Goal: Information Seeking & Learning: Learn about a topic

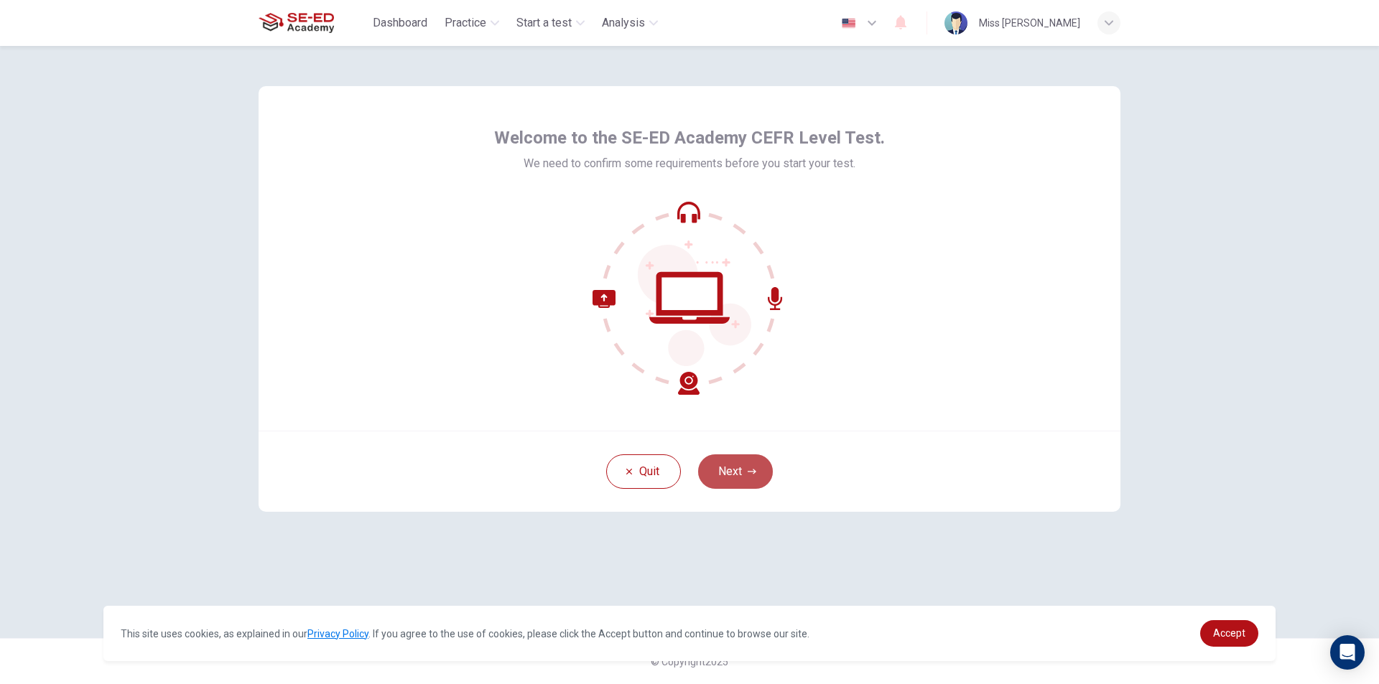
click at [740, 460] on button "Next" at bounding box center [735, 472] width 75 height 34
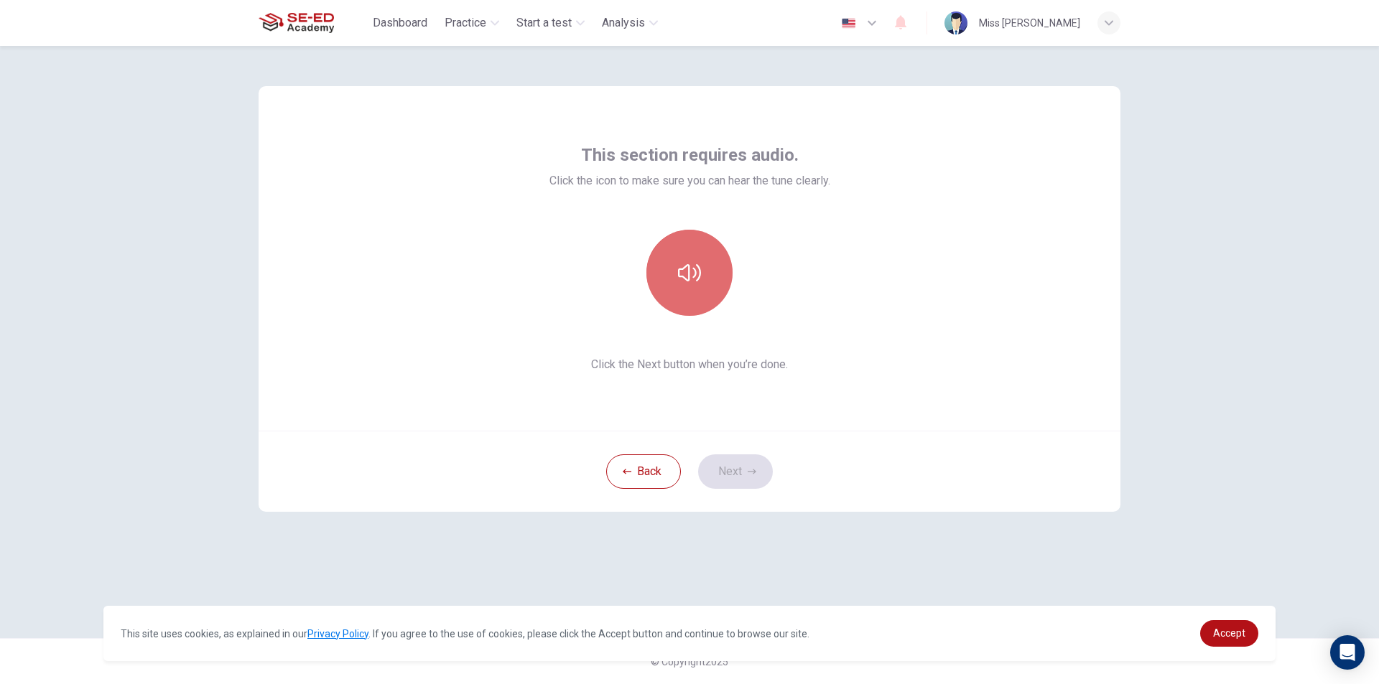
click at [699, 253] on button "button" at bounding box center [689, 273] width 86 height 86
click at [666, 255] on button "button" at bounding box center [689, 273] width 86 height 86
click at [686, 278] on icon "button" at bounding box center [689, 272] width 23 height 23
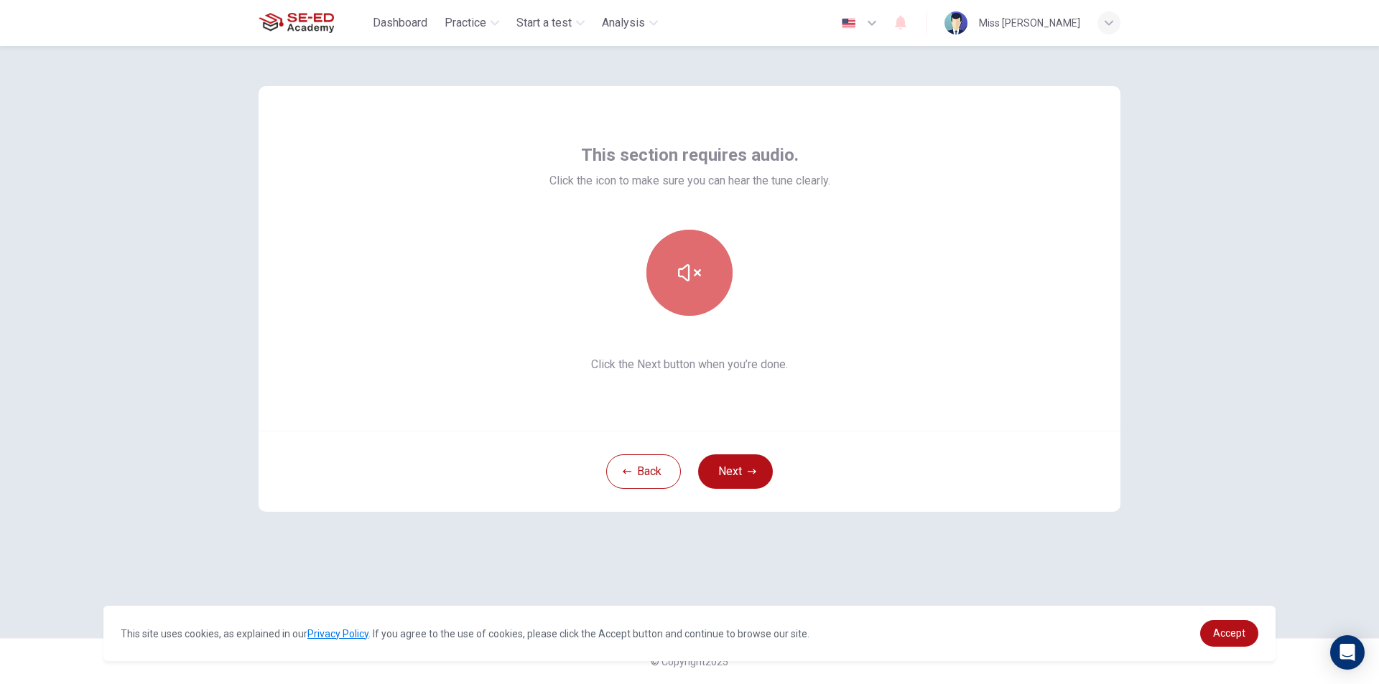
click at [686, 278] on icon "button" at bounding box center [689, 272] width 23 height 23
click at [687, 282] on icon "button" at bounding box center [689, 272] width 23 height 23
click at [728, 469] on button "Next" at bounding box center [735, 472] width 75 height 34
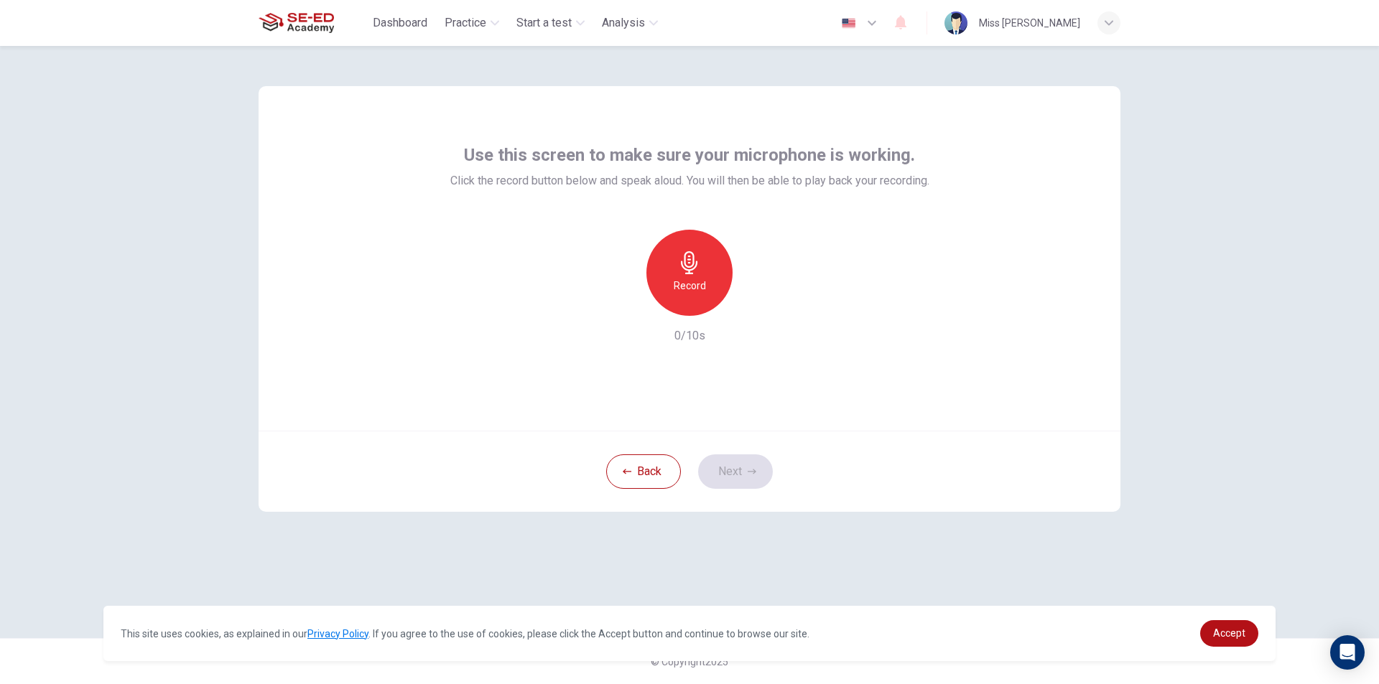
click at [697, 268] on icon "button" at bounding box center [689, 262] width 23 height 23
click at [758, 303] on icon "button" at bounding box center [755, 304] width 14 height 14
click at [618, 307] on icon "button" at bounding box center [623, 304] width 13 height 13
click at [684, 269] on icon "button" at bounding box center [689, 262] width 17 height 23
click at [755, 304] on icon "button" at bounding box center [756, 304] width 6 height 9
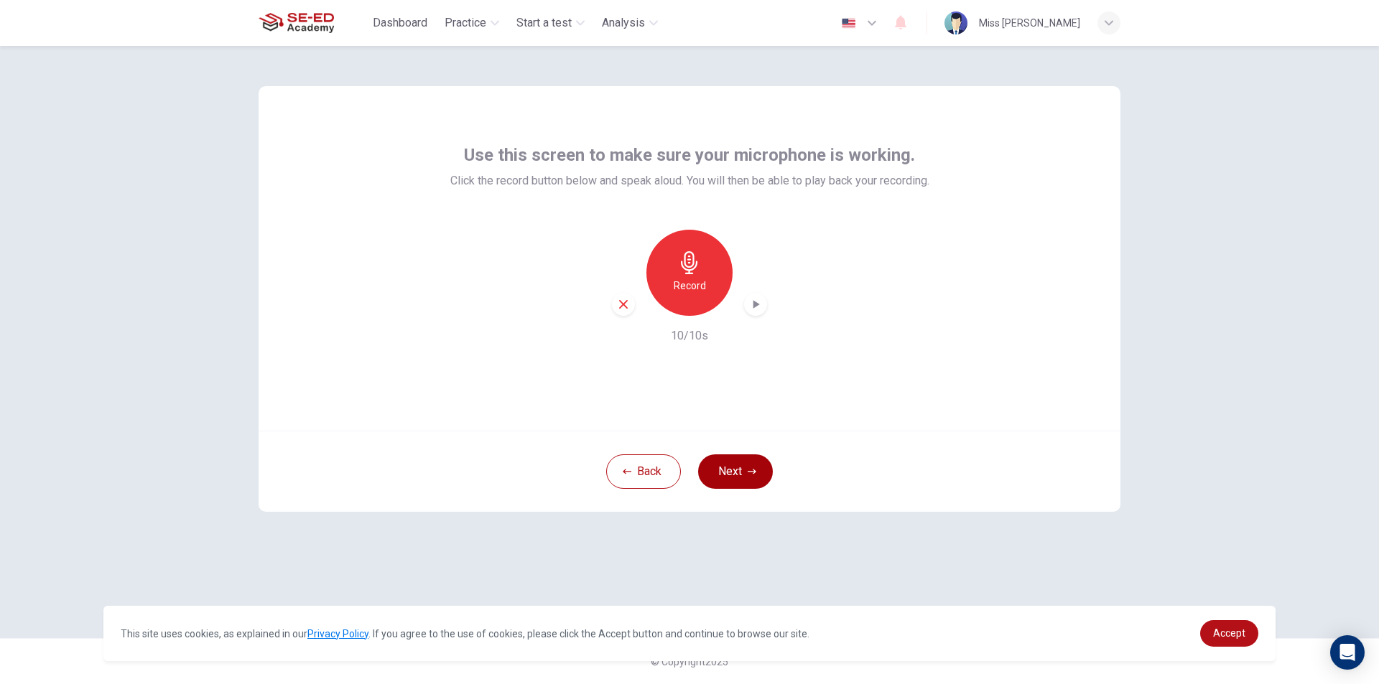
click at [747, 465] on button "Next" at bounding box center [735, 472] width 75 height 34
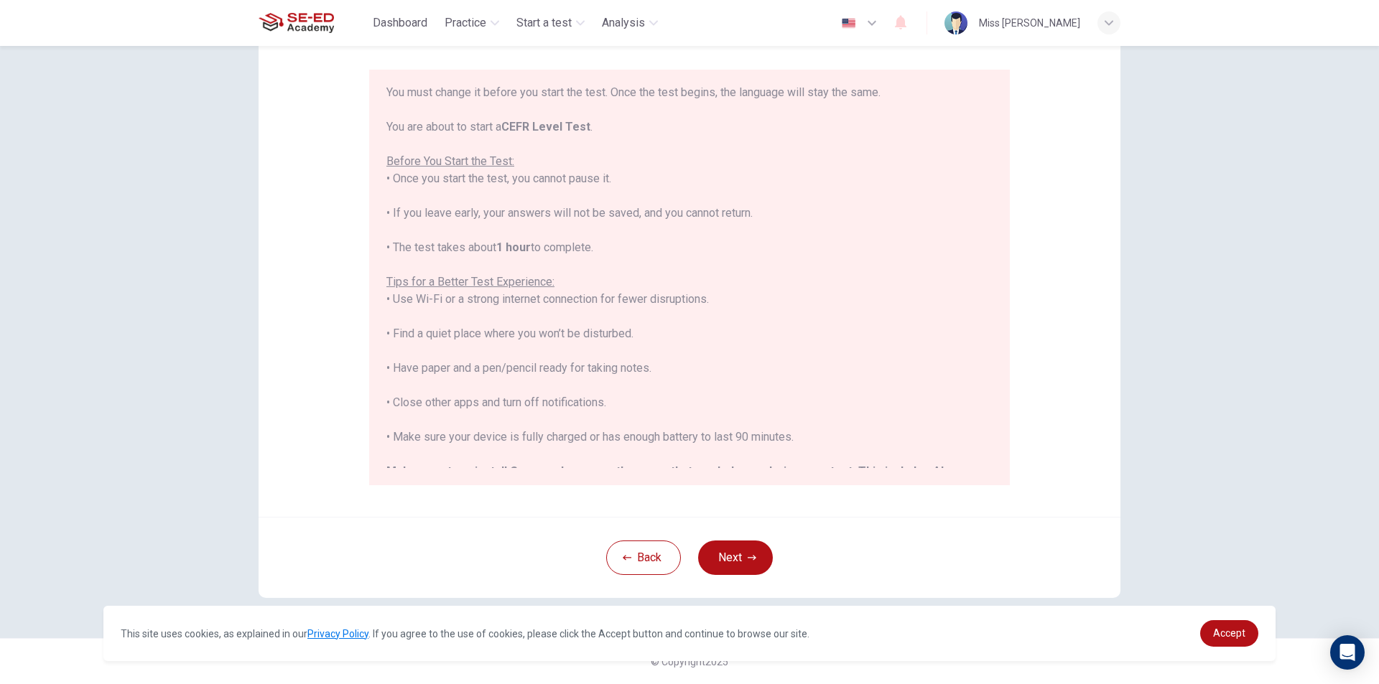
scroll to position [137, 0]
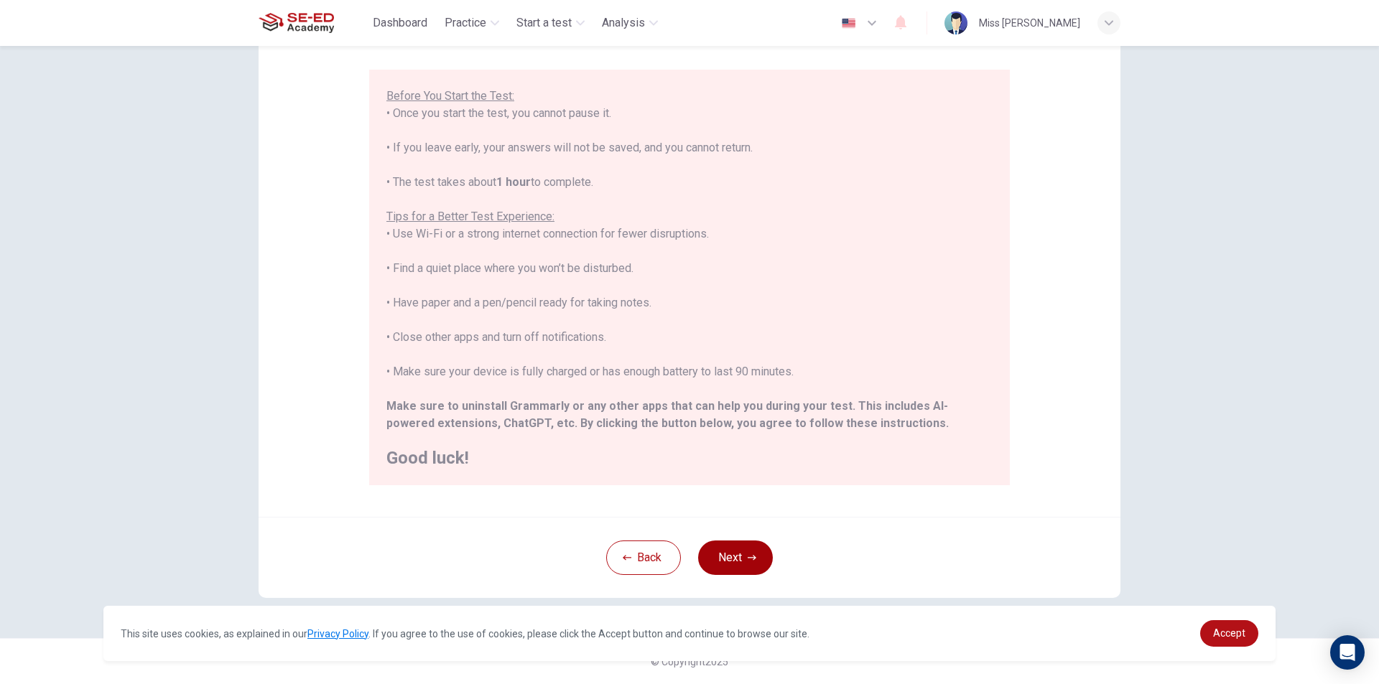
click at [728, 547] on button "Next" at bounding box center [735, 558] width 75 height 34
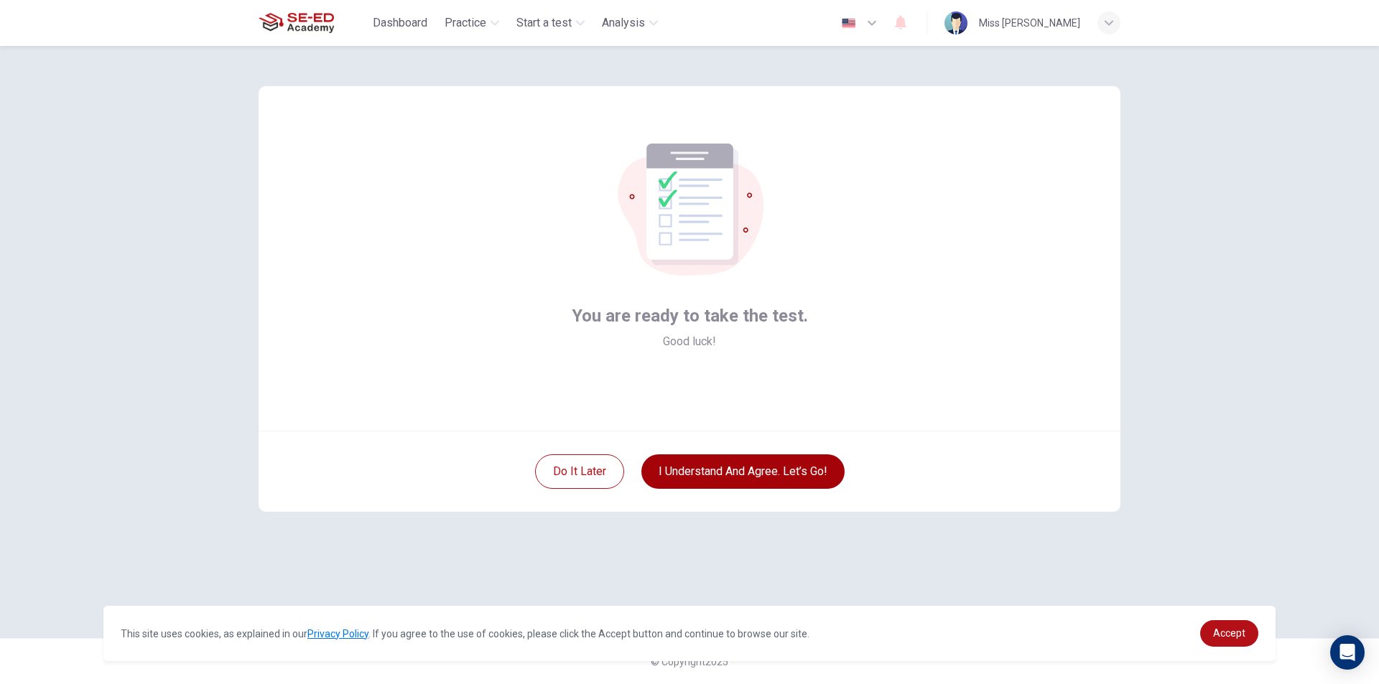
click at [720, 469] on button "I understand and agree. Let’s go!" at bounding box center [742, 472] width 203 height 34
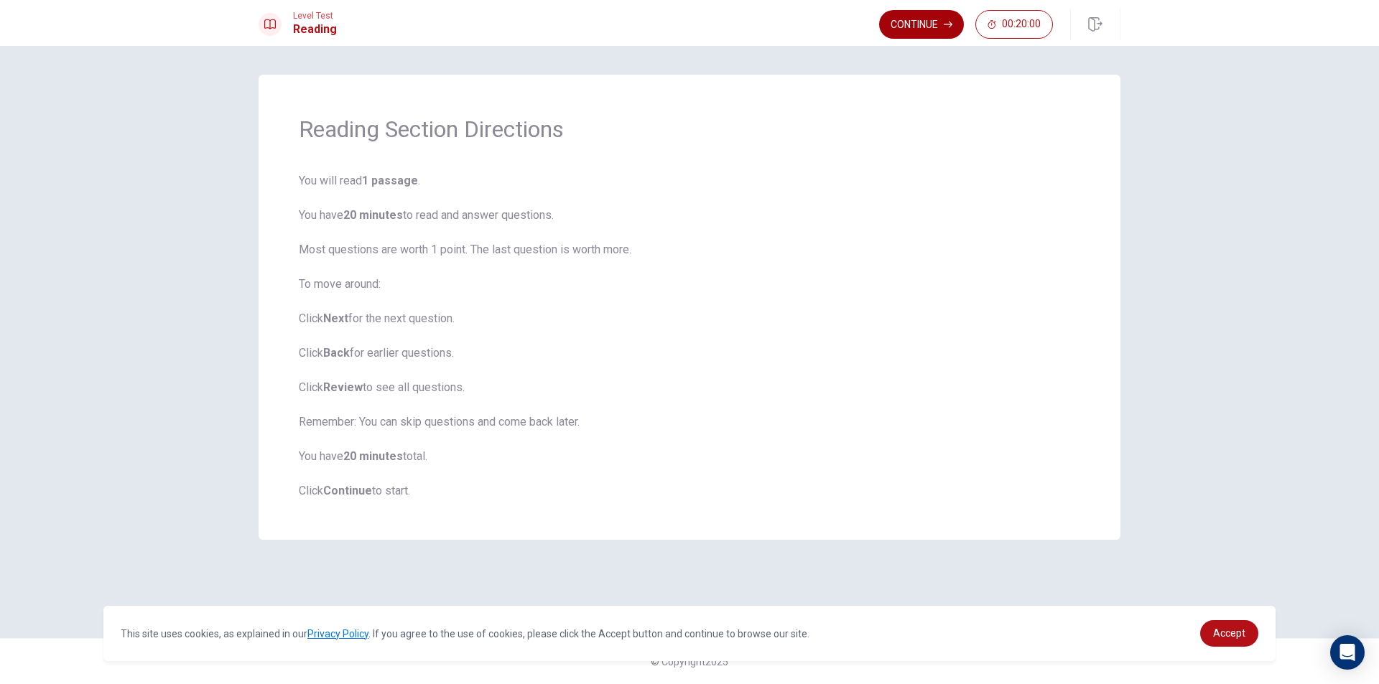
click at [923, 21] on button "Continue" at bounding box center [921, 24] width 85 height 29
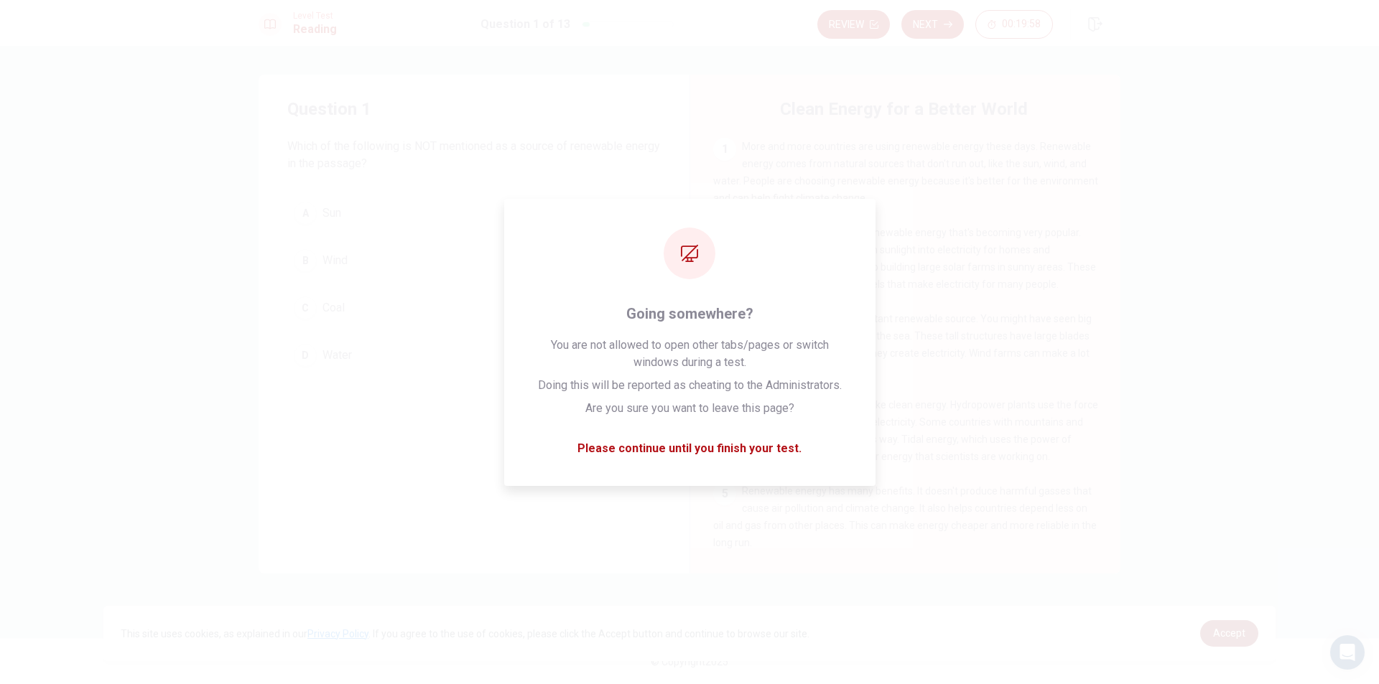
click at [1216, 628] on span "Accept" at bounding box center [1229, 633] width 32 height 11
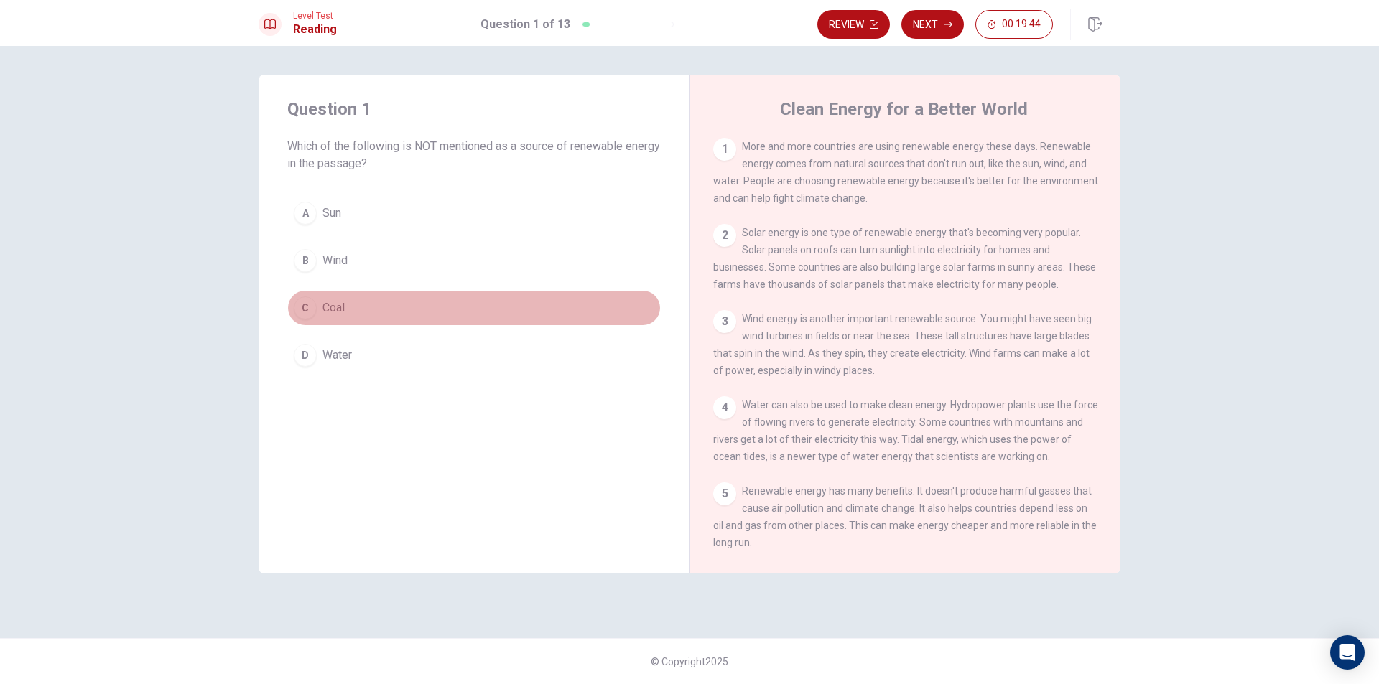
click at [307, 315] on div "C" at bounding box center [305, 308] width 23 height 23
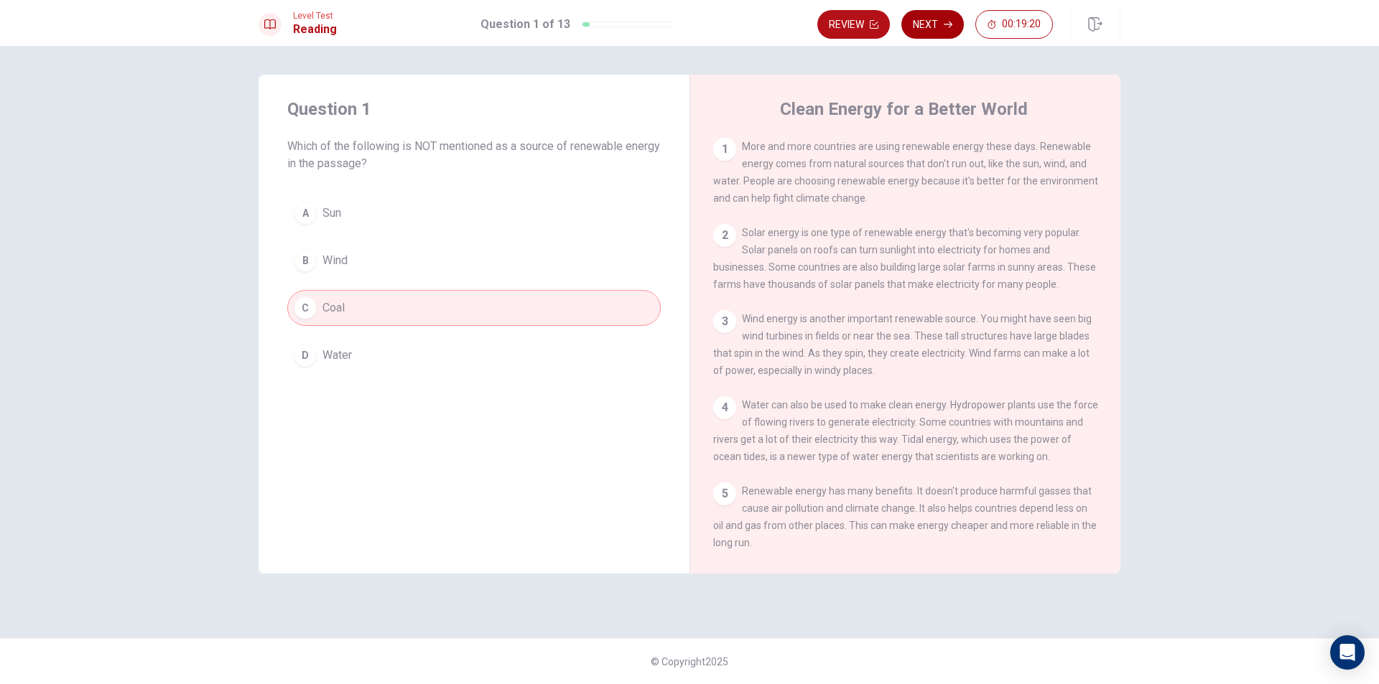
click at [921, 28] on button "Next" at bounding box center [932, 24] width 62 height 29
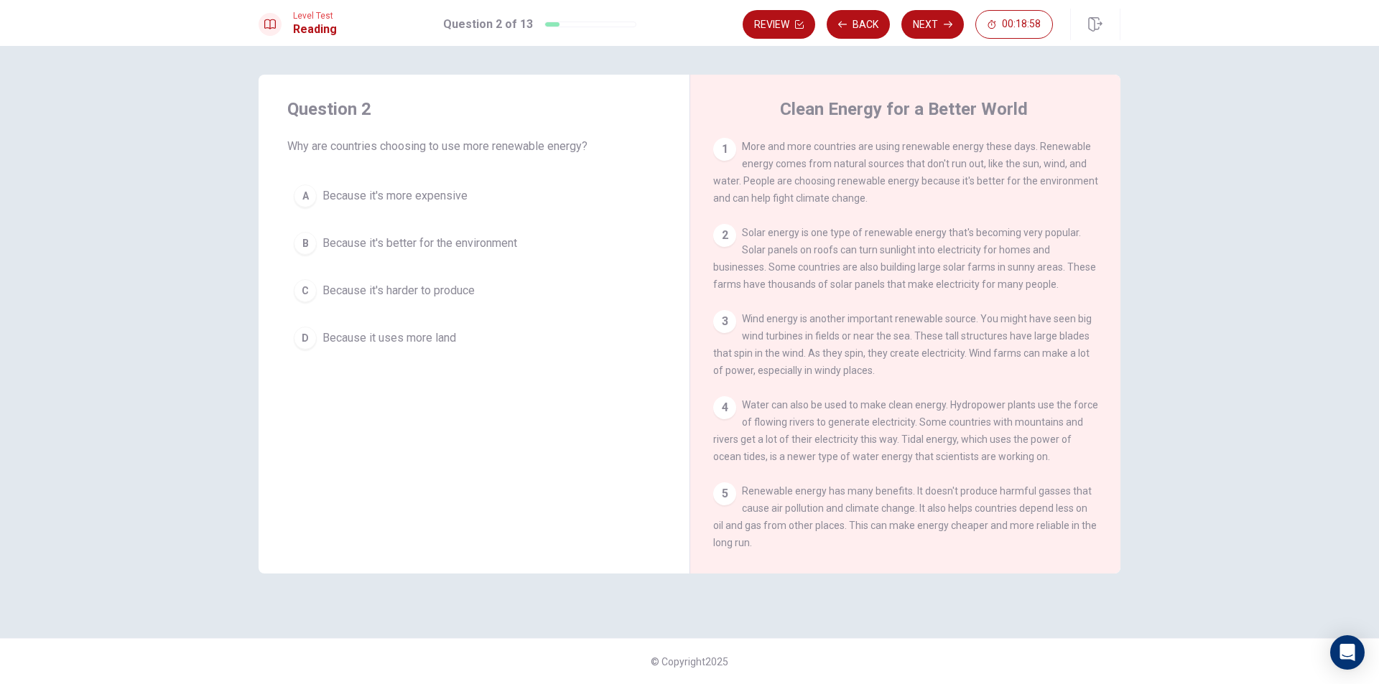
click at [521, 246] on button "B Because it's better for the environment" at bounding box center [473, 243] width 373 height 36
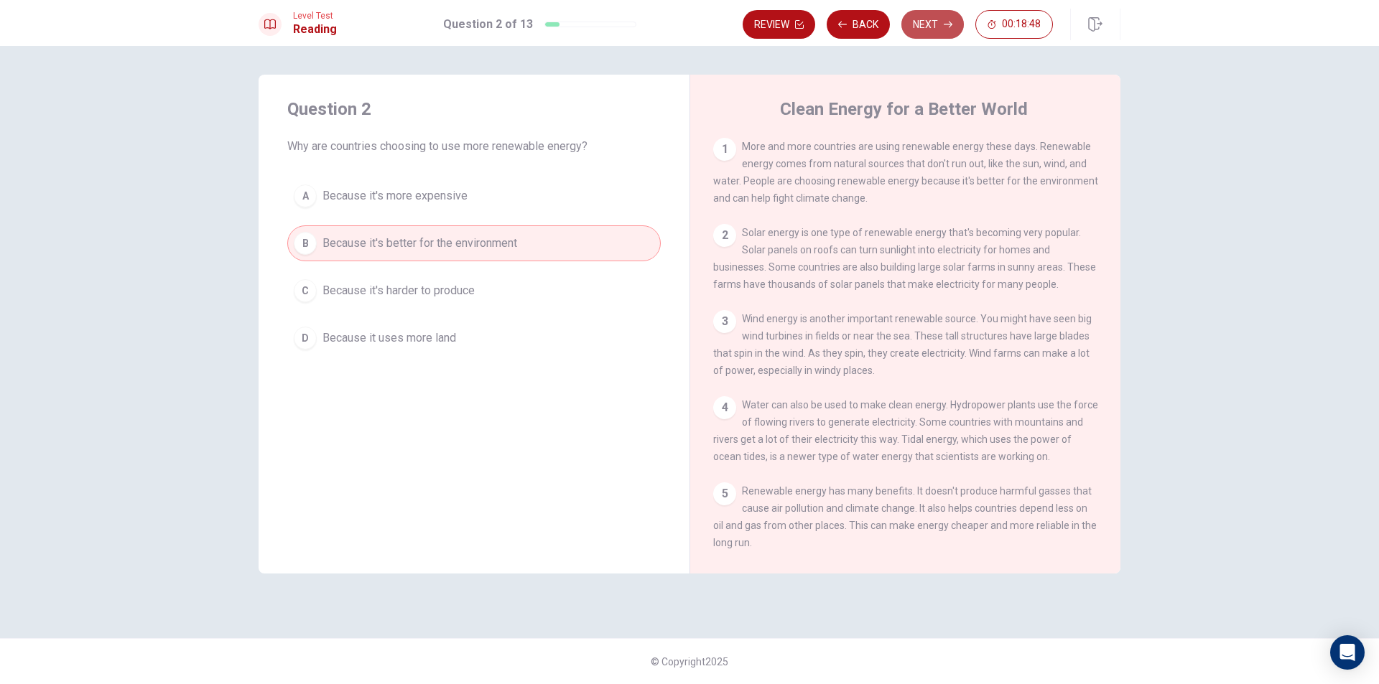
click at [936, 24] on button "Next" at bounding box center [932, 24] width 62 height 29
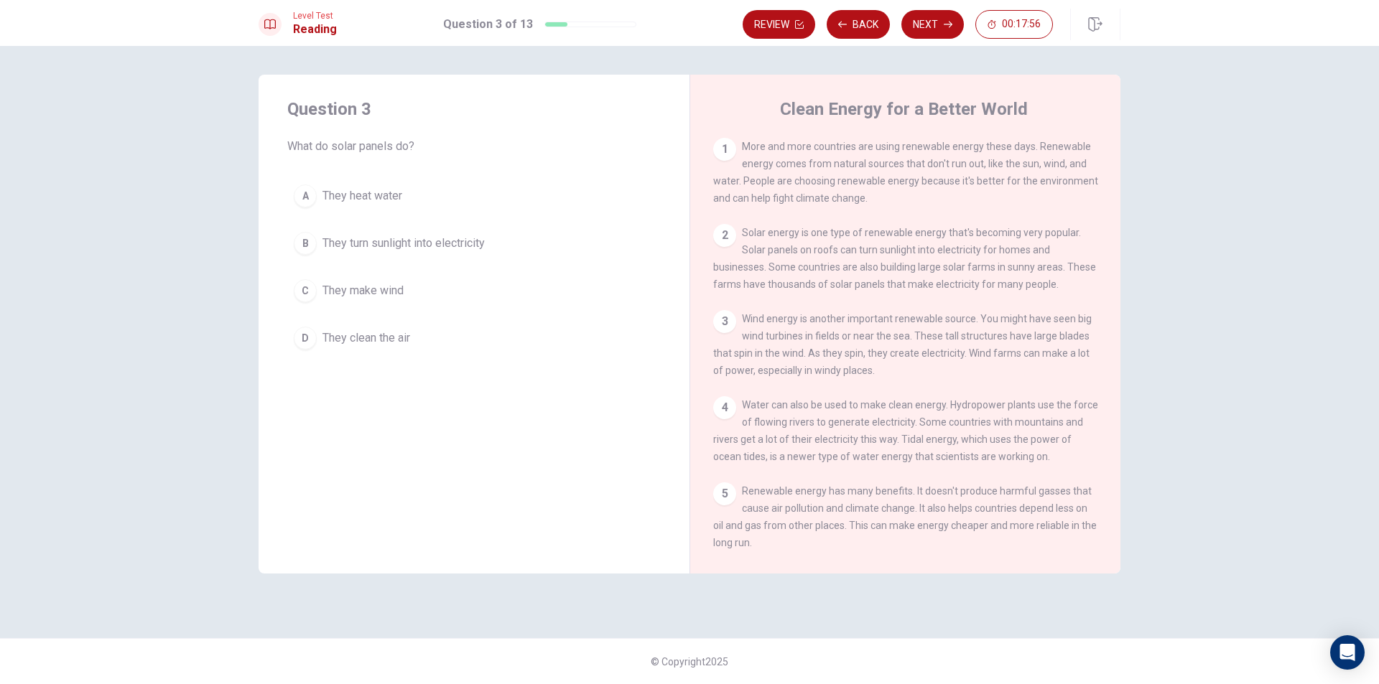
click at [508, 241] on button "B They turn sunlight into electricity" at bounding box center [473, 243] width 373 height 36
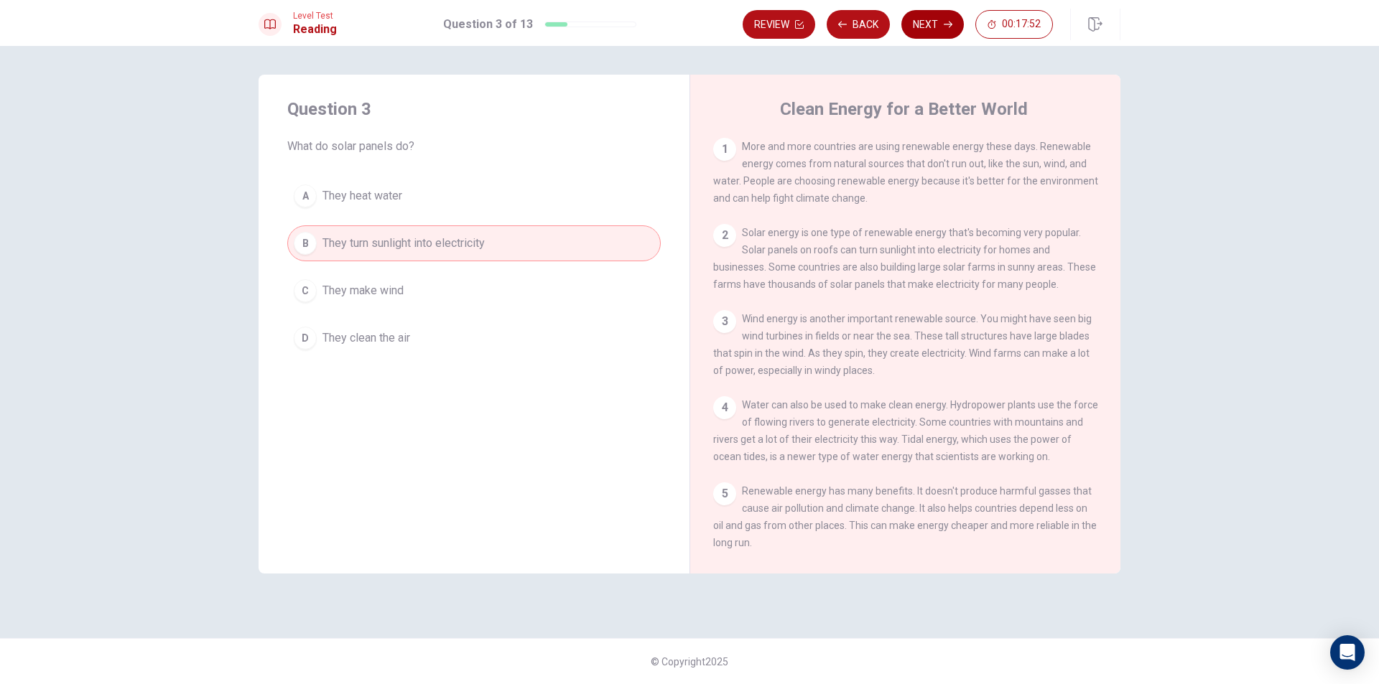
click at [931, 32] on button "Next" at bounding box center [932, 24] width 62 height 29
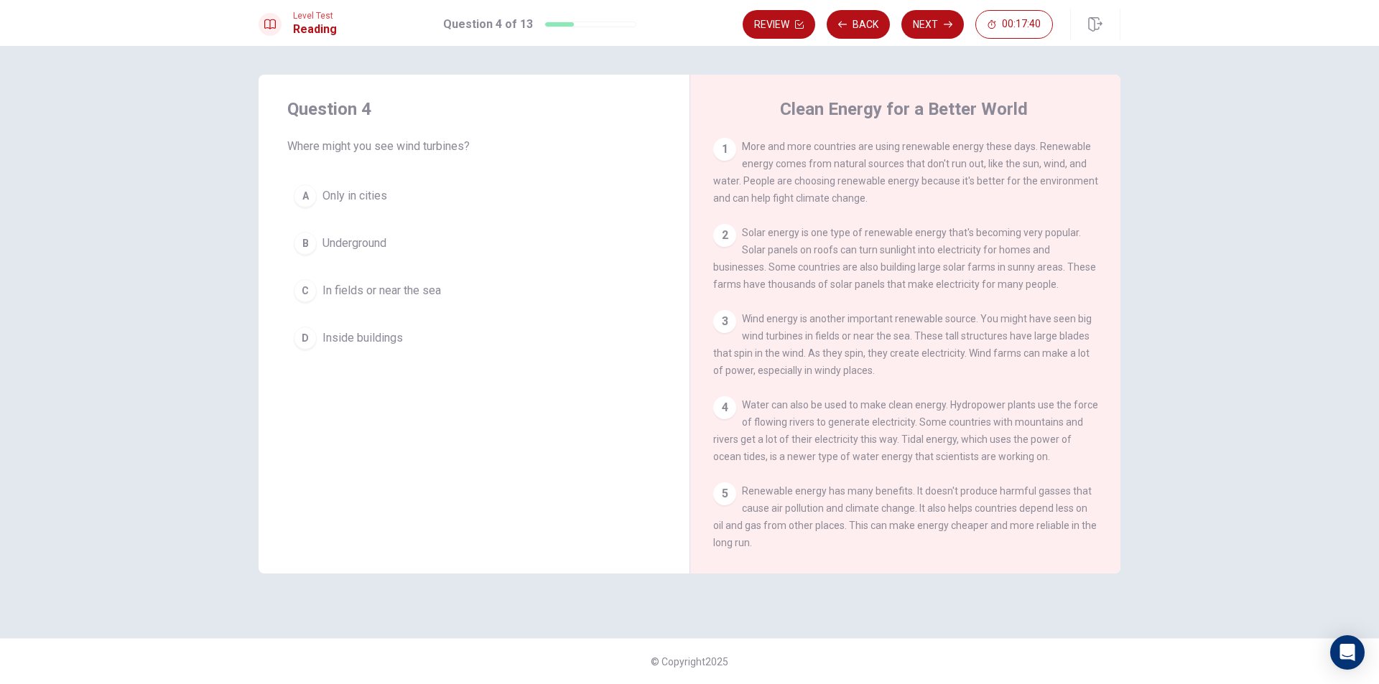
click at [452, 287] on button "C In fields or near the sea" at bounding box center [473, 291] width 373 height 36
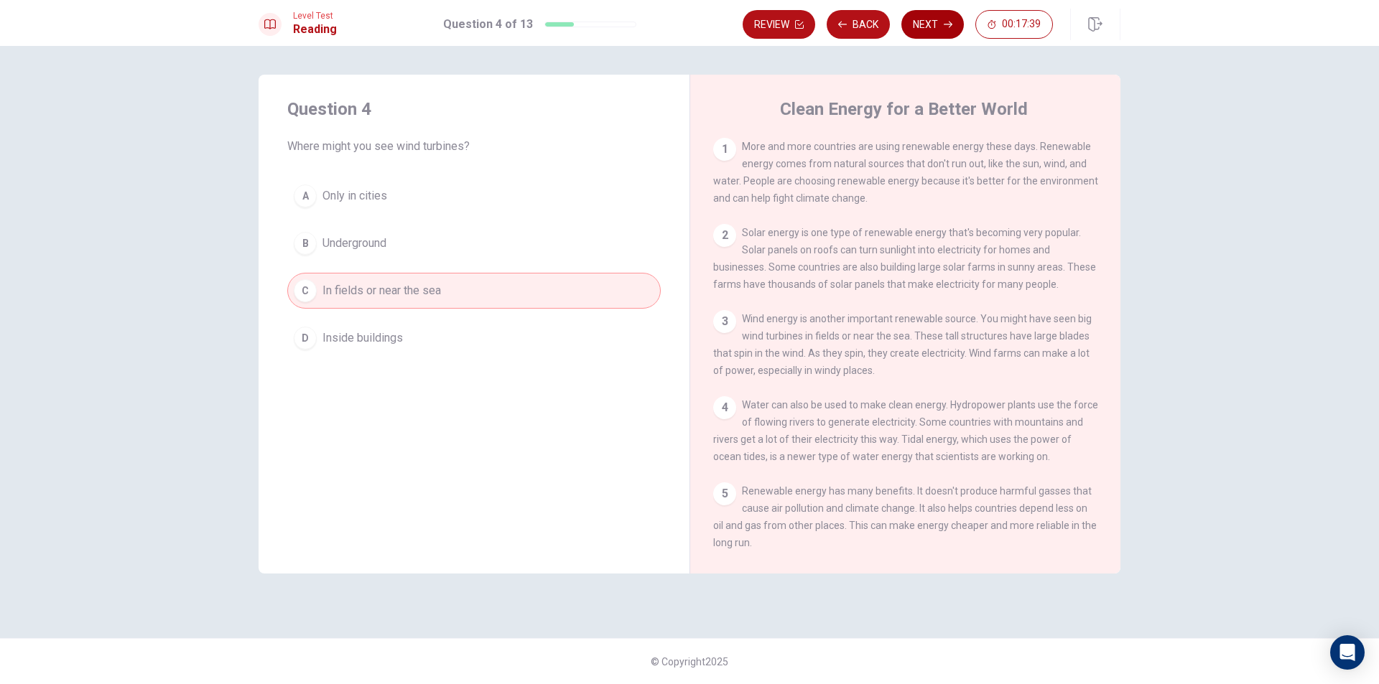
click at [912, 23] on button "Next" at bounding box center [932, 24] width 62 height 29
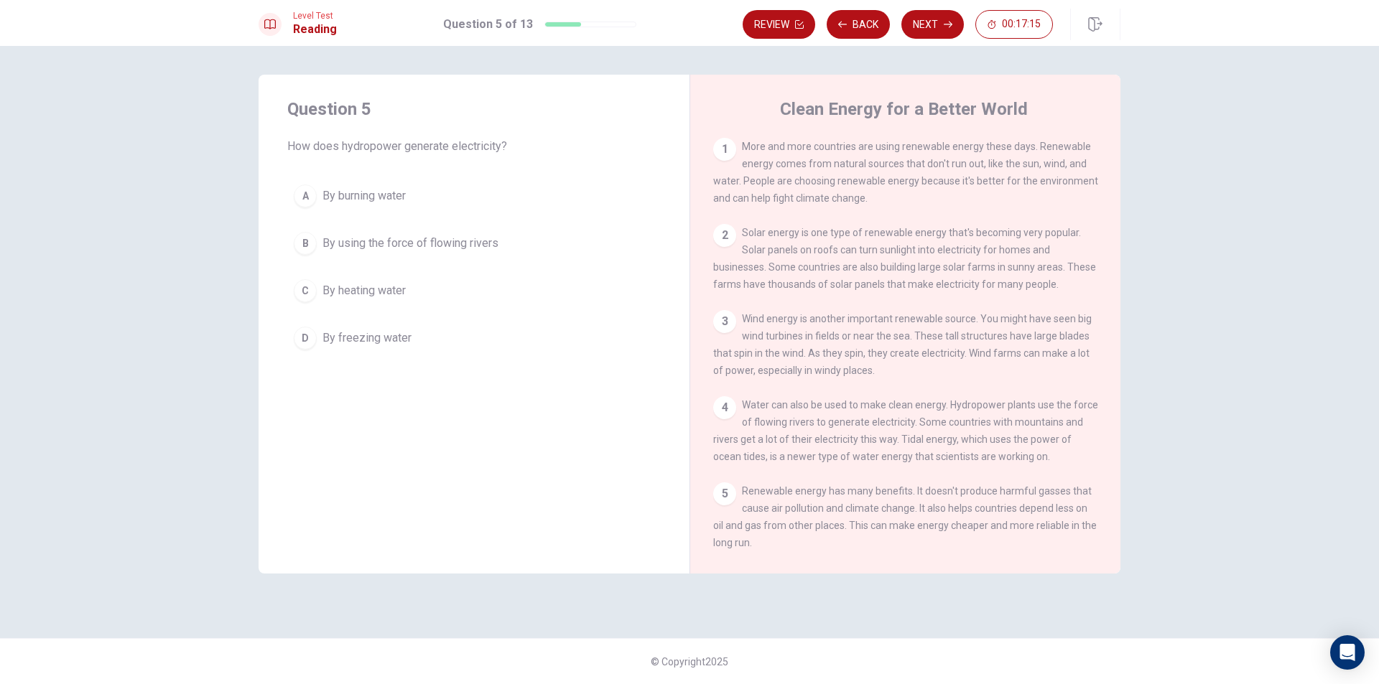
click at [499, 243] on button "B By using the force of flowing rivers" at bounding box center [473, 243] width 373 height 36
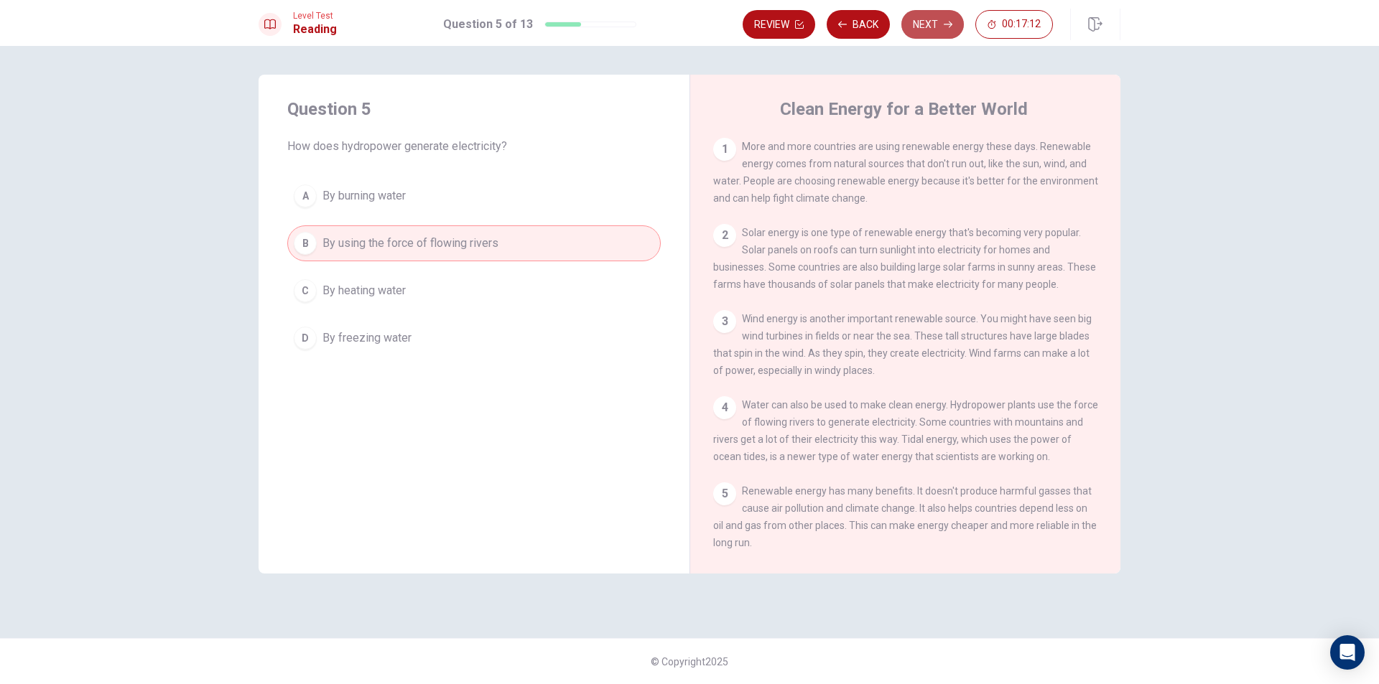
click at [925, 18] on button "Next" at bounding box center [932, 24] width 62 height 29
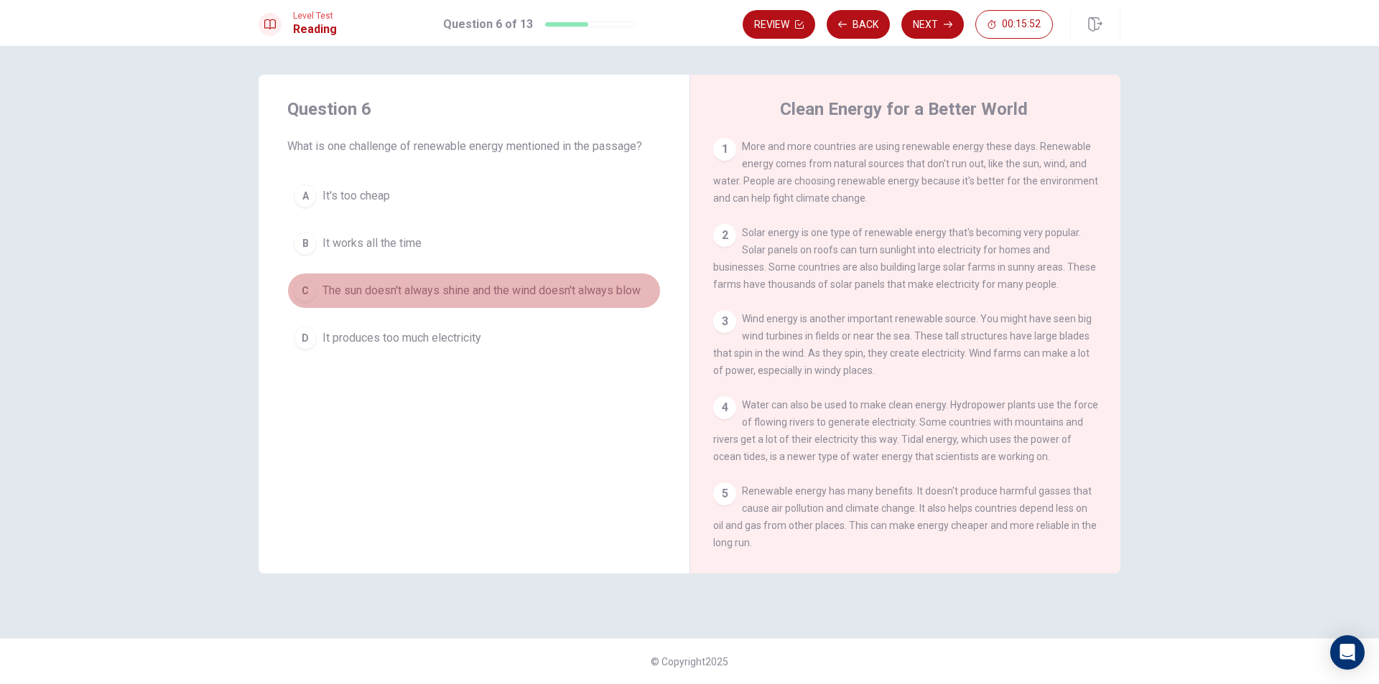
click at [580, 285] on span "The sun doesn't always shine and the wind doesn't always blow" at bounding box center [481, 290] width 318 height 17
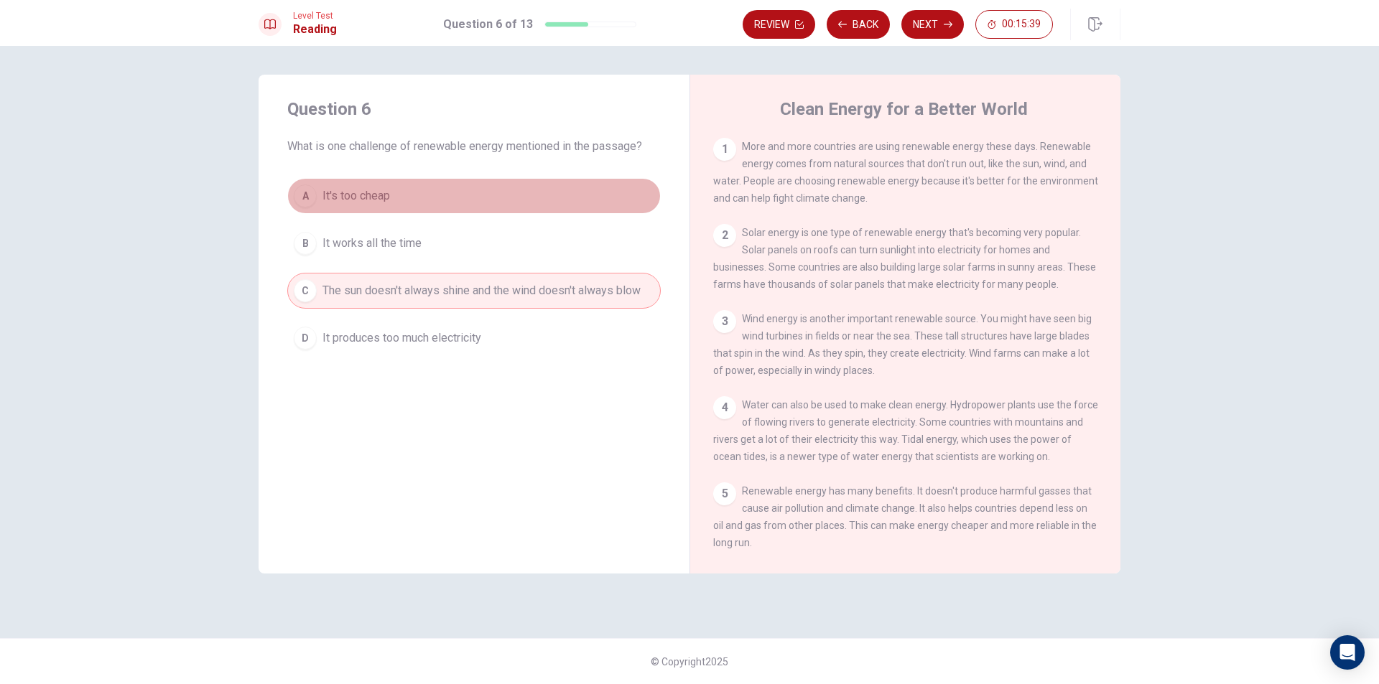
click at [380, 197] on span "It's too cheap" at bounding box center [355, 195] width 67 height 17
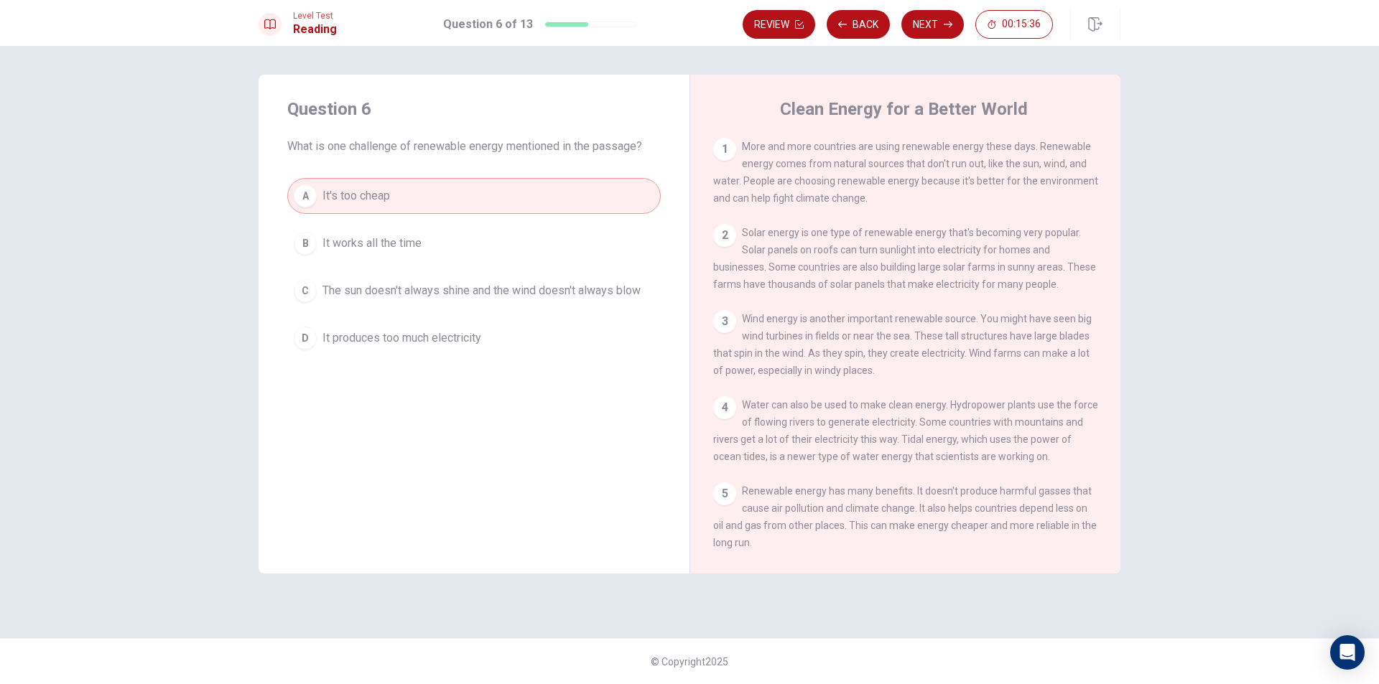
click at [438, 287] on span "The sun doesn't always shine and the wind doesn't always blow" at bounding box center [481, 290] width 318 height 17
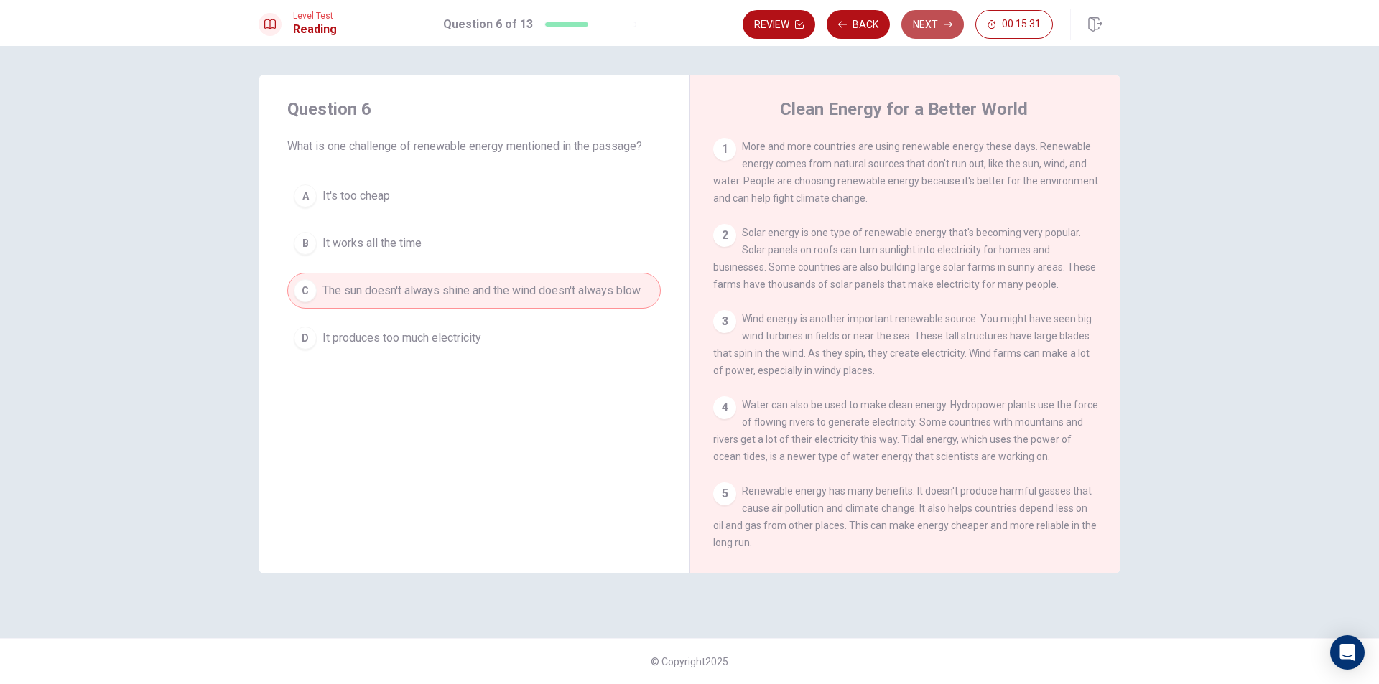
click at [939, 24] on button "Next" at bounding box center [932, 24] width 62 height 29
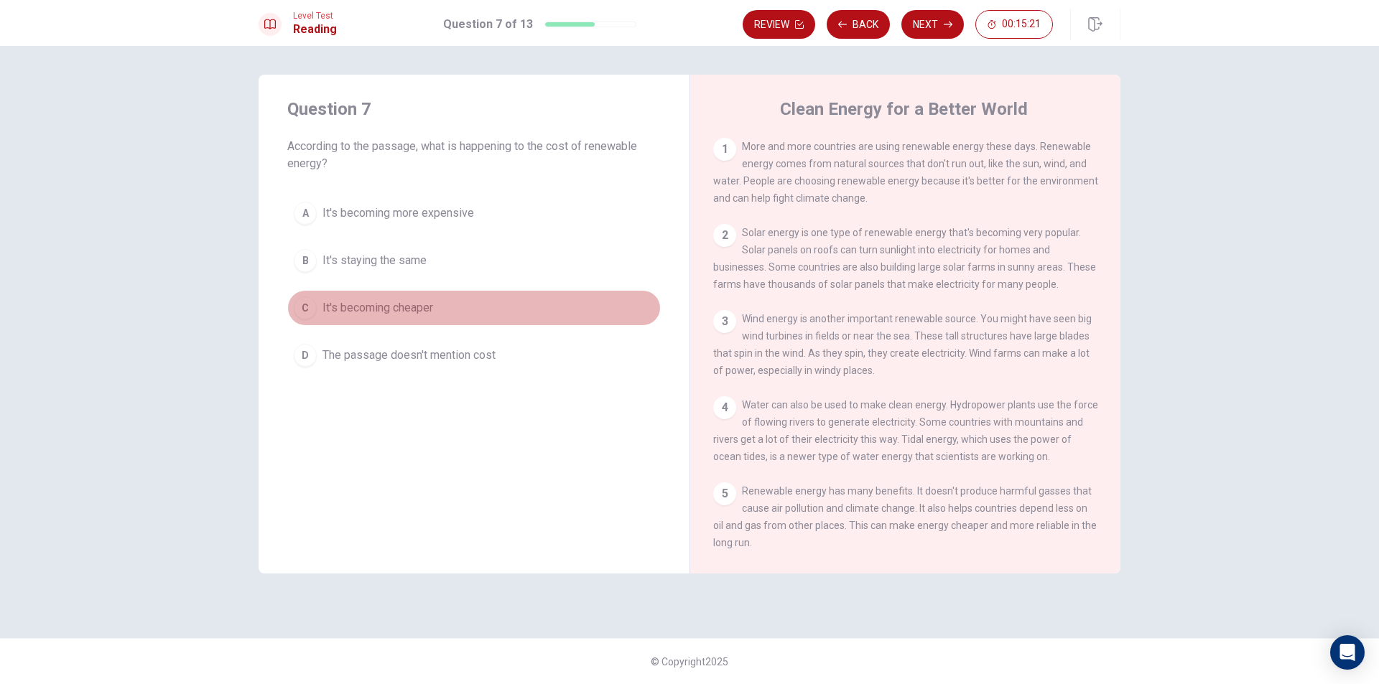
click at [442, 312] on button "C It's becoming cheaper" at bounding box center [473, 308] width 373 height 36
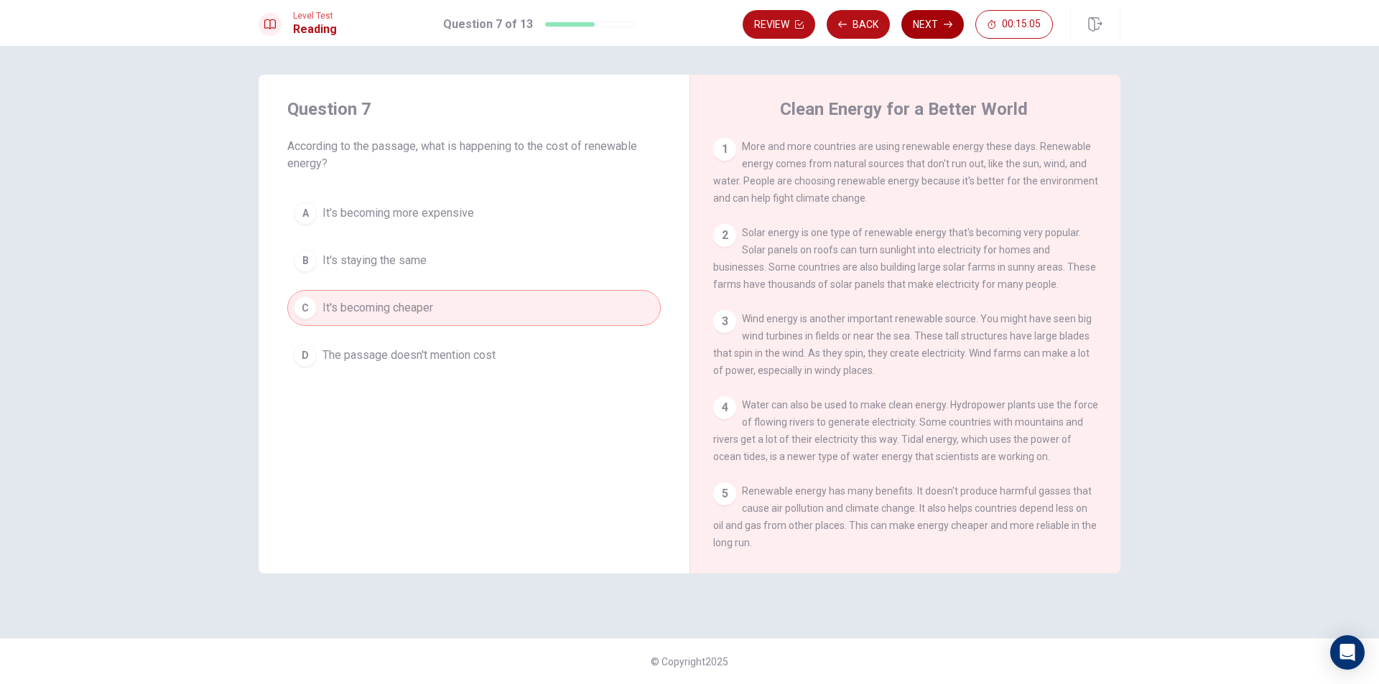
click at [930, 30] on button "Next" at bounding box center [932, 24] width 62 height 29
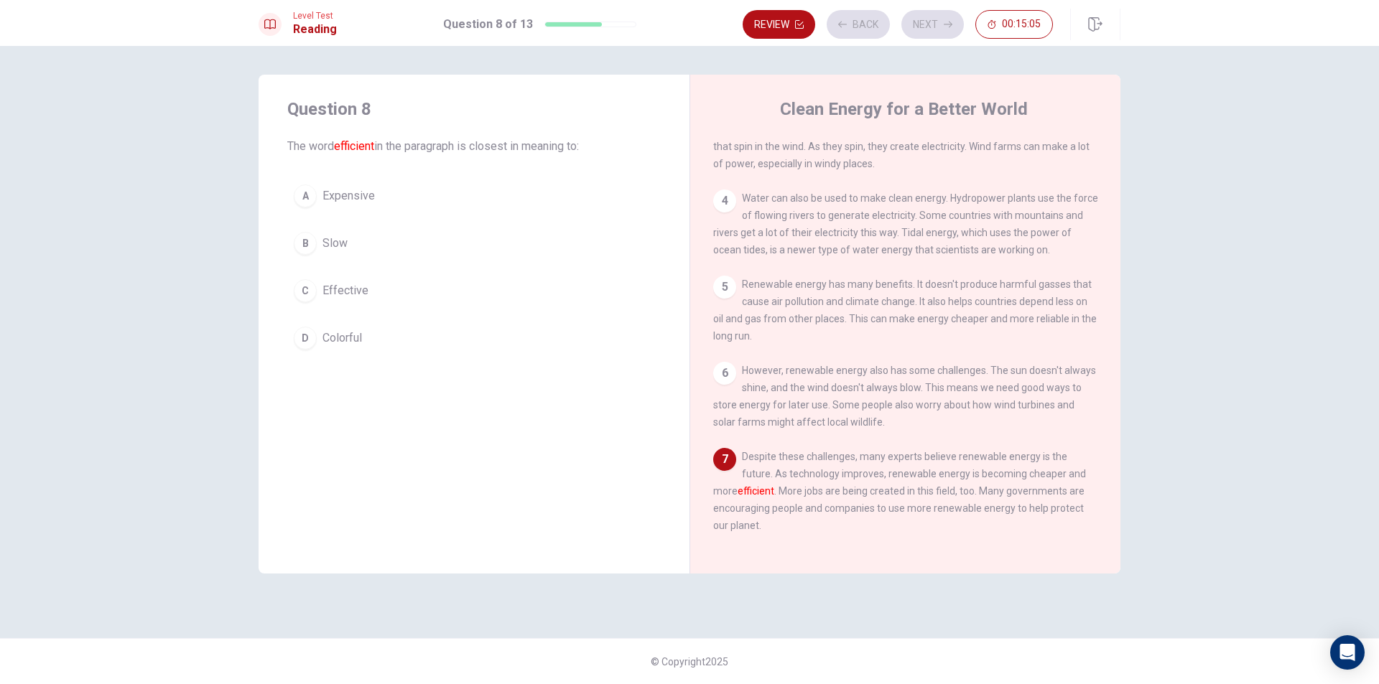
scroll to position [228, 0]
click at [325, 294] on span "Effective" at bounding box center [345, 290] width 46 height 17
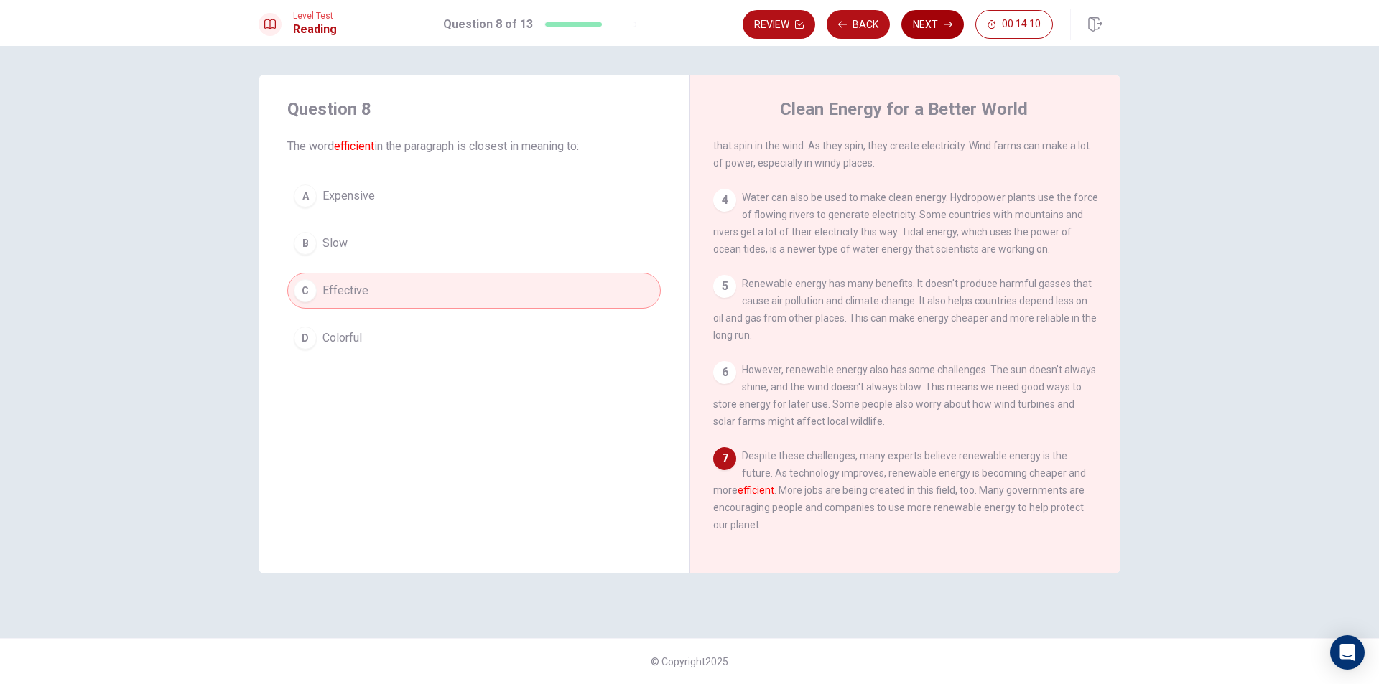
click at [929, 17] on button "Next" at bounding box center [932, 24] width 62 height 29
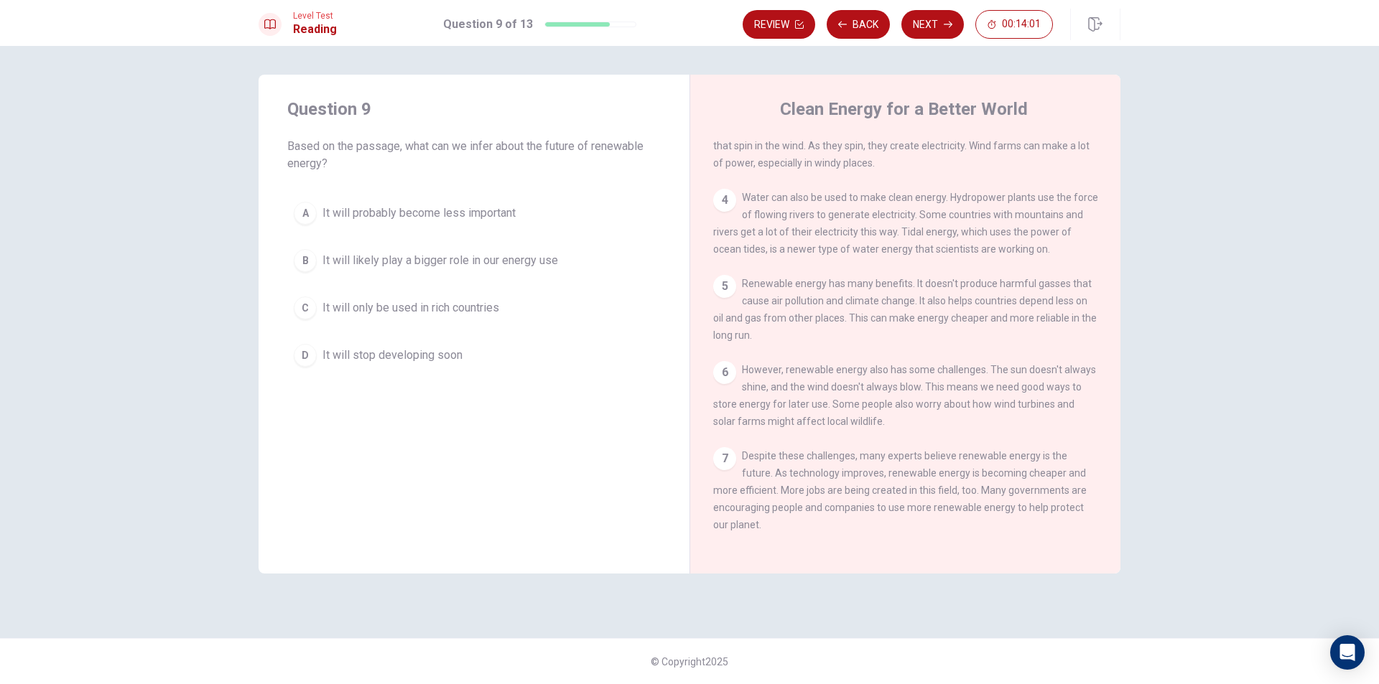
click at [552, 257] on span "It will likely play a bigger role in our energy use" at bounding box center [440, 260] width 236 height 17
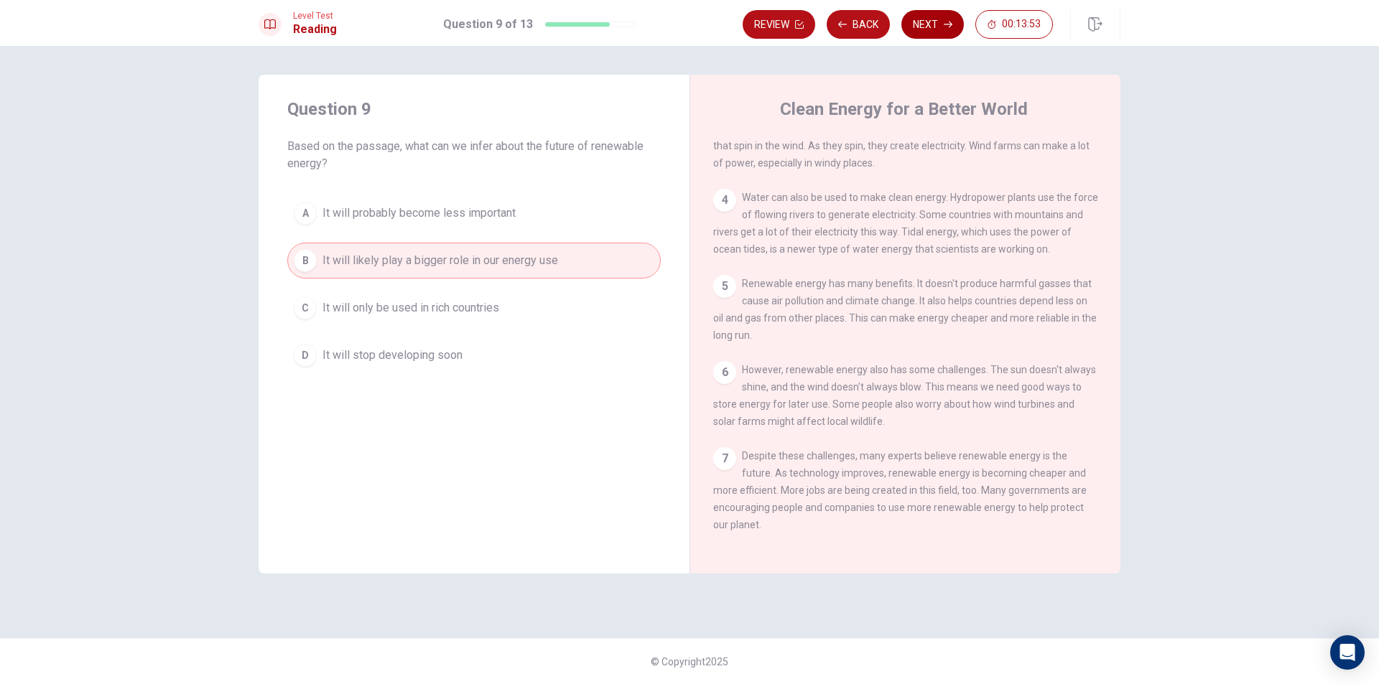
click at [942, 23] on button "Next" at bounding box center [932, 24] width 62 height 29
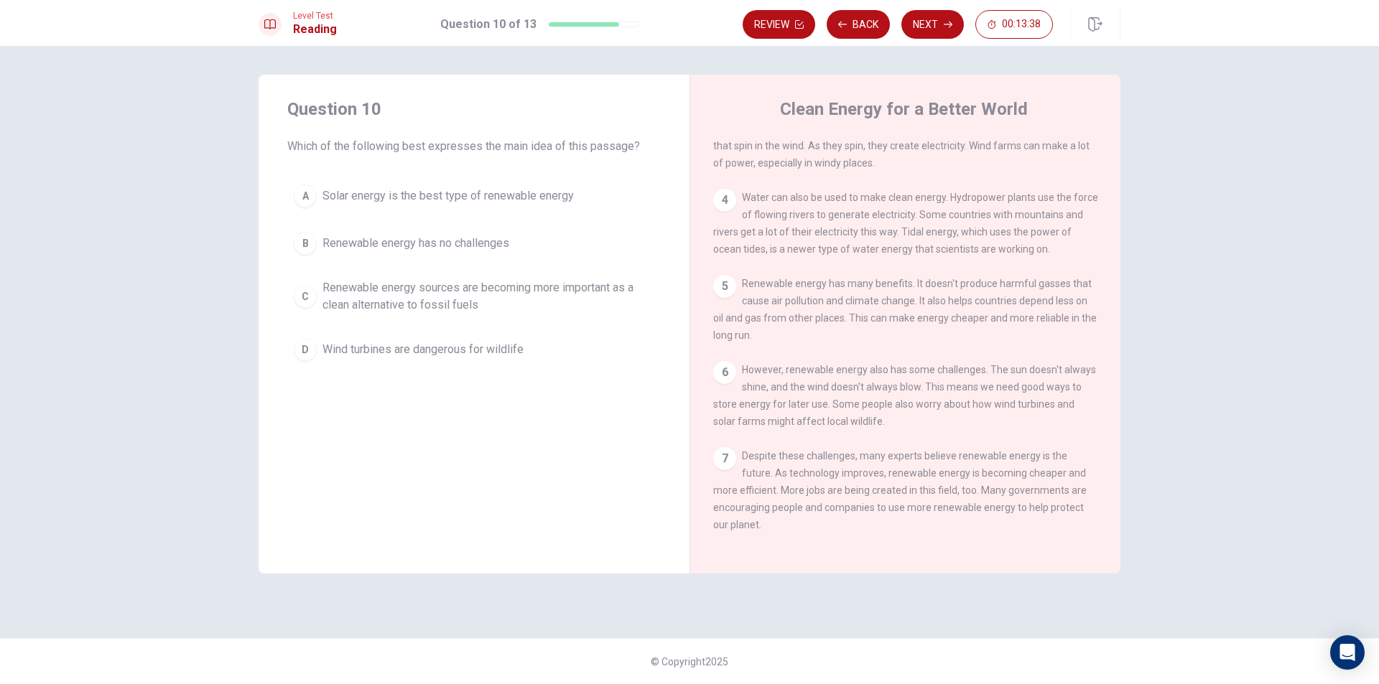
click at [490, 289] on span "Renewable energy sources are becoming more important as a clean alternative to …" at bounding box center [488, 296] width 332 height 34
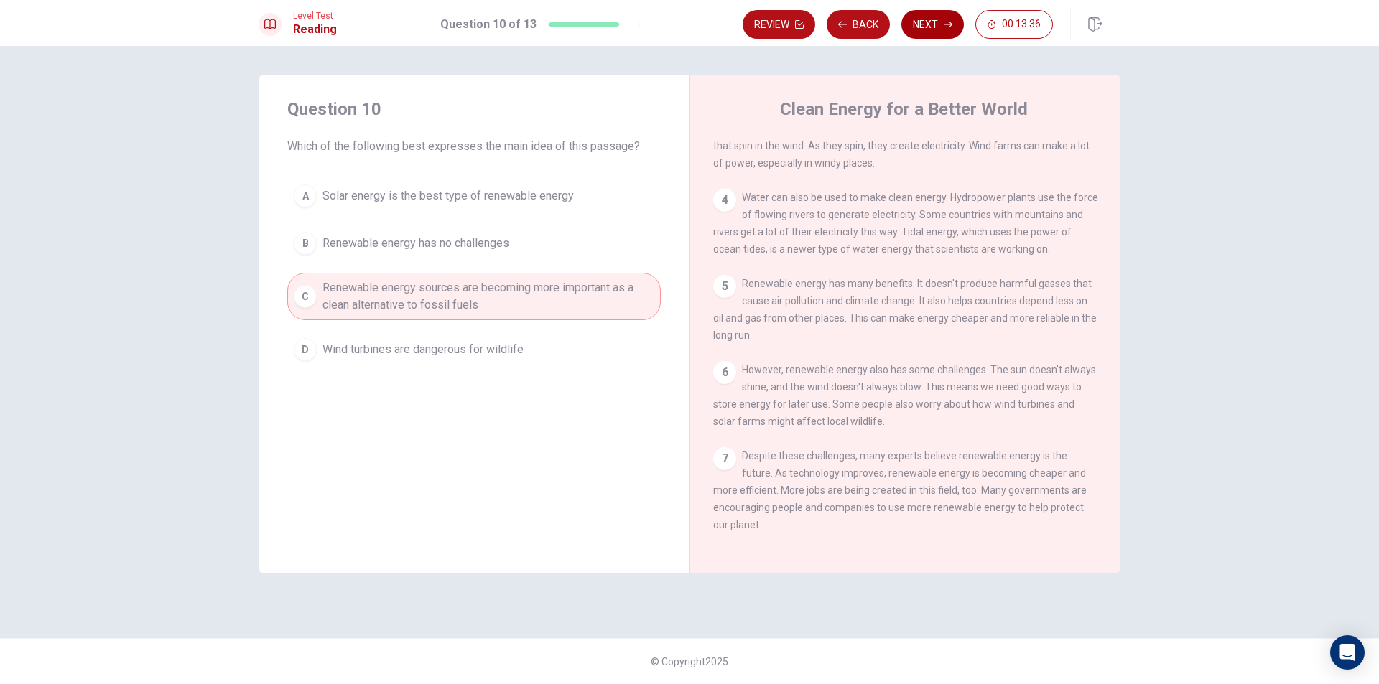
click at [934, 22] on button "Next" at bounding box center [932, 24] width 62 height 29
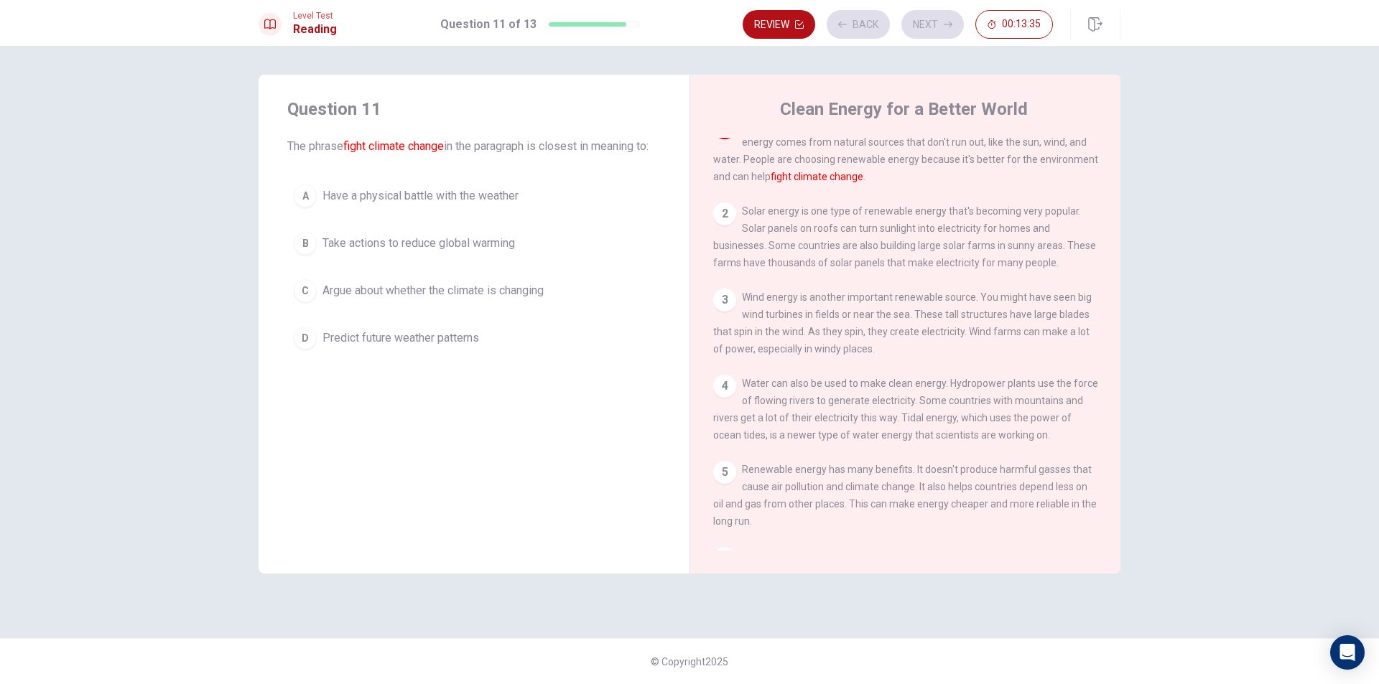
scroll to position [0, 0]
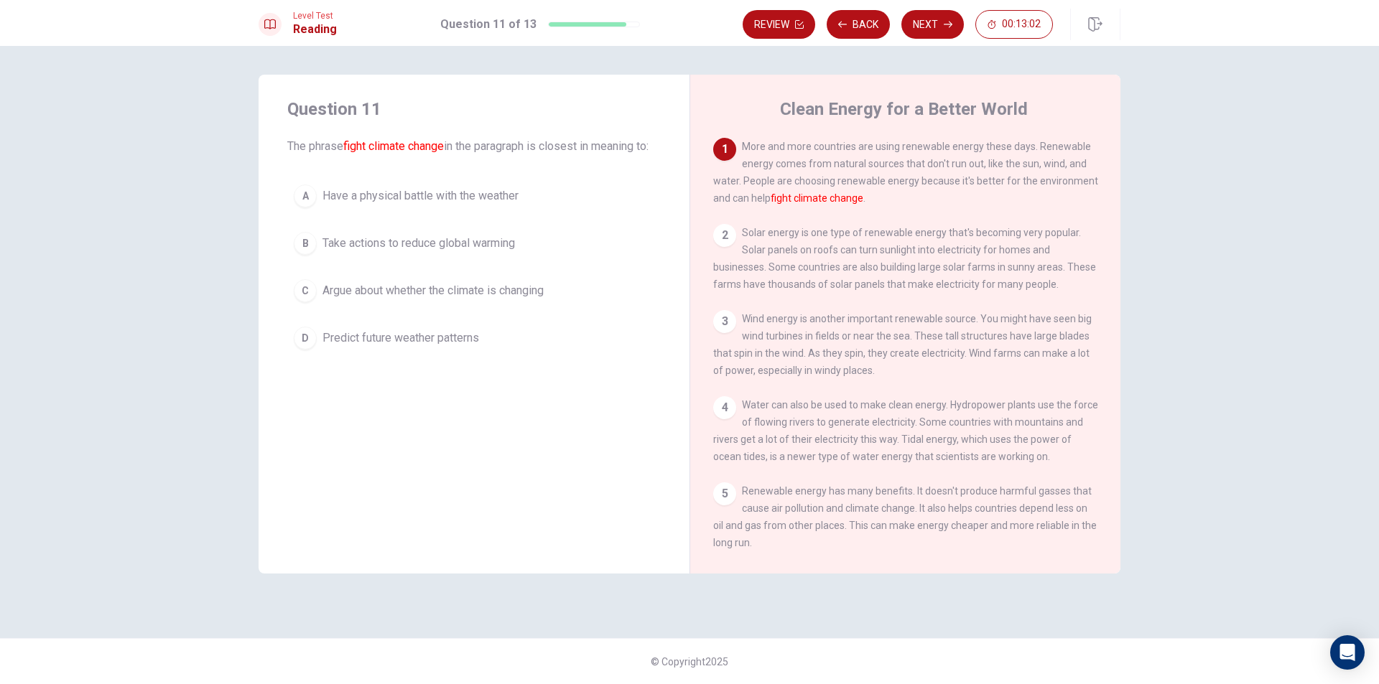
click at [480, 252] on span "Take actions to reduce global warming" at bounding box center [418, 243] width 192 height 17
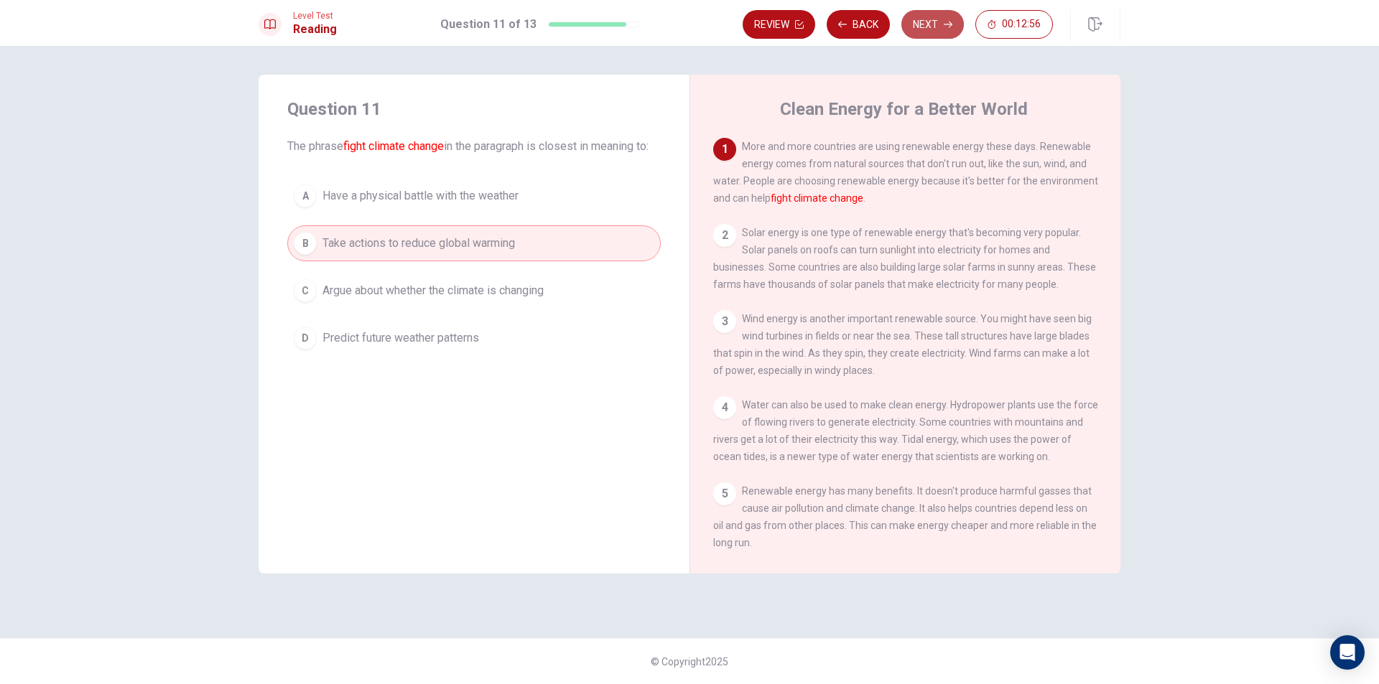
click at [920, 17] on button "Next" at bounding box center [932, 24] width 62 height 29
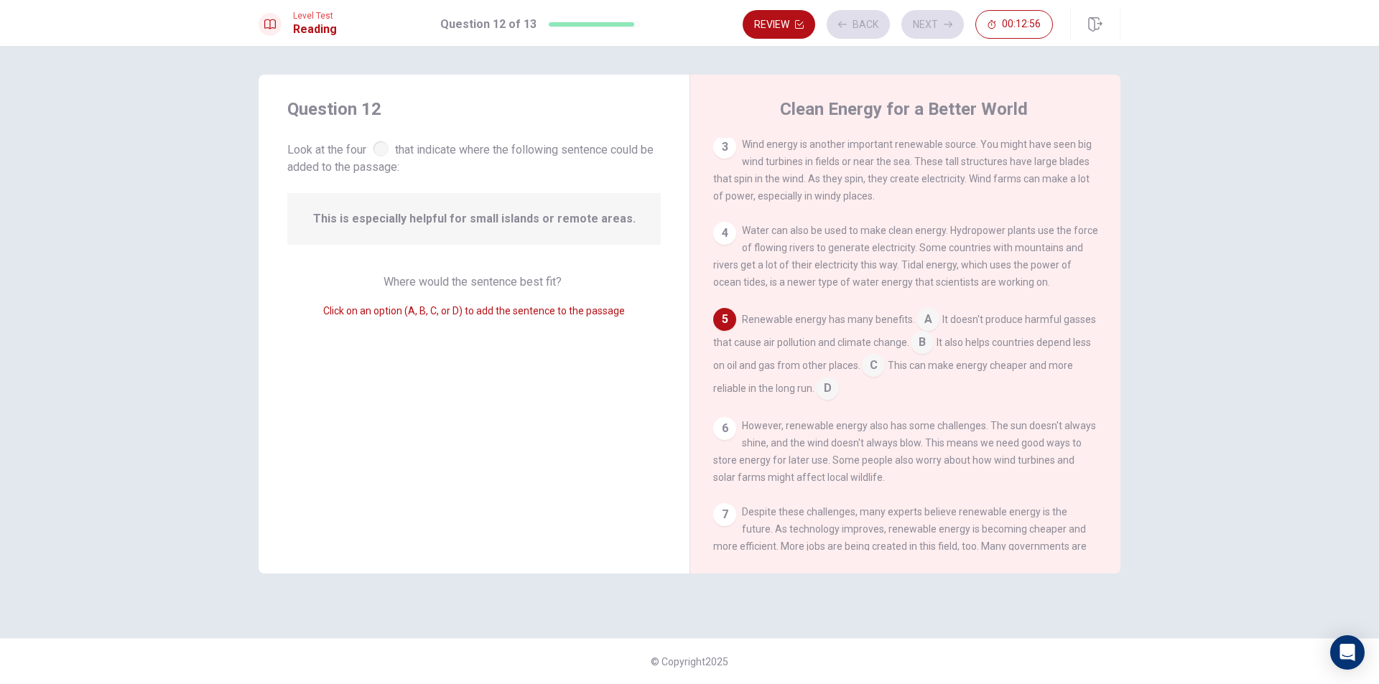
scroll to position [179, 0]
click at [839, 393] on input at bounding box center [827, 385] width 23 height 23
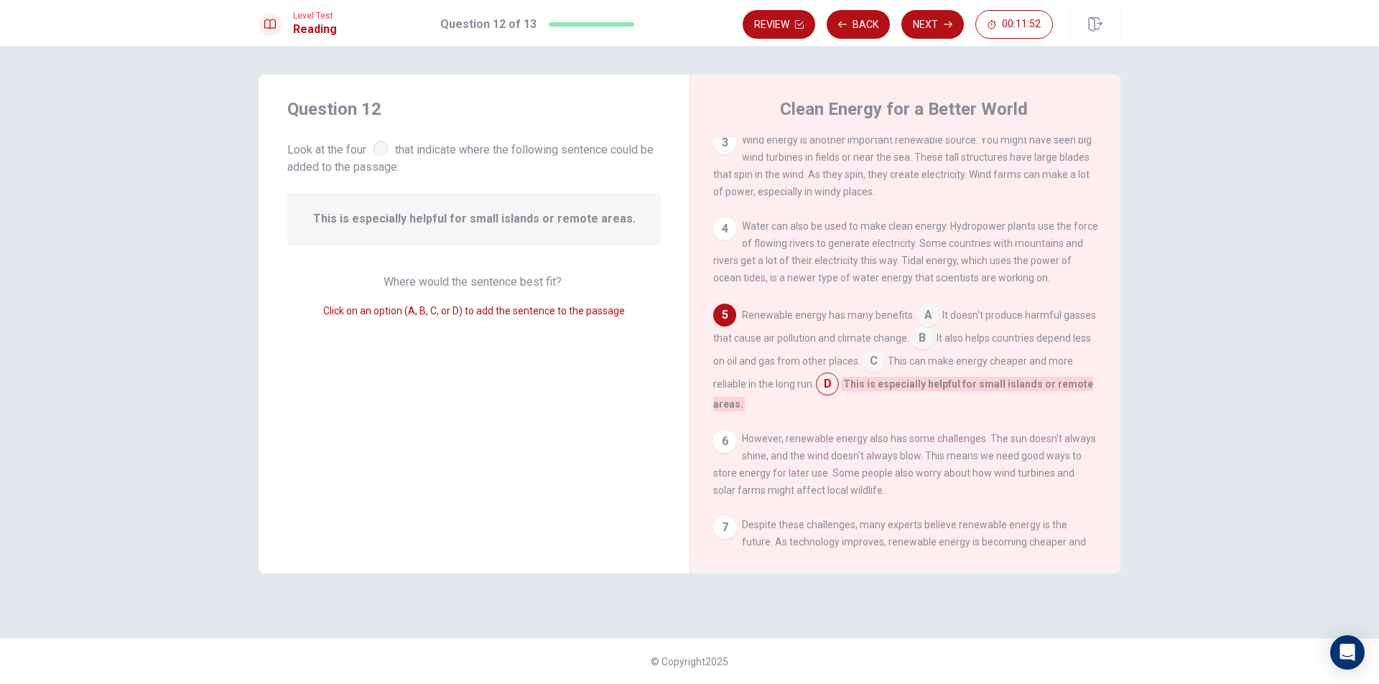
click at [933, 349] on input at bounding box center [922, 339] width 23 height 23
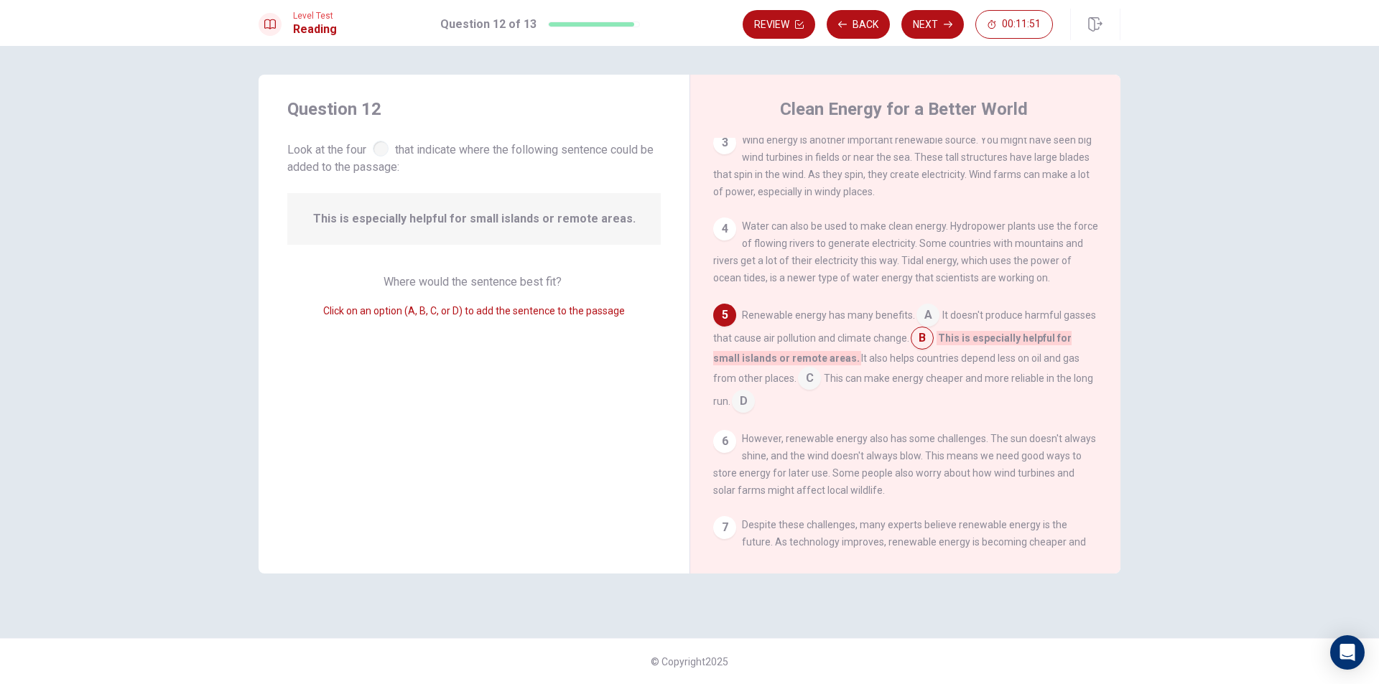
click at [933, 349] on input at bounding box center [922, 339] width 23 height 23
click at [755, 406] on input at bounding box center [743, 402] width 23 height 23
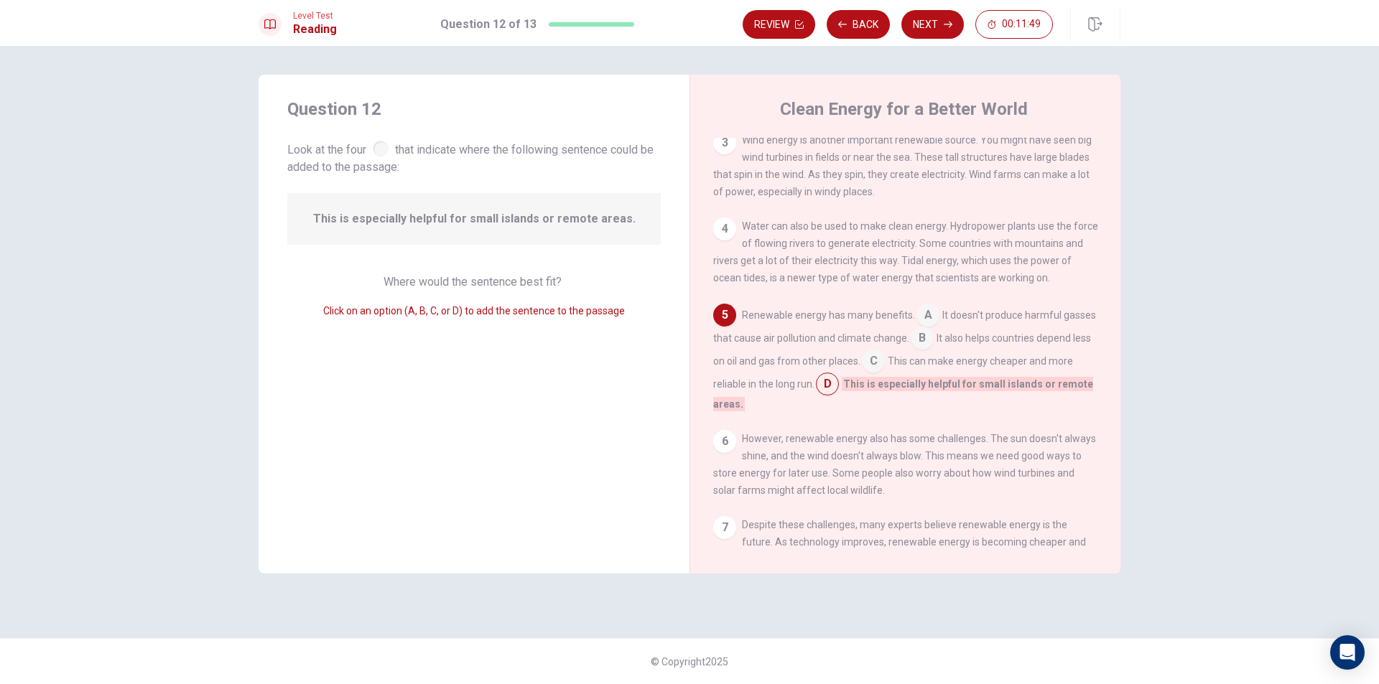
click at [933, 346] on input at bounding box center [922, 339] width 23 height 23
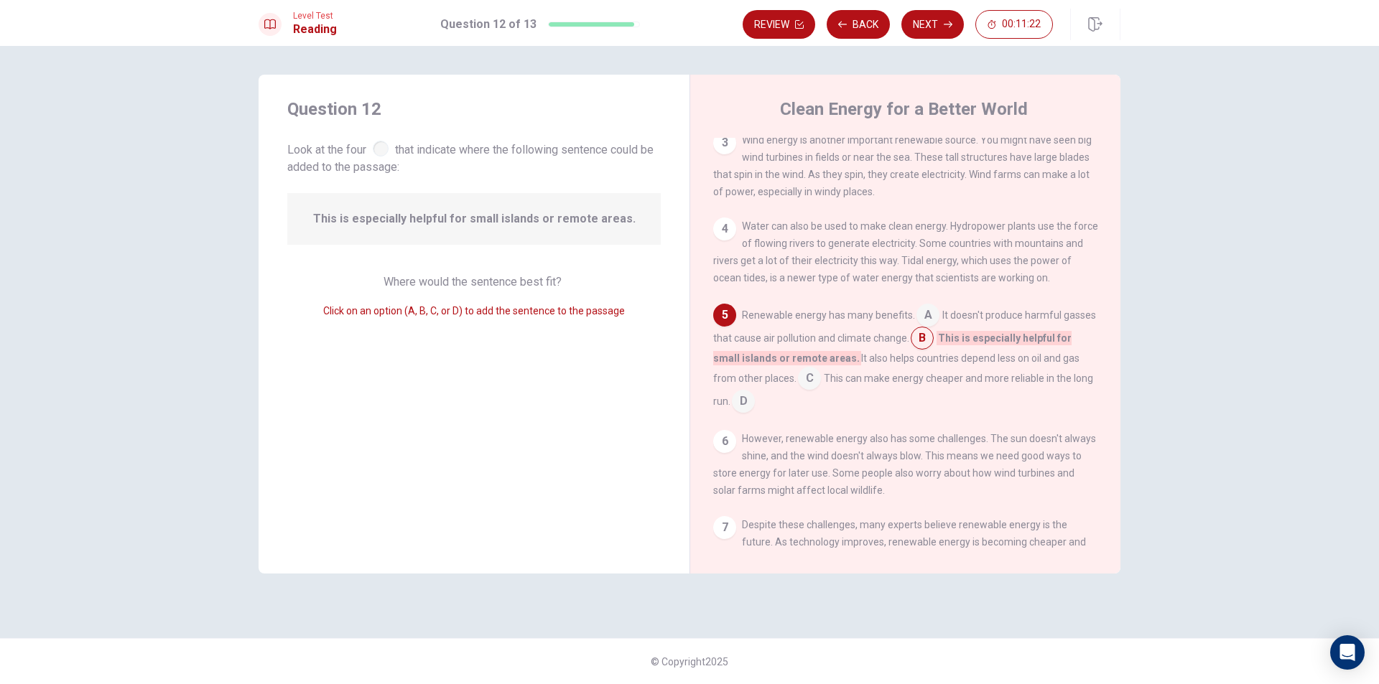
click at [811, 391] on input at bounding box center [809, 379] width 23 height 23
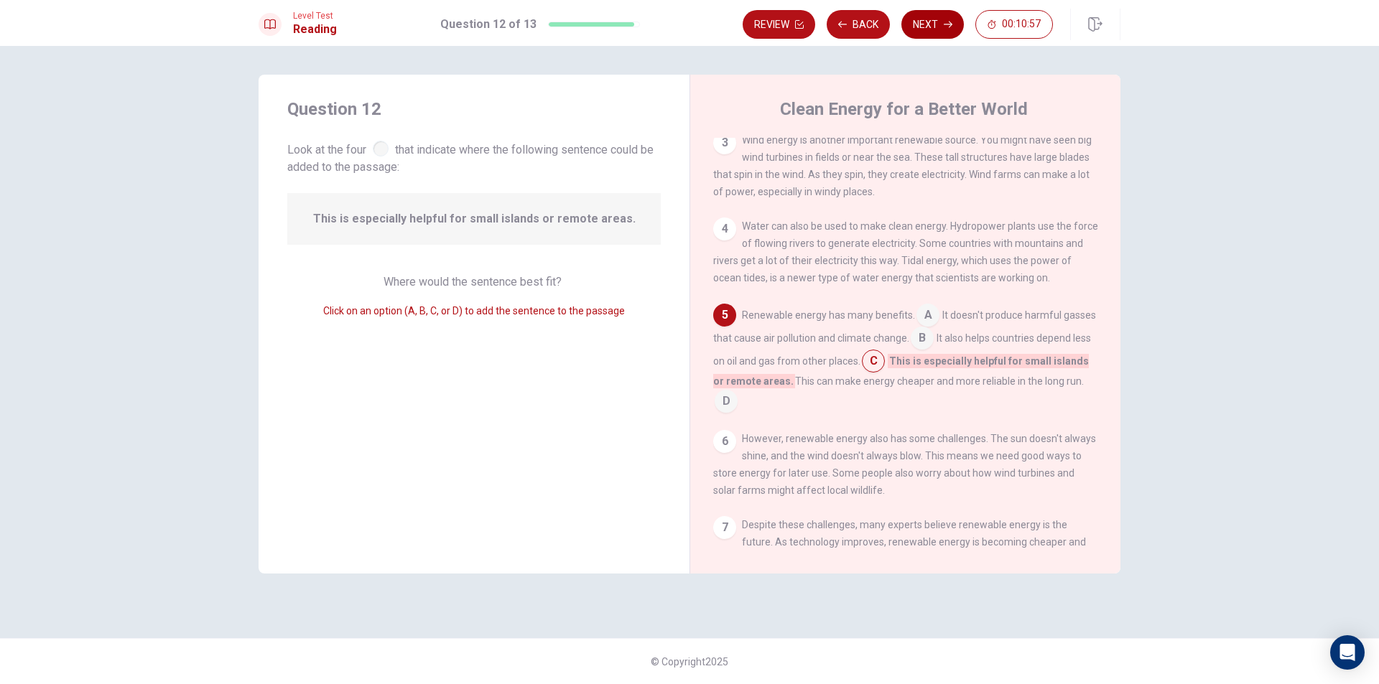
click at [917, 20] on button "Next" at bounding box center [932, 24] width 62 height 29
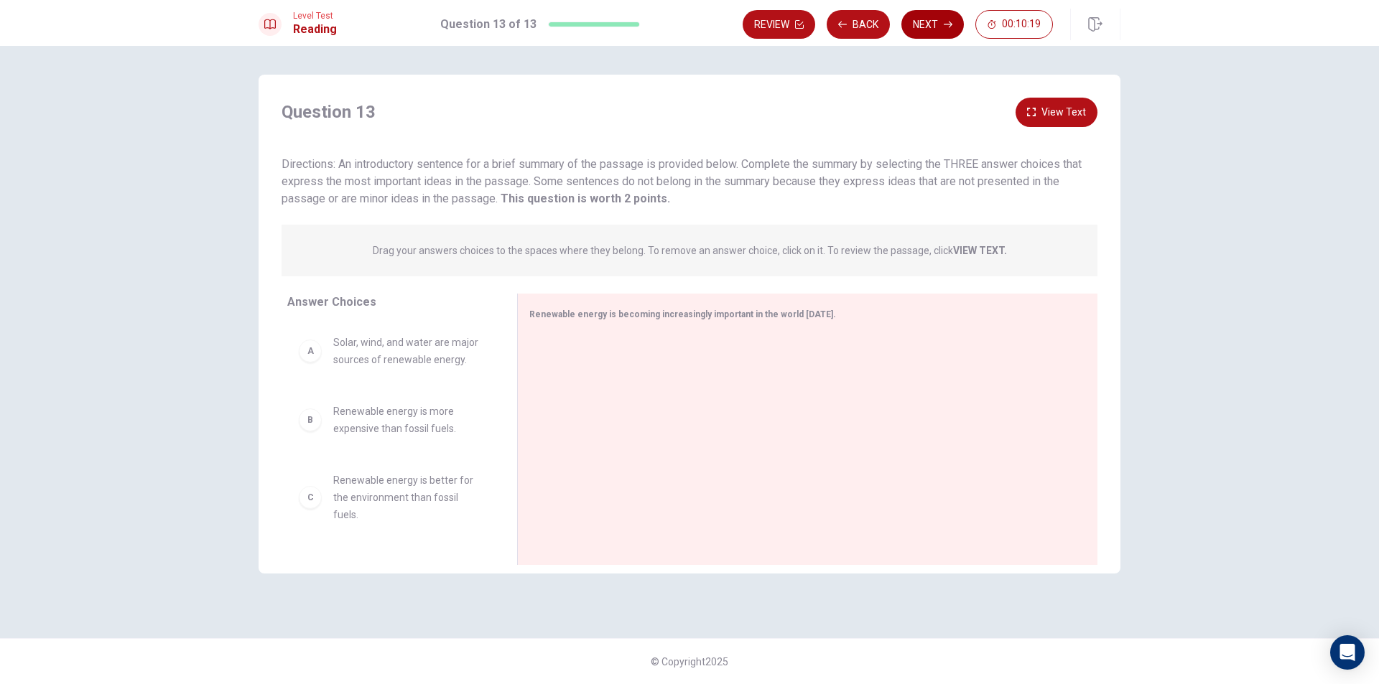
click at [919, 22] on button "Next" at bounding box center [932, 24] width 62 height 29
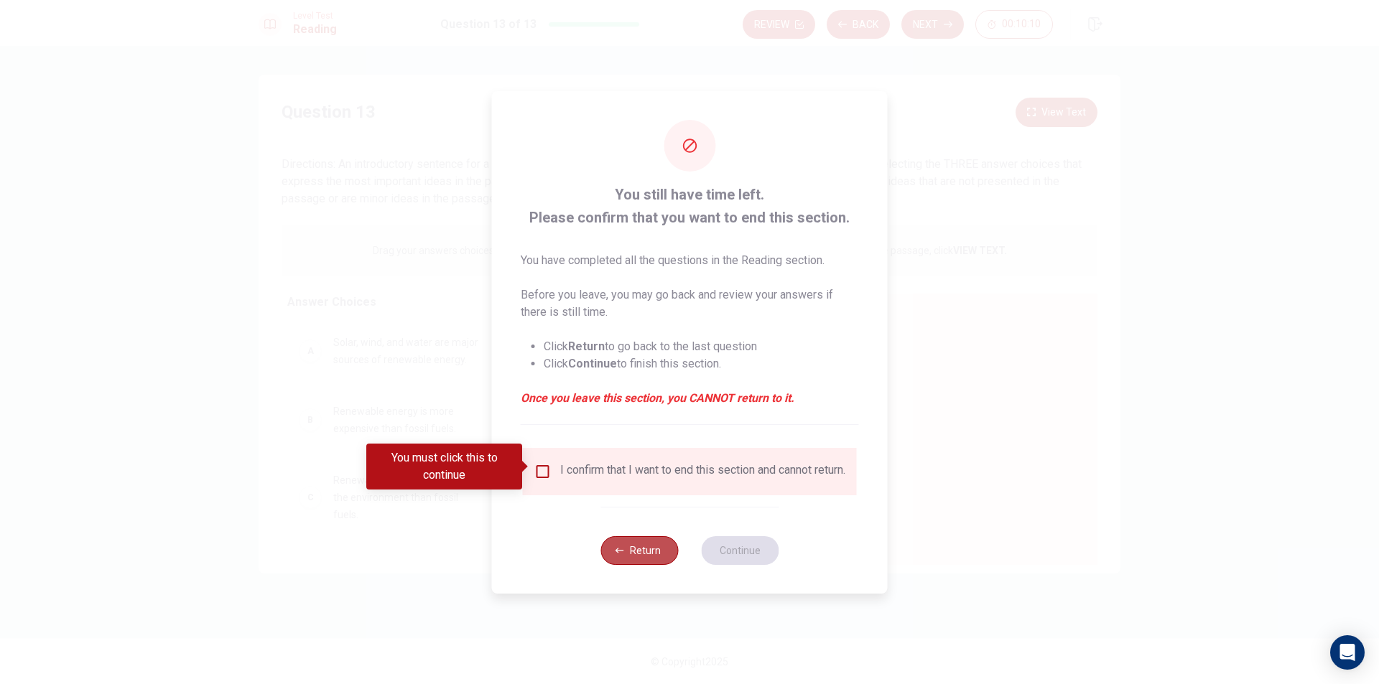
click at [638, 554] on button "Return" at bounding box center [639, 550] width 78 height 29
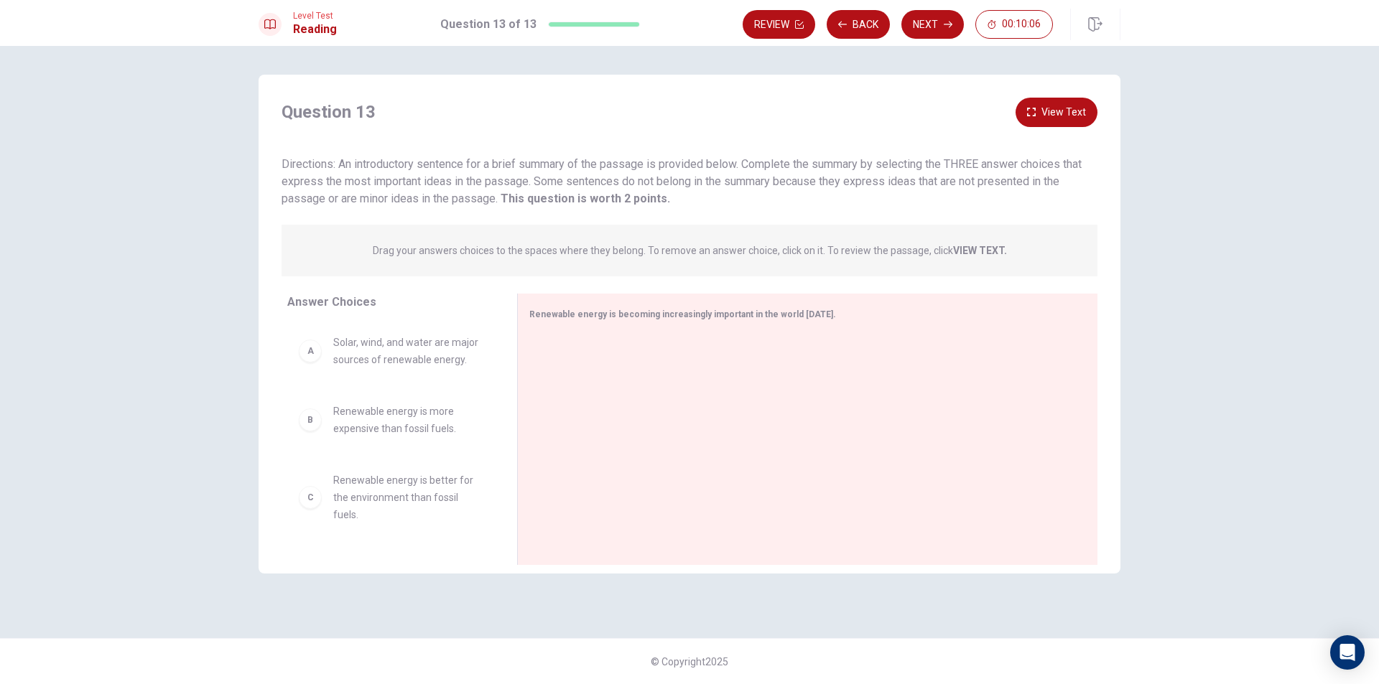
click at [304, 352] on div "A" at bounding box center [310, 351] width 23 height 23
click at [313, 356] on div "A" at bounding box center [310, 351] width 23 height 23
click at [306, 424] on div "B" at bounding box center [310, 420] width 23 height 23
click at [1072, 115] on button "View Text" at bounding box center [1056, 112] width 82 height 29
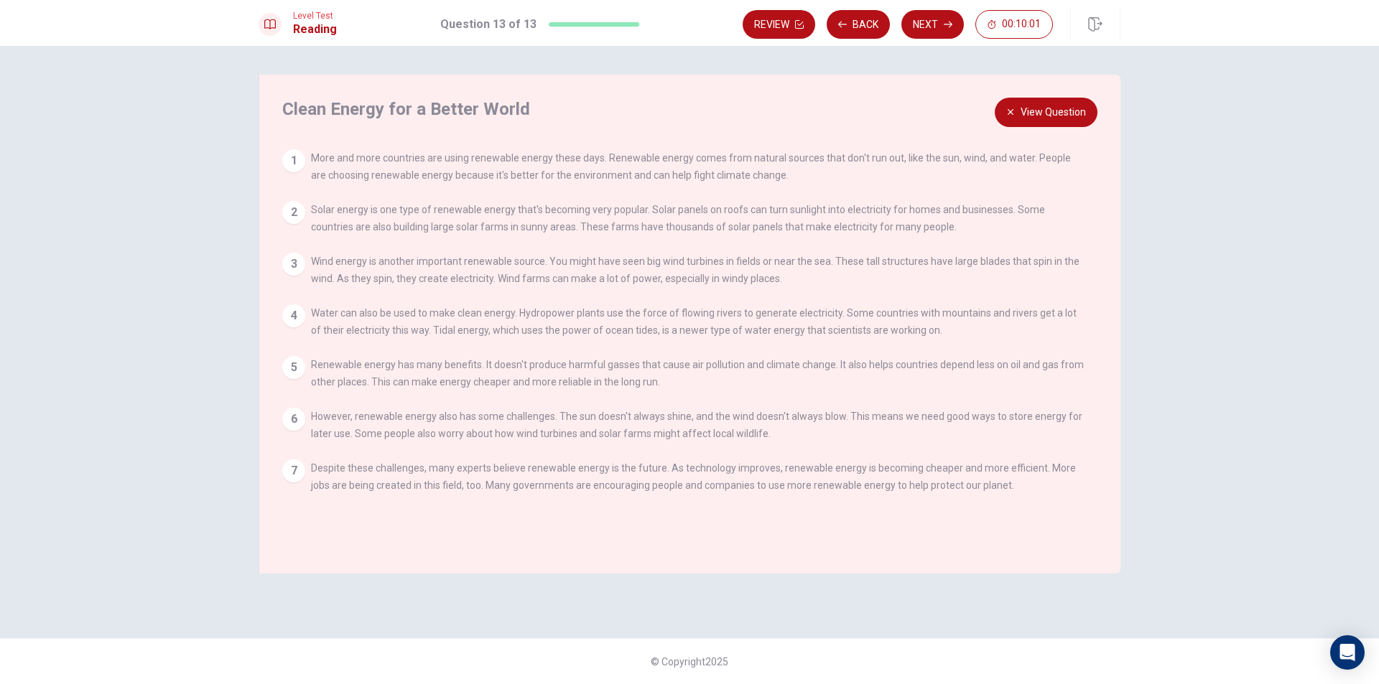
click at [295, 158] on div "1" at bounding box center [293, 160] width 23 height 23
click at [292, 241] on div "View Question 1 More and more countries are using renewable energy these days. …" at bounding box center [693, 330] width 823 height 362
click at [1061, 103] on button "View Question" at bounding box center [1046, 112] width 103 height 29
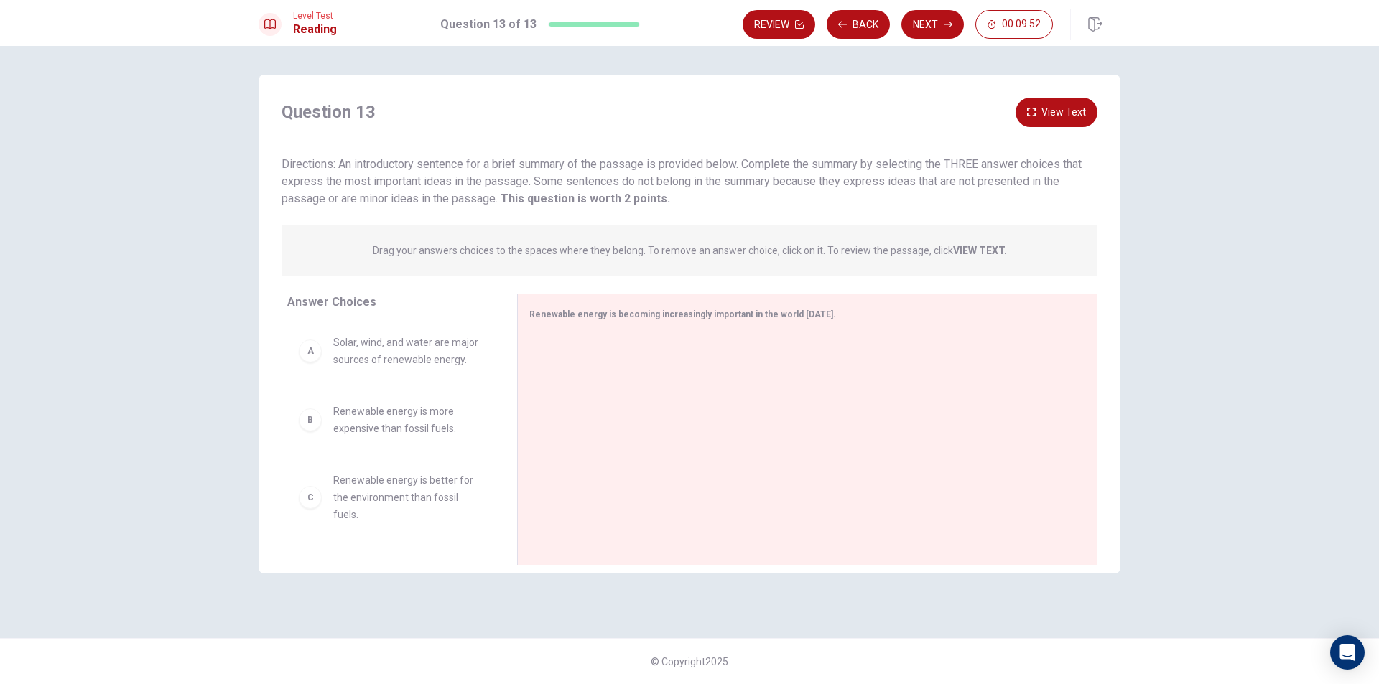
click at [311, 358] on div "A" at bounding box center [310, 351] width 23 height 23
click at [320, 419] on div "B" at bounding box center [310, 420] width 23 height 23
click at [315, 531] on div "F Renewable energy can only be used in sunny or windy places." at bounding box center [391, 515] width 184 height 34
click at [309, 507] on div "F" at bounding box center [310, 514] width 23 height 23
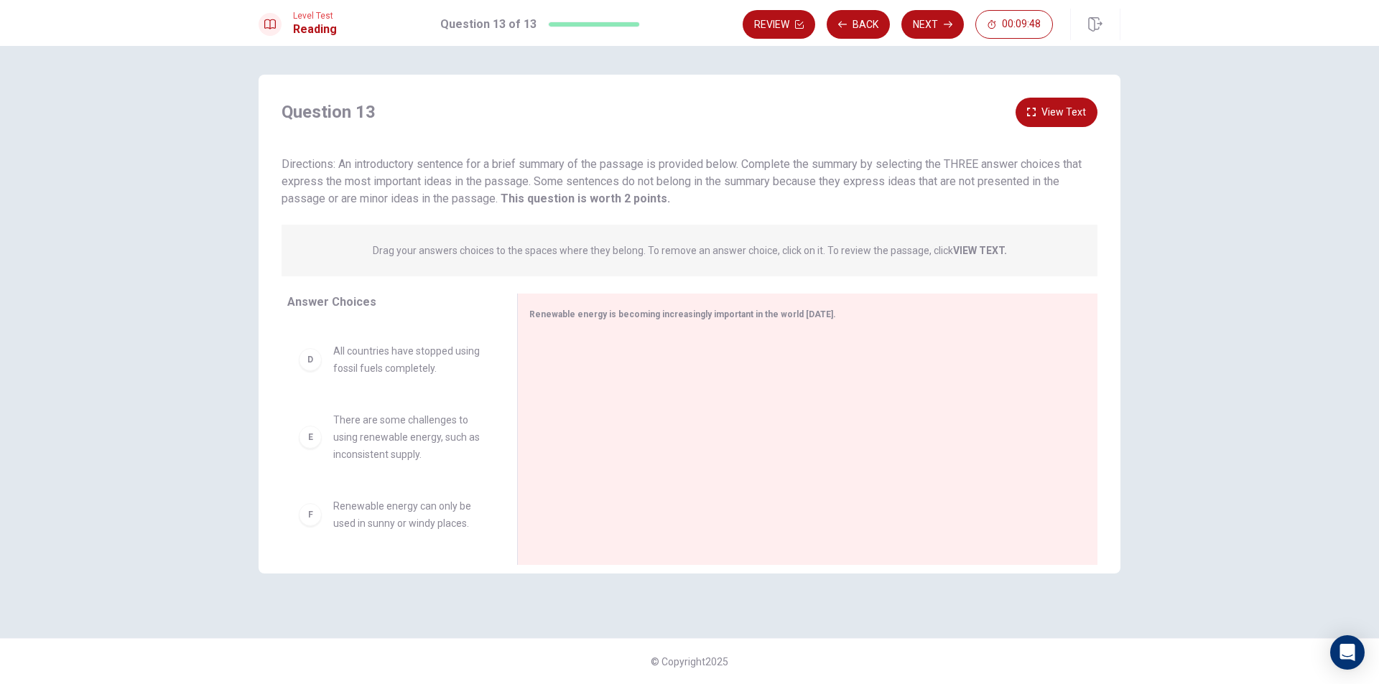
drag, startPoint x: 309, startPoint y: 507, endPoint x: 312, endPoint y: 496, distance: 11.4
click at [309, 506] on div "F" at bounding box center [310, 514] width 23 height 23
click at [309, 427] on div "E" at bounding box center [310, 437] width 23 height 23
drag, startPoint x: 309, startPoint y: 427, endPoint x: 309, endPoint y: 436, distance: 8.6
click at [309, 503] on div "F" at bounding box center [310, 514] width 23 height 23
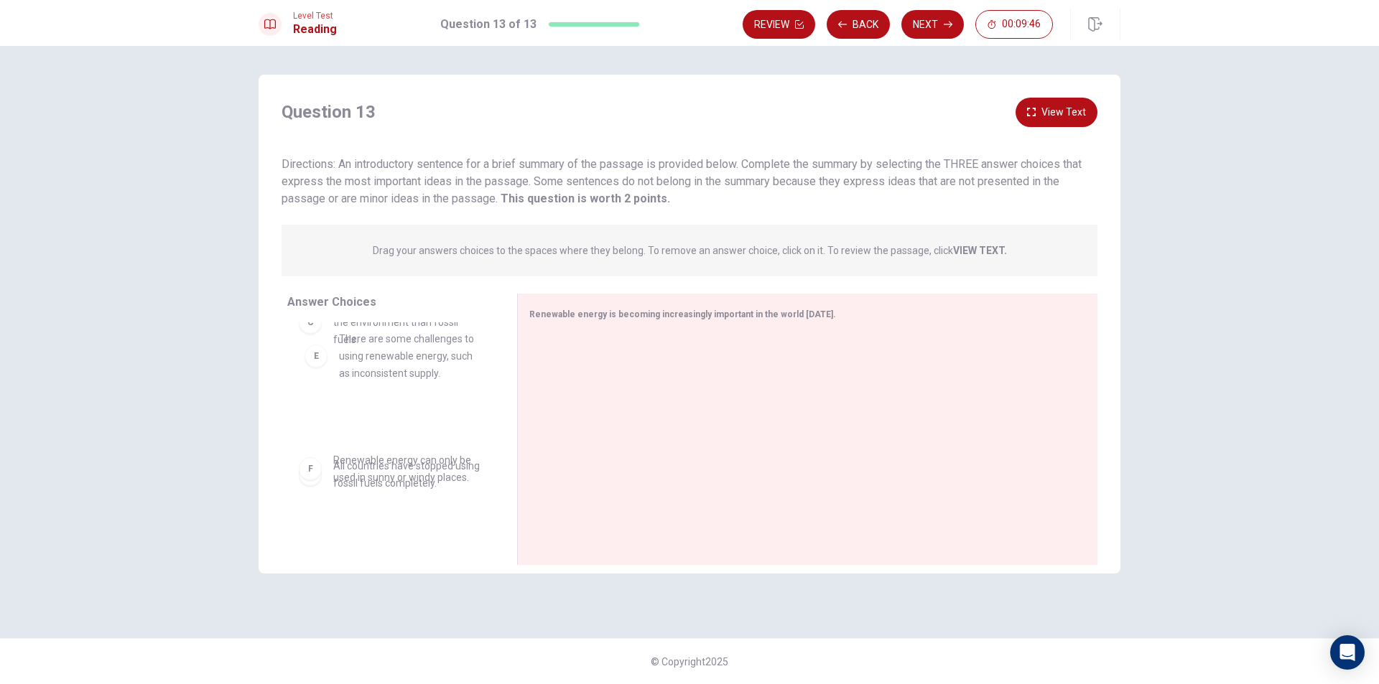
drag, startPoint x: 315, startPoint y: 447, endPoint x: 322, endPoint y: 358, distance: 89.3
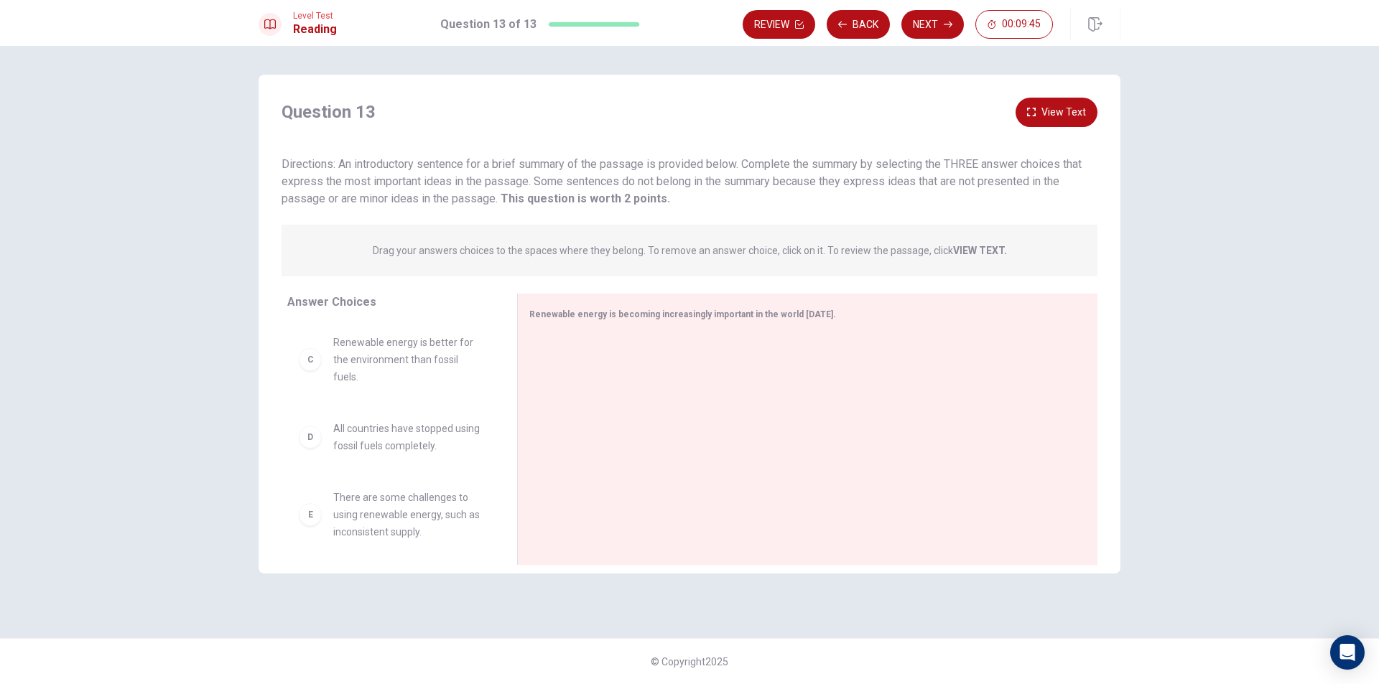
scroll to position [0, 0]
click at [1044, 101] on button "View Text" at bounding box center [1056, 112] width 82 height 29
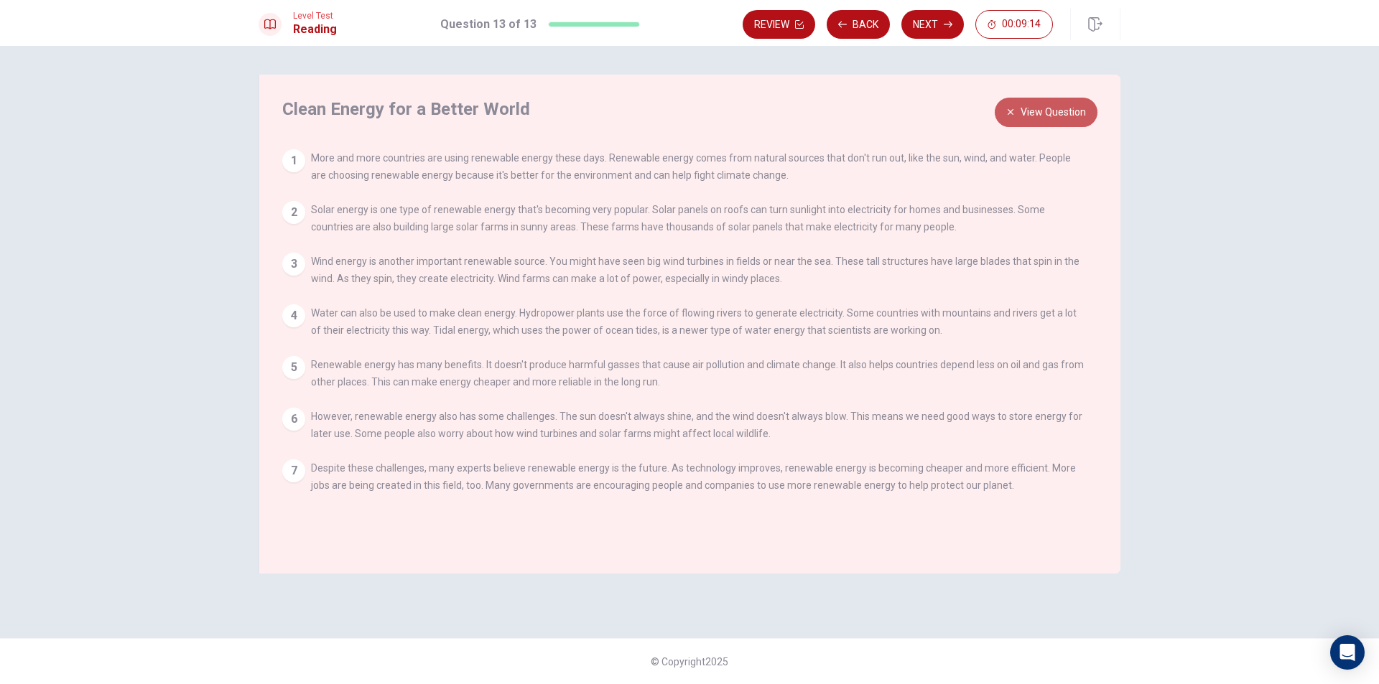
click at [1031, 111] on button "View Question" at bounding box center [1046, 112] width 103 height 29
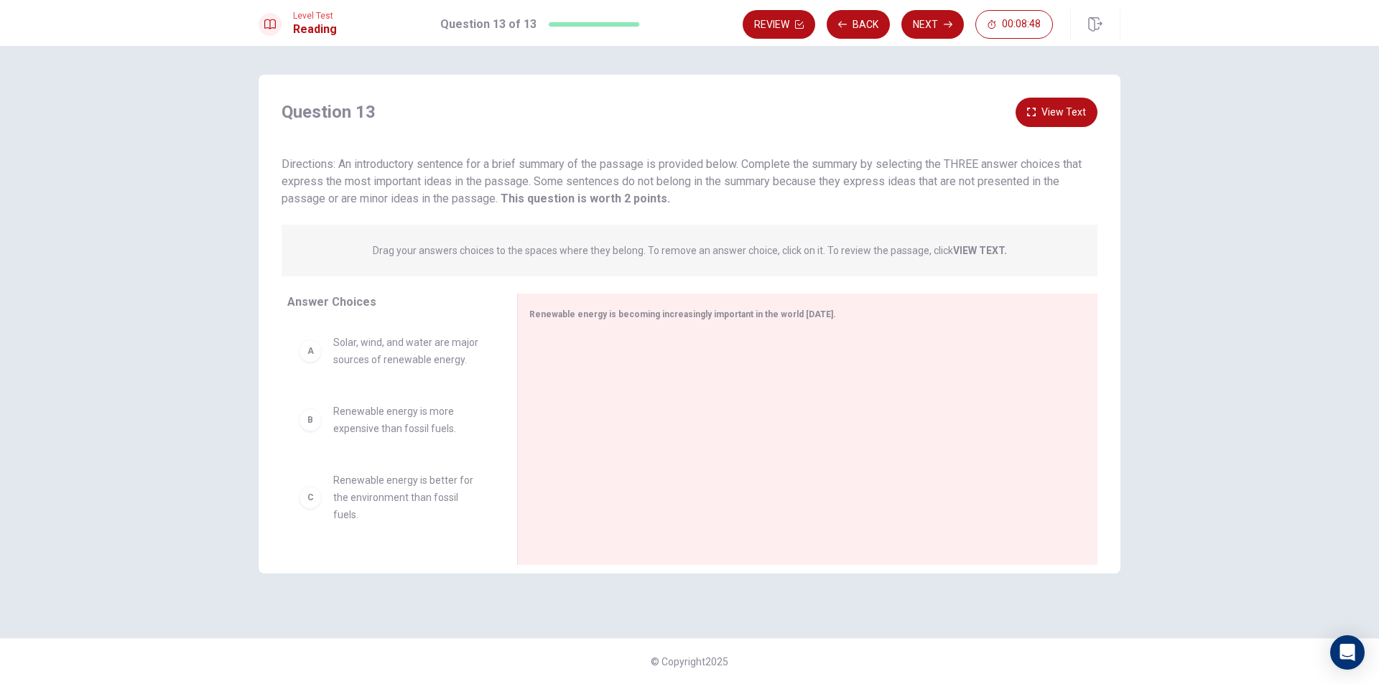
click at [409, 424] on span "Renewable energy is more expensive than fossil fuels." at bounding box center [407, 420] width 149 height 34
click at [313, 429] on div "B" at bounding box center [310, 420] width 23 height 23
drag, startPoint x: 356, startPoint y: 423, endPoint x: 748, endPoint y: 420, distance: 391.4
drag, startPoint x: 669, startPoint y: 361, endPoint x: 368, endPoint y: 429, distance: 308.4
drag, startPoint x: 421, startPoint y: 361, endPoint x: 659, endPoint y: 376, distance: 238.8
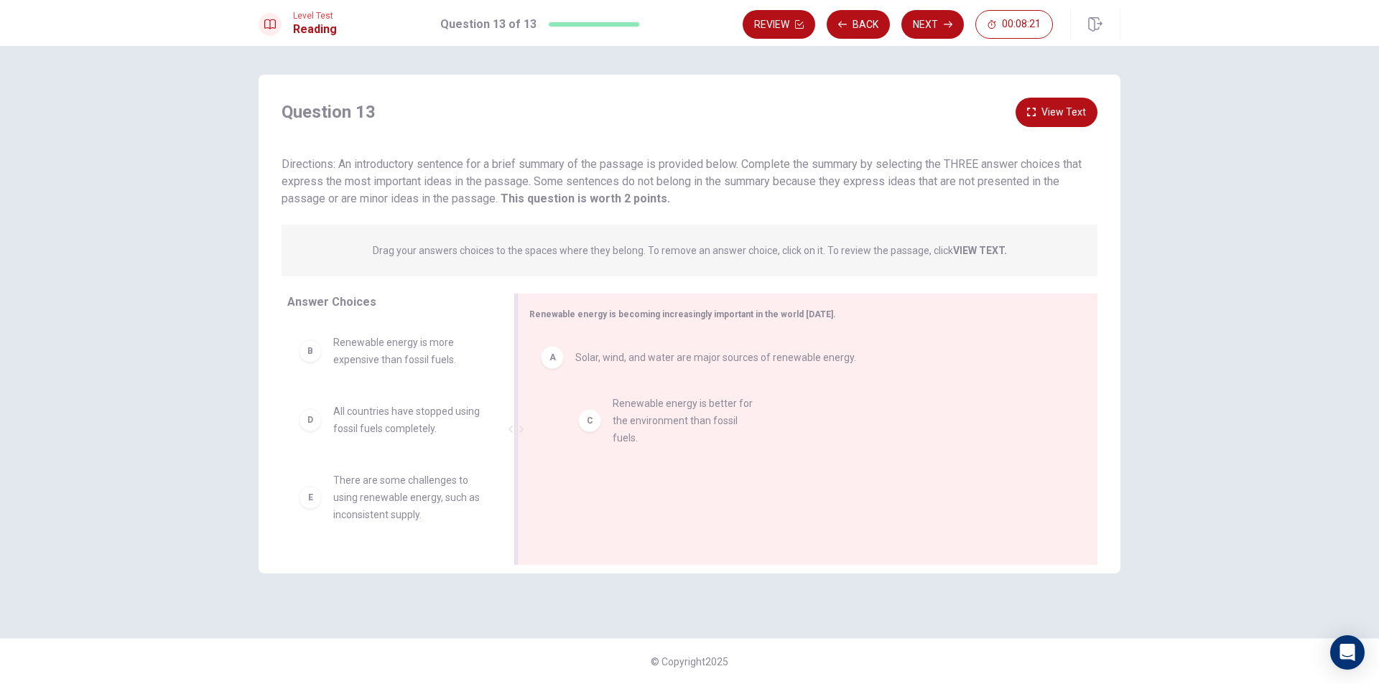
drag, startPoint x: 380, startPoint y: 442, endPoint x: 663, endPoint y: 434, distance: 283.0
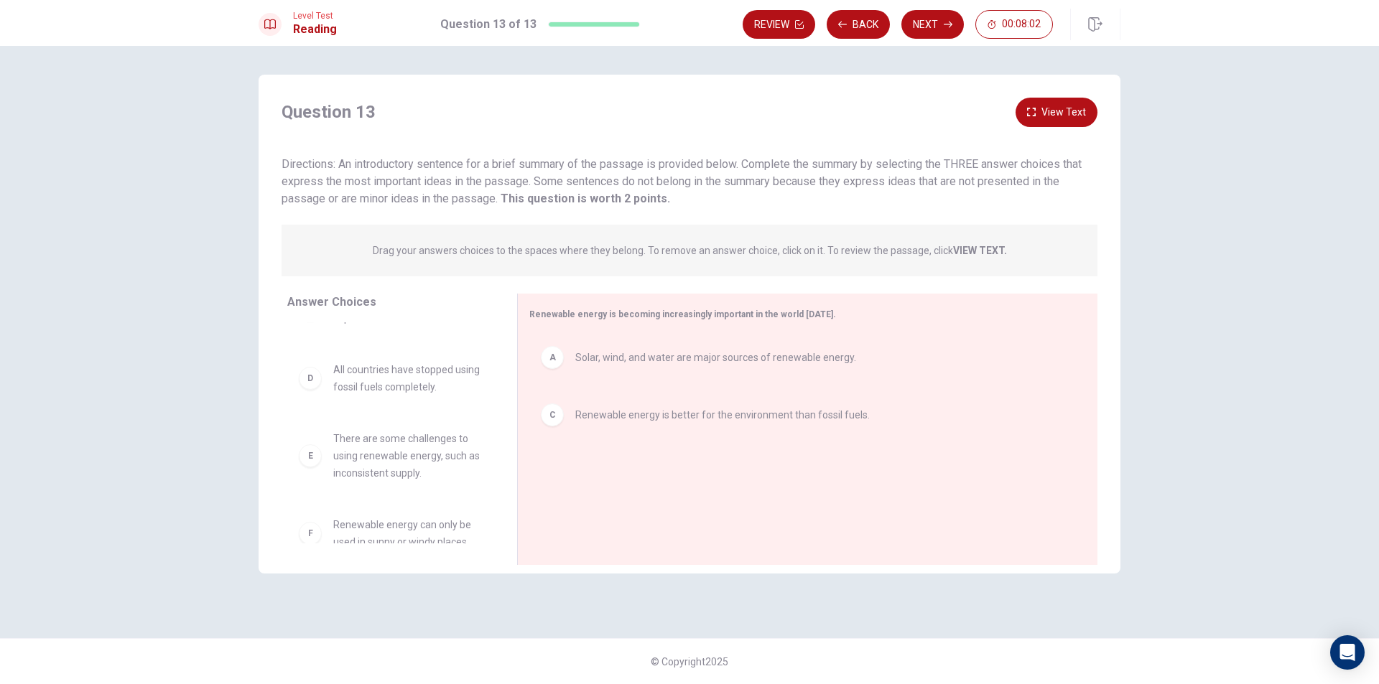
scroll to position [60, 0]
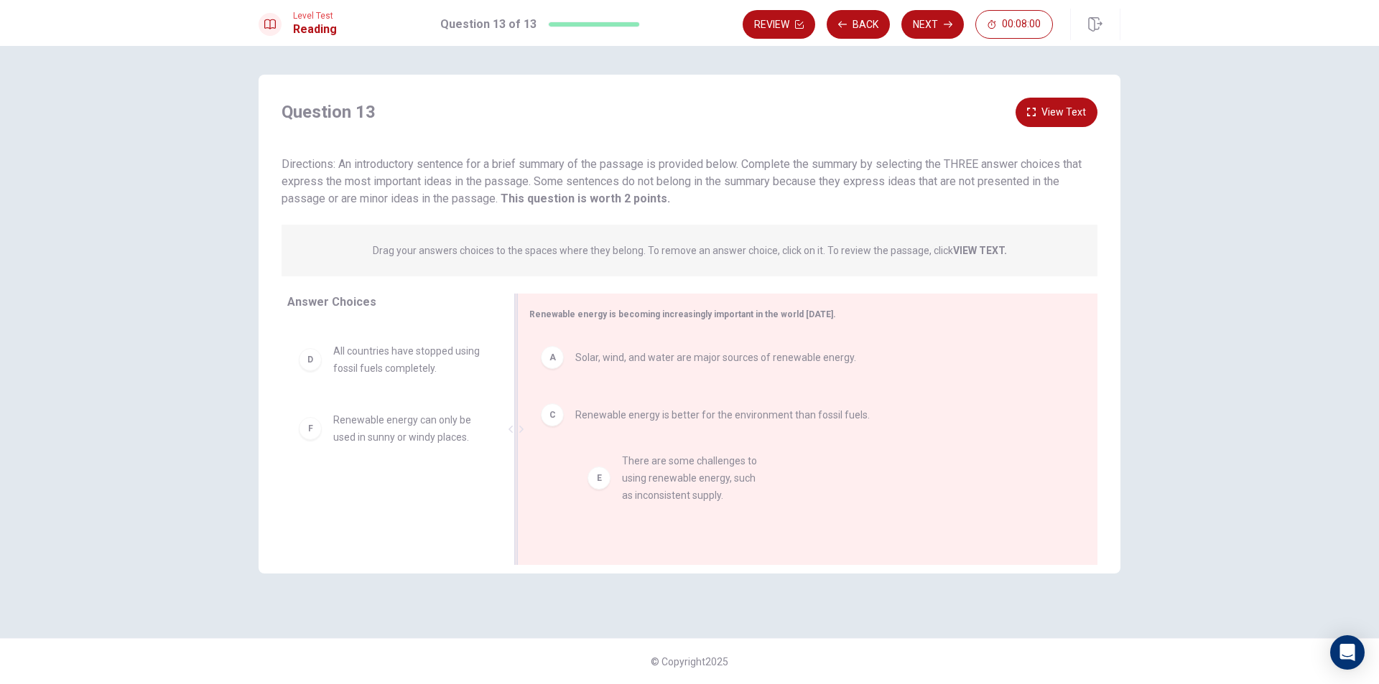
drag, startPoint x: 360, startPoint y: 450, endPoint x: 655, endPoint y: 490, distance: 298.0
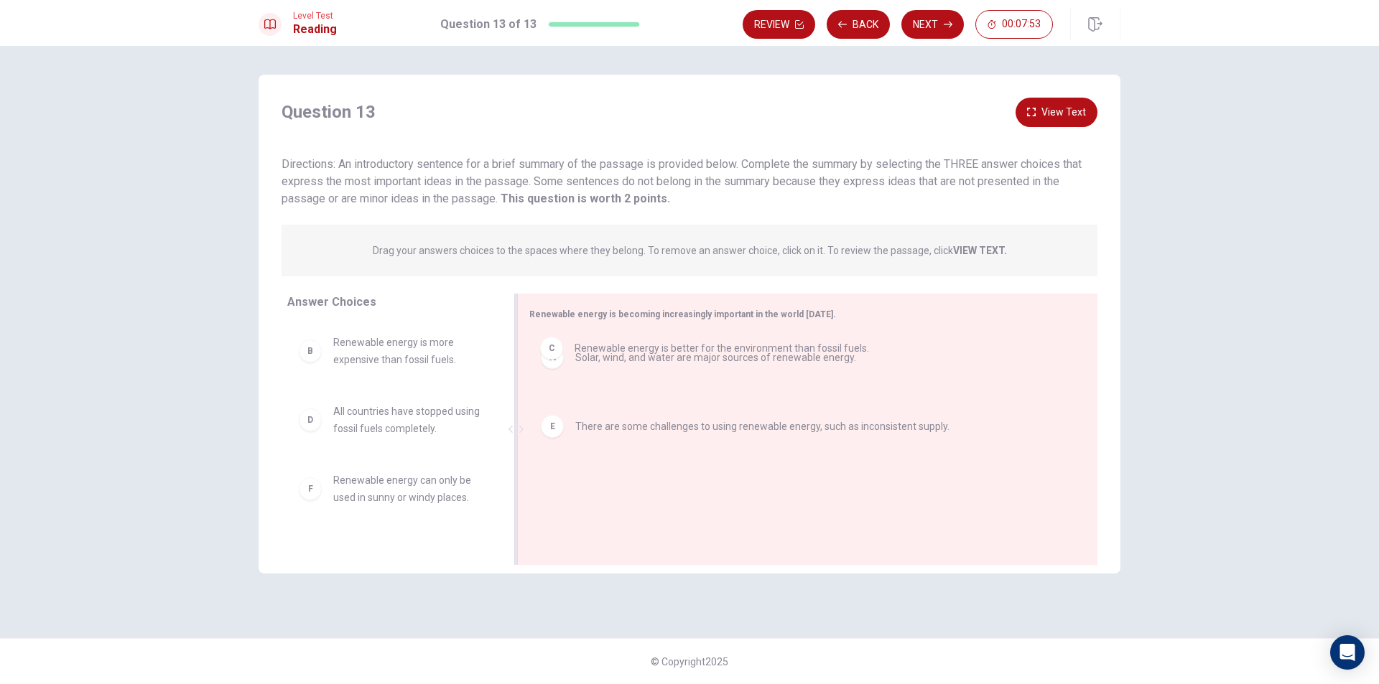
drag, startPoint x: 637, startPoint y: 423, endPoint x: 637, endPoint y: 350, distance: 73.2
drag, startPoint x: 646, startPoint y: 423, endPoint x: 645, endPoint y: 337, distance: 86.2
drag, startPoint x: 609, startPoint y: 355, endPoint x: 621, endPoint y: 414, distance: 59.4
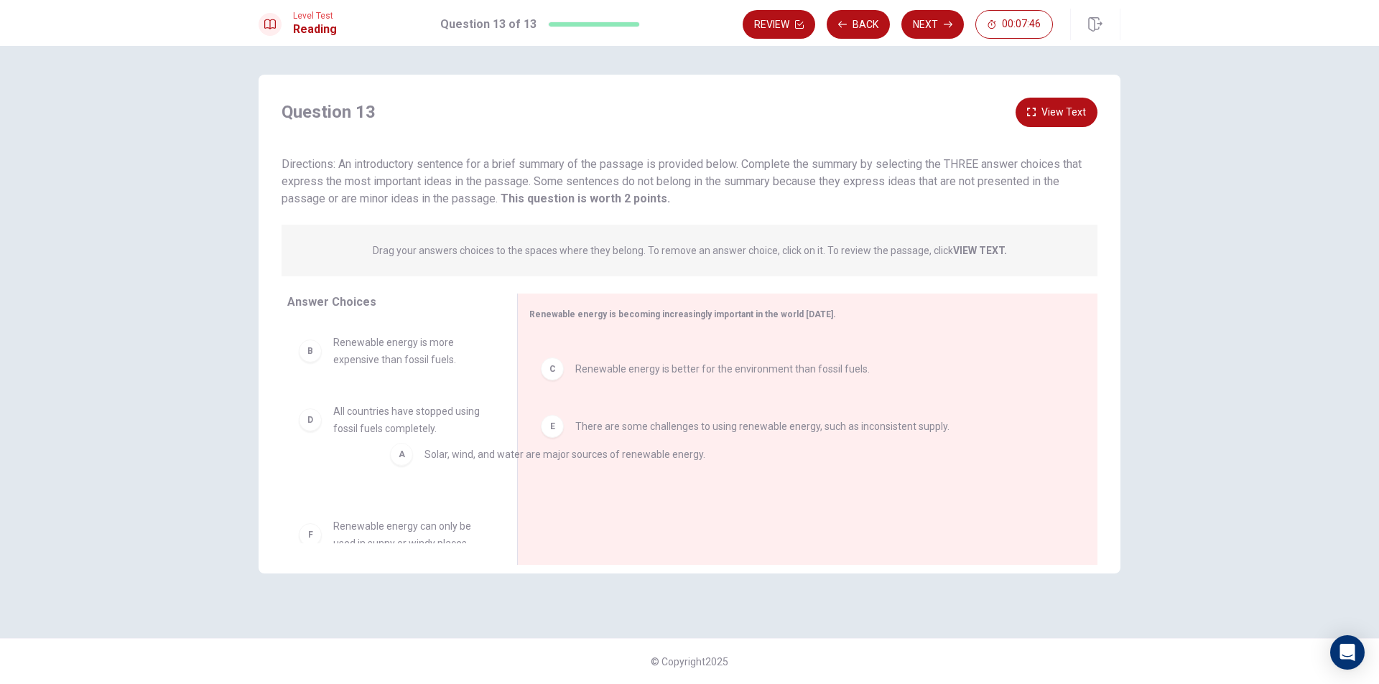
drag, startPoint x: 604, startPoint y: 383, endPoint x: 414, endPoint y: 455, distance: 203.1
drag, startPoint x: 422, startPoint y: 490, endPoint x: 412, endPoint y: 467, distance: 24.4
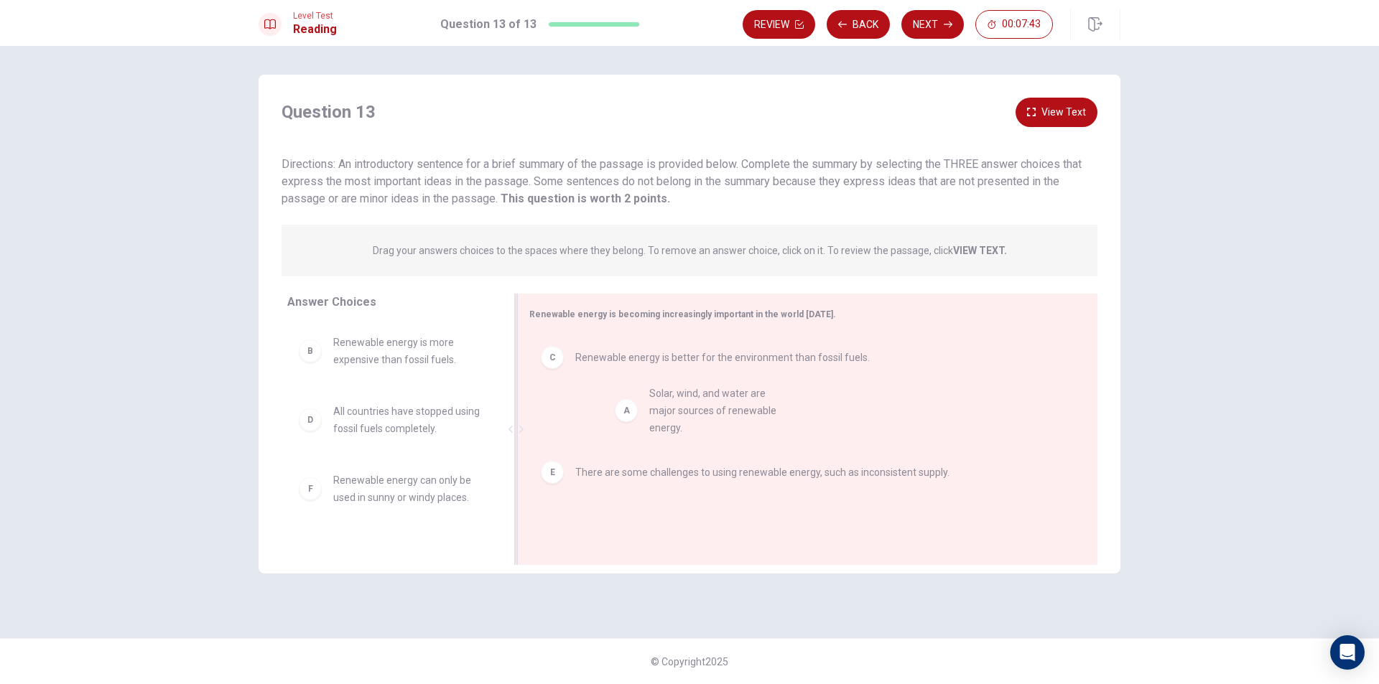
drag, startPoint x: 370, startPoint y: 350, endPoint x: 699, endPoint y: 404, distance: 333.3
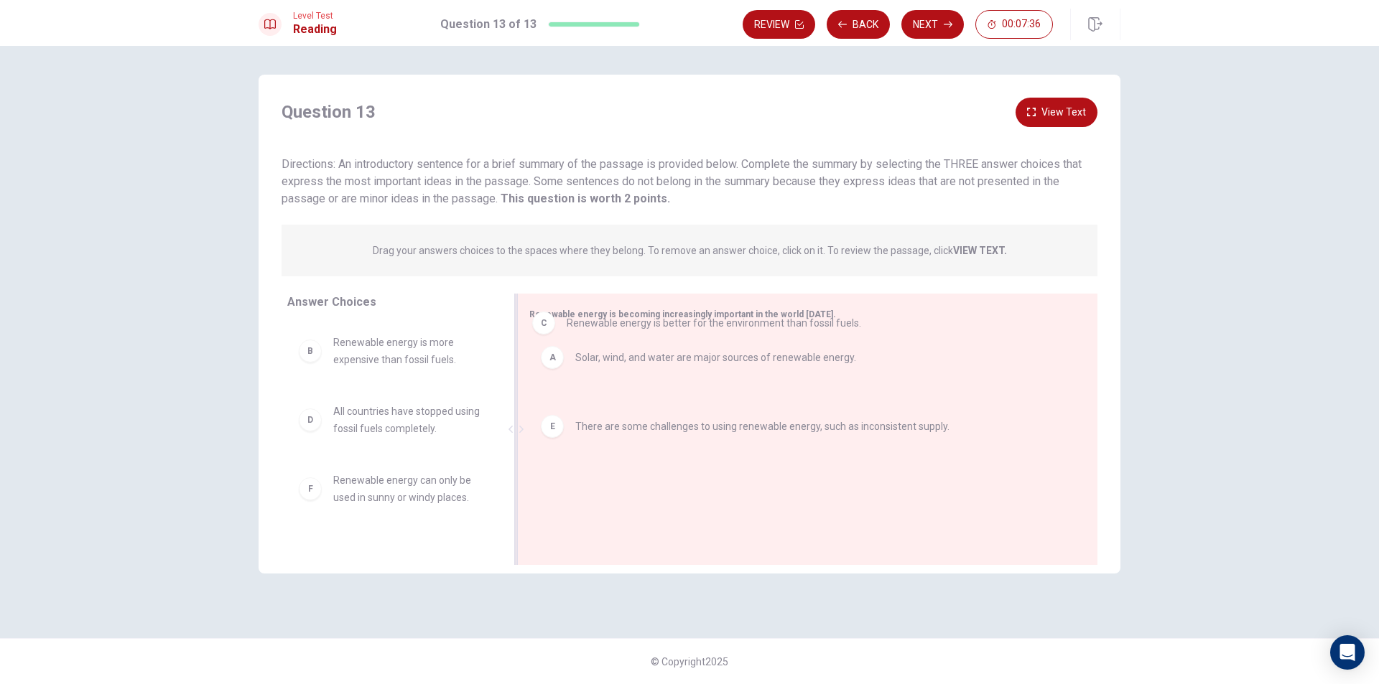
drag, startPoint x: 618, startPoint y: 425, endPoint x: 610, endPoint y: 329, distance: 96.6
drag, startPoint x: 581, startPoint y: 353, endPoint x: 579, endPoint y: 485, distance: 132.1
drag, startPoint x: 585, startPoint y: 358, endPoint x: 676, endPoint y: 511, distance: 177.7
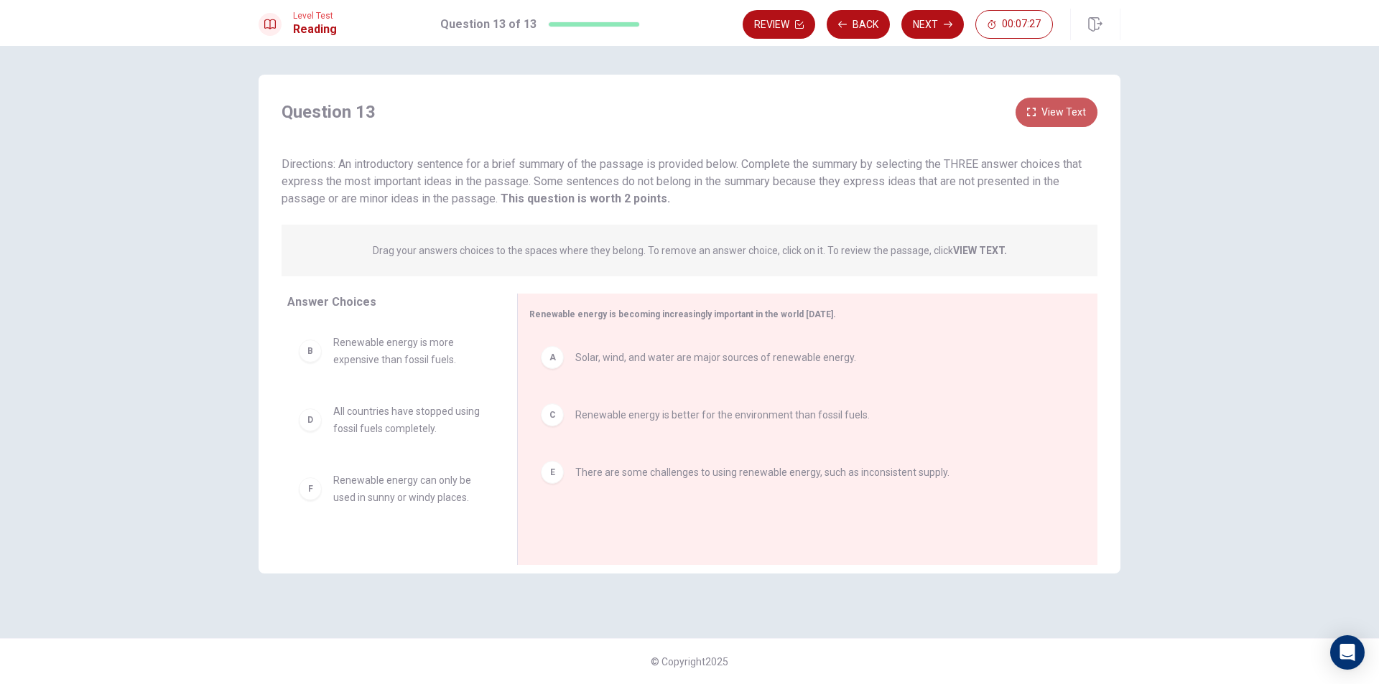
click at [1069, 101] on button "View Text" at bounding box center [1056, 112] width 82 height 29
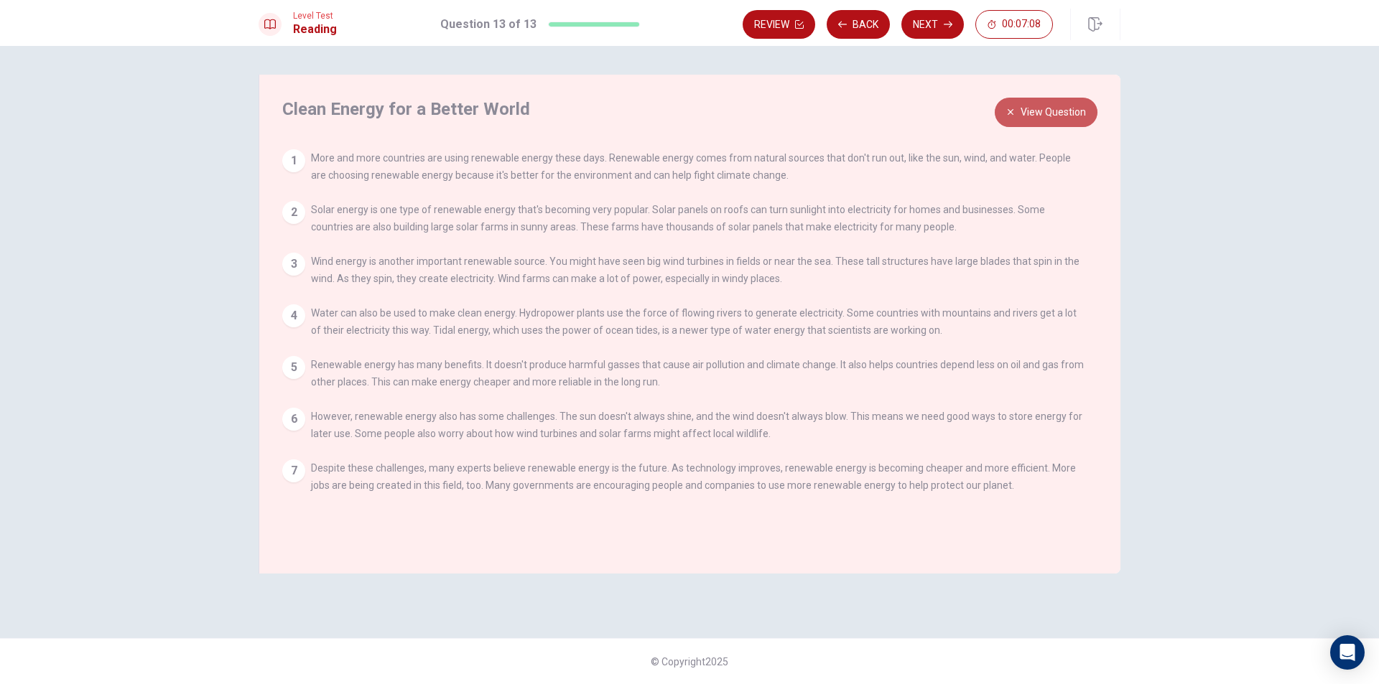
click at [1035, 113] on button "View Question" at bounding box center [1046, 112] width 103 height 29
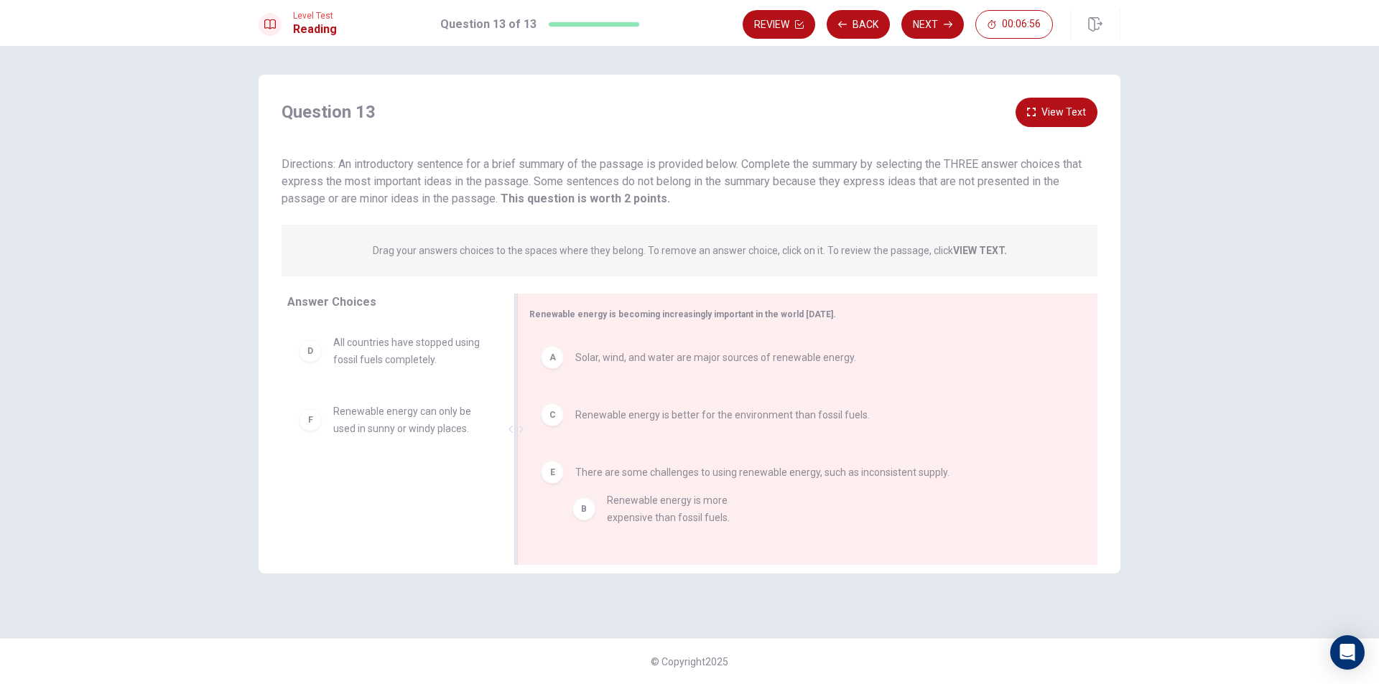
drag, startPoint x: 427, startPoint y: 362, endPoint x: 704, endPoint y: 518, distance: 319.0
drag, startPoint x: 360, startPoint y: 353, endPoint x: 721, endPoint y: 538, distance: 405.3
click at [715, 363] on span "Solar, wind, and water are major sources of renewable energy." at bounding box center [715, 357] width 281 height 17
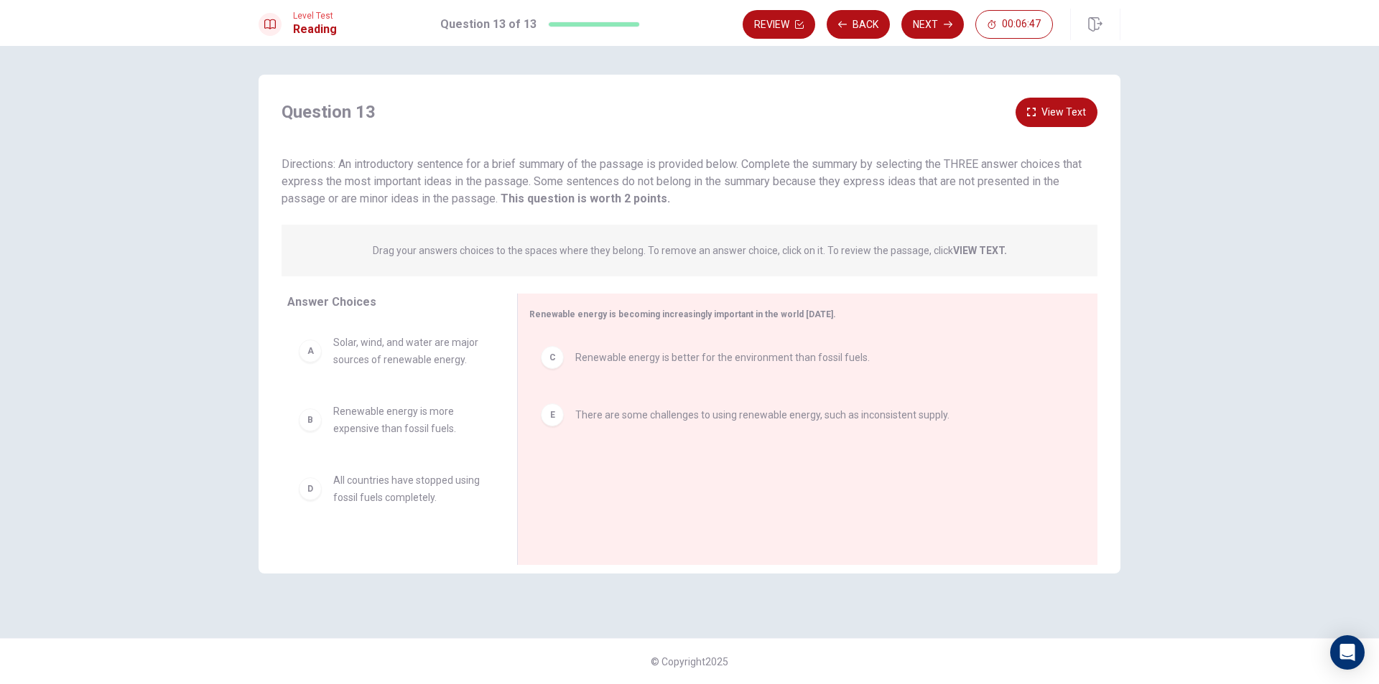
click at [368, 360] on span "Solar, wind, and water are major sources of renewable energy." at bounding box center [407, 351] width 149 height 34
drag, startPoint x: 368, startPoint y: 360, endPoint x: 651, endPoint y: 375, distance: 283.3
click at [933, 19] on button "Next" at bounding box center [932, 24] width 62 height 29
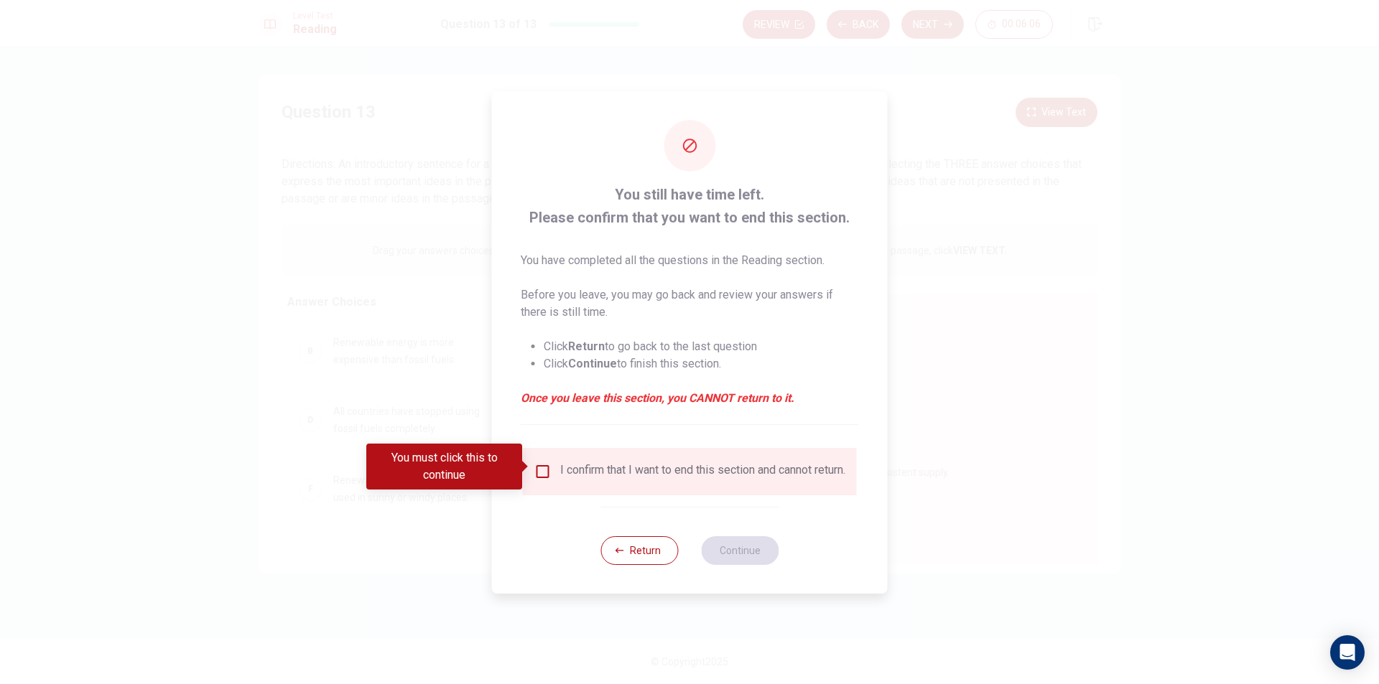
click at [542, 463] on input "You must click this to continue" at bounding box center [542, 471] width 17 height 17
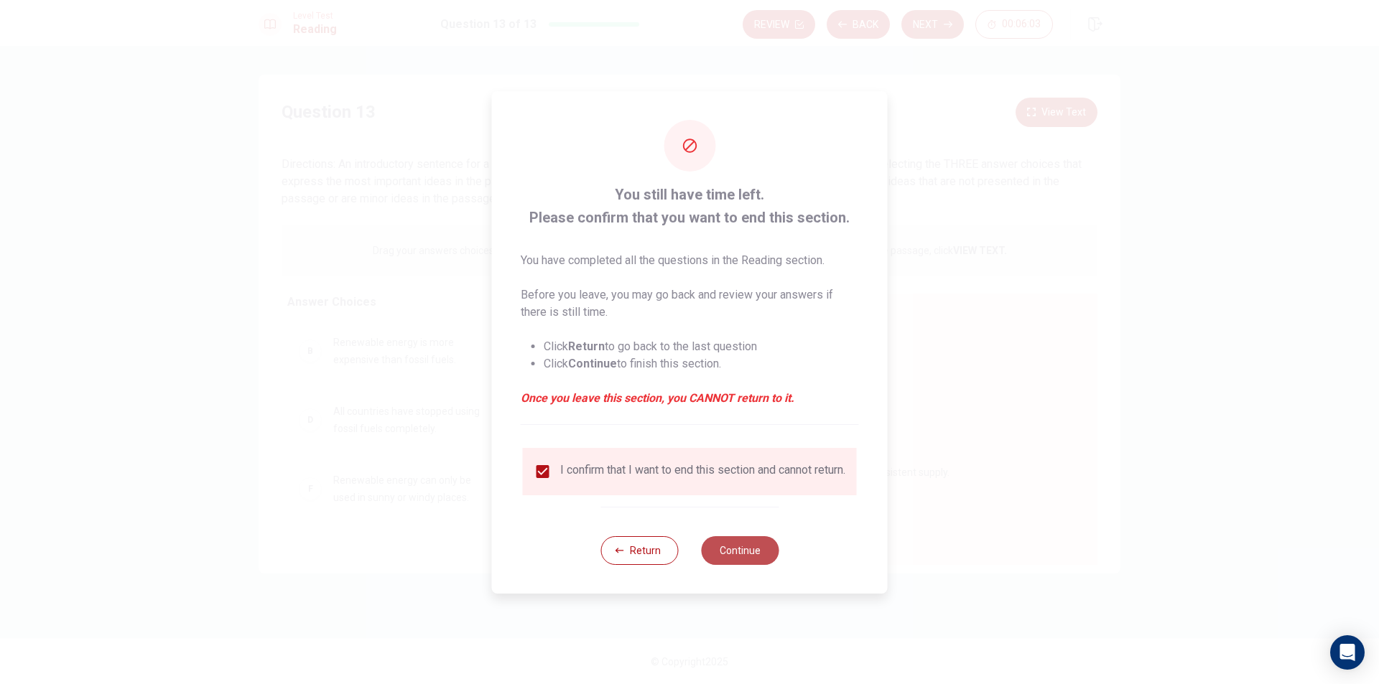
click at [745, 551] on button "Continue" at bounding box center [740, 550] width 78 height 29
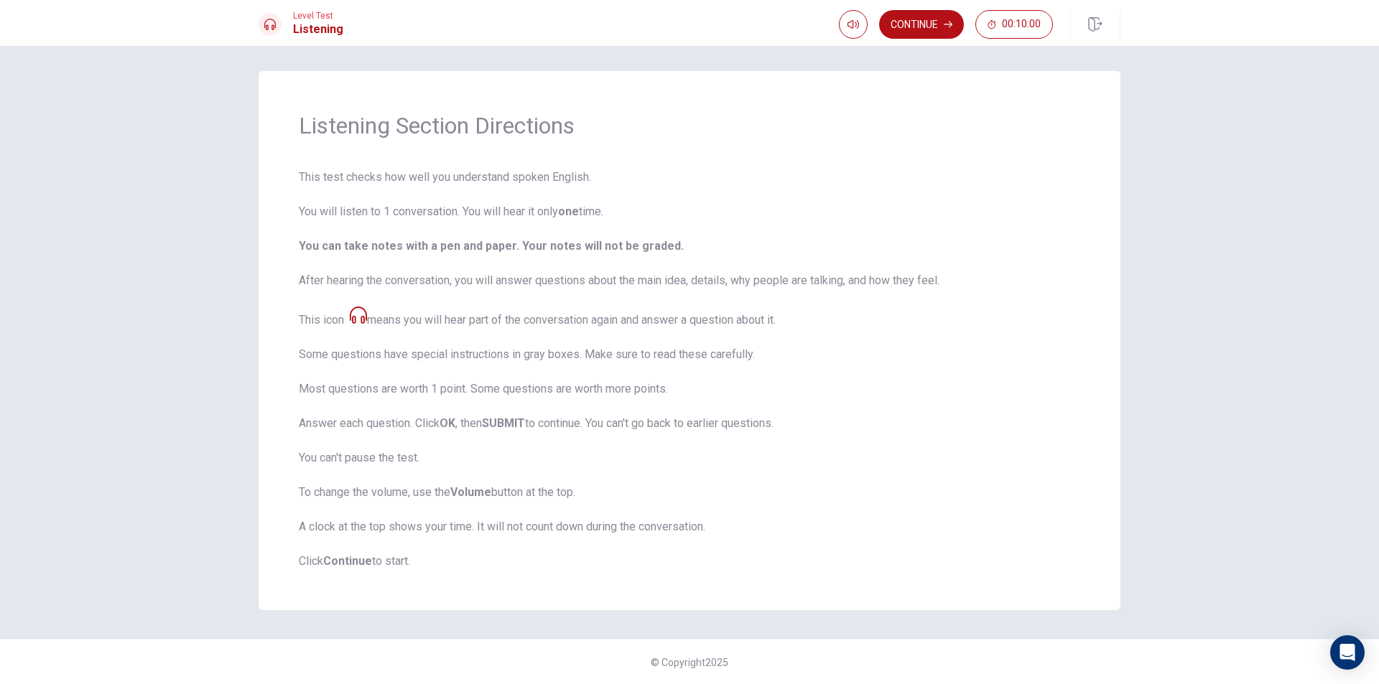
scroll to position [4, 0]
click at [917, 23] on button "Continue" at bounding box center [921, 24] width 85 height 29
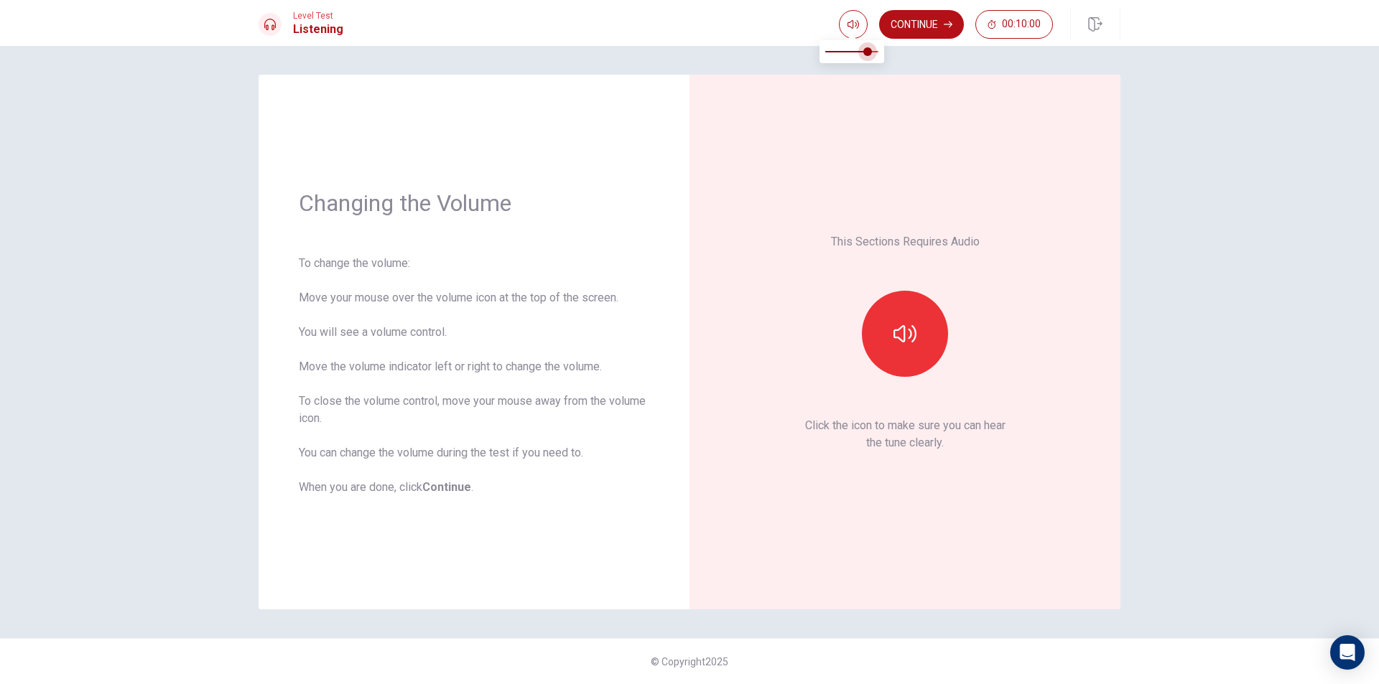
click at [865, 49] on span at bounding box center [867, 51] width 9 height 9
type input "0.9"
click at [872, 50] on span at bounding box center [867, 51] width 9 height 9
click at [895, 311] on button "button" at bounding box center [905, 334] width 86 height 86
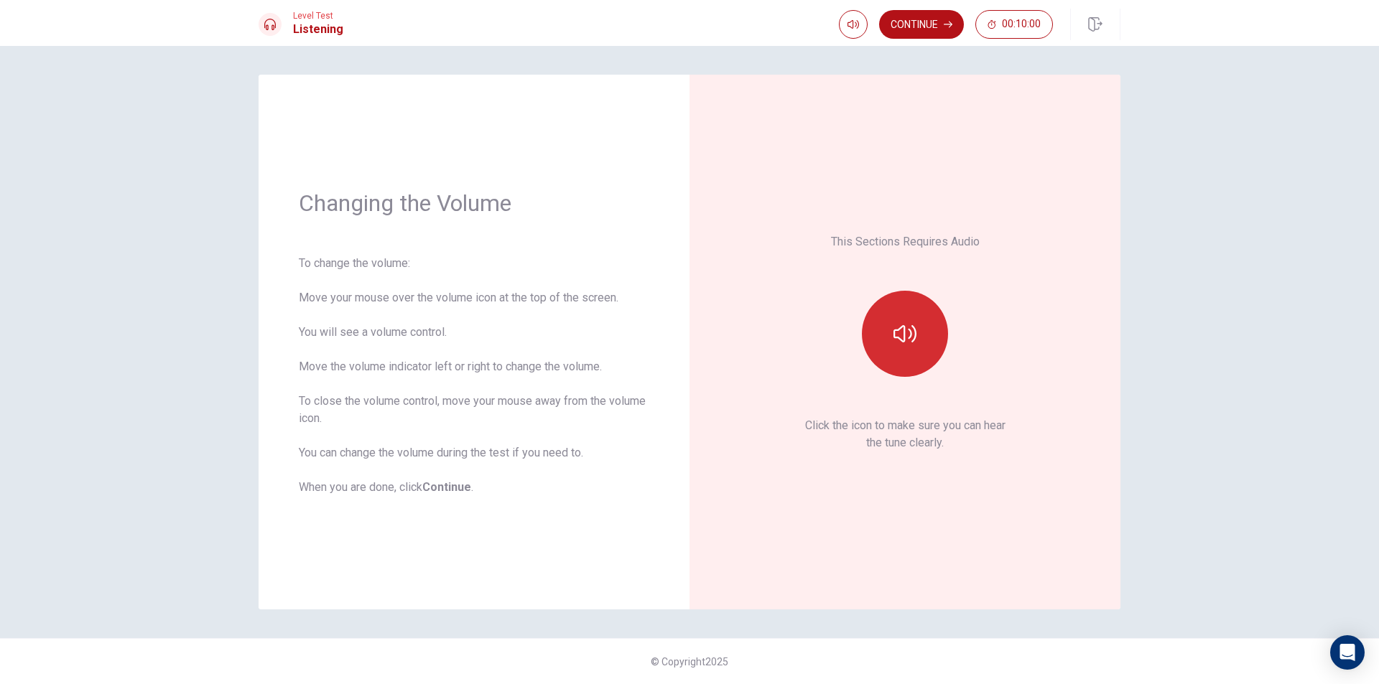
click at [905, 335] on icon "button" at bounding box center [904, 333] width 23 height 23
type input "0.7"
click at [869, 52] on span at bounding box center [873, 51] width 9 height 9
click at [898, 344] on icon "button" at bounding box center [904, 333] width 23 height 23
click at [900, 333] on icon "button" at bounding box center [904, 333] width 23 height 23
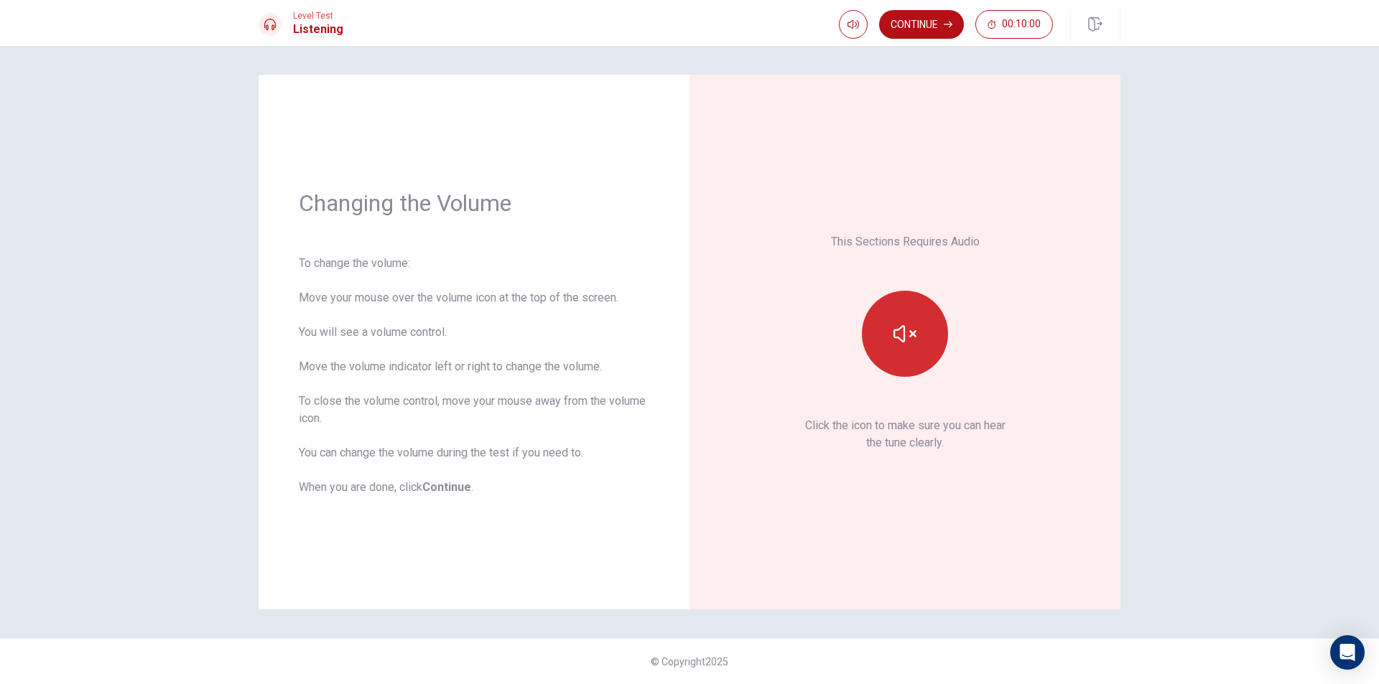
click at [929, 346] on button "button" at bounding box center [905, 334] width 86 height 86
click at [916, 24] on button "Continue" at bounding box center [921, 24] width 85 height 29
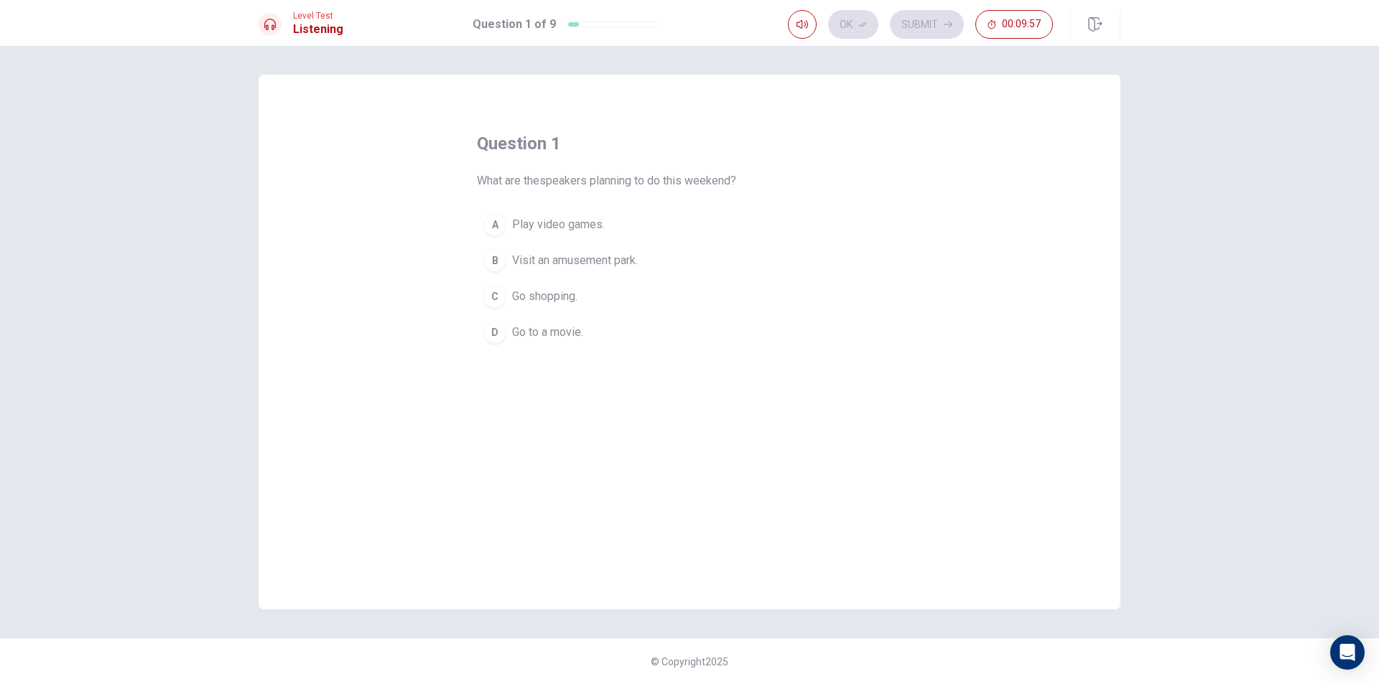
click at [623, 256] on span "Visit an amusement park." at bounding box center [575, 260] width 126 height 17
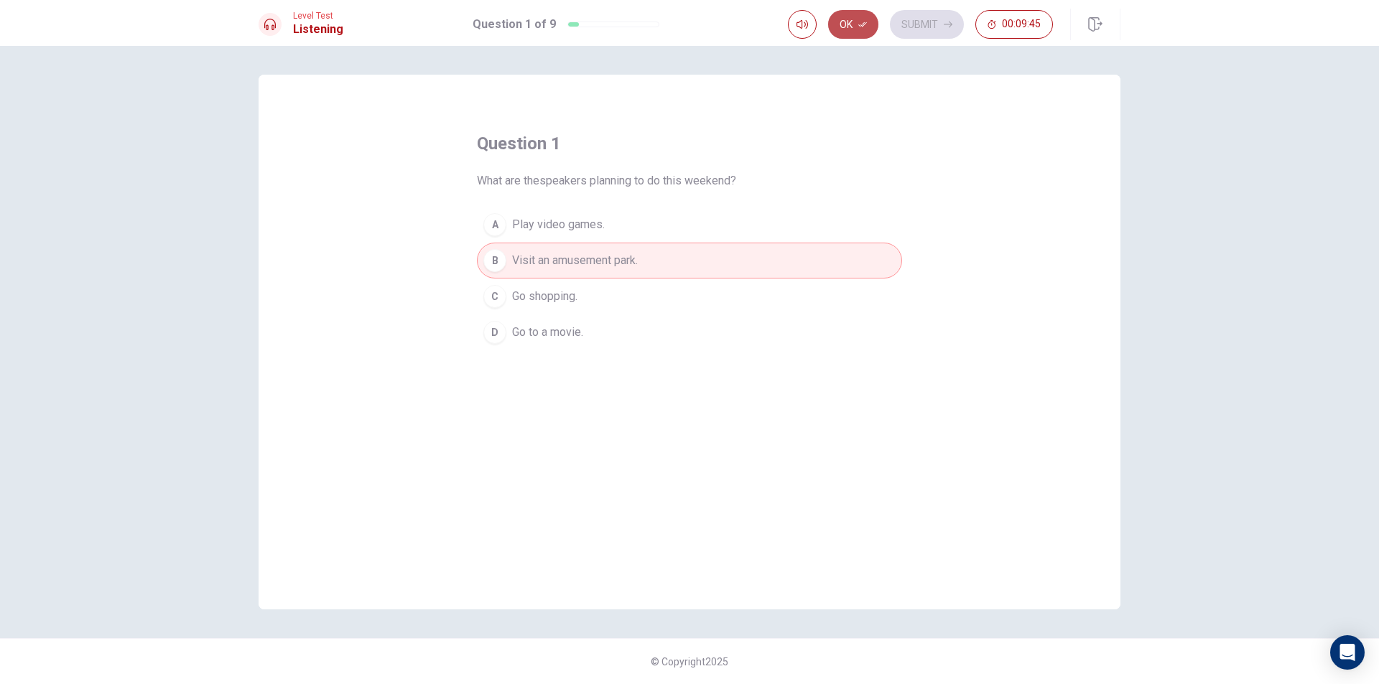
click at [858, 25] on icon "button" at bounding box center [862, 24] width 9 height 9
click at [905, 25] on button "Submit" at bounding box center [927, 24] width 74 height 29
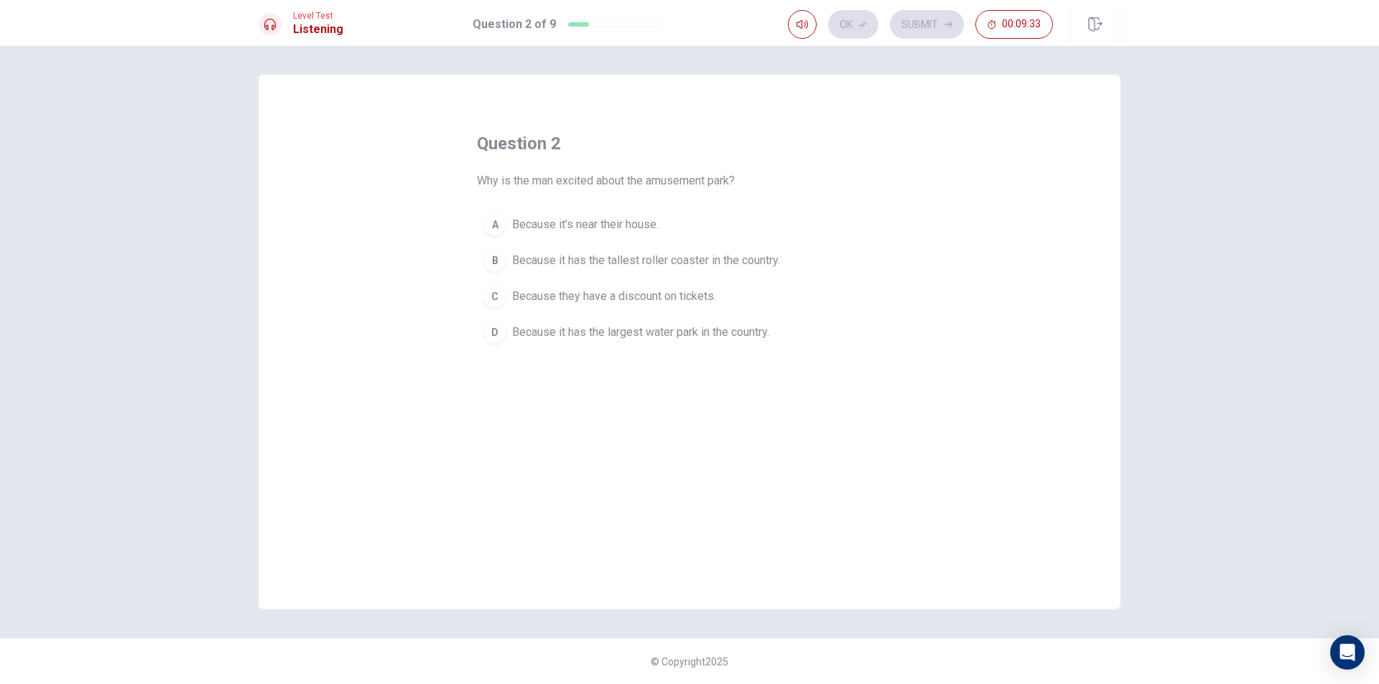
click at [750, 259] on span "Because it has the tallest roller coaster in the country." at bounding box center [646, 260] width 268 height 17
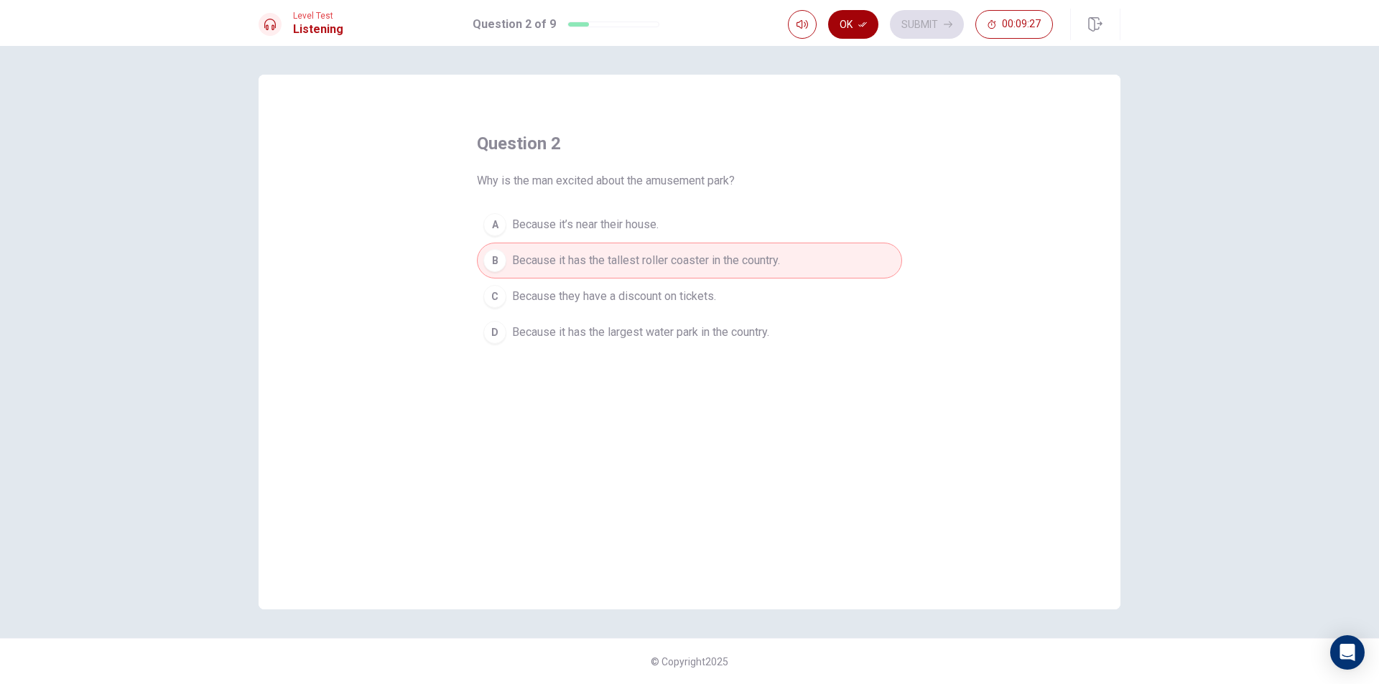
click at [847, 20] on button "Ok" at bounding box center [853, 24] width 50 height 29
click at [936, 19] on button "Submit" at bounding box center [927, 24] width 74 height 29
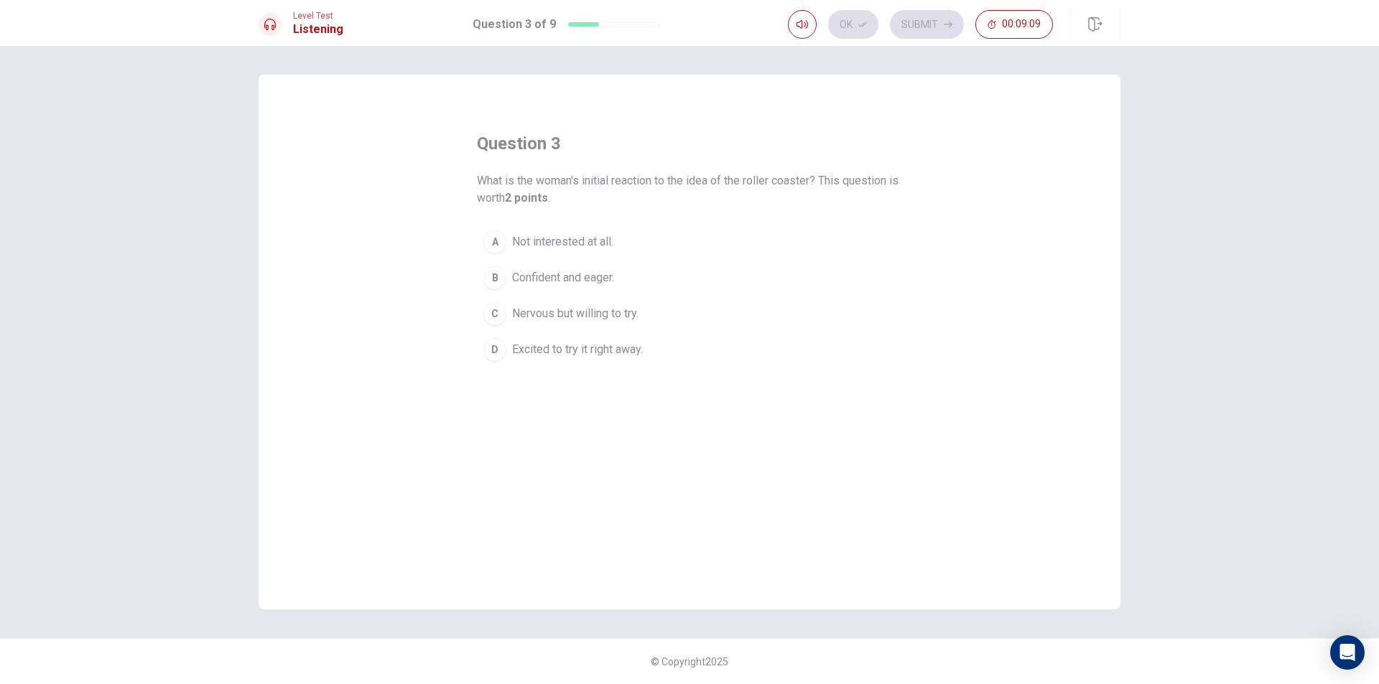
click at [613, 307] on span "Nervous but willing to try." at bounding box center [575, 313] width 126 height 17
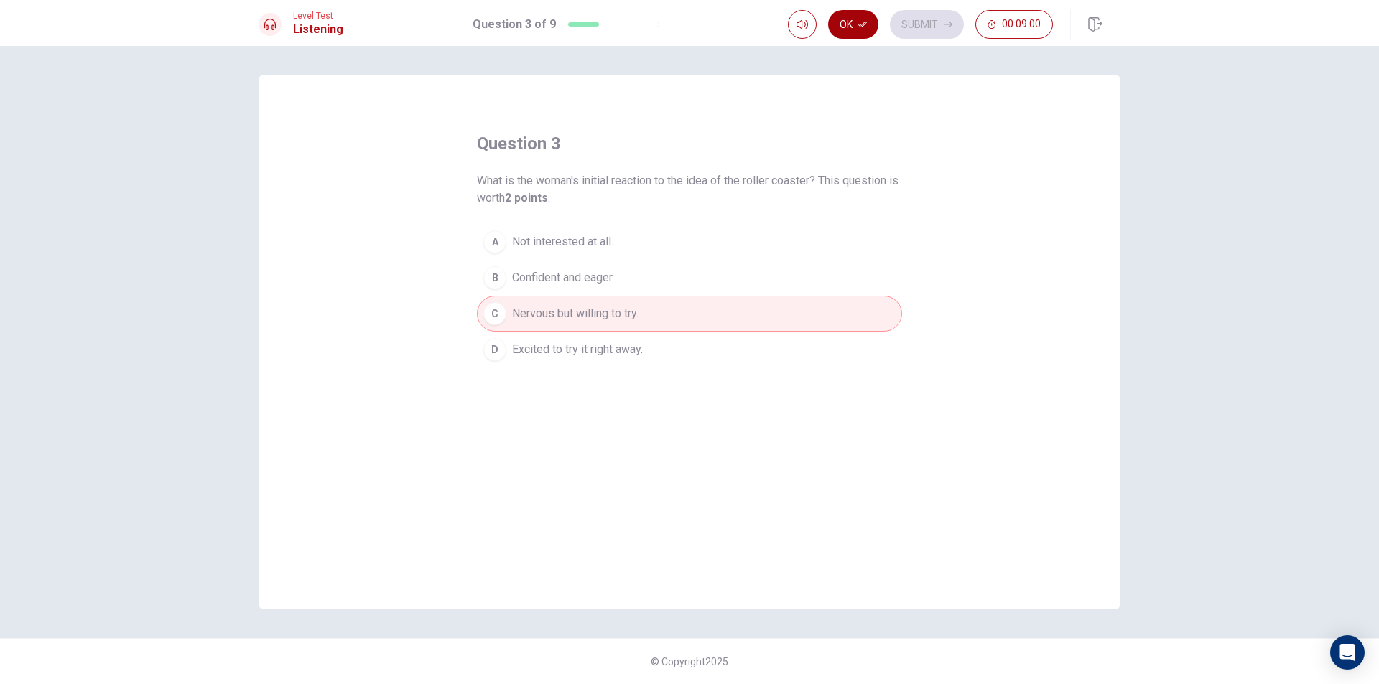
click at [842, 27] on button "Ok" at bounding box center [853, 24] width 50 height 29
click at [904, 21] on button "Submit" at bounding box center [927, 24] width 74 height 29
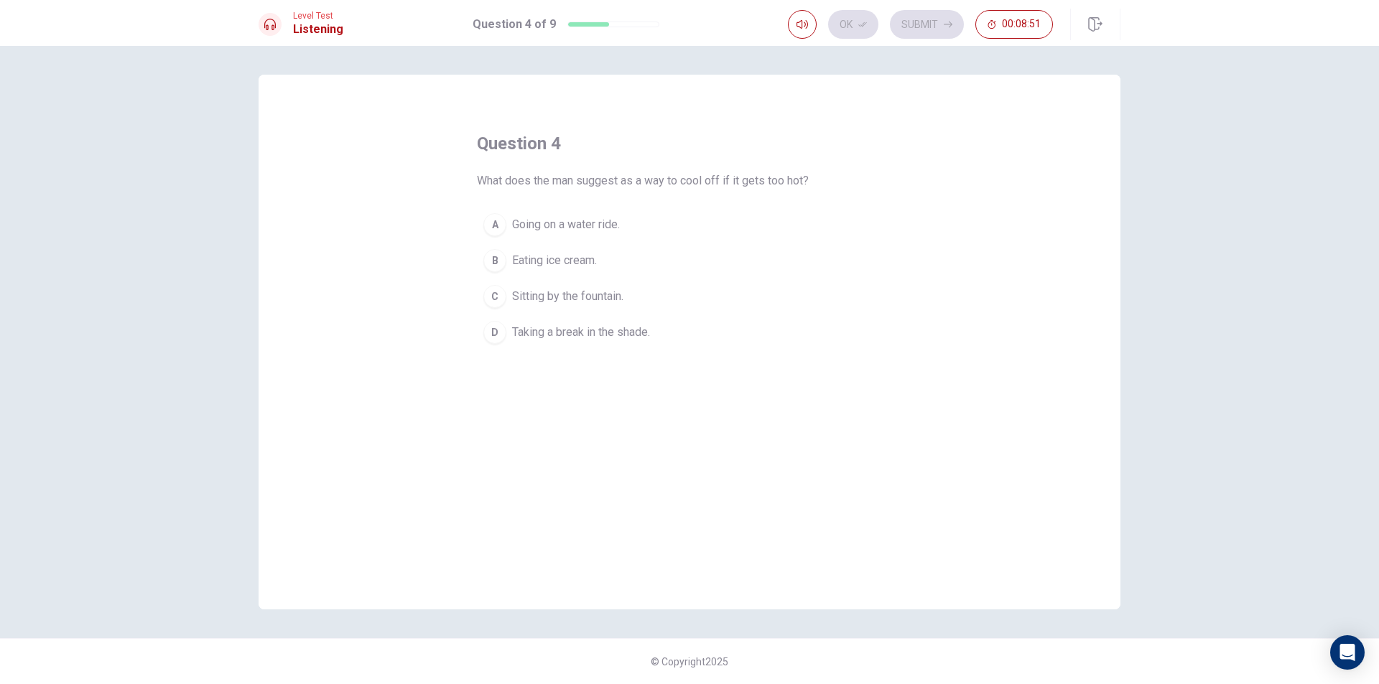
click at [640, 225] on button "A Going on a water ride." at bounding box center [689, 225] width 425 height 36
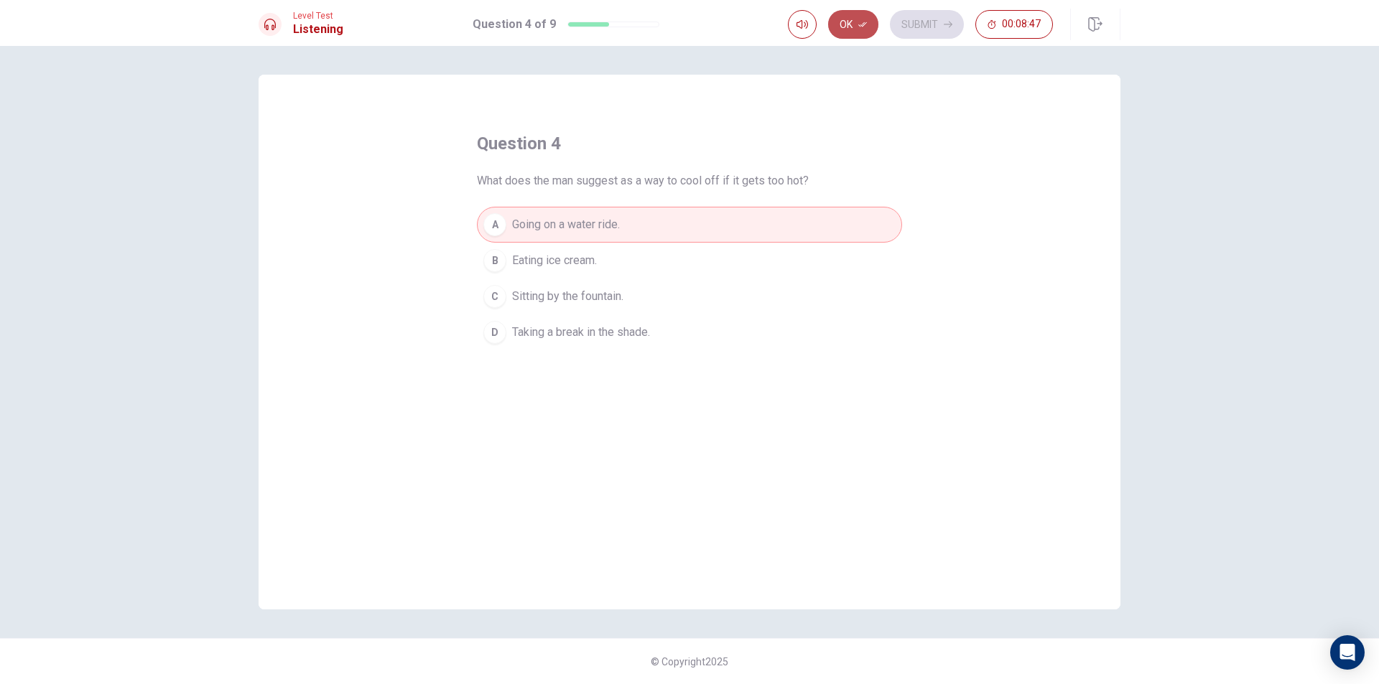
click at [855, 21] on button "Ok" at bounding box center [853, 24] width 50 height 29
click at [933, 22] on button "Submit" at bounding box center [927, 24] width 74 height 29
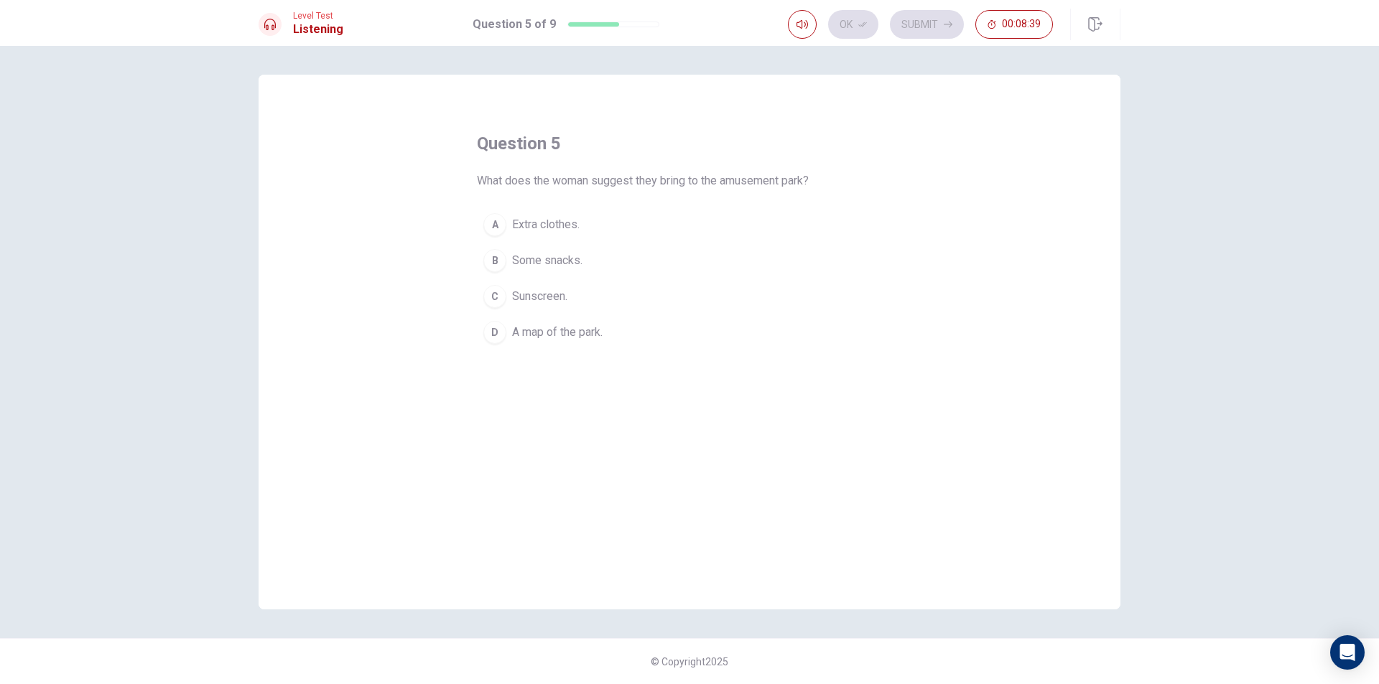
click at [550, 229] on span "Extra clothes." at bounding box center [545, 224] width 67 height 17
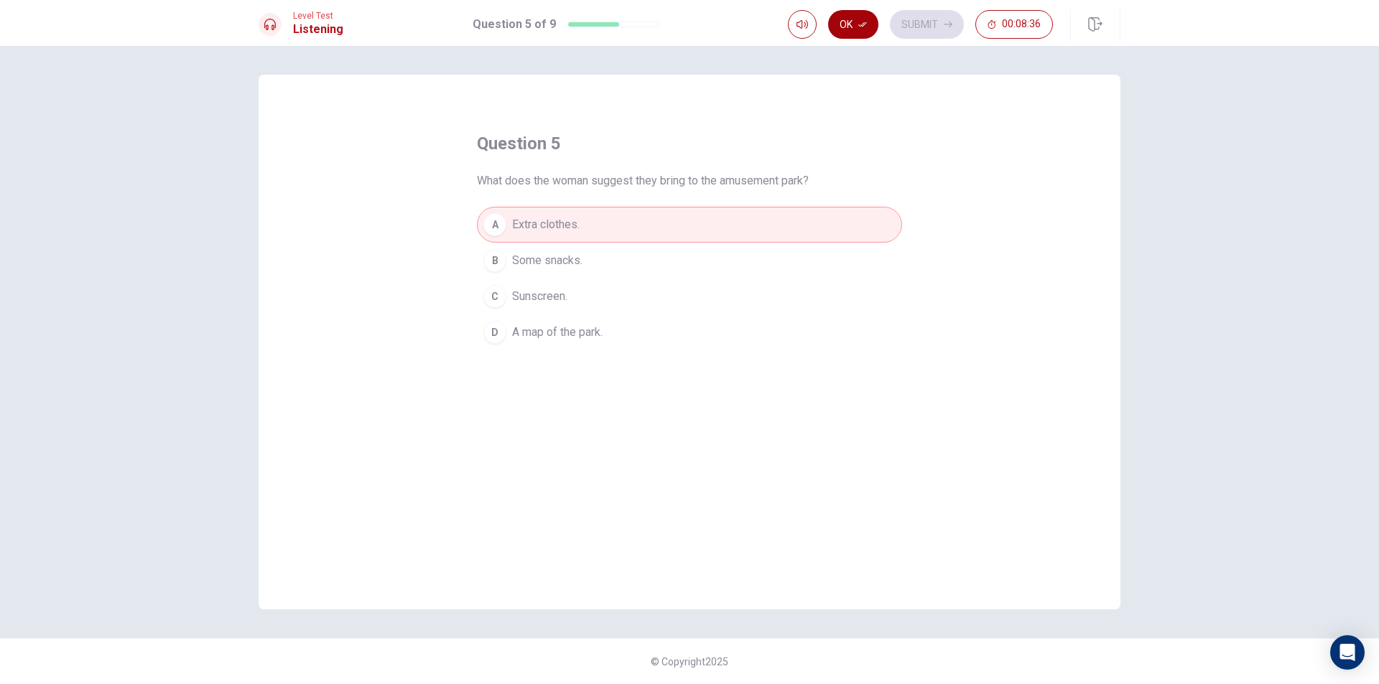
click at [847, 26] on button "Ok" at bounding box center [853, 24] width 50 height 29
click at [914, 17] on button "Submit" at bounding box center [927, 24] width 74 height 29
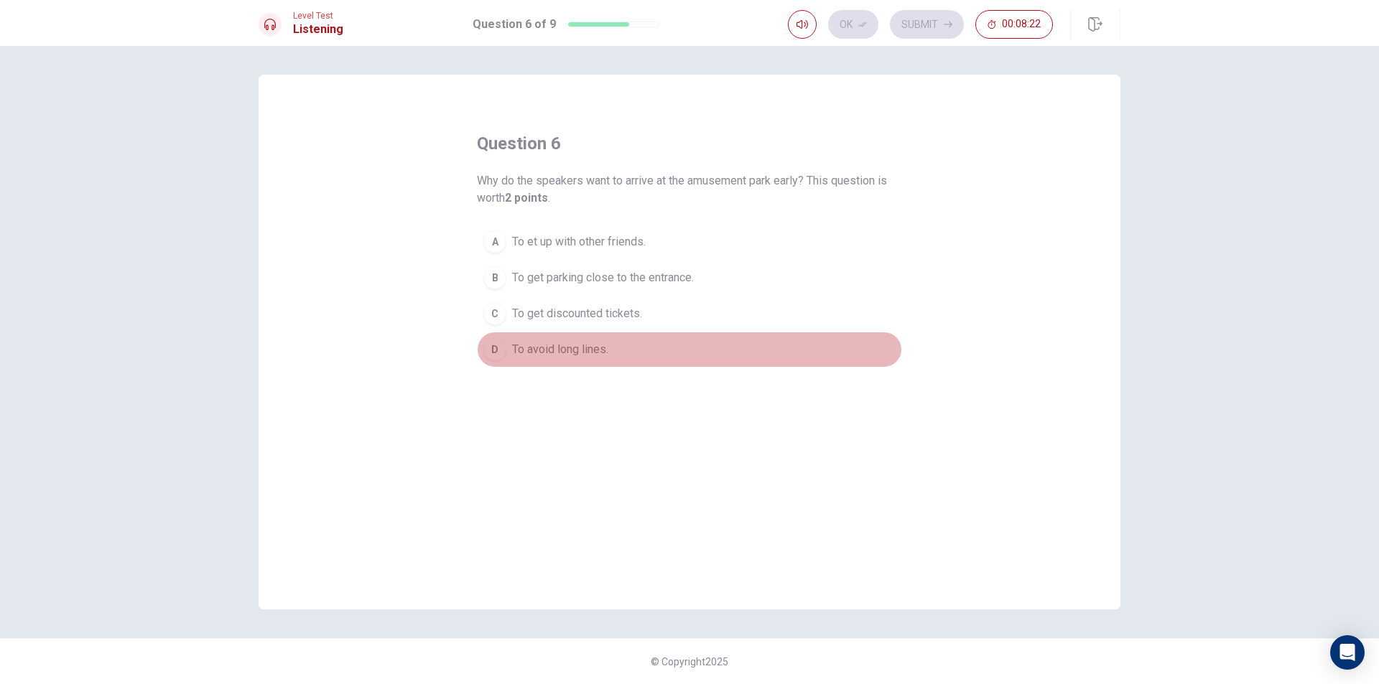
click at [585, 353] on span "To avoid long lines." at bounding box center [560, 349] width 96 height 17
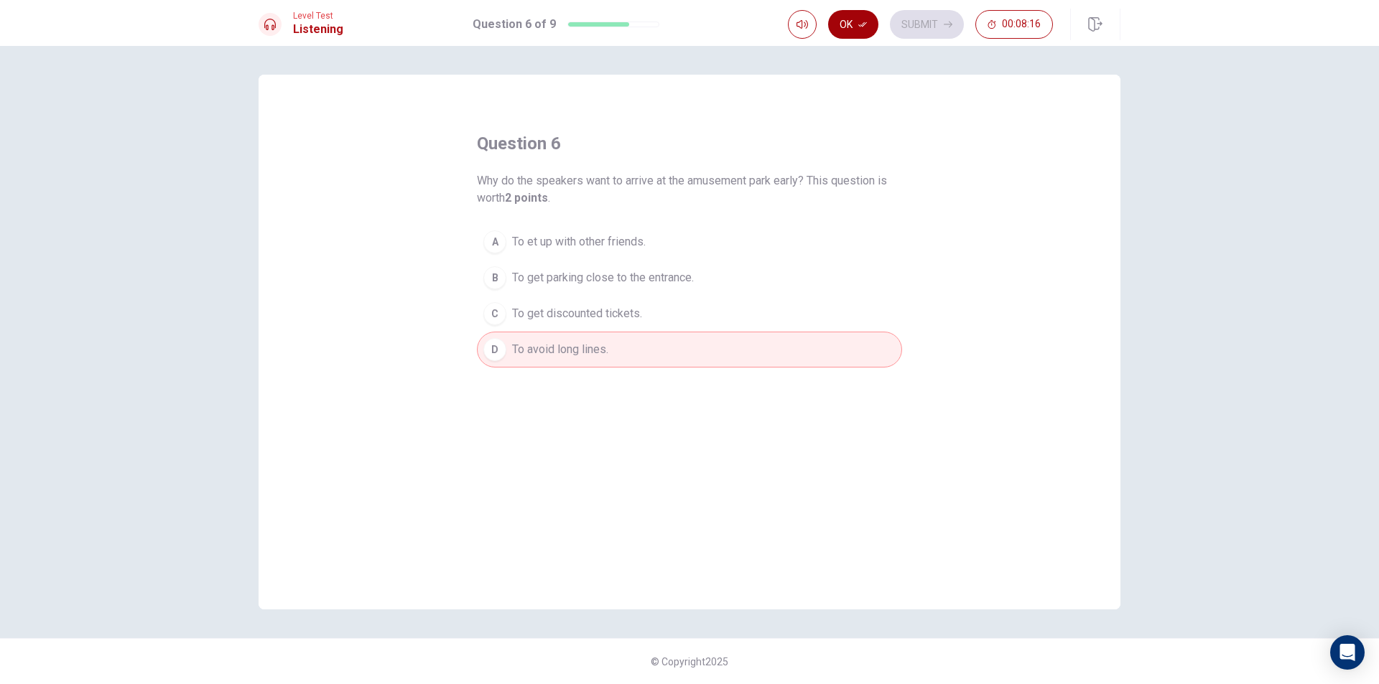
click at [844, 18] on button "Ok" at bounding box center [853, 24] width 50 height 29
click at [903, 22] on button "Submit" at bounding box center [927, 24] width 74 height 29
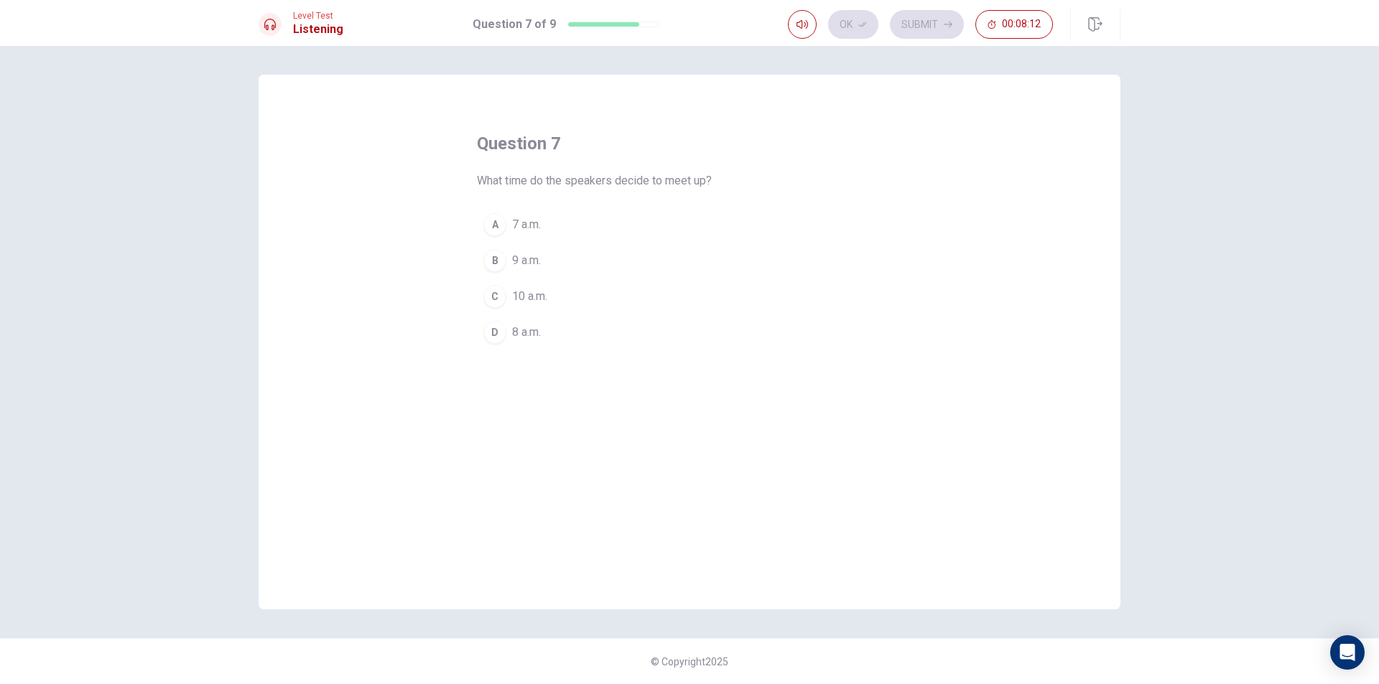
click at [526, 259] on span "9 a.m." at bounding box center [526, 260] width 29 height 17
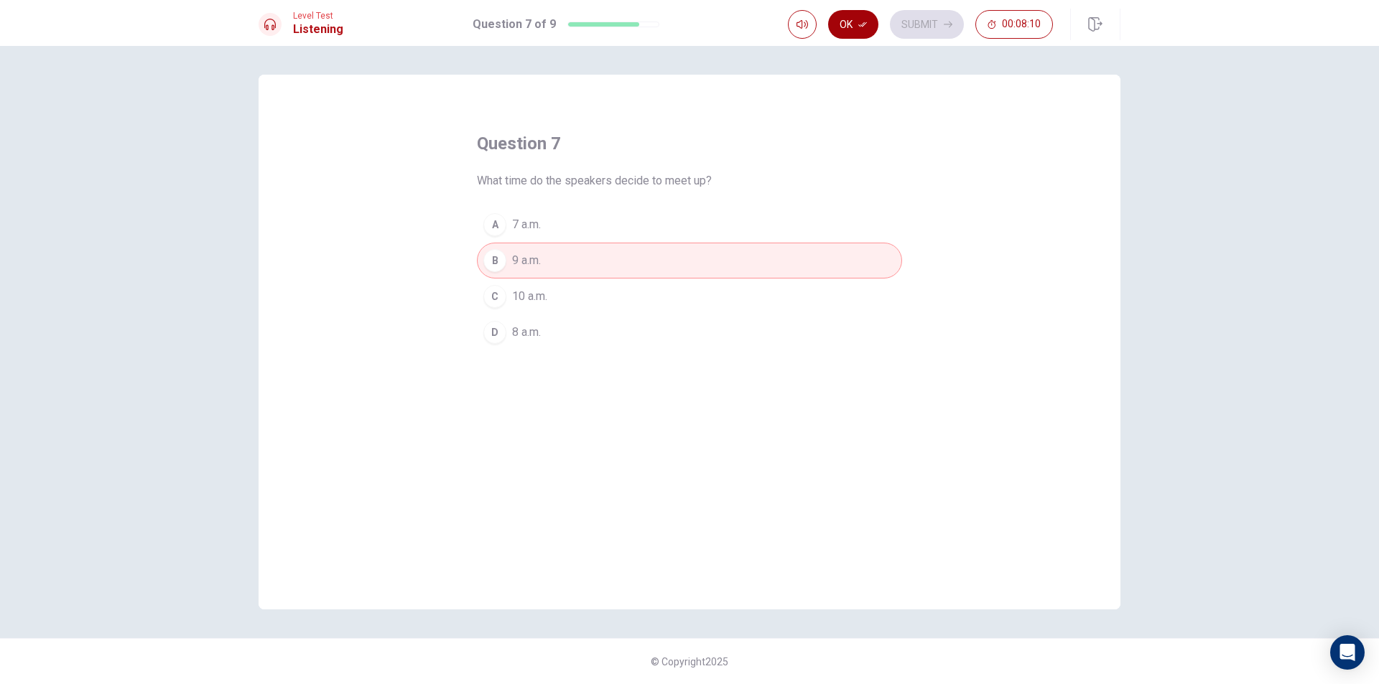
click at [849, 27] on button "Ok" at bounding box center [853, 24] width 50 height 29
click at [917, 20] on button "Submit" at bounding box center [927, 24] width 74 height 29
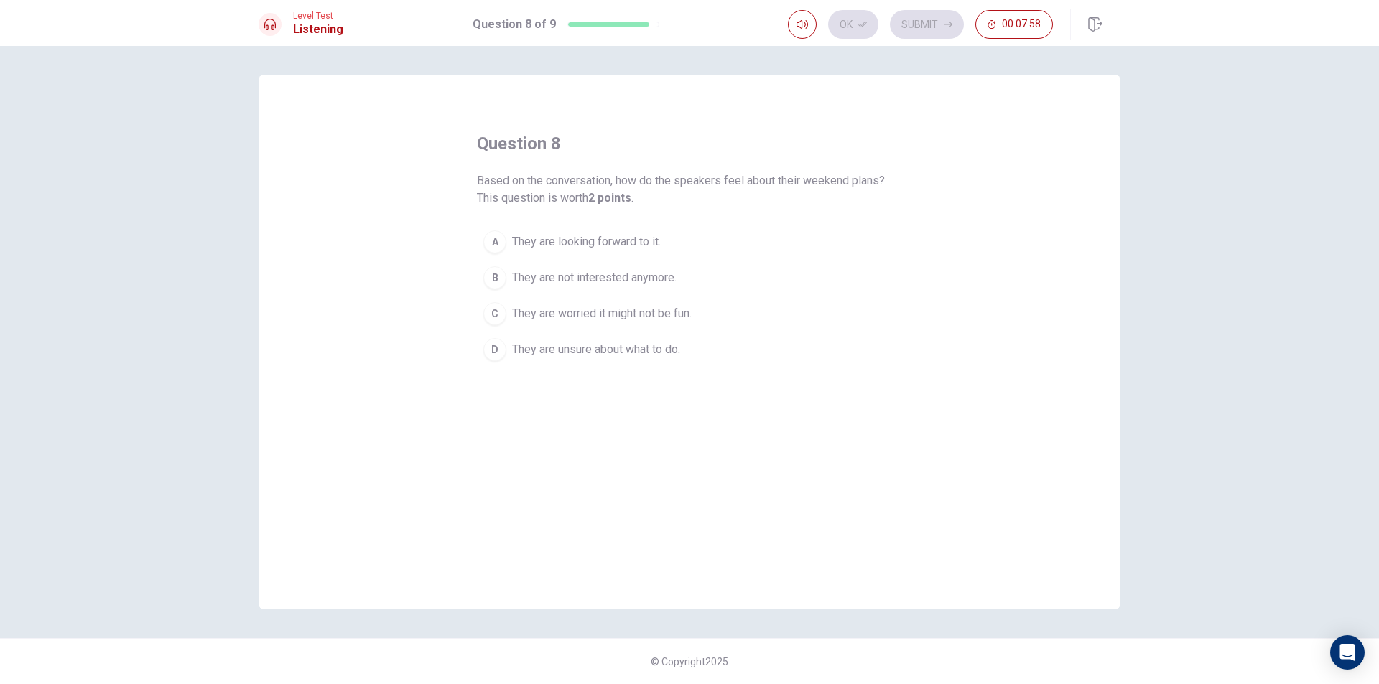
click at [623, 242] on span "They are looking forward to it." at bounding box center [586, 241] width 149 height 17
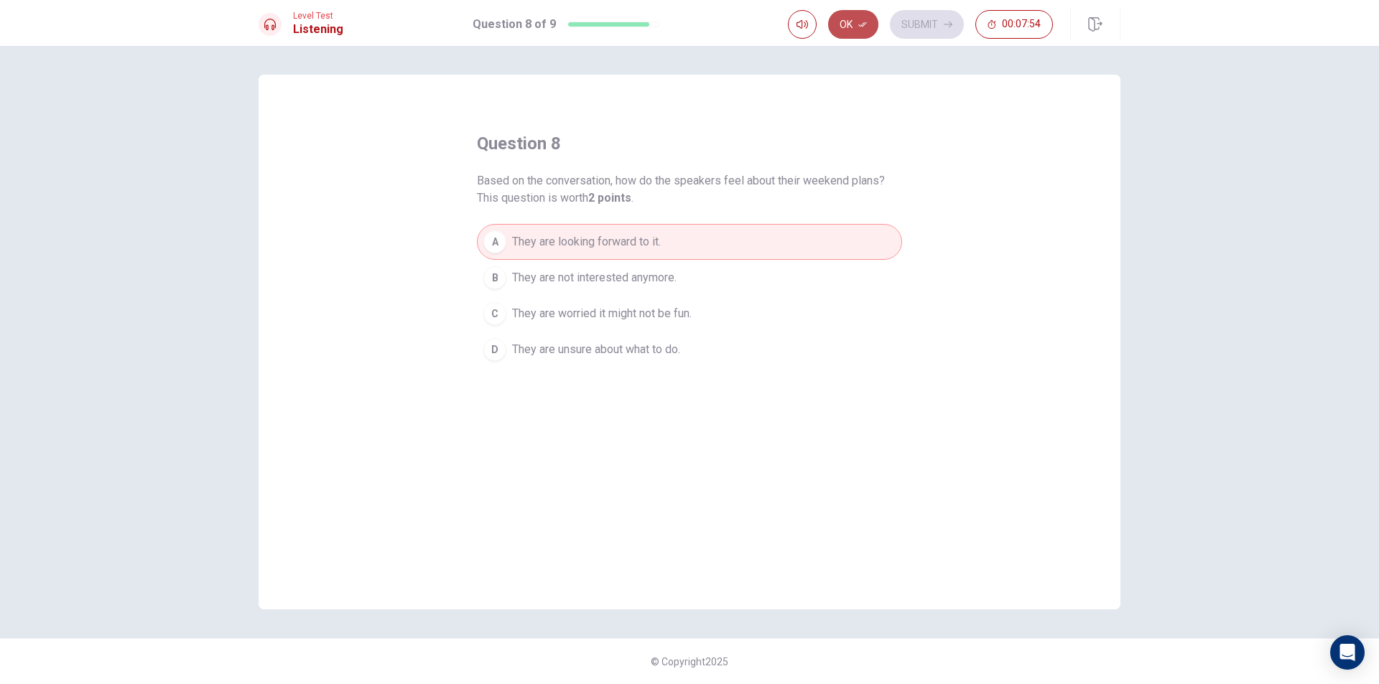
click at [847, 33] on button "Ok" at bounding box center [853, 24] width 50 height 29
click at [913, 28] on button "Submit" at bounding box center [927, 24] width 74 height 29
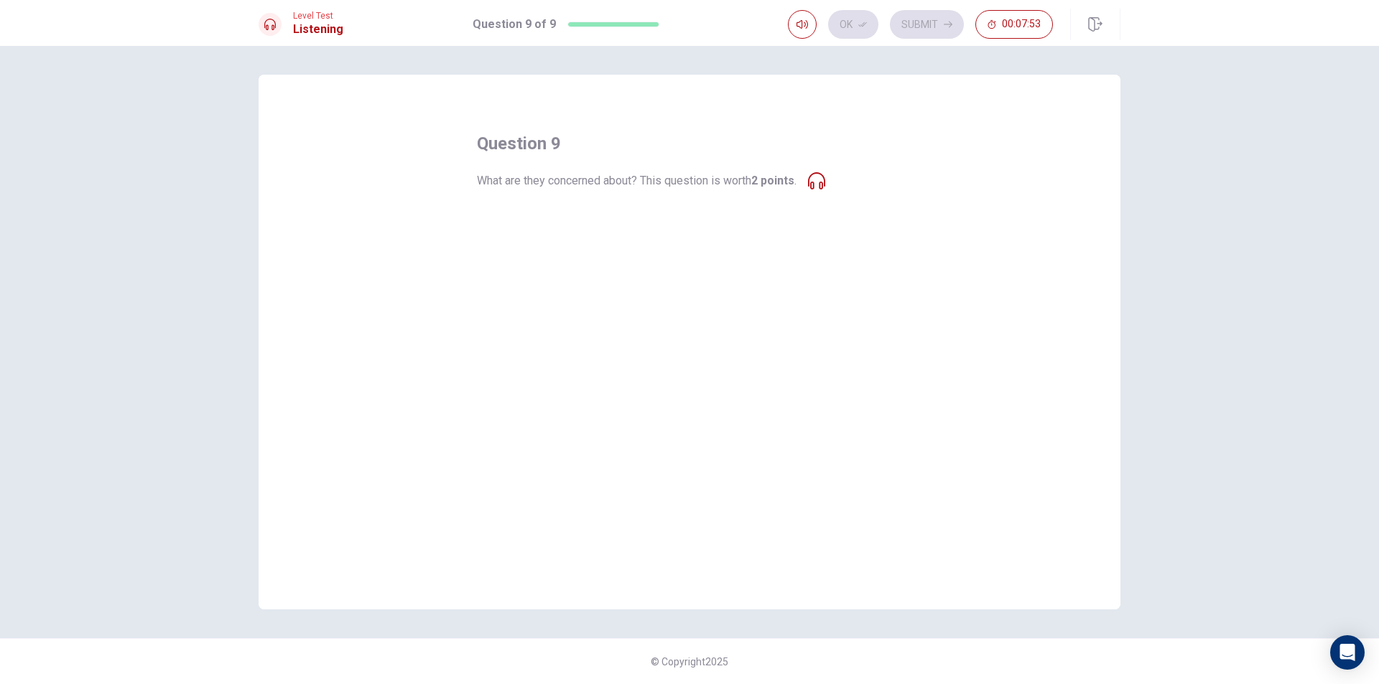
click at [589, 218] on span "They might get lost in the park." at bounding box center [589, 224] width 154 height 17
click at [599, 248] on button "B The park might be too crowded." at bounding box center [689, 261] width 425 height 36
click at [575, 302] on span "The park might close early." at bounding box center [579, 296] width 134 height 17
click at [329, 218] on div "question 9 What are they concerned about? This question is worth 2 points . A T…" at bounding box center [690, 342] width 862 height 535
click at [616, 228] on span "They might get lost in the park." at bounding box center [589, 224] width 154 height 17
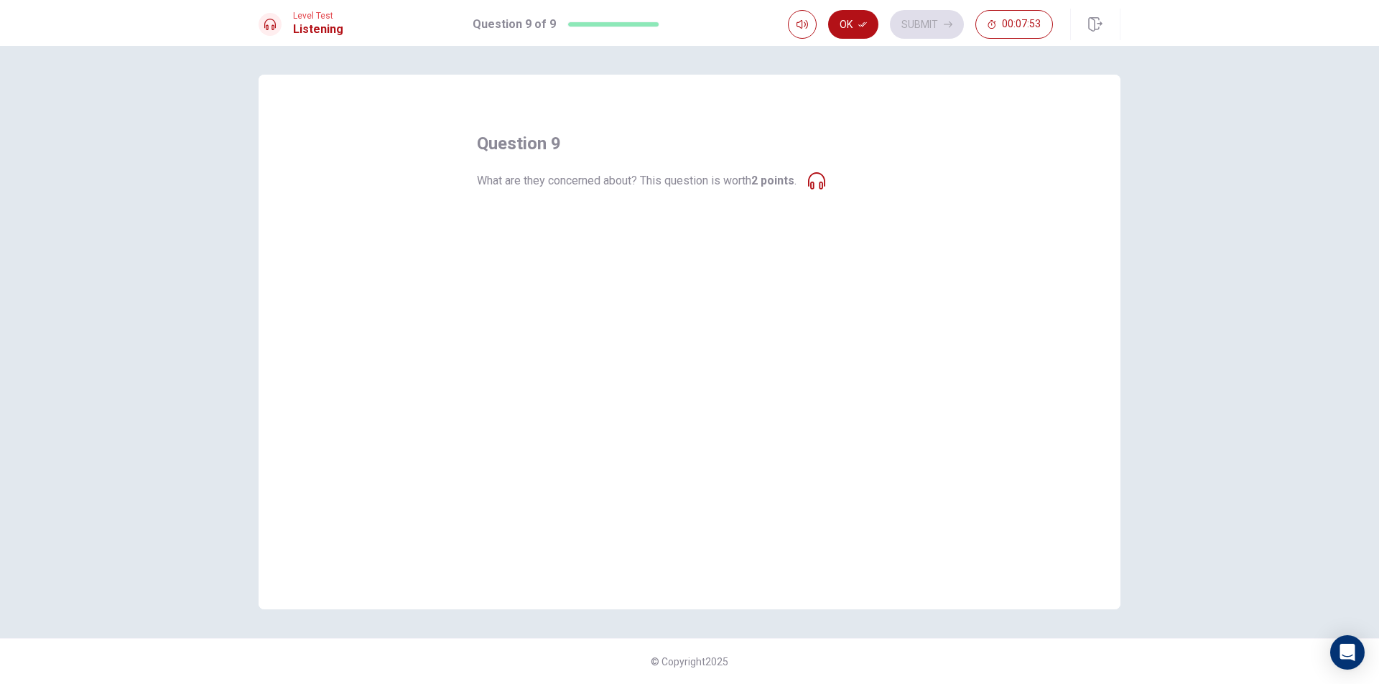
click at [597, 273] on button "B The park might be too crowded." at bounding box center [689, 261] width 425 height 36
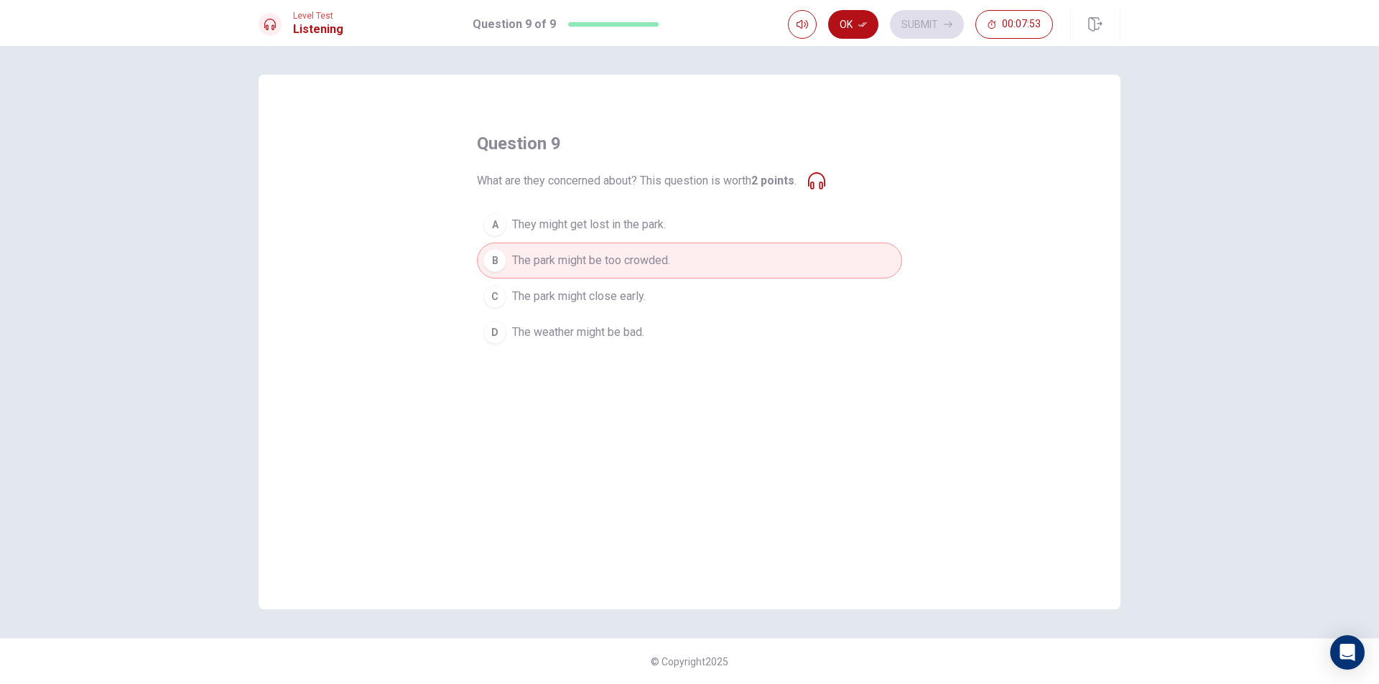
click at [585, 231] on span "They might get lost in the park." at bounding box center [589, 224] width 154 height 17
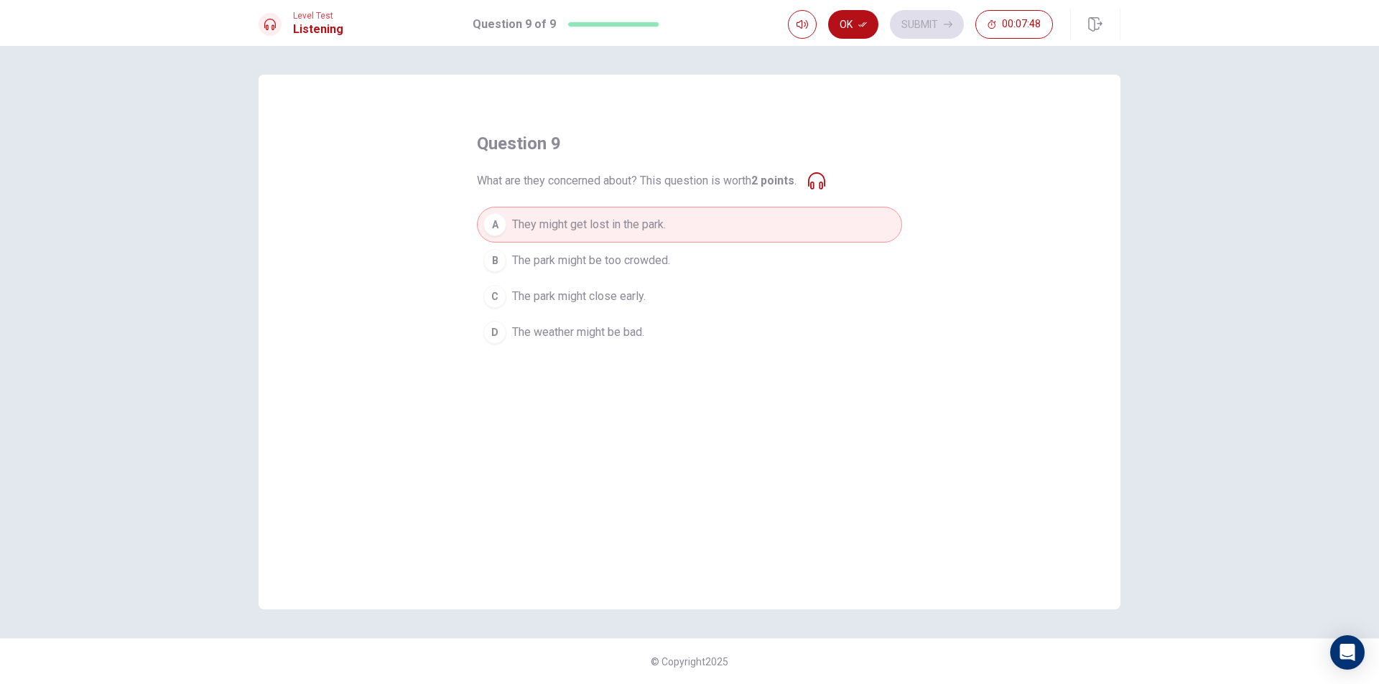
click at [646, 262] on span "The park might be too crowded." at bounding box center [591, 260] width 158 height 17
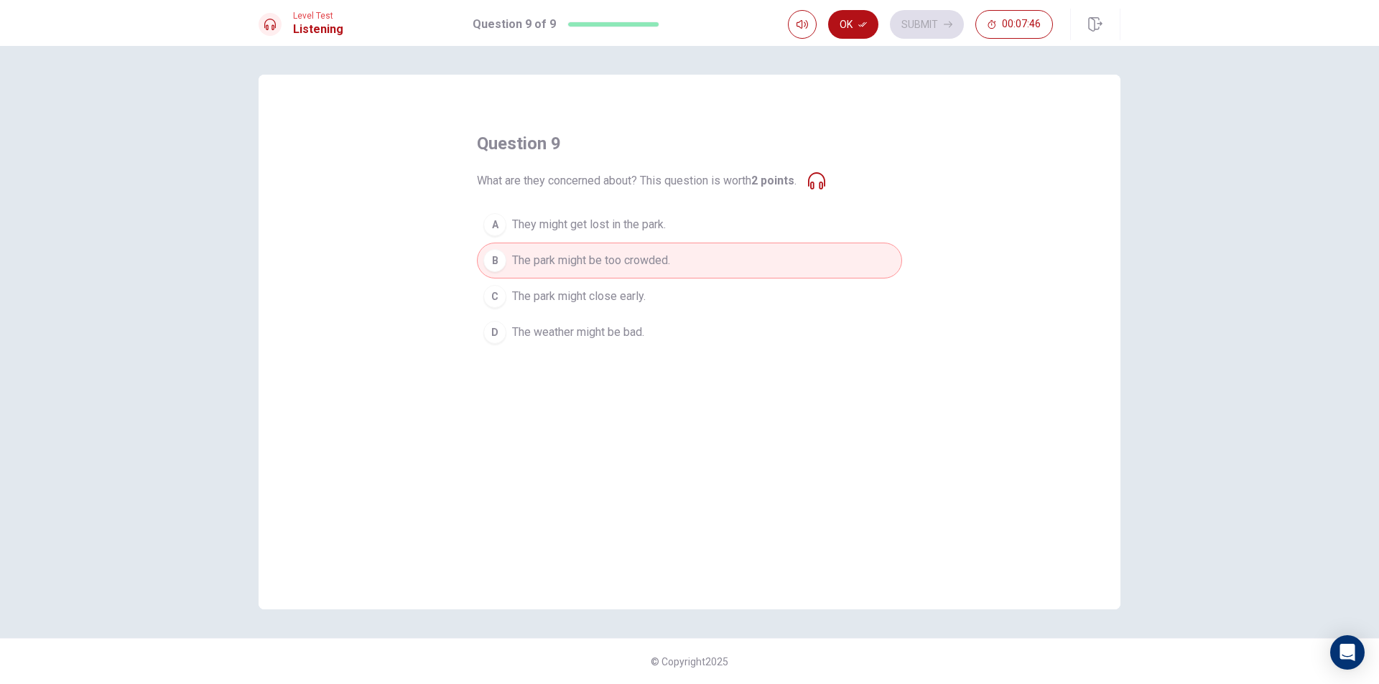
click at [681, 387] on div "question 9 What are they concerned about? This question is worth 2 points . A T…" at bounding box center [690, 342] width 862 height 535
click at [625, 253] on span "The park might be too crowded." at bounding box center [591, 260] width 158 height 17
click at [842, 25] on button "Ok" at bounding box center [853, 24] width 50 height 29
click at [911, 22] on button "Submit" at bounding box center [927, 24] width 74 height 29
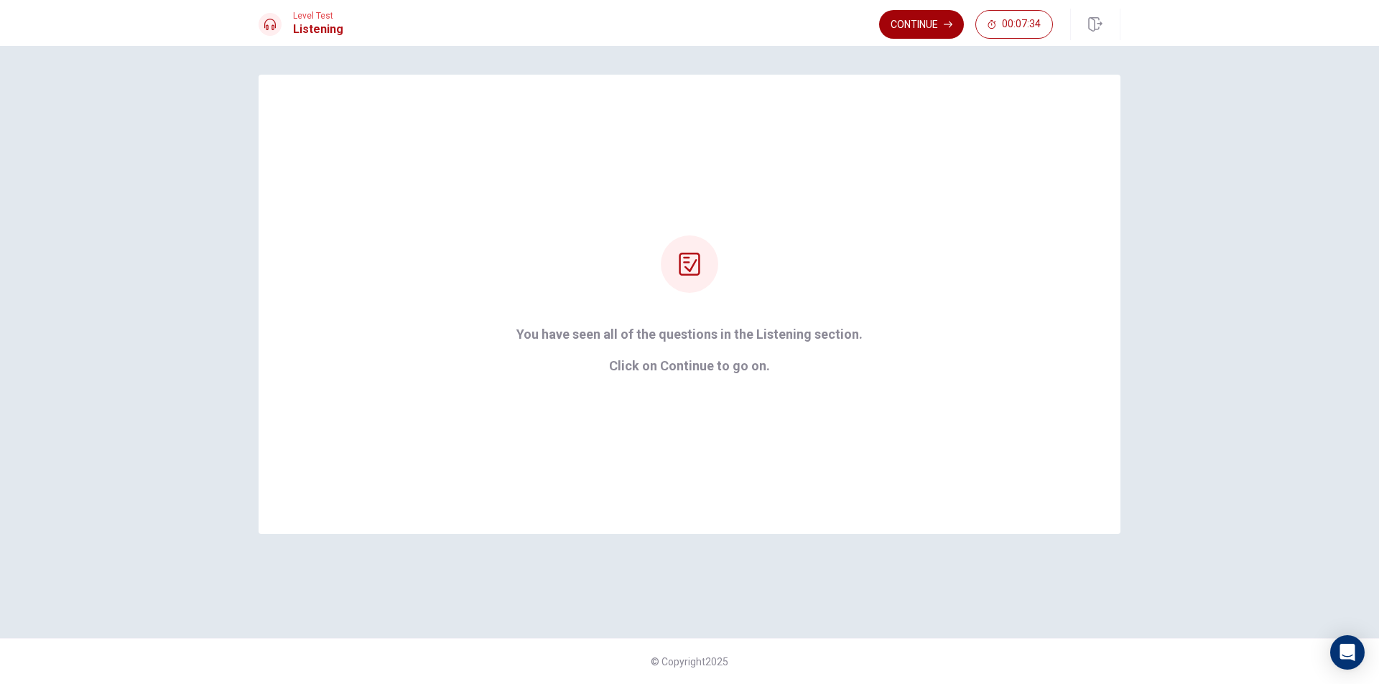
click at [913, 21] on button "Continue" at bounding box center [921, 24] width 85 height 29
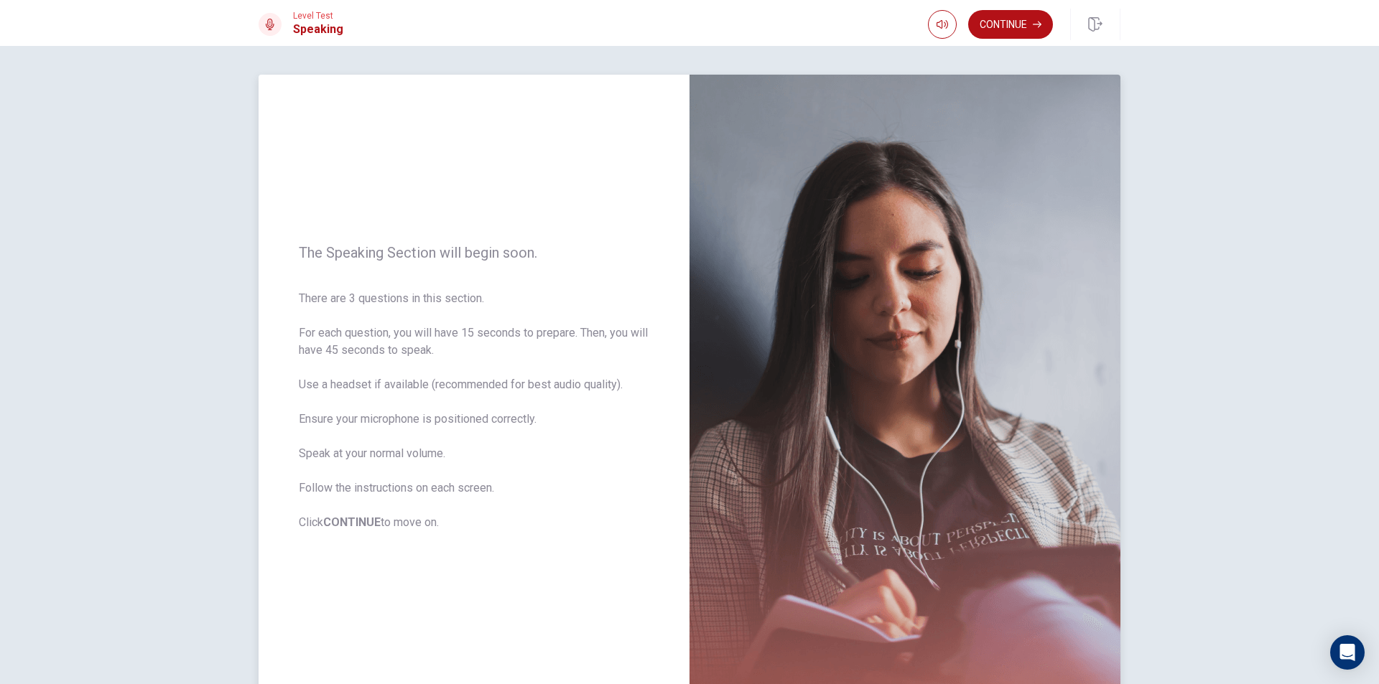
scroll to position [72, 0]
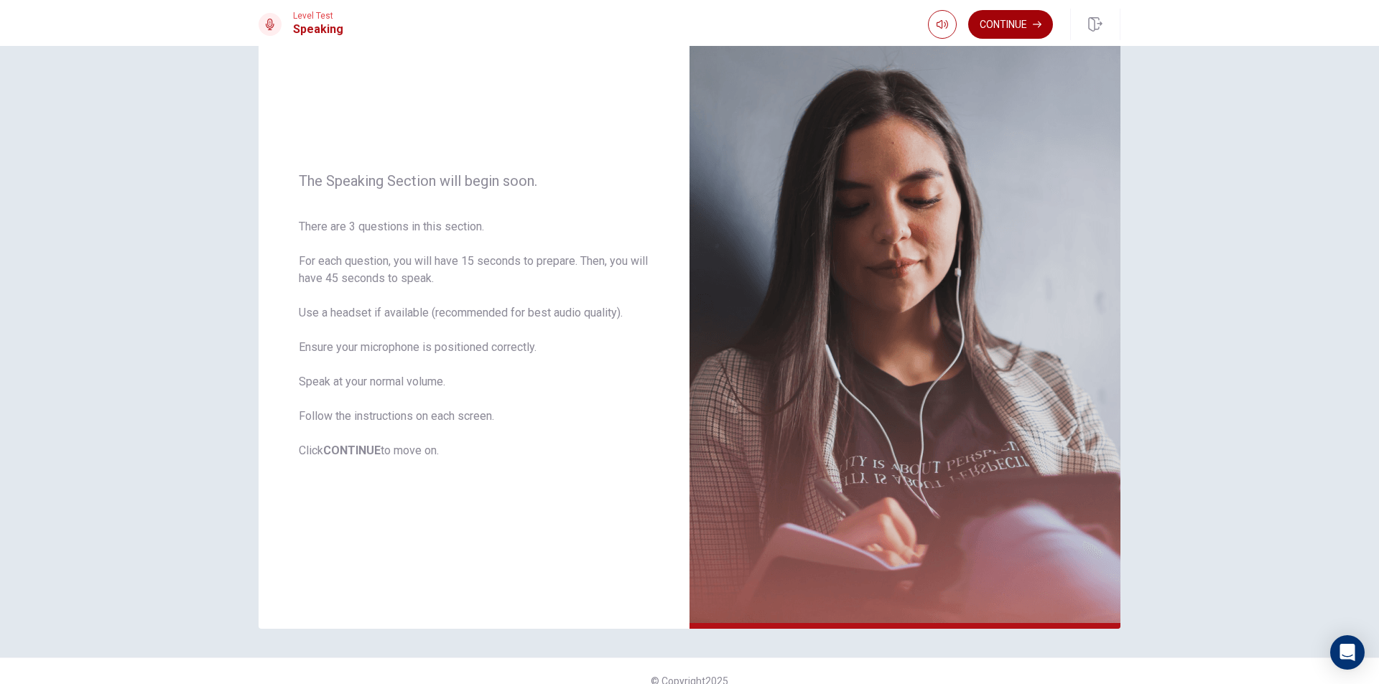
click at [1018, 20] on button "Continue" at bounding box center [1010, 24] width 85 height 29
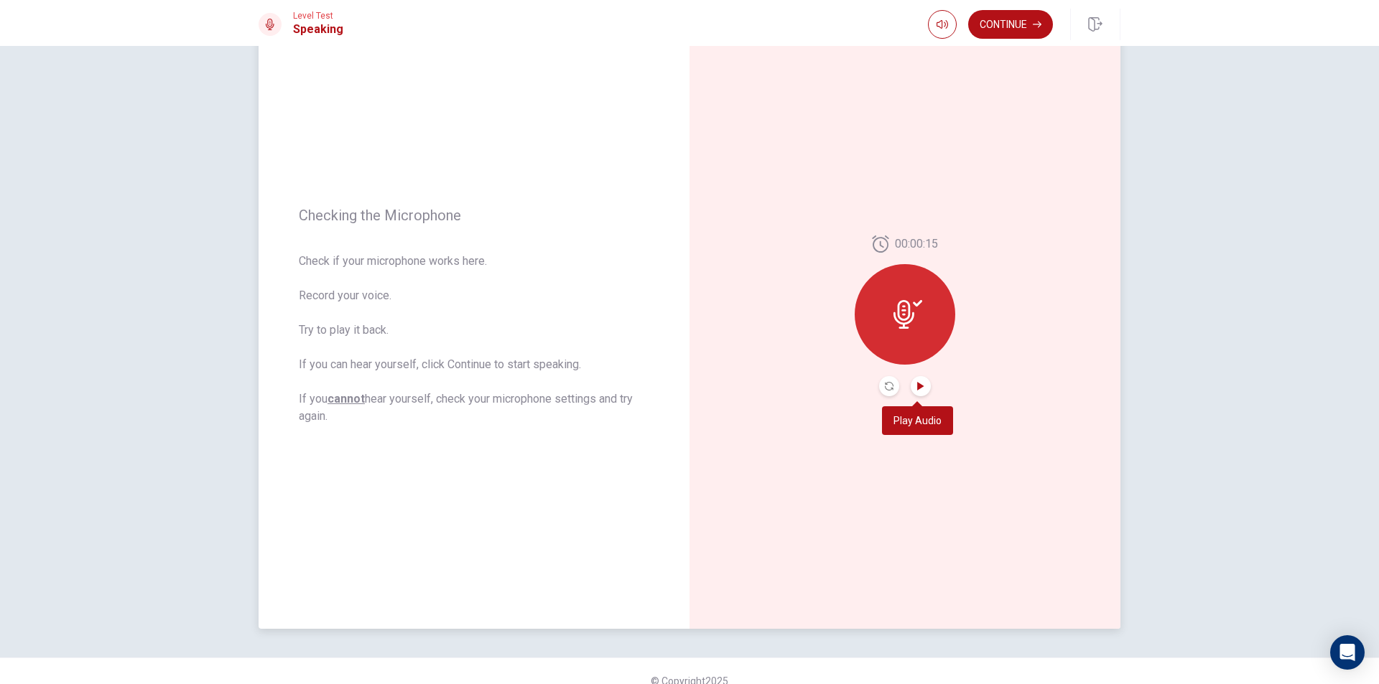
click at [917, 388] on icon "Play Audio" at bounding box center [920, 386] width 6 height 9
click at [885, 384] on icon "Record Again" at bounding box center [889, 386] width 9 height 9
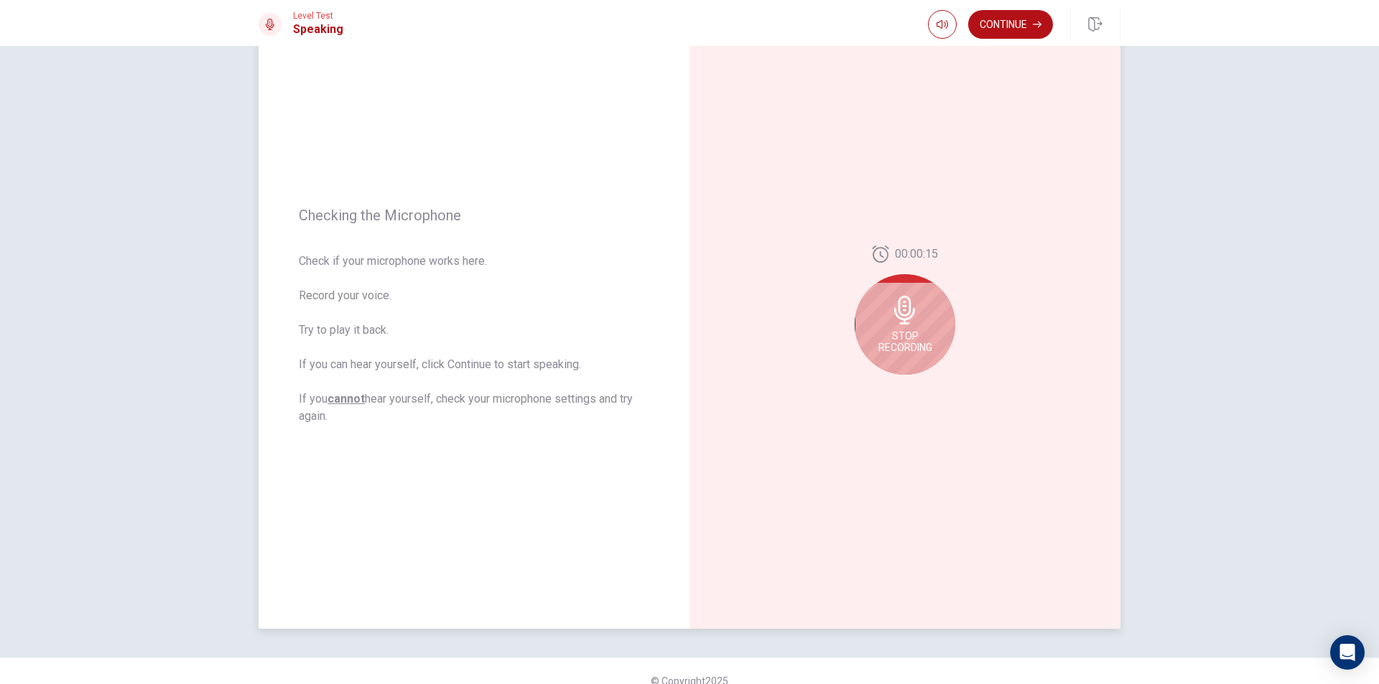
click at [910, 311] on icon at bounding box center [904, 310] width 21 height 29
click at [888, 389] on icon "Record Again" at bounding box center [889, 386] width 9 height 9
click at [898, 310] on icon at bounding box center [904, 310] width 29 height 29
click at [917, 394] on button "Play Audio" at bounding box center [921, 386] width 20 height 20
click at [912, 387] on button "Play Audio" at bounding box center [921, 386] width 20 height 20
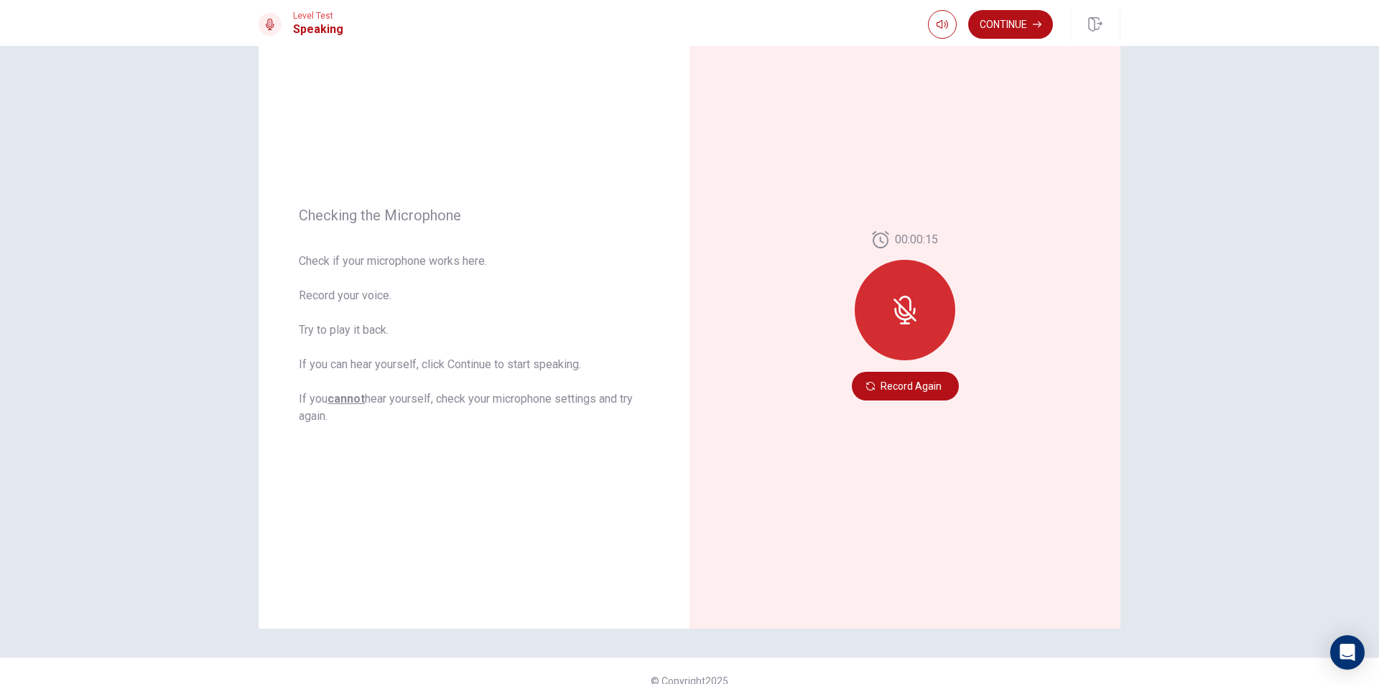
click at [879, 388] on button "Record Again" at bounding box center [905, 386] width 107 height 29
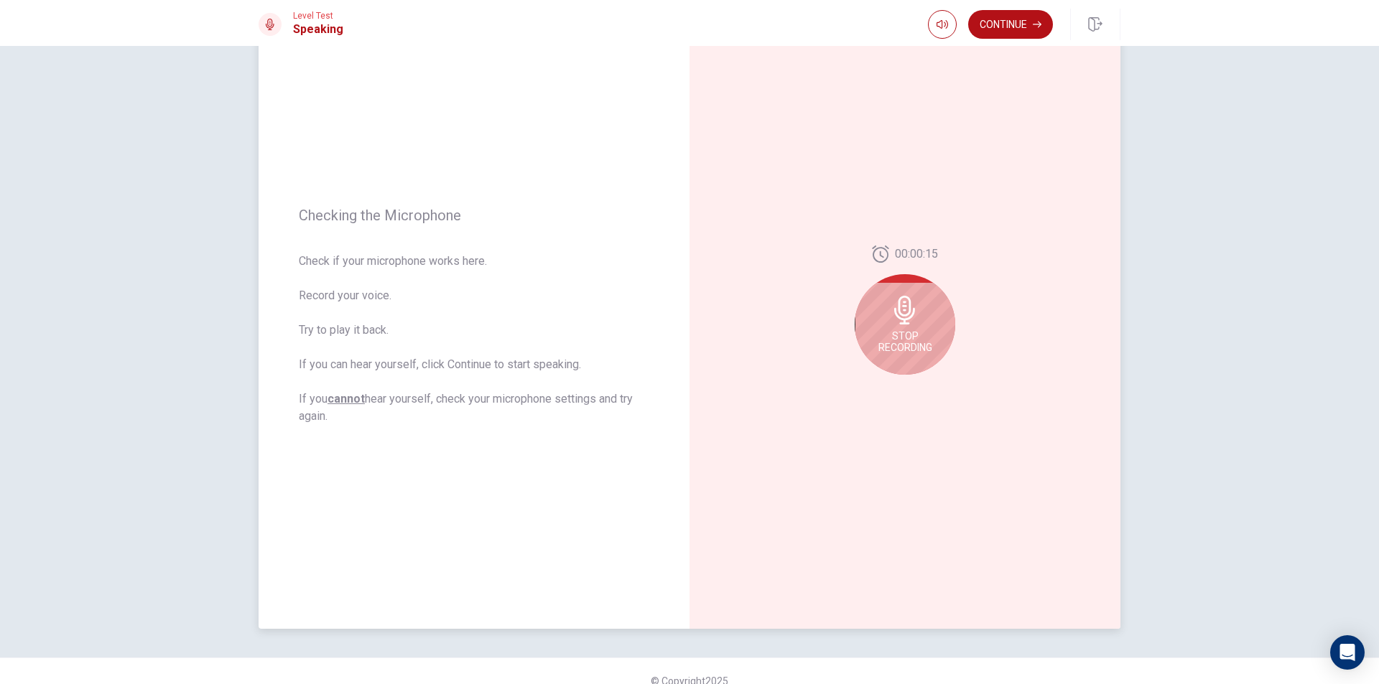
click at [898, 322] on icon at bounding box center [904, 310] width 21 height 29
click at [898, 322] on icon at bounding box center [903, 314] width 21 height 29
click at [882, 379] on button "Record Again" at bounding box center [889, 386] width 20 height 20
click at [892, 331] on span "Stop Recording" at bounding box center [905, 341] width 54 height 23
click at [889, 381] on button "Record Again" at bounding box center [889, 386] width 20 height 20
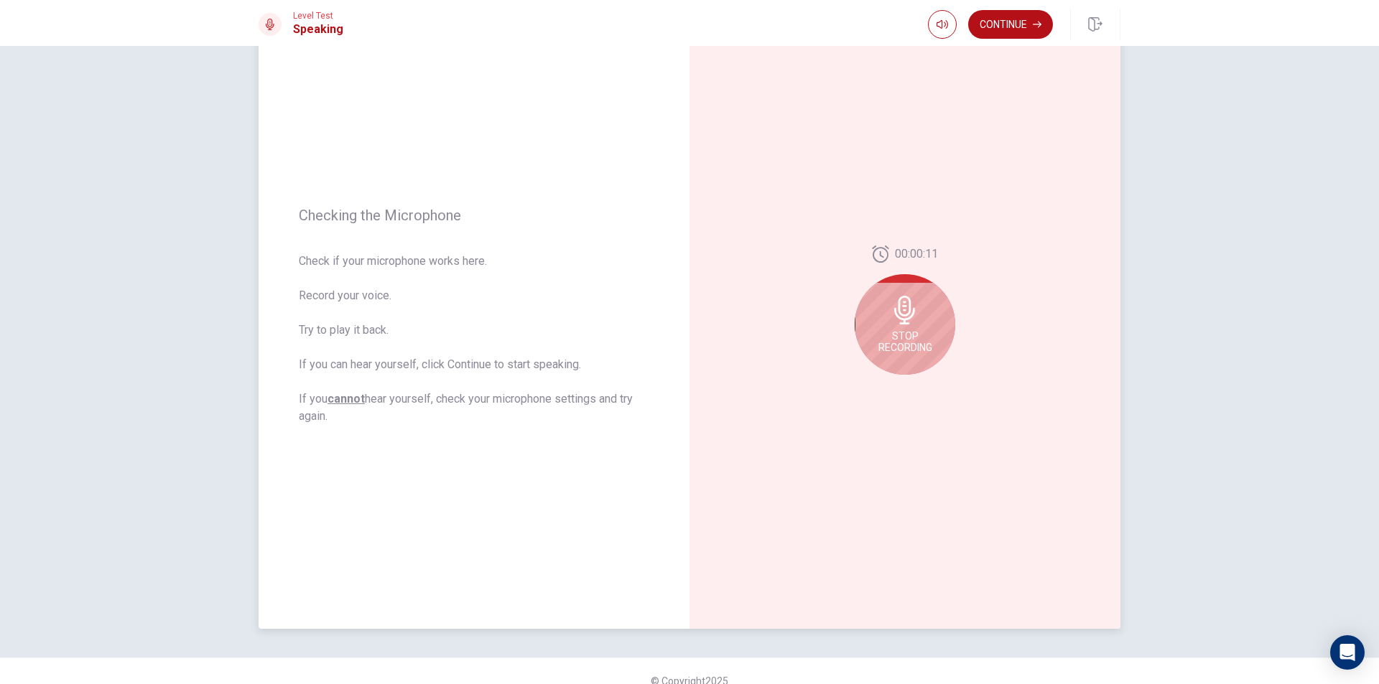
click at [906, 333] on span "Stop Recording" at bounding box center [905, 341] width 54 height 23
click at [920, 388] on icon "Play Audio" at bounding box center [920, 386] width 9 height 9
click at [1007, 27] on button "Continue" at bounding box center [1010, 24] width 85 height 29
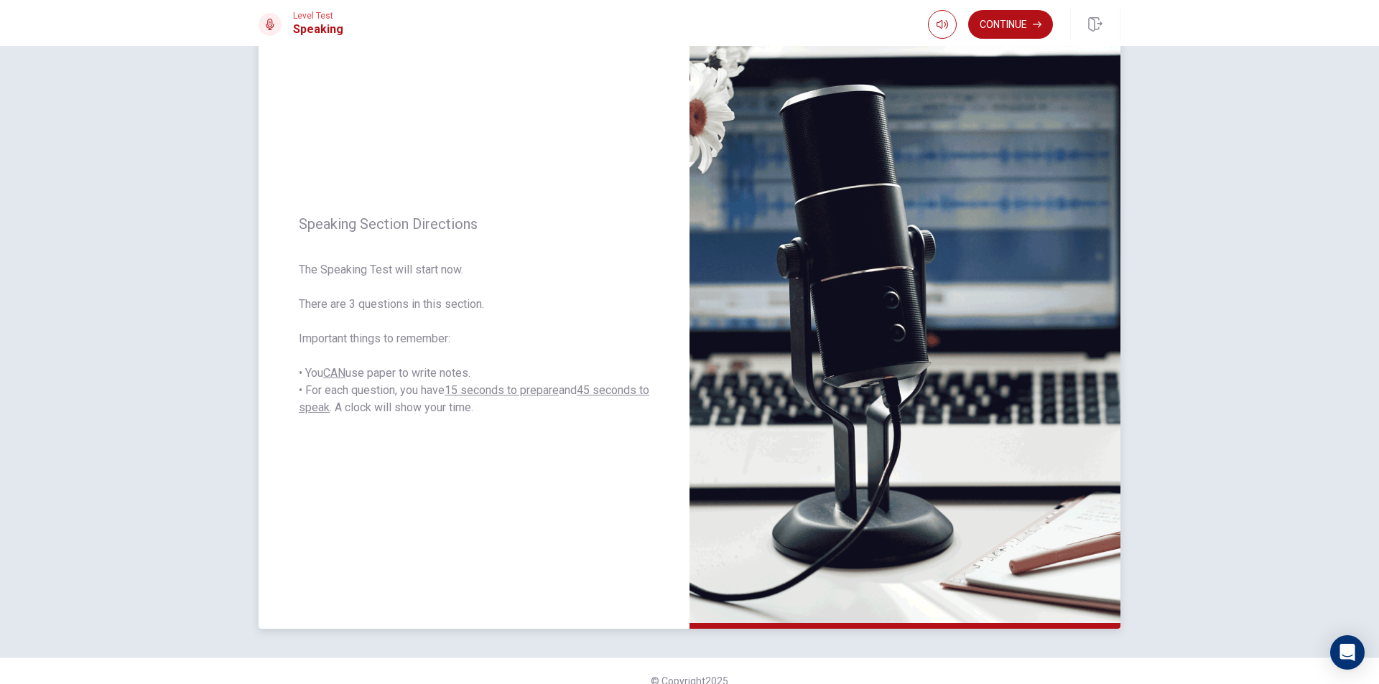
scroll to position [91, 0]
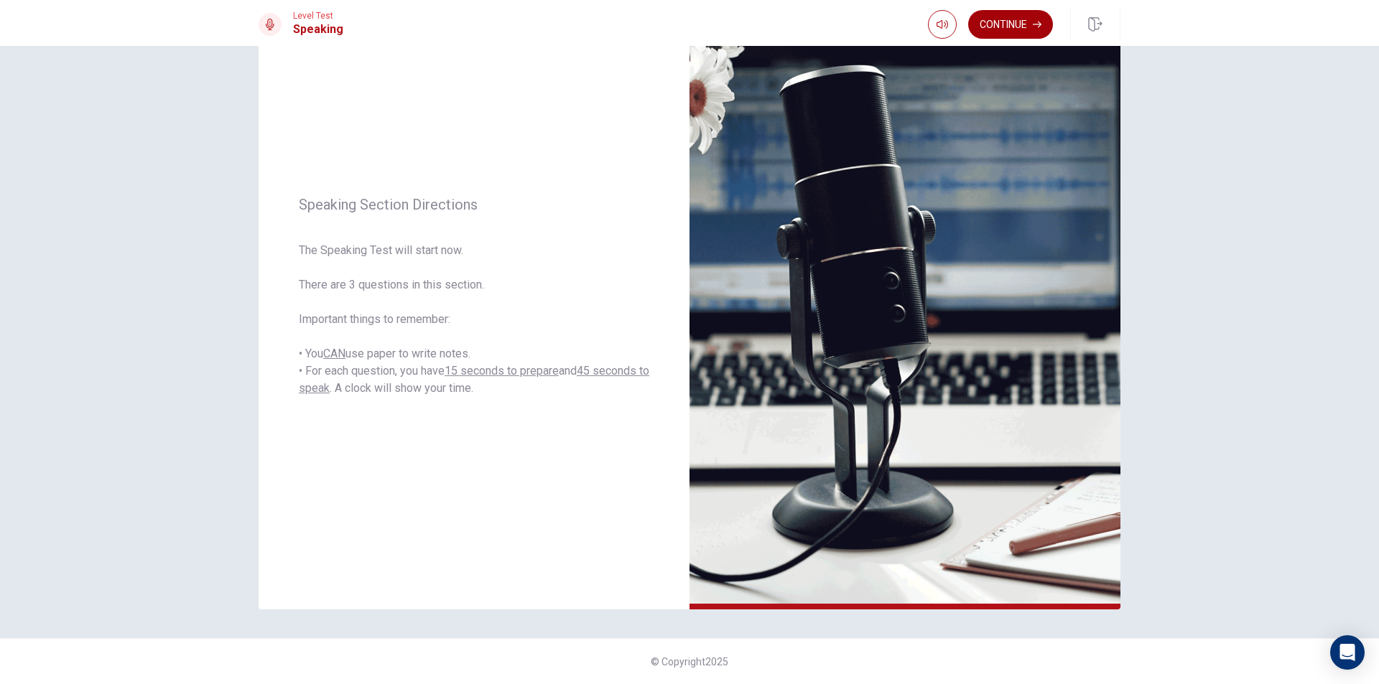
click at [1023, 28] on button "Continue" at bounding box center [1010, 24] width 85 height 29
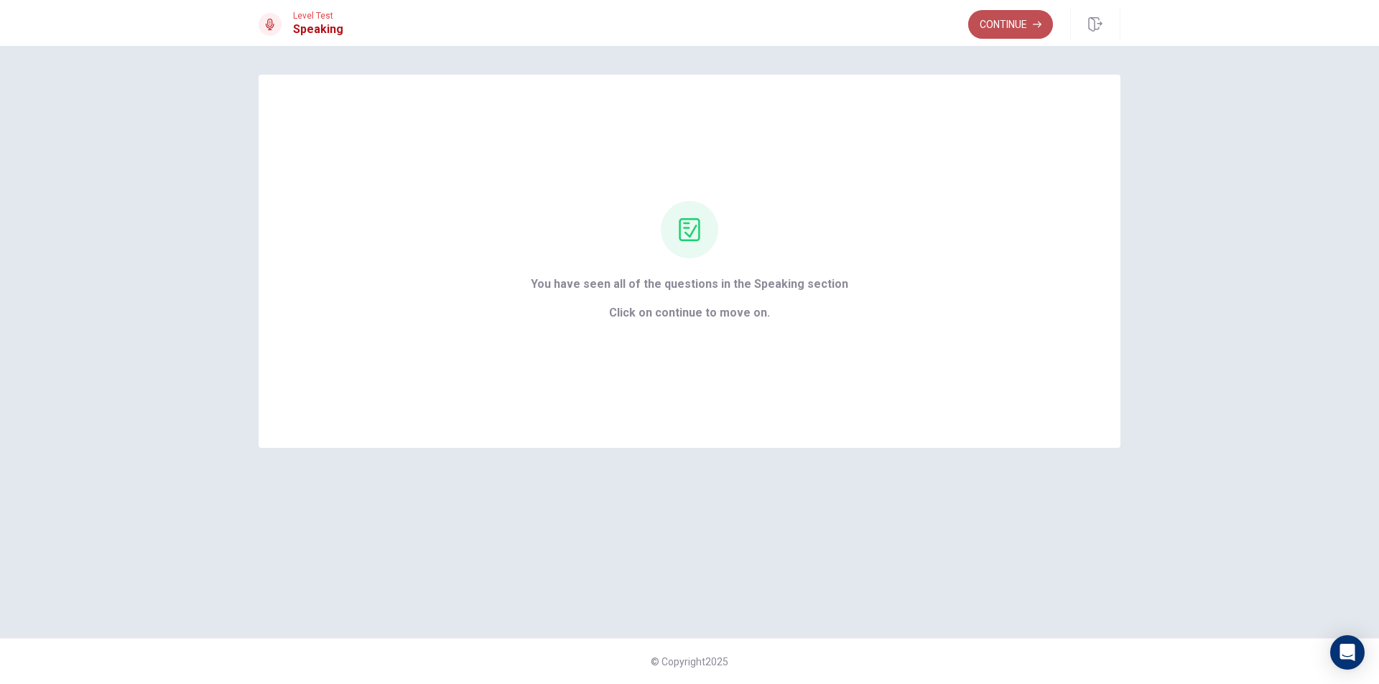
click at [990, 19] on button "Continue" at bounding box center [1010, 24] width 85 height 29
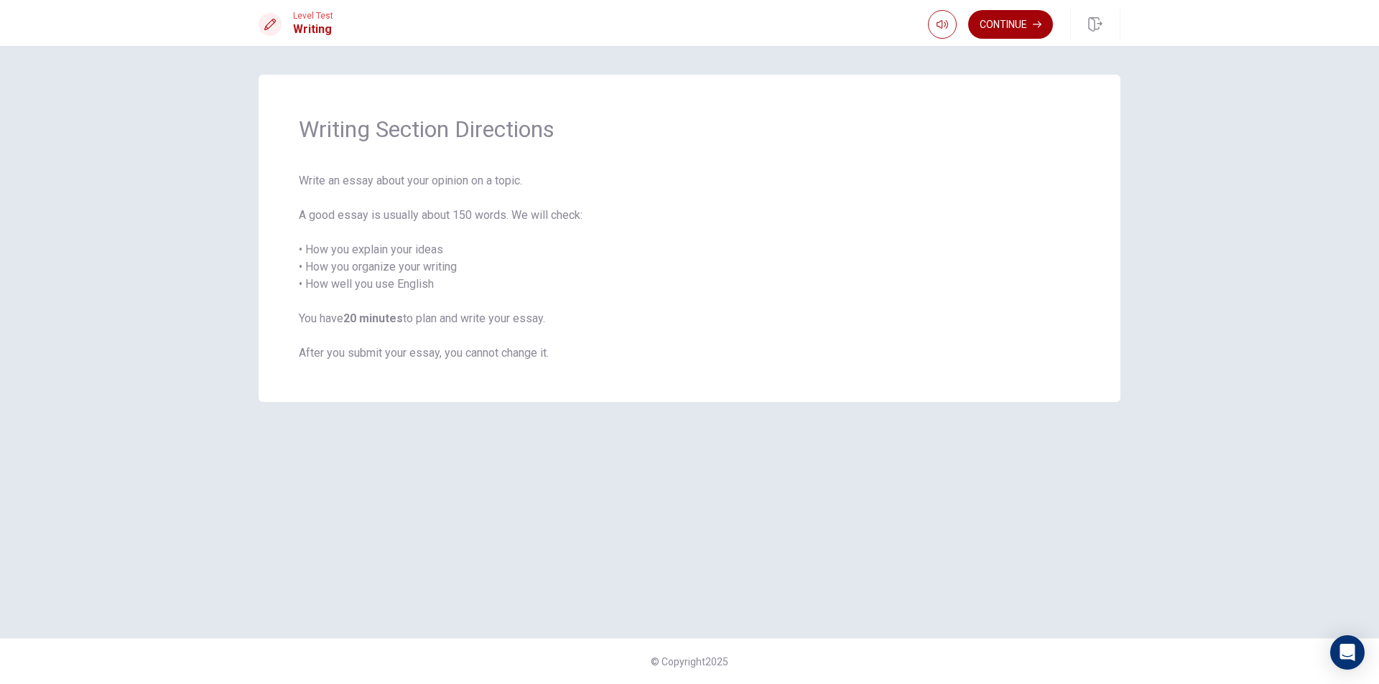
click at [1007, 27] on button "Continue" at bounding box center [1010, 24] width 85 height 29
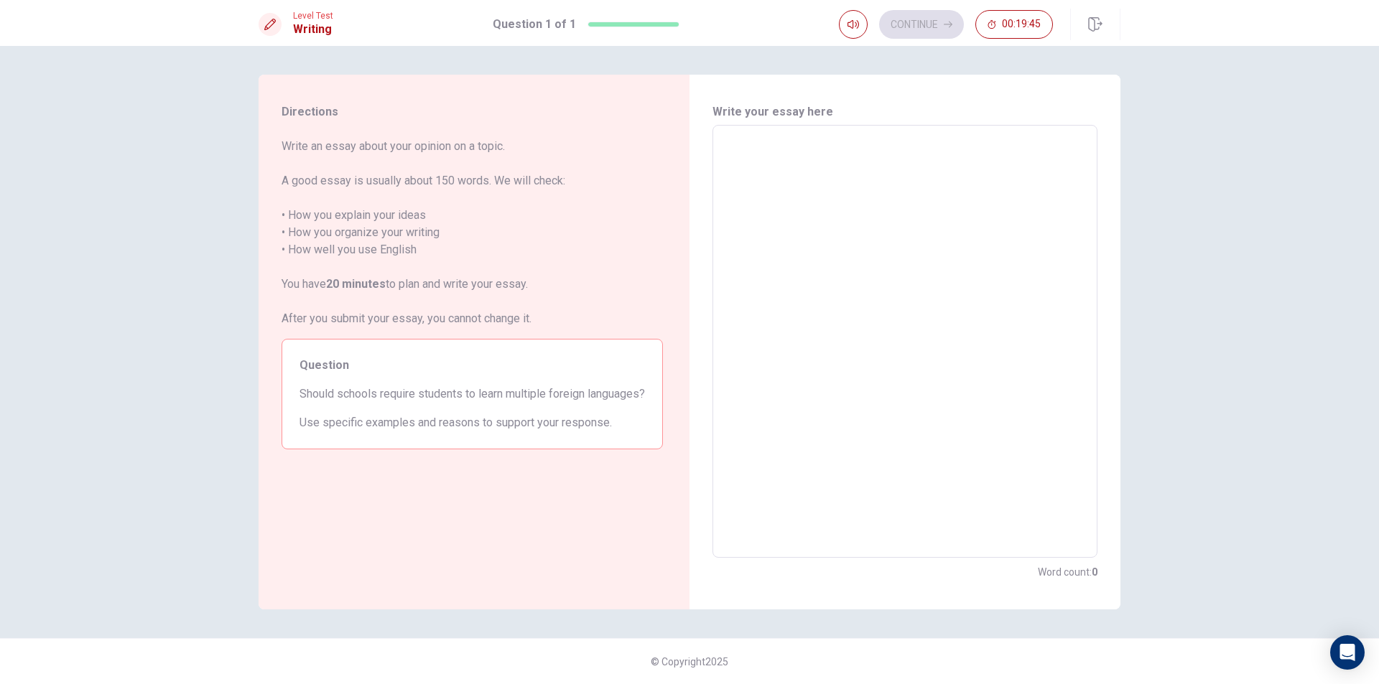
click at [758, 163] on textarea at bounding box center [904, 341] width 365 height 409
type textarea "S"
type textarea "x"
type textarea "Sc"
type textarea "x"
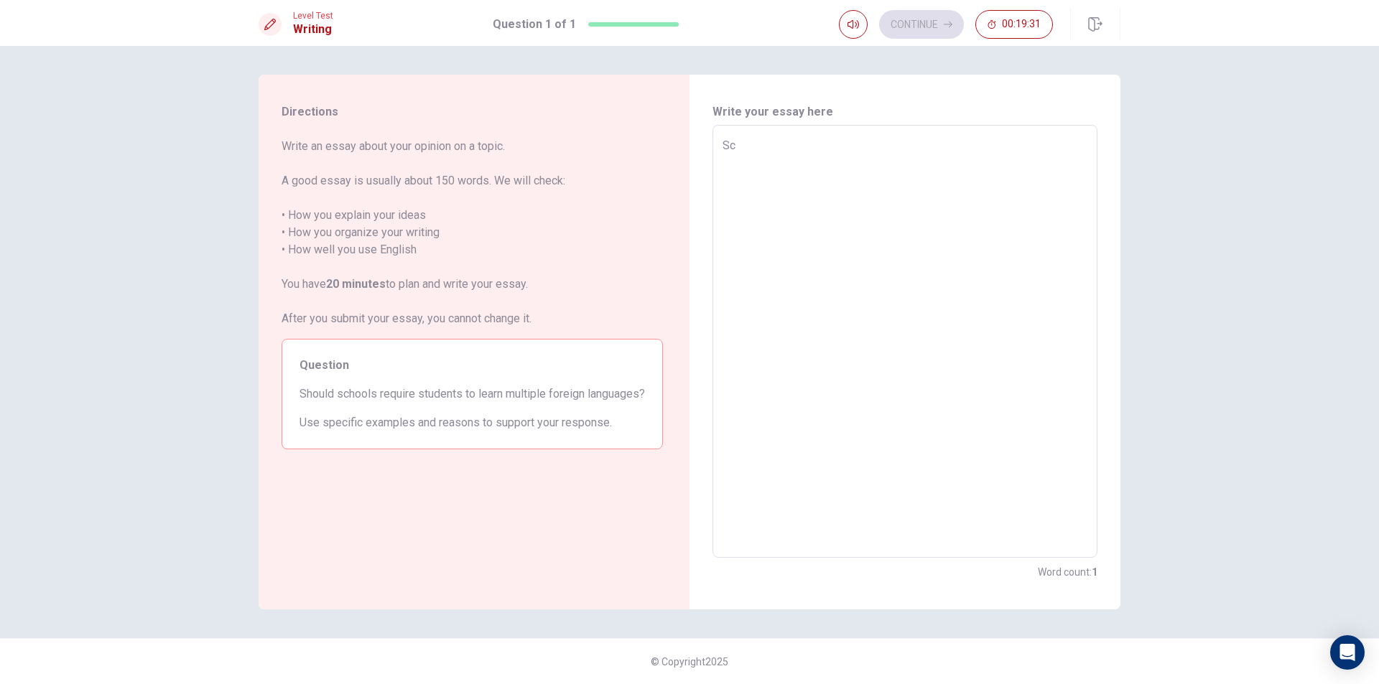
type textarea "Sch"
type textarea "x"
type textarea "Scho"
type textarea "x"
type textarea "Schoo"
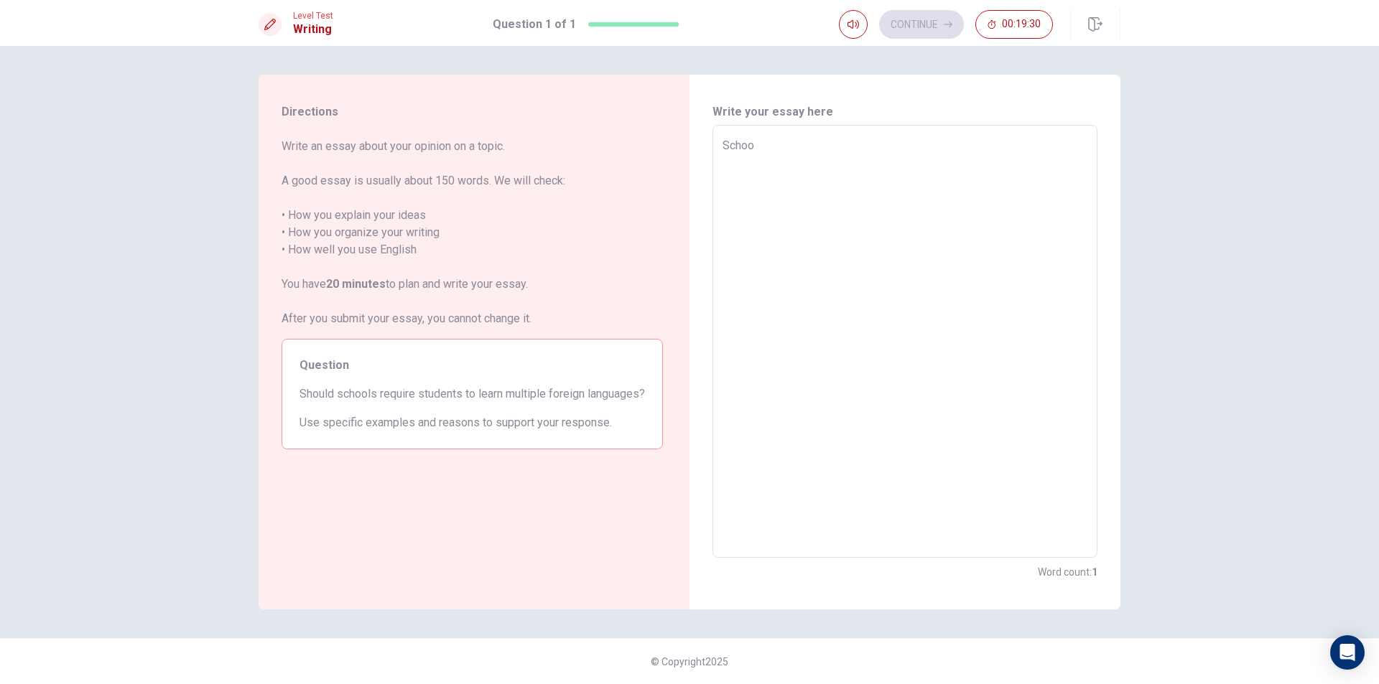
type textarea "x"
type textarea "School"
type textarea "x"
type textarea "Schools"
type textarea "x"
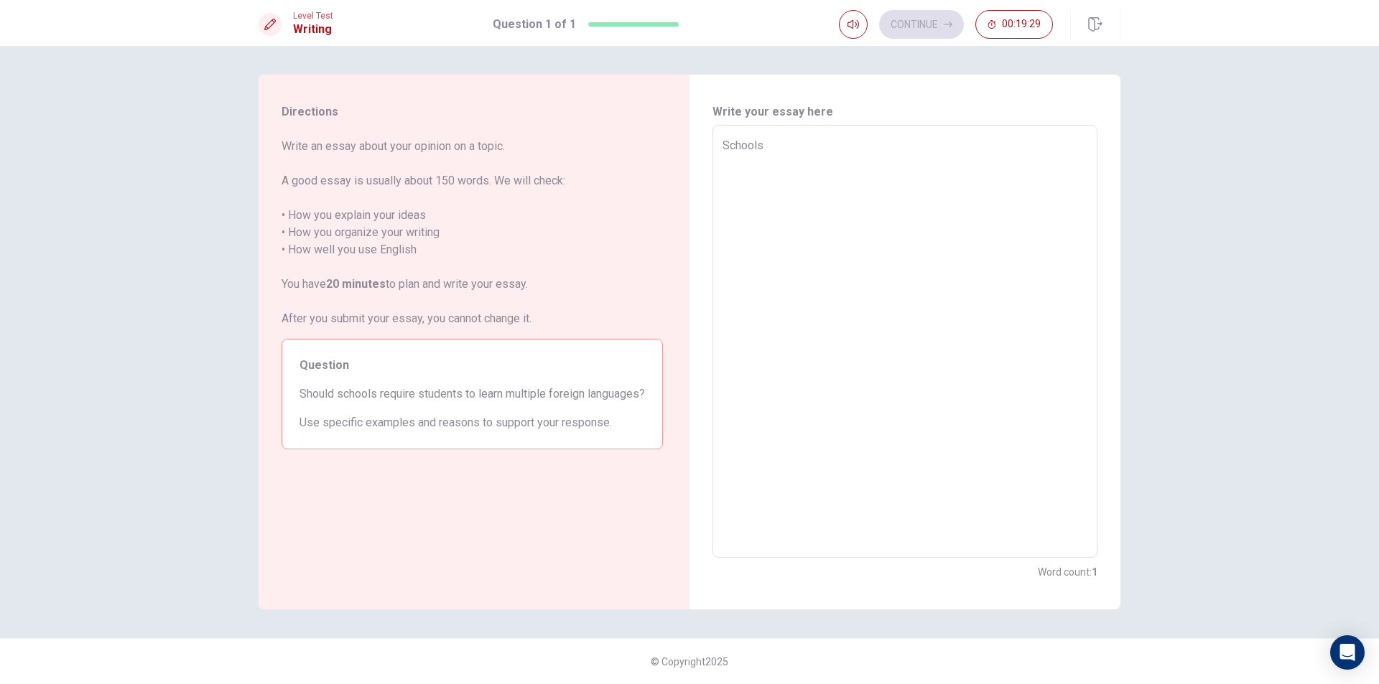
type textarea "Schools"
type textarea "x"
type textarea "Schools a"
type textarea "x"
type textarea "Schools ar"
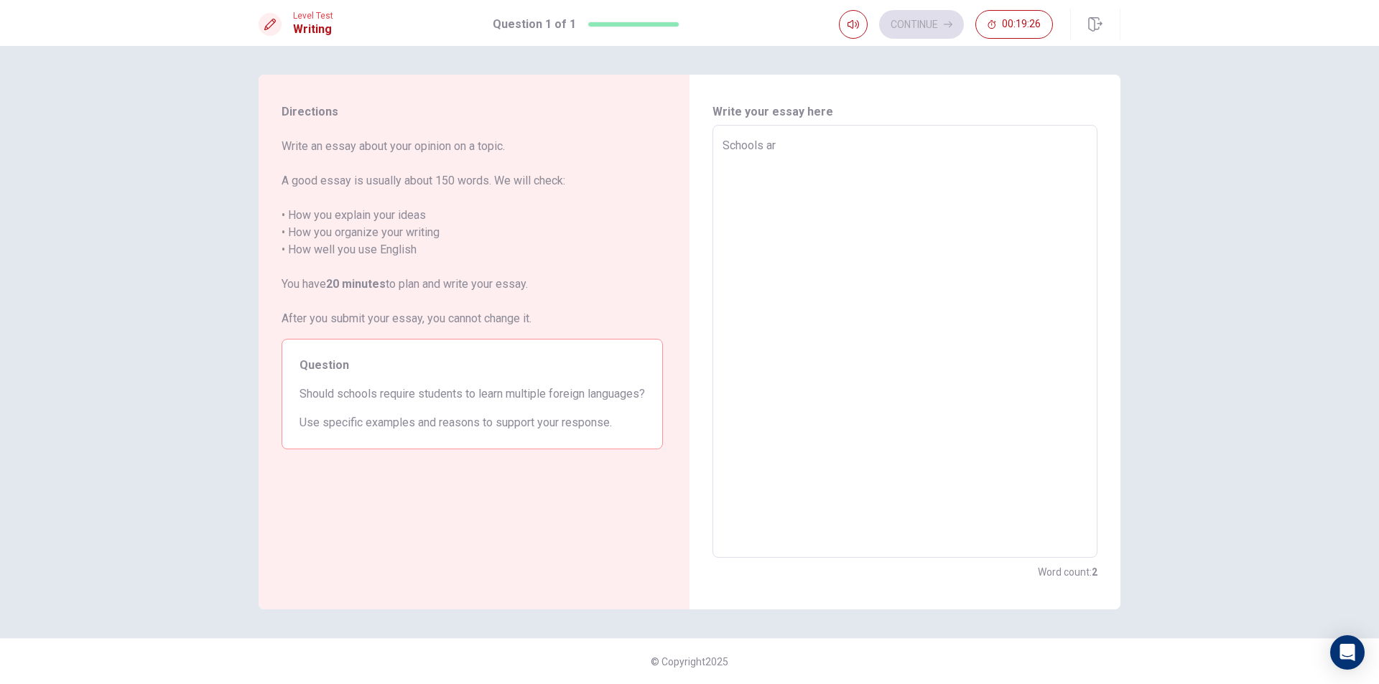
type textarea "x"
type textarea "Schools are"
type textarea "x"
type textarea "Schools are"
type textarea "x"
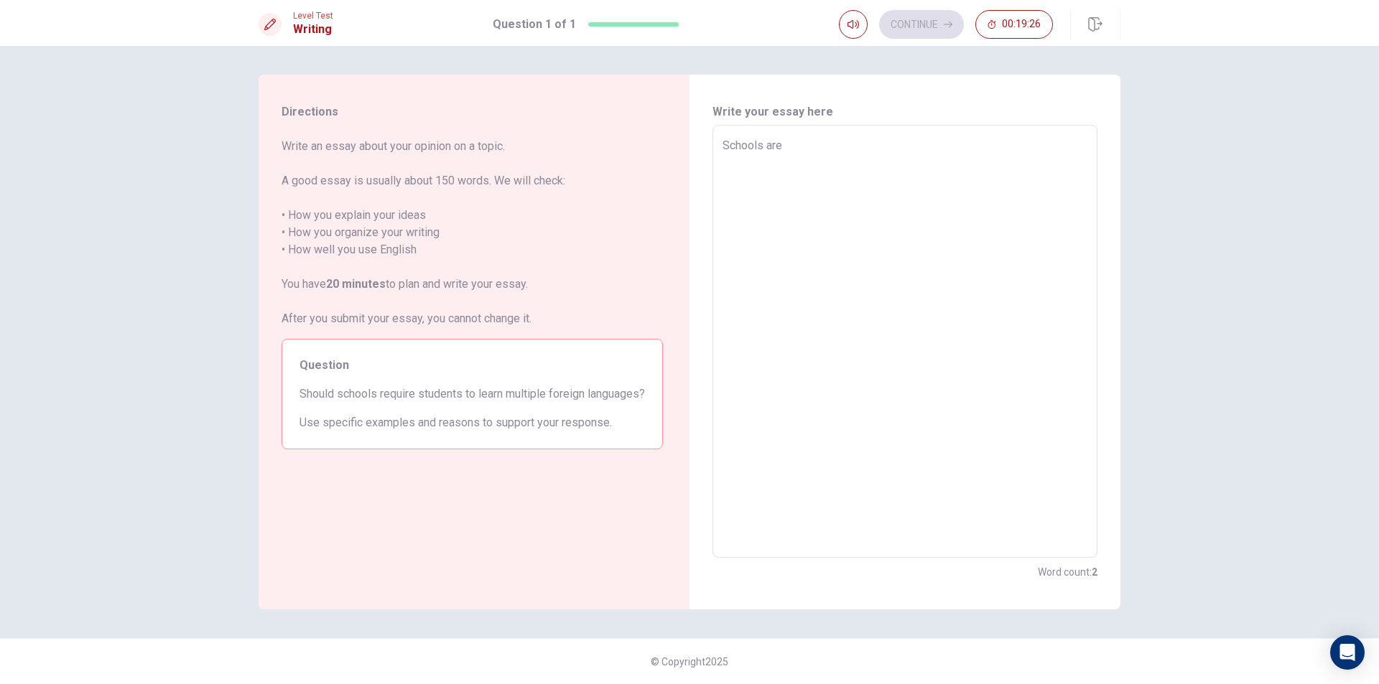
type textarea "Schools are t"
type textarea "x"
type textarea "Schools are th"
type textarea "x"
type textarea "Schools are the"
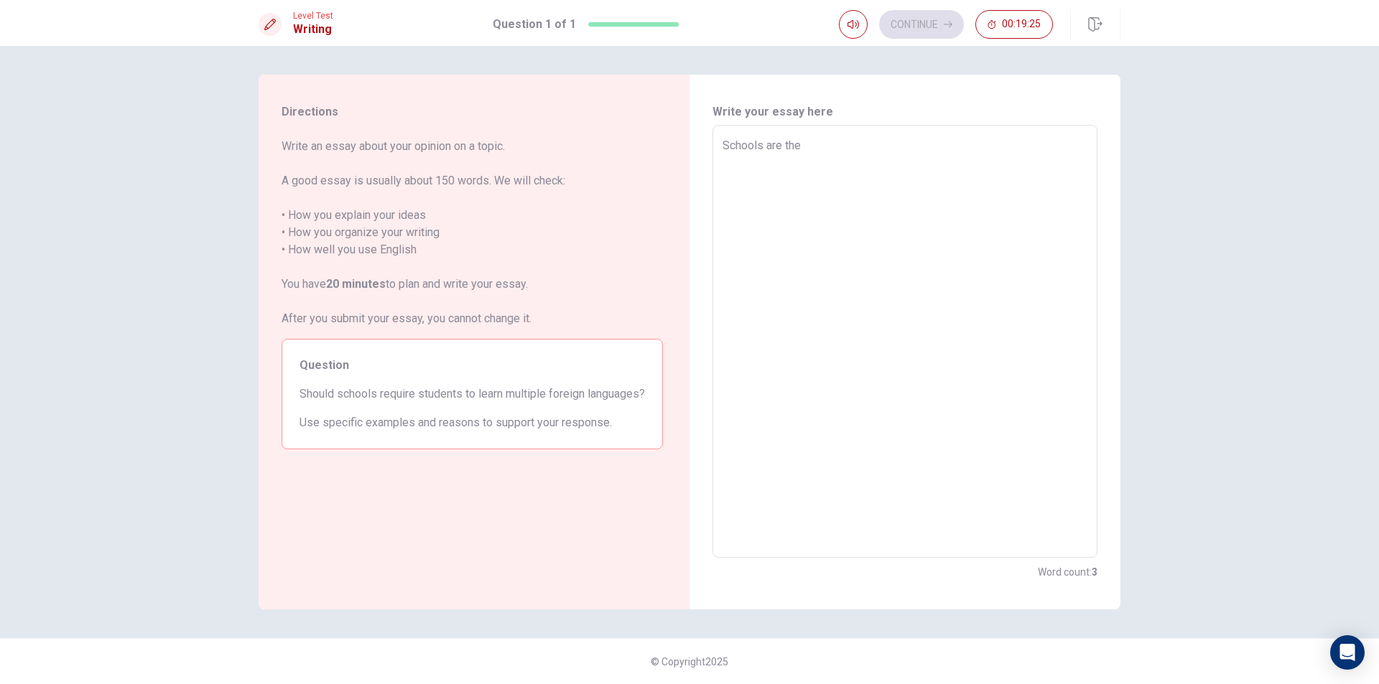
type textarea "x"
type textarea "Schools are thep"
type textarea "x"
type textarea "Schools are thepl"
type textarea "x"
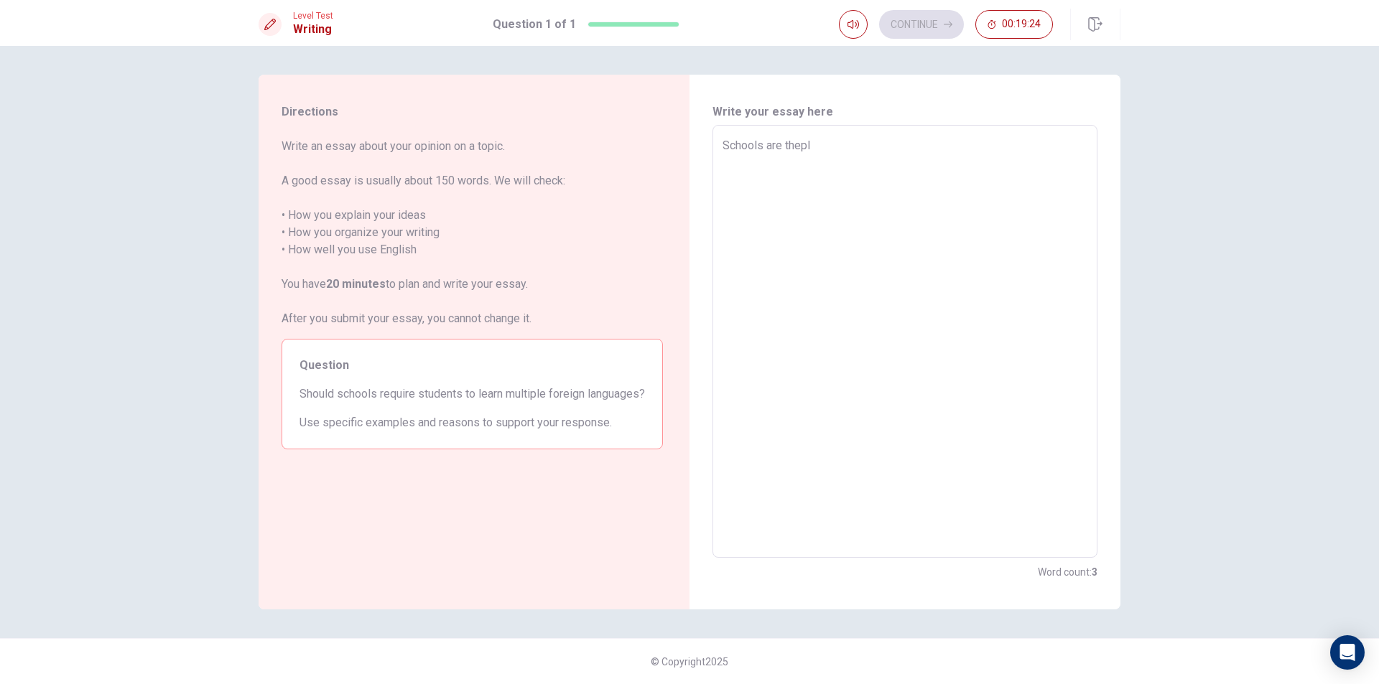
type textarea "Schools are thepla"
type textarea "x"
type textarea "Schools are theplac"
type textarea "x"
type textarea "Schools are theplace"
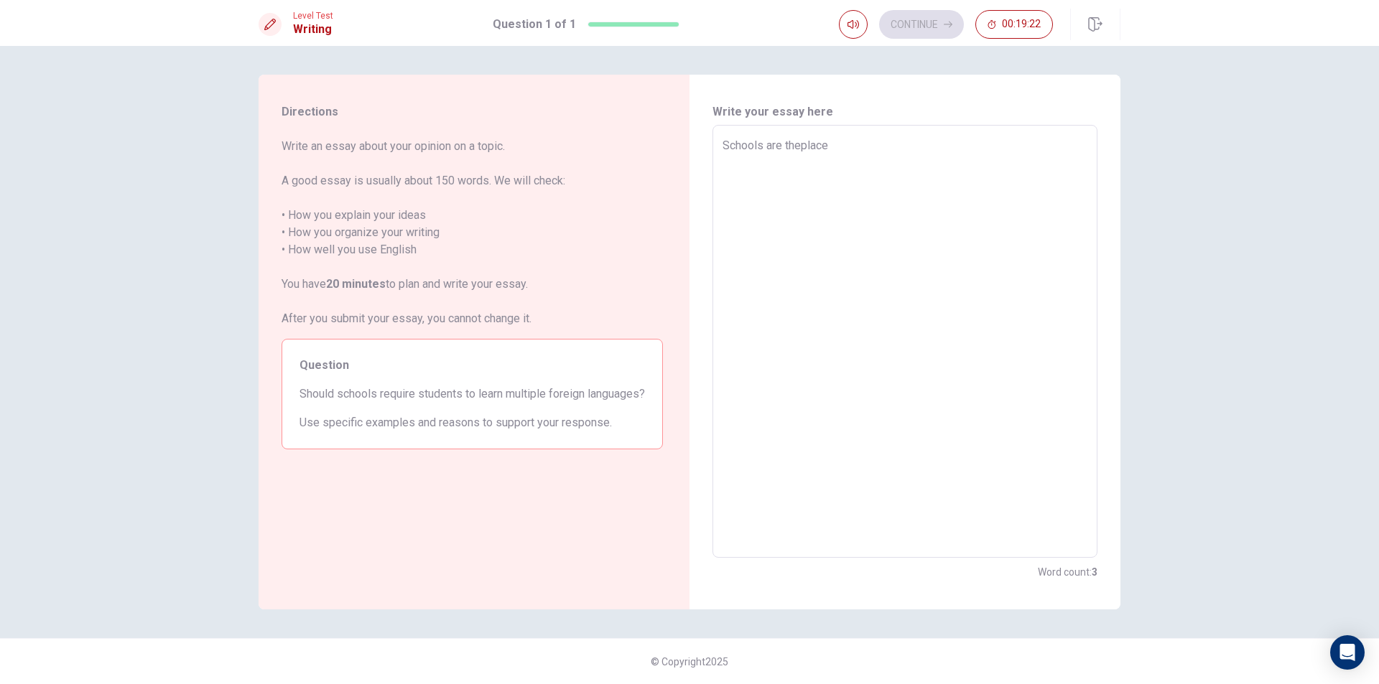
type textarea "x"
type textarea "Schools are theplac"
type textarea "x"
type textarea "Schools are thepla"
type textarea "x"
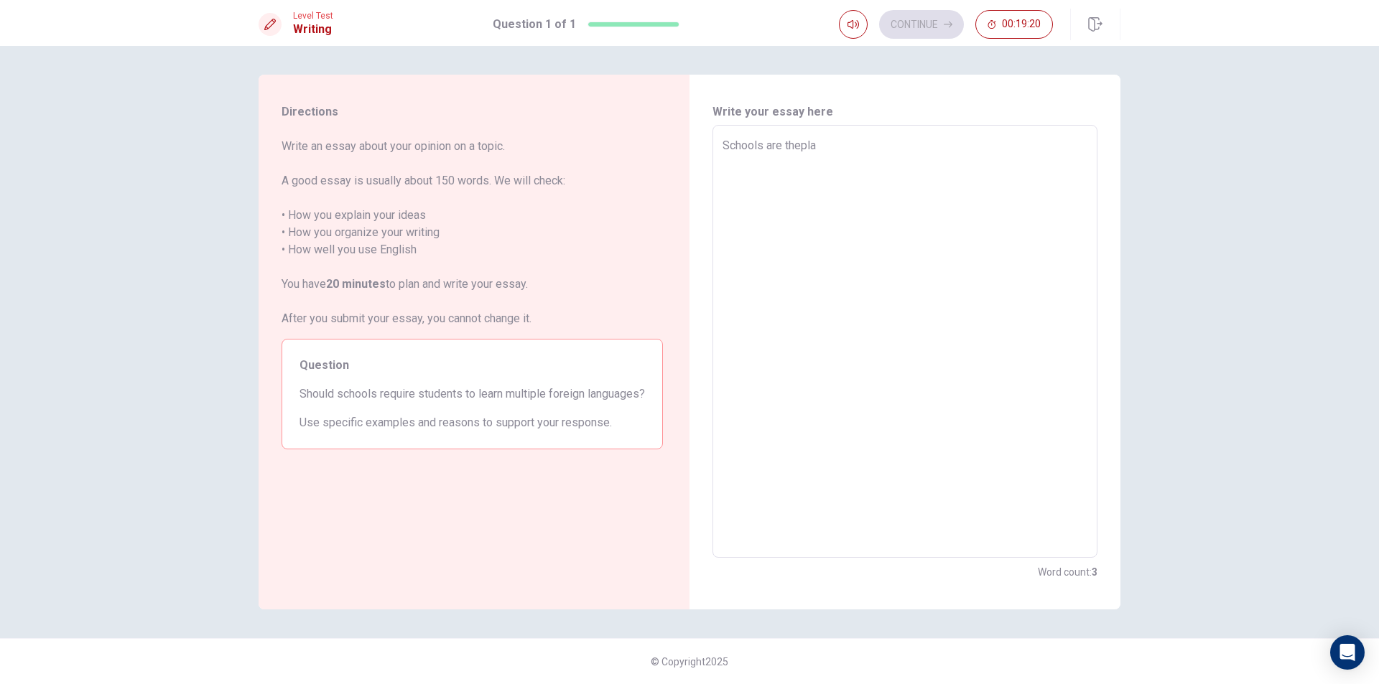
type textarea "Schools are thepl"
type textarea "x"
type textarea "Schools are thep"
type textarea "x"
type textarea "Schools are the"
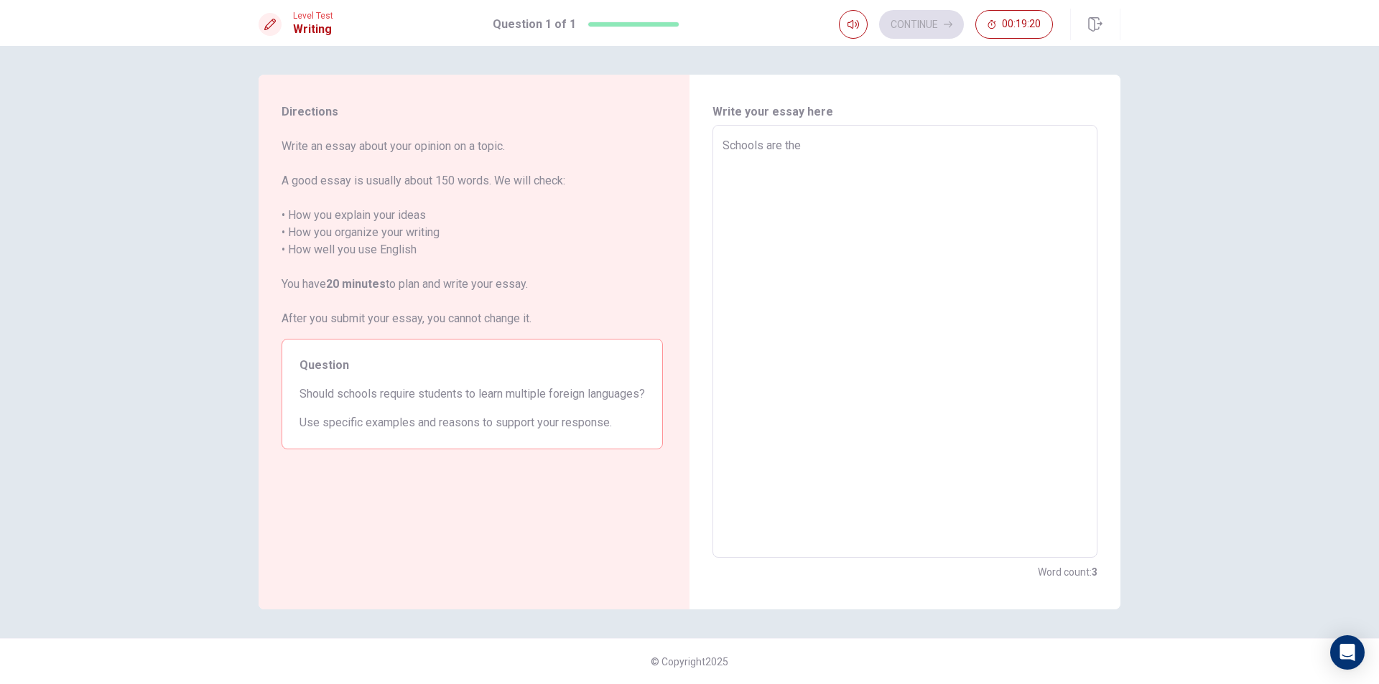
type textarea "x"
type textarea "Schools are the"
type textarea "x"
type textarea "Schools are the p"
type textarea "x"
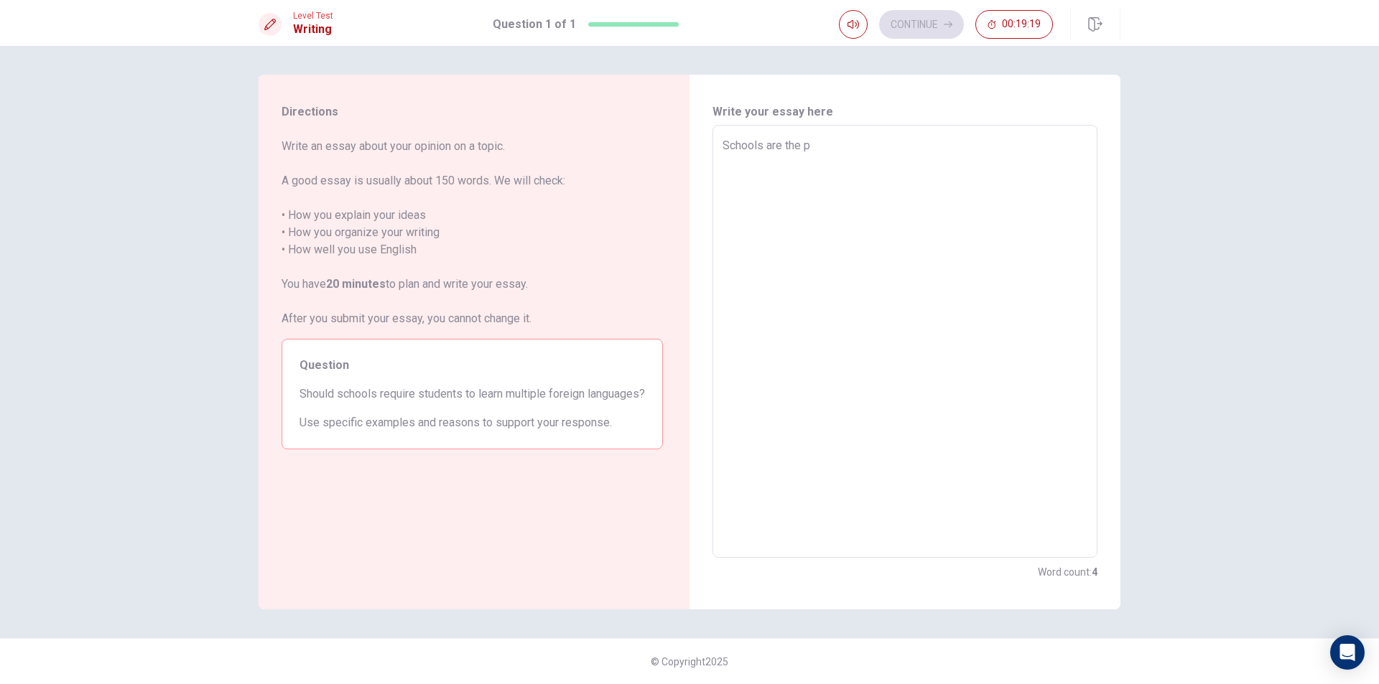
type textarea "Schools are the pl"
type textarea "x"
type textarea "Schools are the pla"
type textarea "x"
type textarea "Schools are the plac"
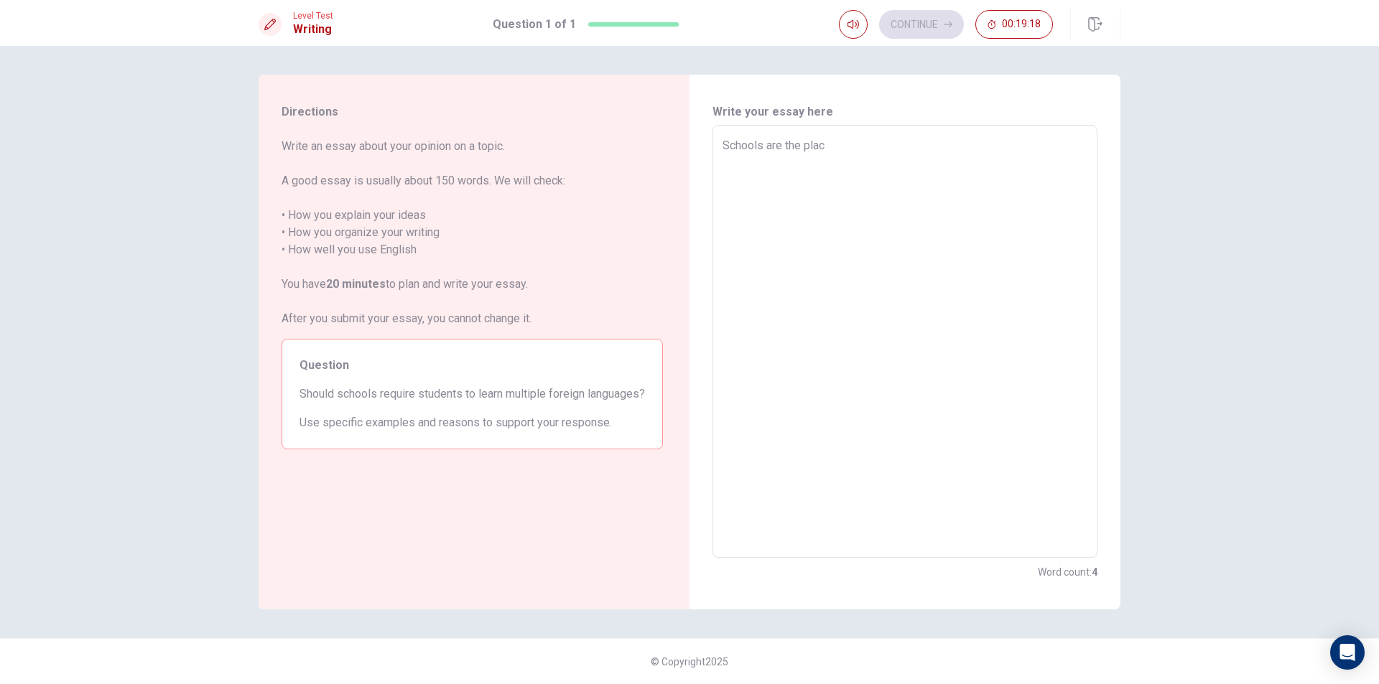
type textarea "x"
type textarea "Schools are the place"
type textarea "x"
type textarea "Schools are the placed"
type textarea "x"
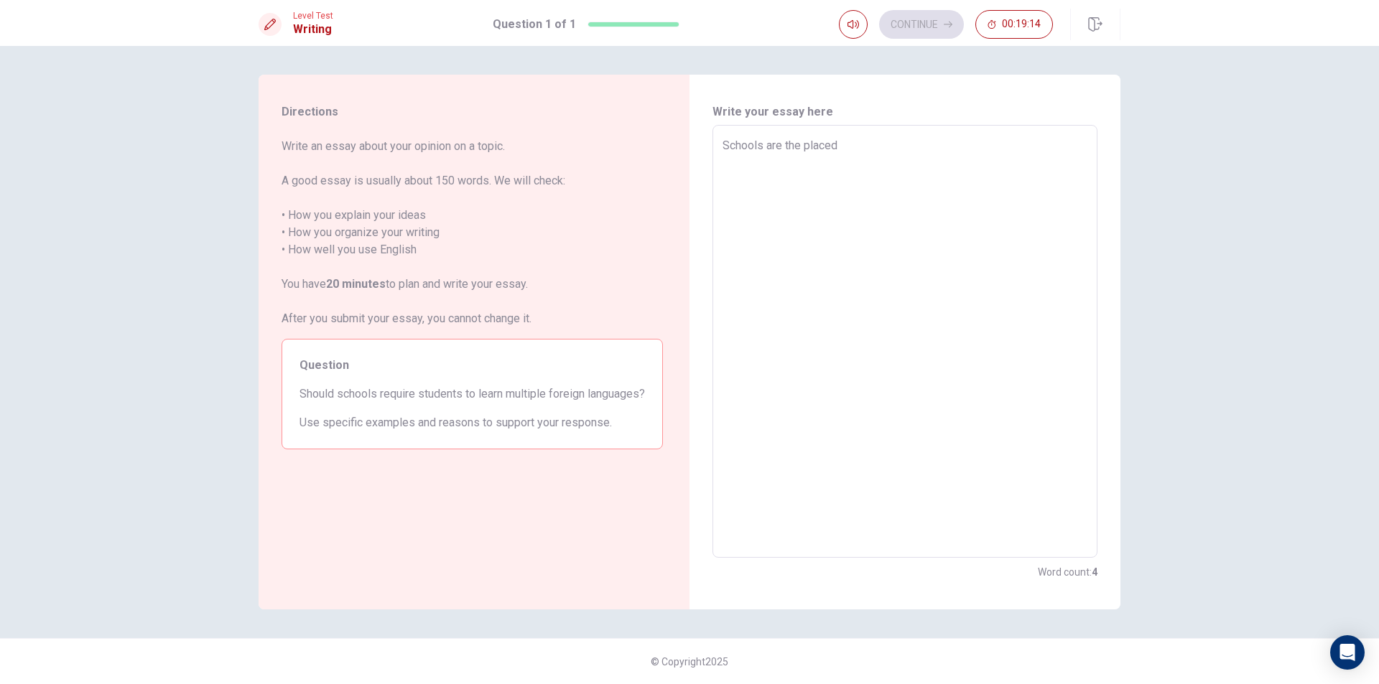
type textarea "Schools are the place"
type textarea "x"
type textarea "Schools are the plac"
type textarea "x"
type textarea "Schools are the place"
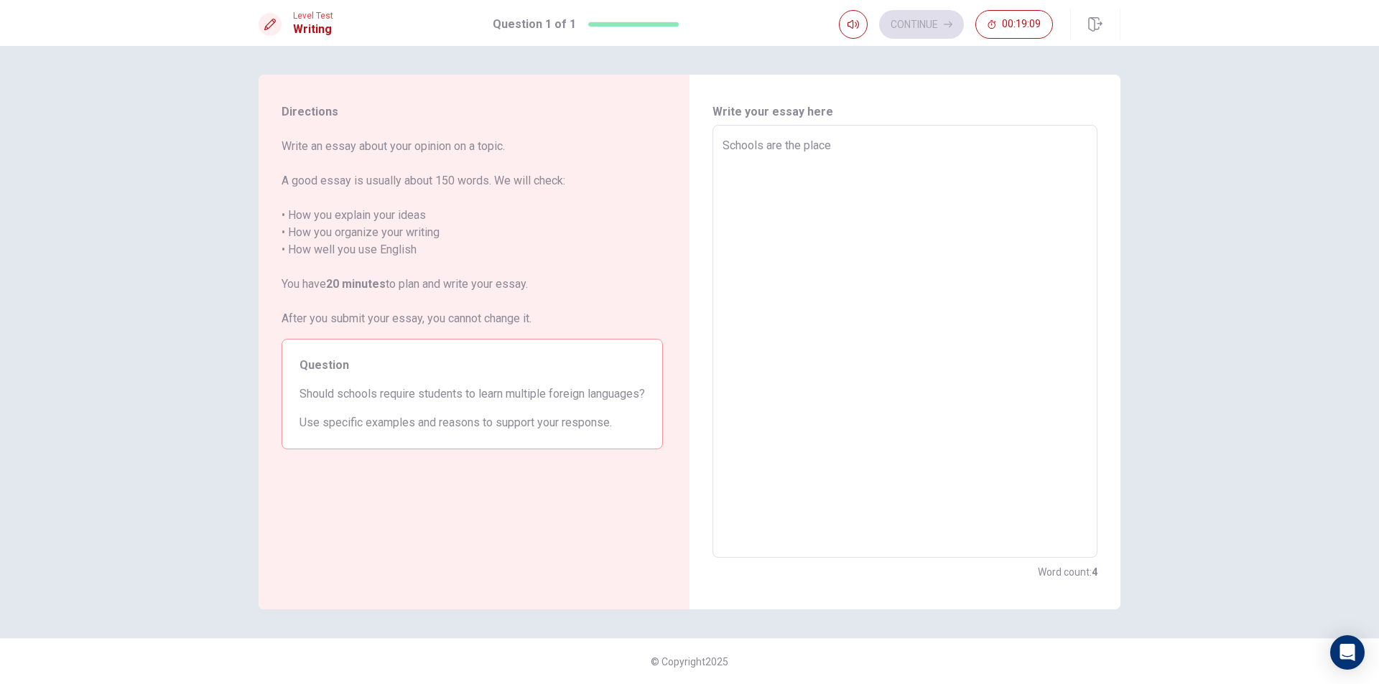
type textarea "x"
type textarea "Schools are the places"
type textarea "x"
type textarea "Schools are the places"
type textarea "x"
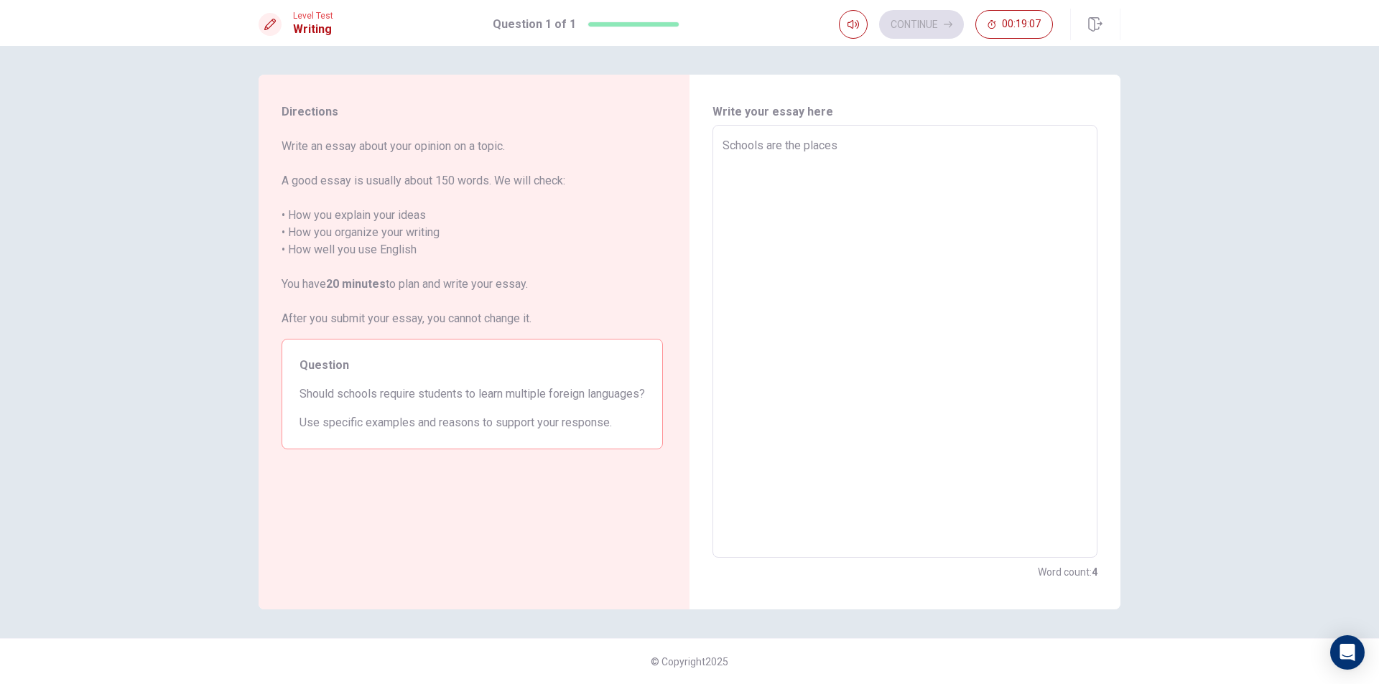
type textarea "Schools are the places t"
type textarea "x"
type textarea "Schools are the places th"
type textarea "x"
type textarea "Schools are the places tha"
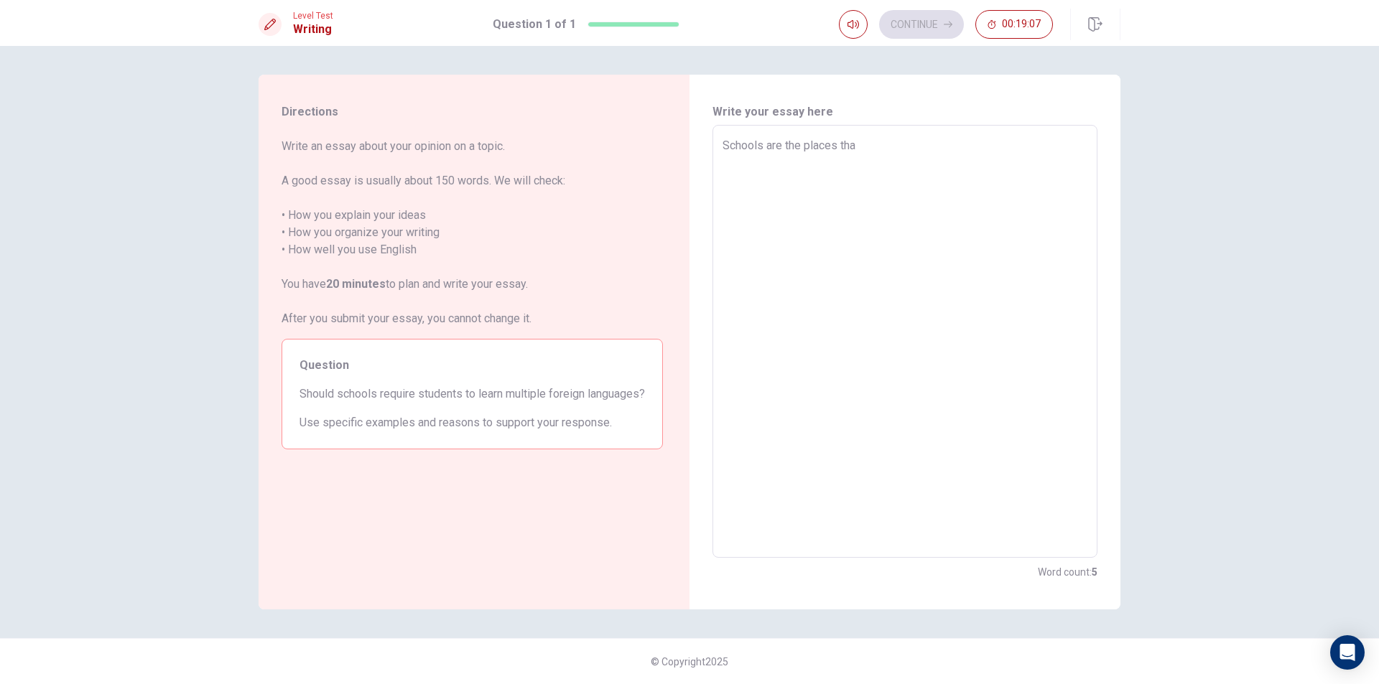
type textarea "x"
type textarea "Schools are the places that"
type textarea "x"
type textarea "Schools are the places that"
type textarea "x"
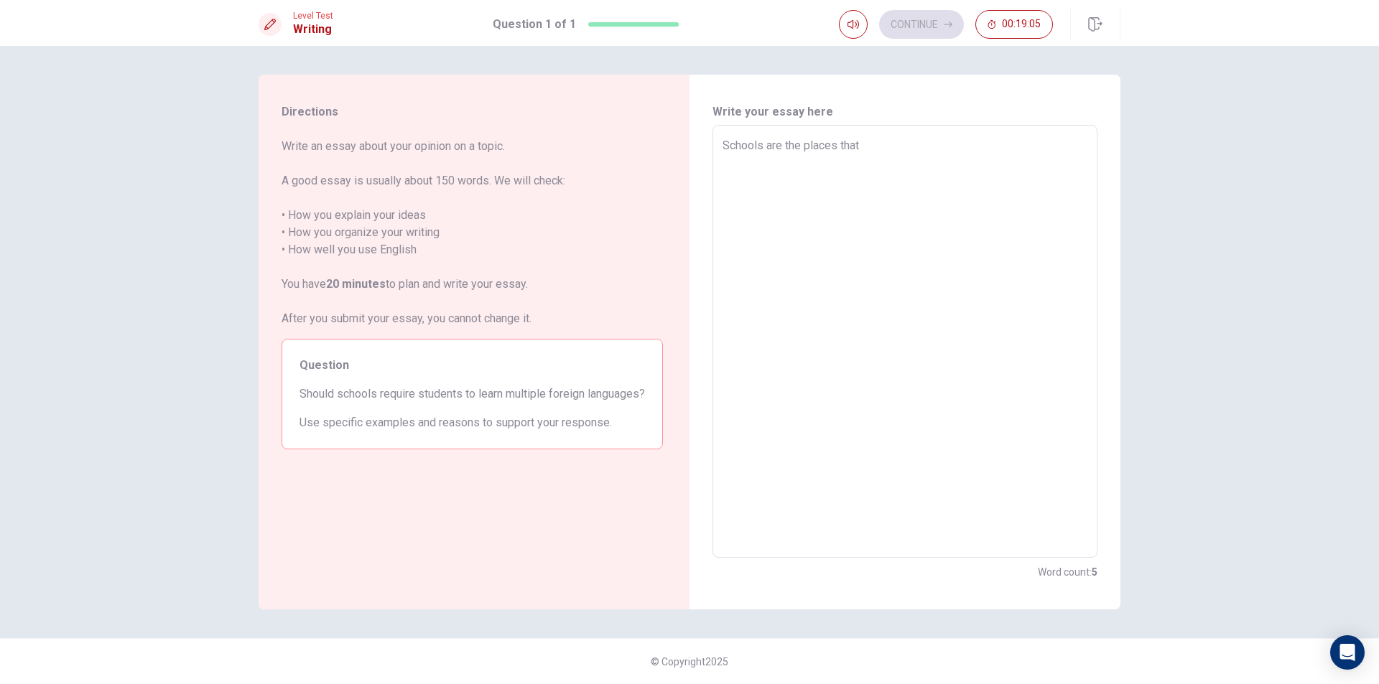
type textarea "Schools are the places that s"
type textarea "x"
type textarea "Schools are the places that st"
type textarea "x"
type textarea "Schools are the places that stu"
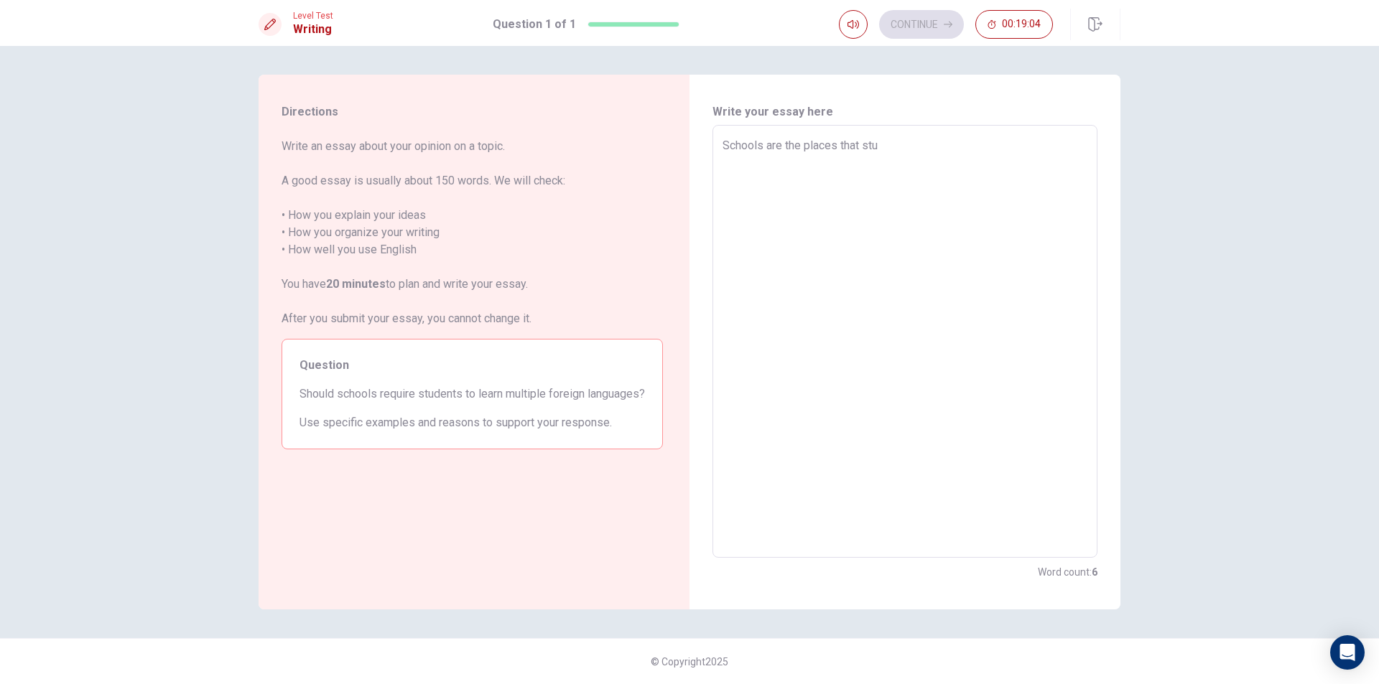
type textarea "x"
type textarea "Schools are the places that stud"
type textarea "x"
type textarea "Schools are the places that stude"
type textarea "x"
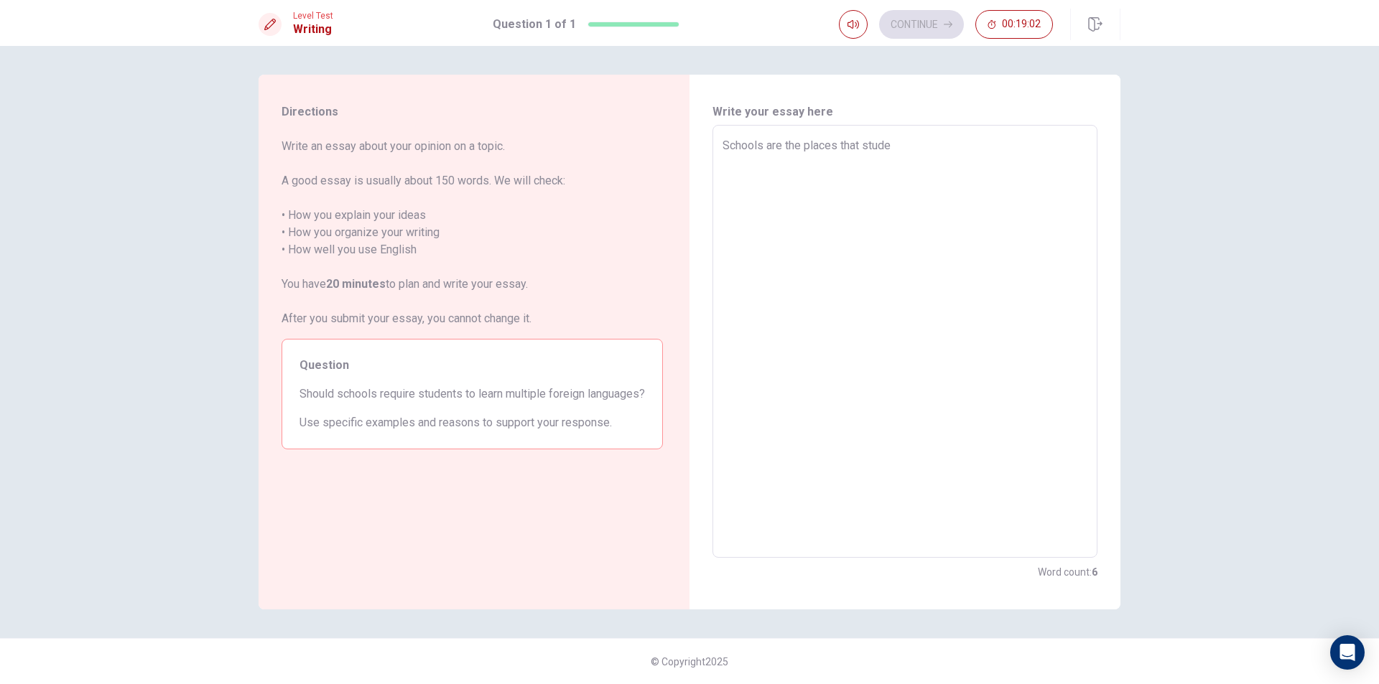
type textarea "Schools are the places that studen"
type textarea "x"
type textarea "Schools are the places that student"
type textarea "x"
type textarea "Schools are the places that studen"
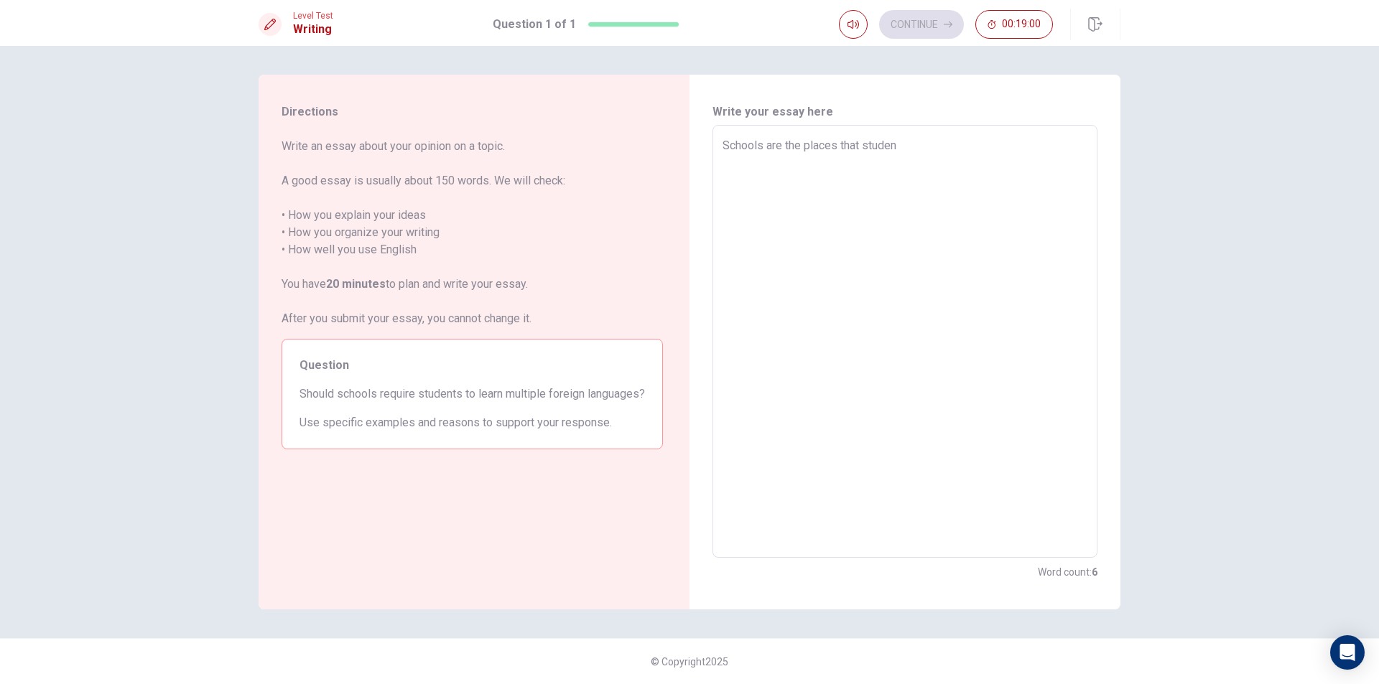
type textarea "x"
type textarea "Schools are the places that stude"
type textarea "x"
type textarea "Schools are the places that stud"
type textarea "x"
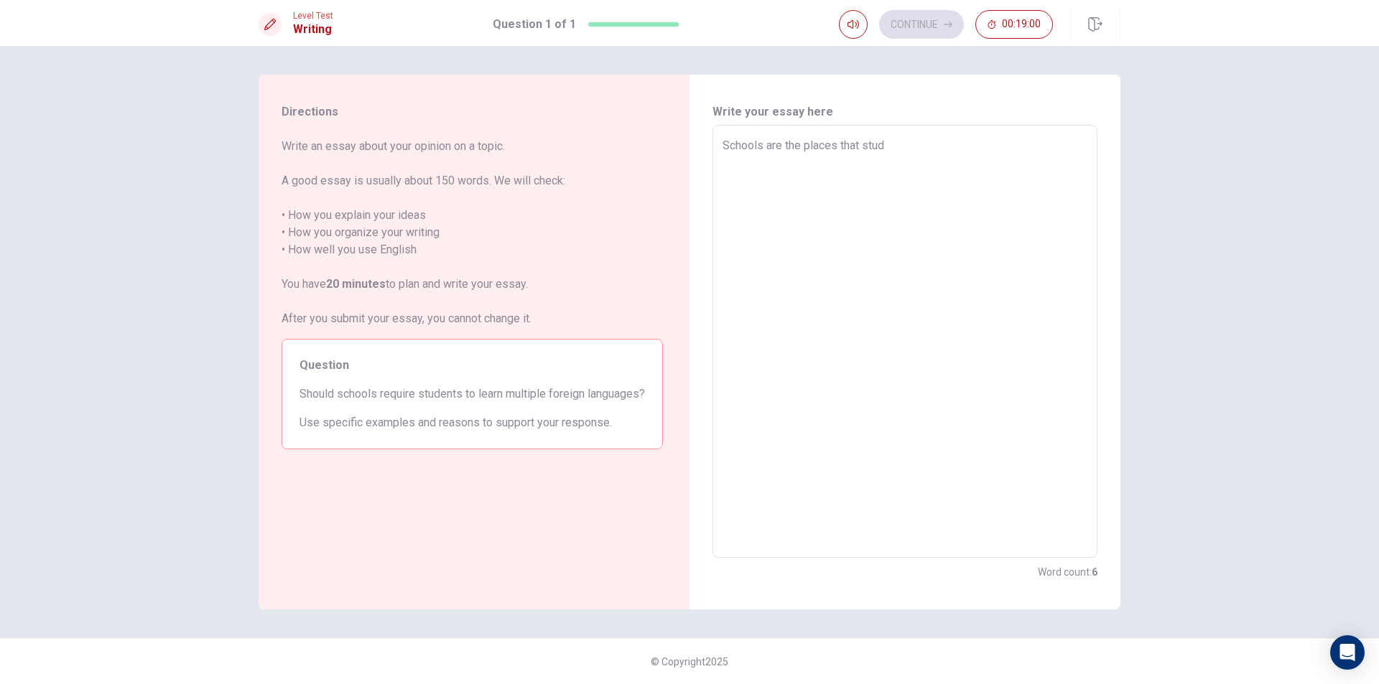
type textarea "Schools are the places that stu"
type textarea "x"
type textarea "Schools are the places that st"
type textarea "x"
type textarea "Schools are the places that s"
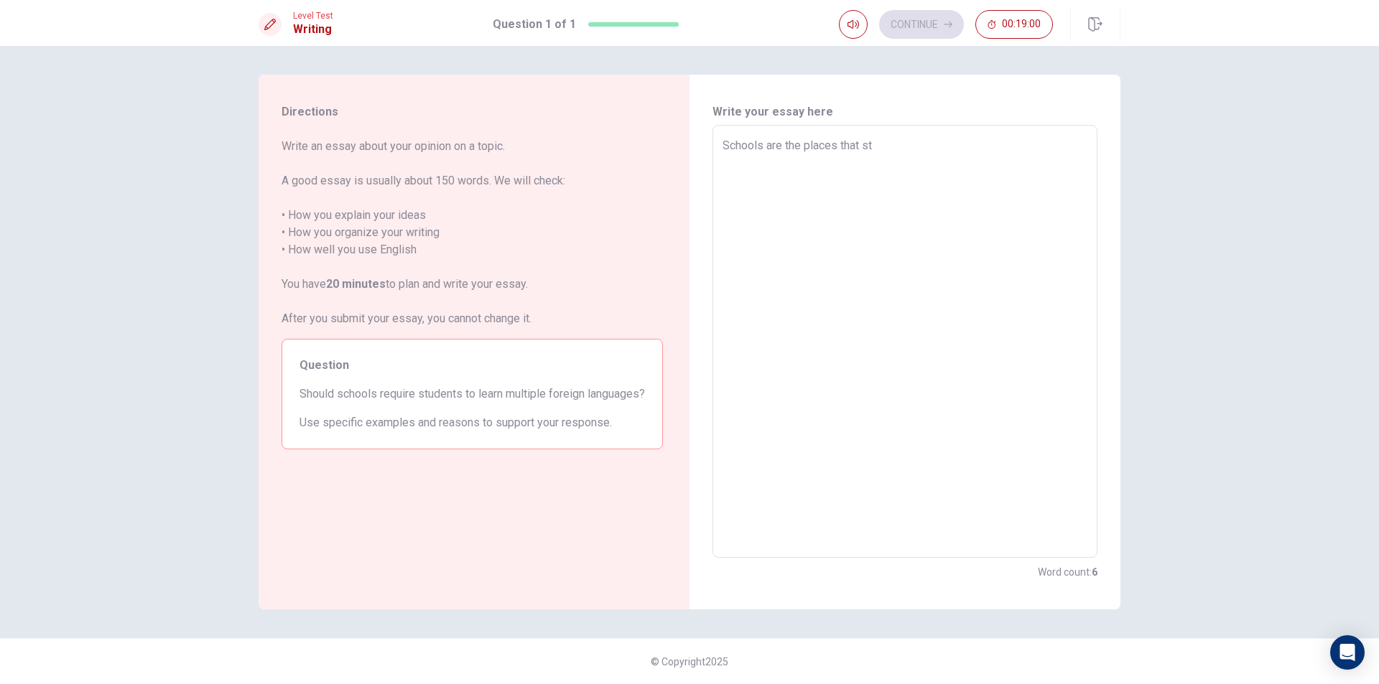
type textarea "x"
type textarea "Schools are the places that"
type textarea "x"
type textarea "Schools are the places that"
type textarea "x"
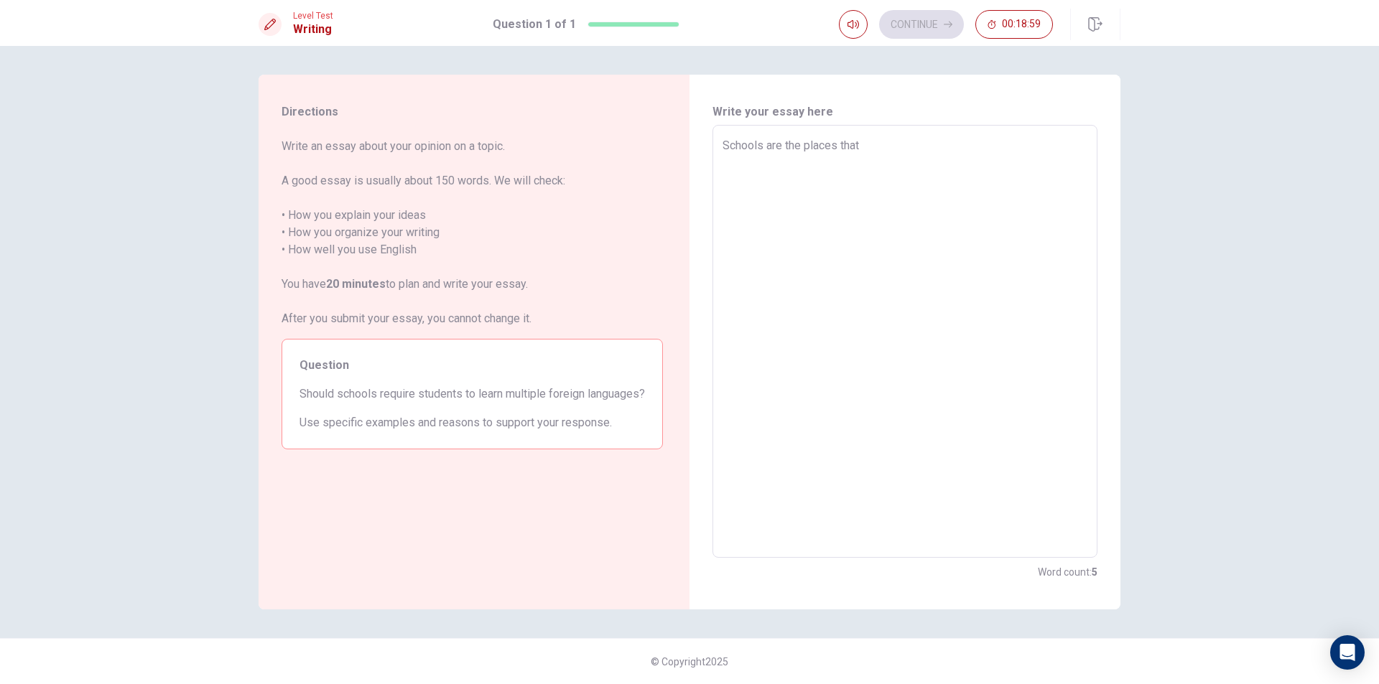
type textarea "Schools are the places that"
type textarea "x"
type textarea "Schools are the places that v"
type textarea "x"
type textarea "Schools are the places that va"
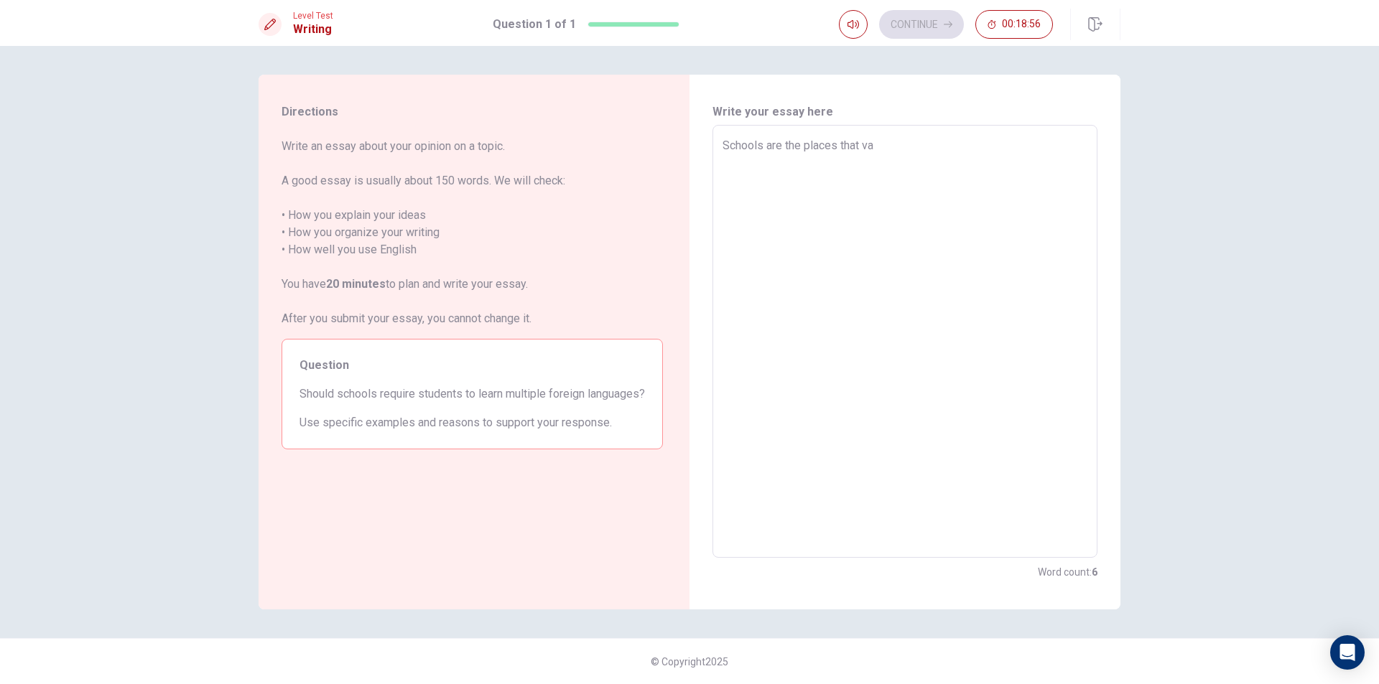
type textarea "x"
type textarea "Schools are the places that var"
type textarea "x"
type textarea "Schools are the places that vari"
type textarea "x"
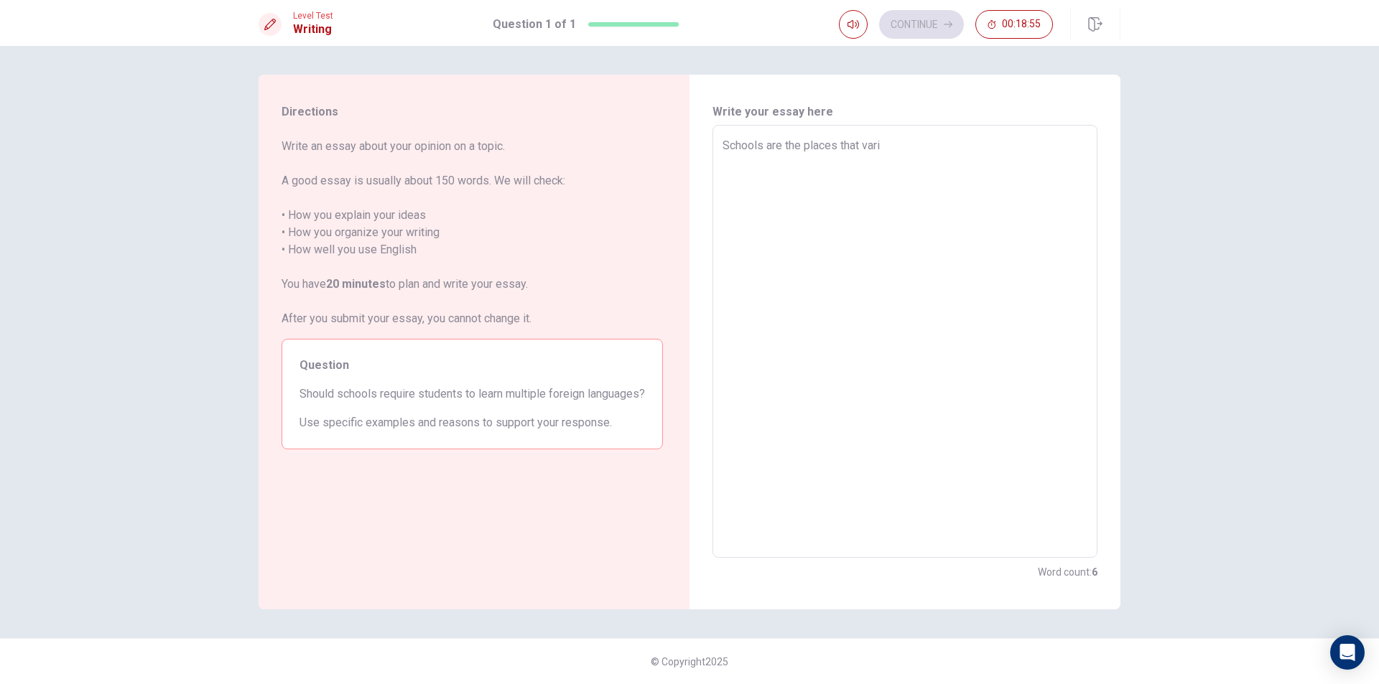
type textarea "Schools are the places that vario"
type textarea "x"
type textarea "Schools are the places that variou"
type textarea "x"
type textarea "Schools are the places that various"
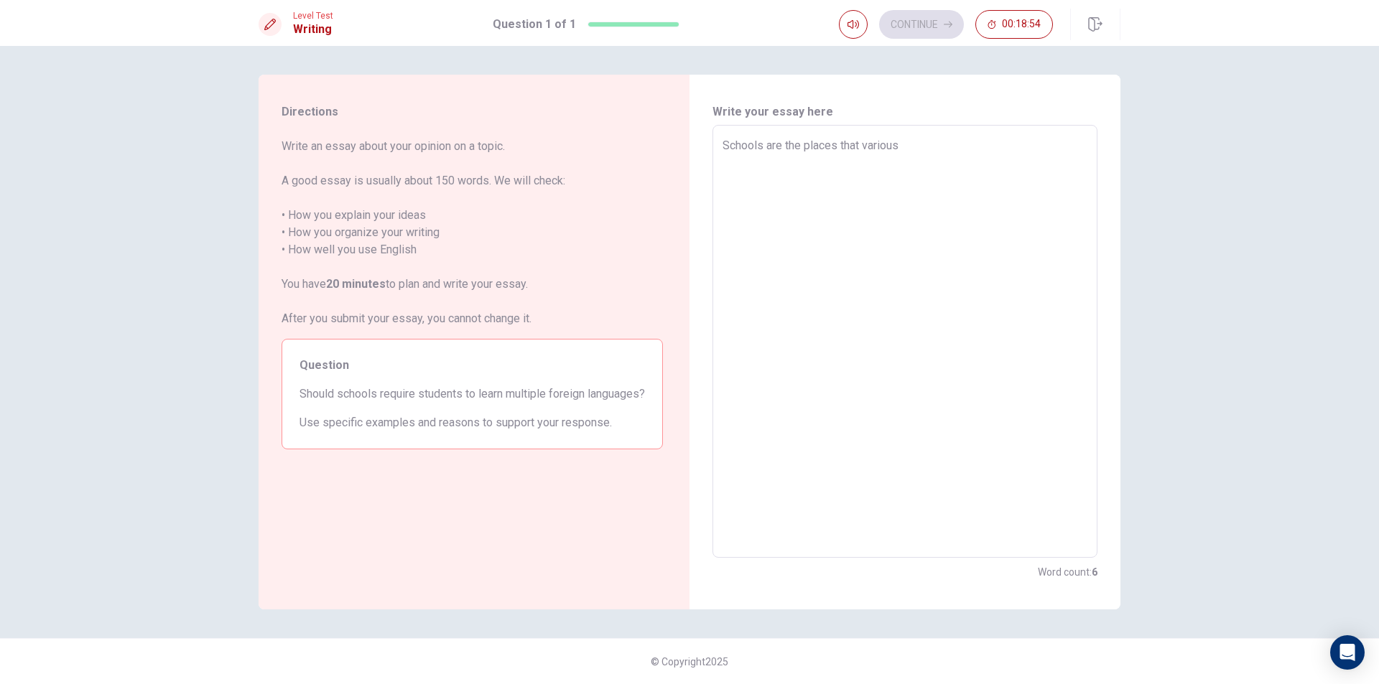
type textarea "x"
type textarea "Schools are the places that various"
type textarea "x"
type textarea "Schools are the places that various s"
type textarea "x"
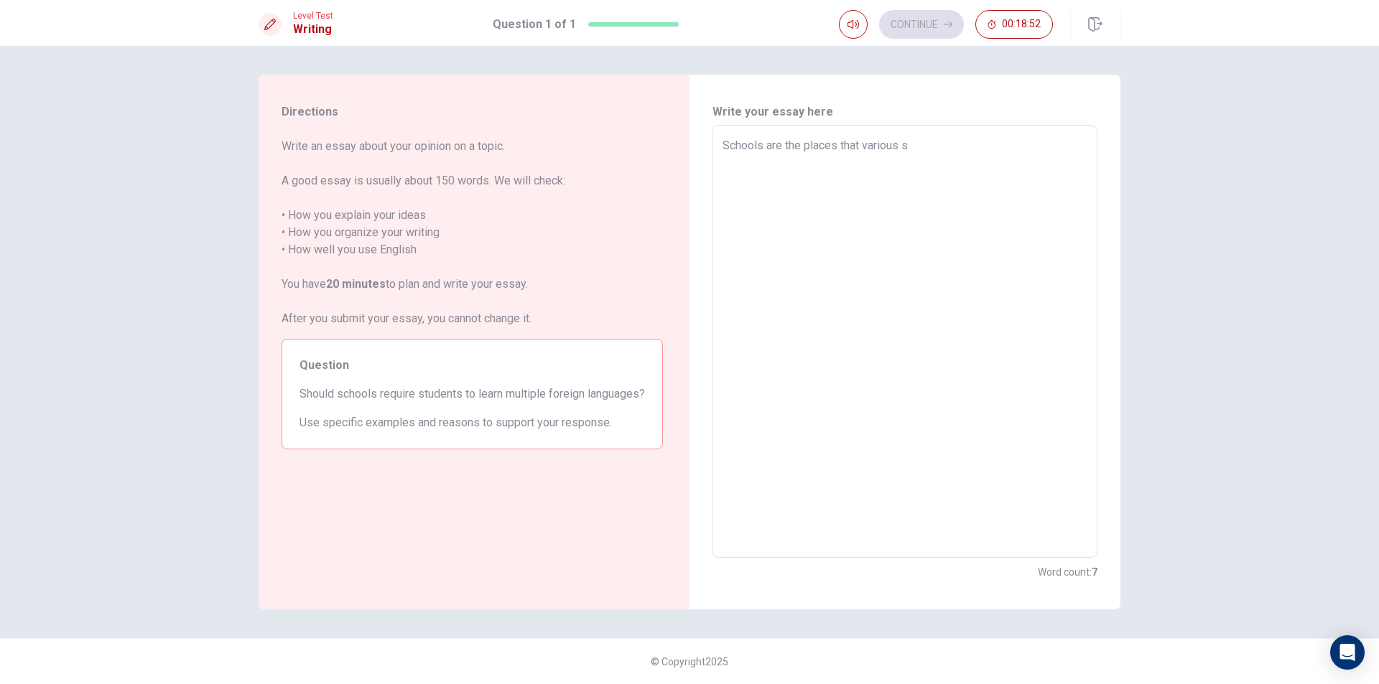
type textarea "Schools are the places that various st"
type textarea "x"
type textarea "Schools are the places that various stu"
type textarea "x"
type textarea "Schools are the places that various stud"
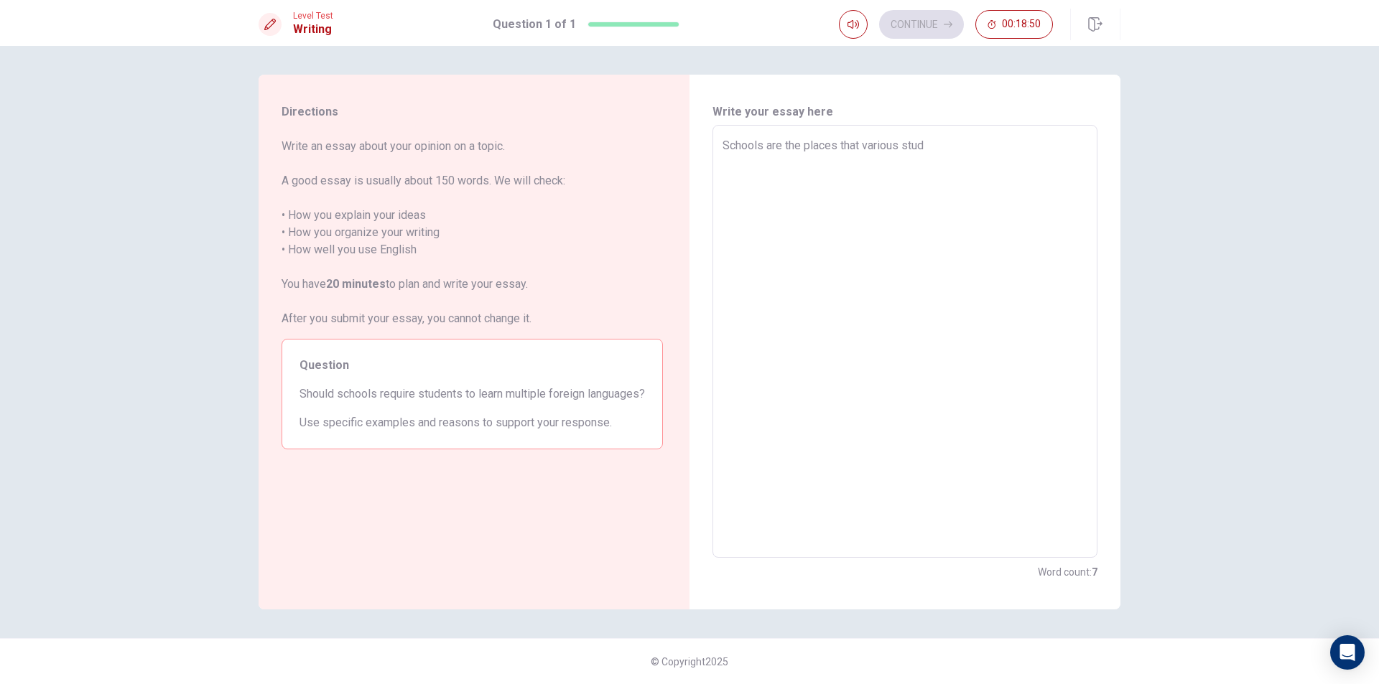
type textarea "x"
type textarea "Schools are the places that various stude"
type textarea "x"
type textarea "Schools are the places that various studen"
type textarea "x"
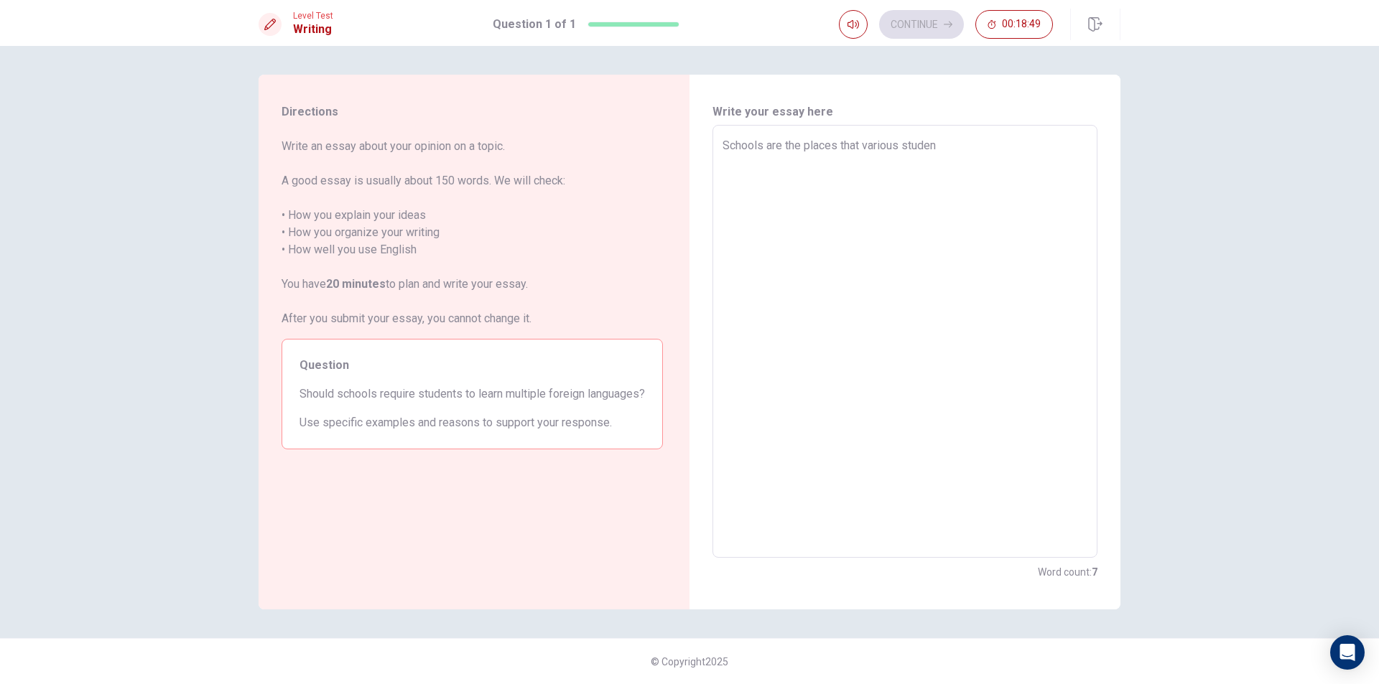
type textarea "Schools are the places that various student"
type textarea "x"
type textarea "Schools are the places that various students"
type textarea "x"
type textarea "Schools are the places that various students"
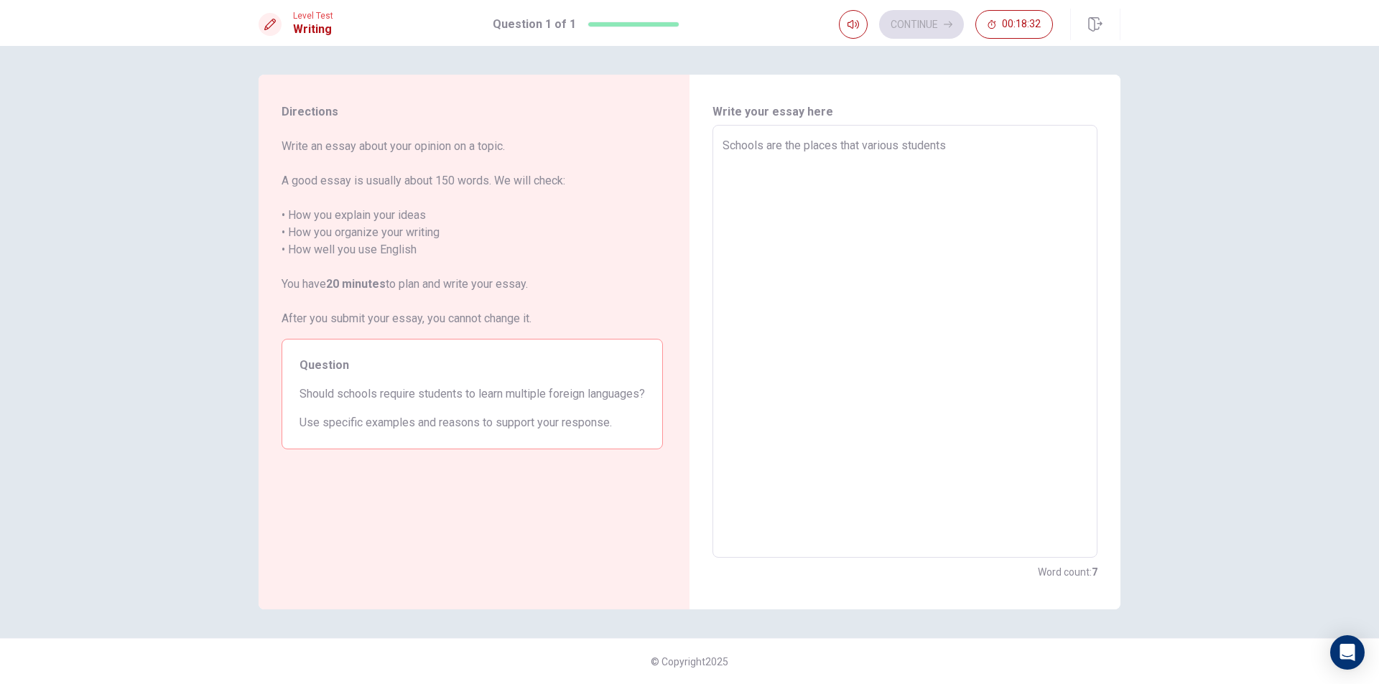
type textarea "x"
type textarea "Schools are the places that various students l"
type textarea "x"
type textarea "Schools are the places that various students le"
type textarea "x"
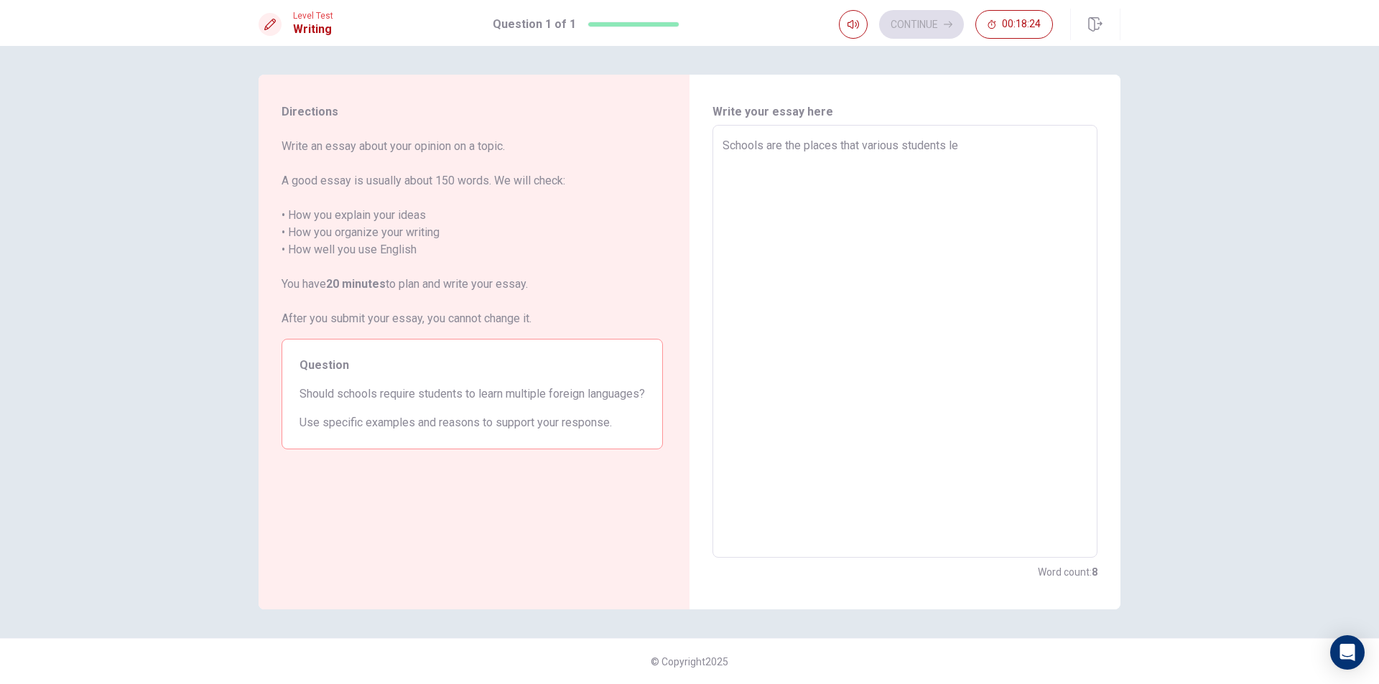
type textarea "Schools are the places that various students ler"
type textarea "x"
type textarea "Schools are the places that various students le"
type textarea "x"
type textarea "Schools are the places that various students lea"
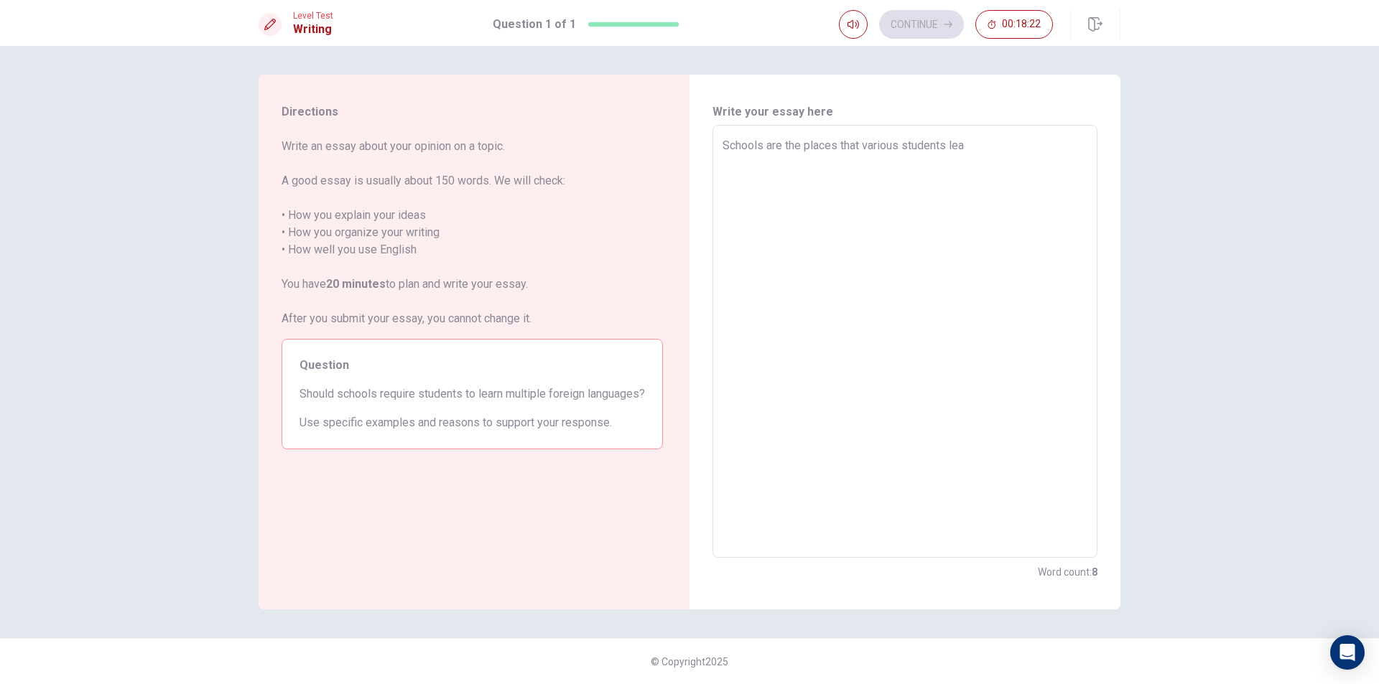
type textarea "x"
type textarea "Schools are the places that various students [PERSON_NAME]"
type textarea "x"
type textarea "Schools are the places that various students learn"
type textarea "x"
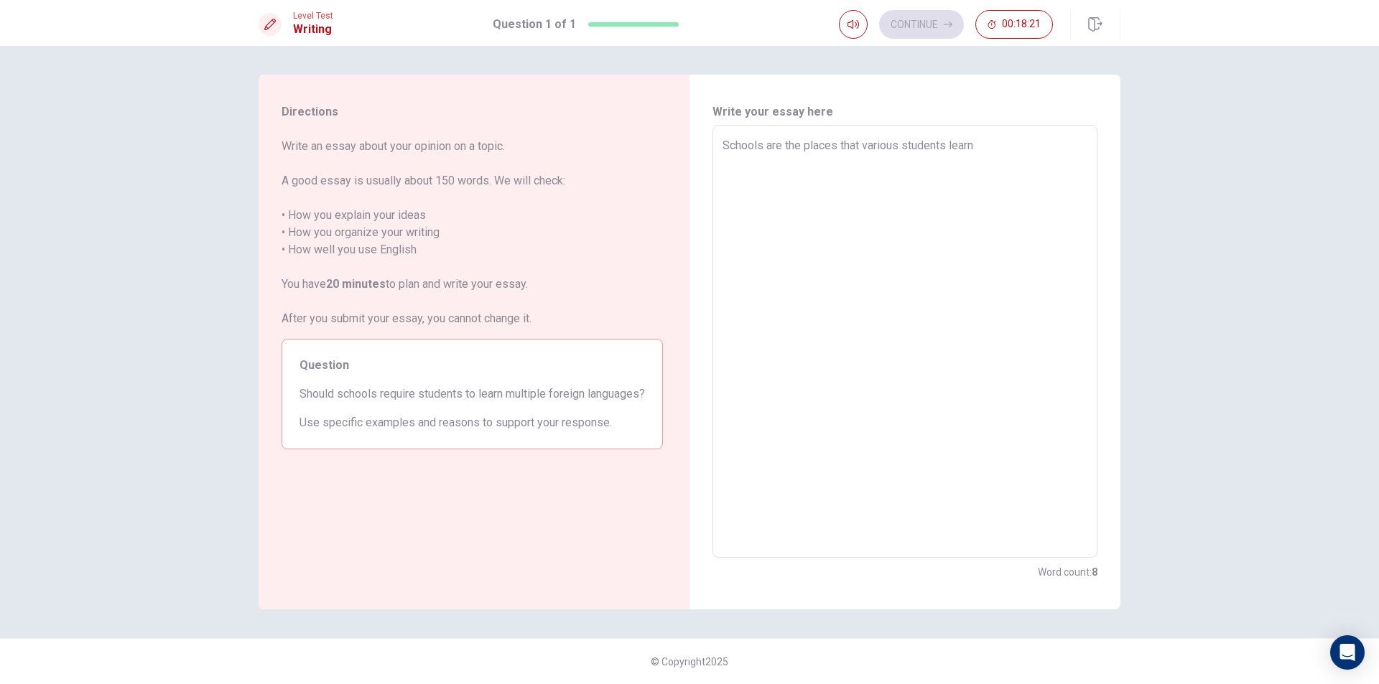
type textarea "Schools are the places that various students learn"
type textarea "x"
type textarea "Schools are the places that various students learn m"
type textarea "x"
type textarea "Schools are the places that various students learn ma"
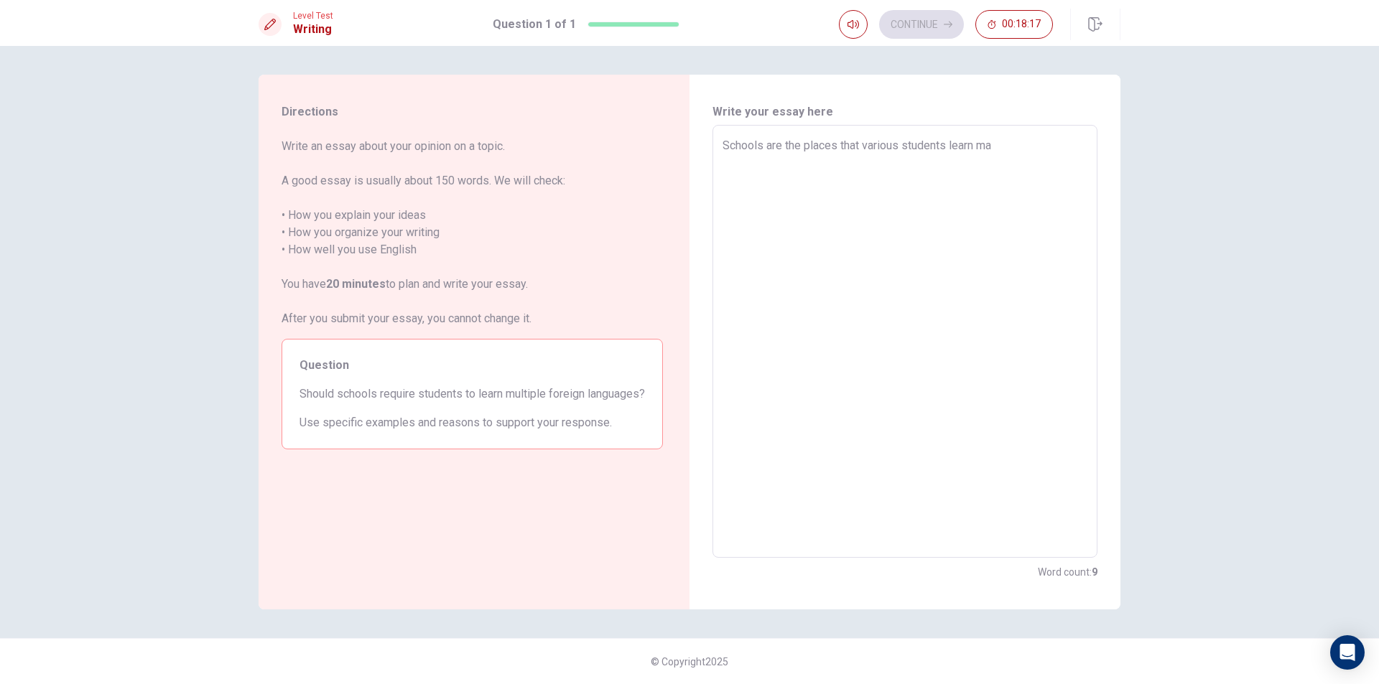
type textarea "x"
type textarea "Schools are the places that various students learn man"
type textarea "x"
type textarea "Schools are the places that various students learn many"
click at [902, 148] on textarea "Schools are the places that various students learn many" at bounding box center [904, 341] width 365 height 409
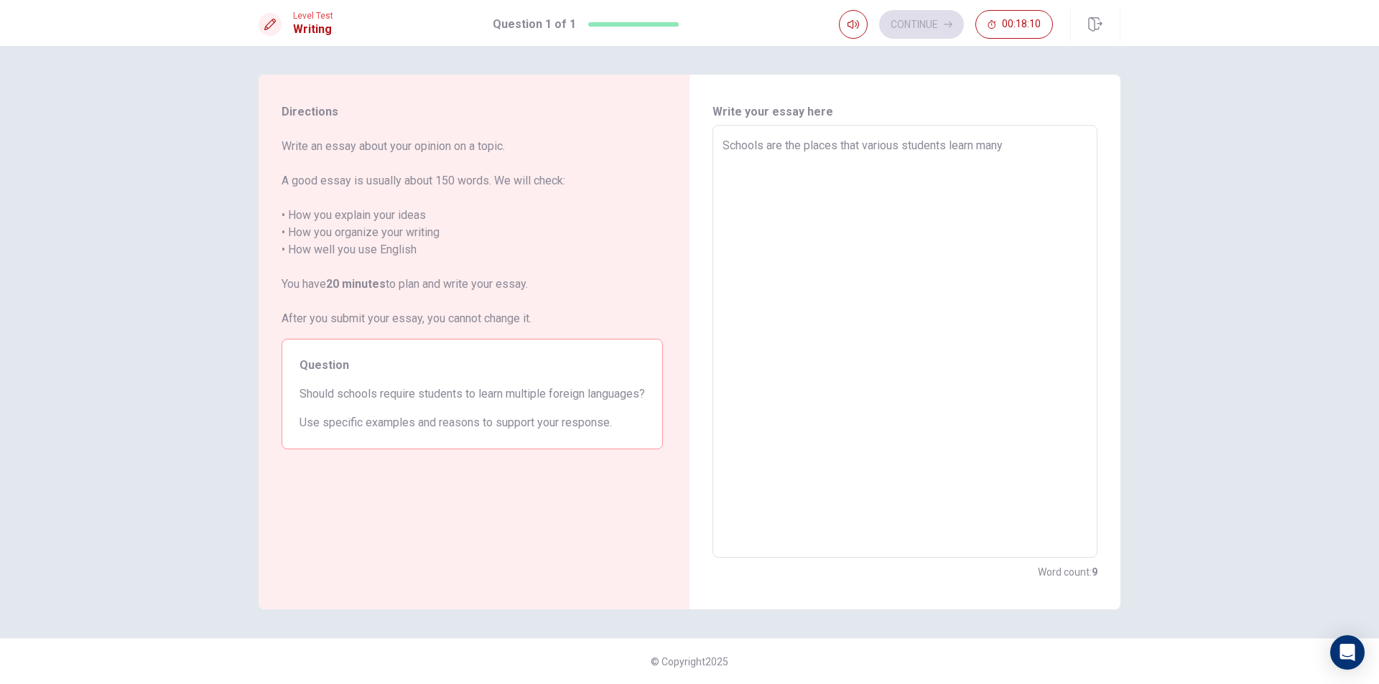
type textarea "x"
type textarea "Schools are the places that variou students learn many"
type textarea "x"
type textarea "Schools are the places that vario students learn many"
type textarea "x"
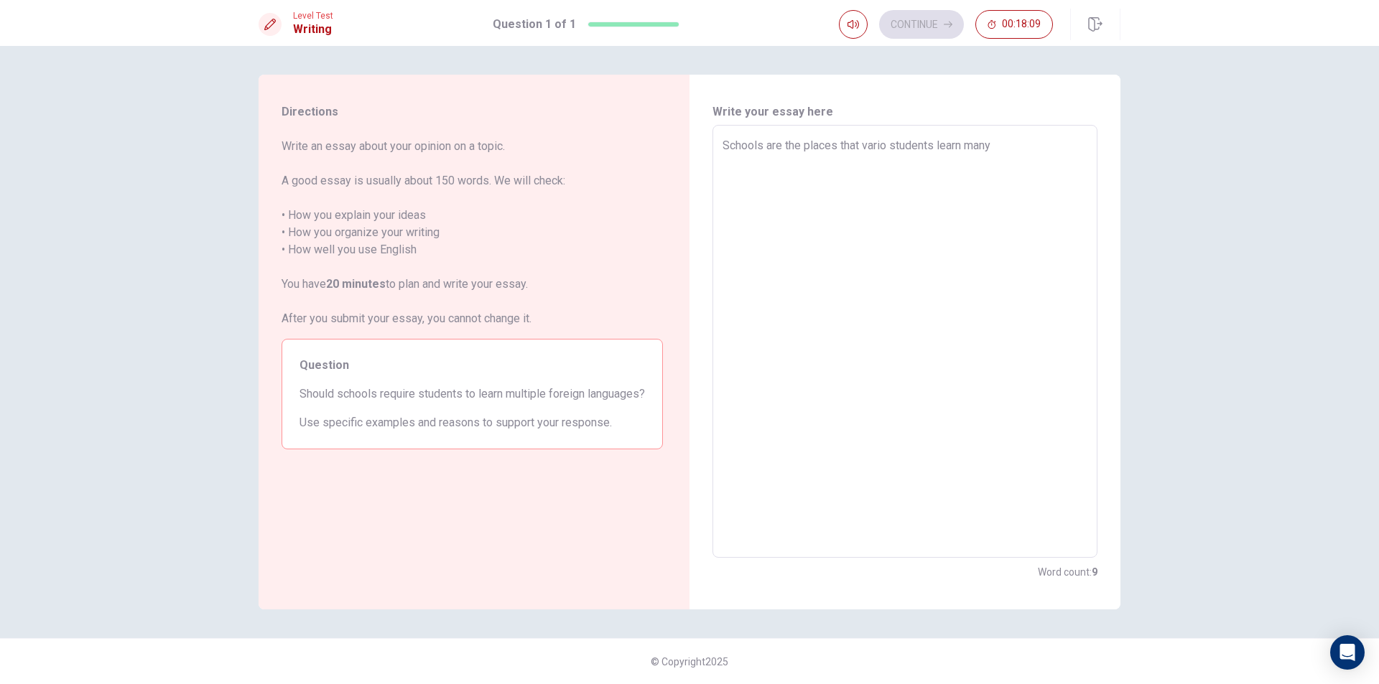
type textarea "Schools are the places that vari students learn many"
type textarea "x"
type textarea "Schools are the places that var students learn many"
type textarea "x"
type textarea "Schools are the places that va students learn many"
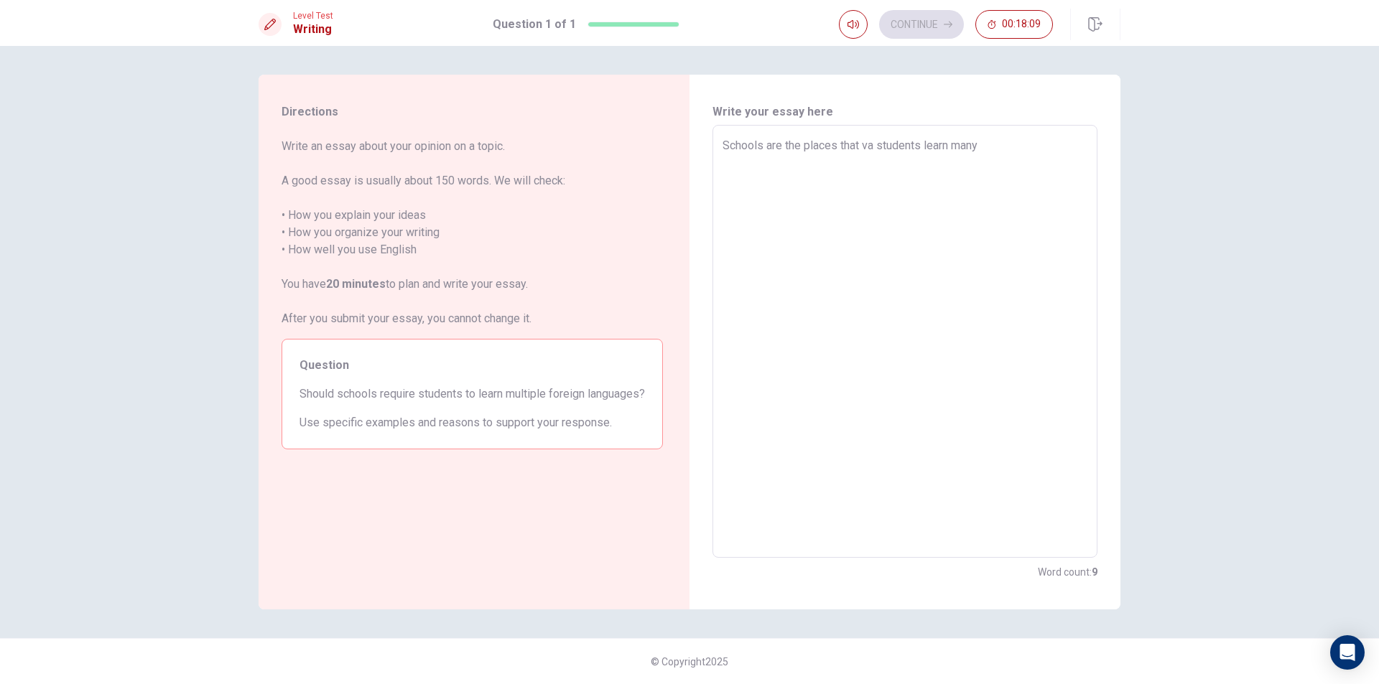
type textarea "x"
type textarea "Schools are the places that v students learn many"
type textarea "x"
type textarea "Schools are the places that students learn many"
type textarea "x"
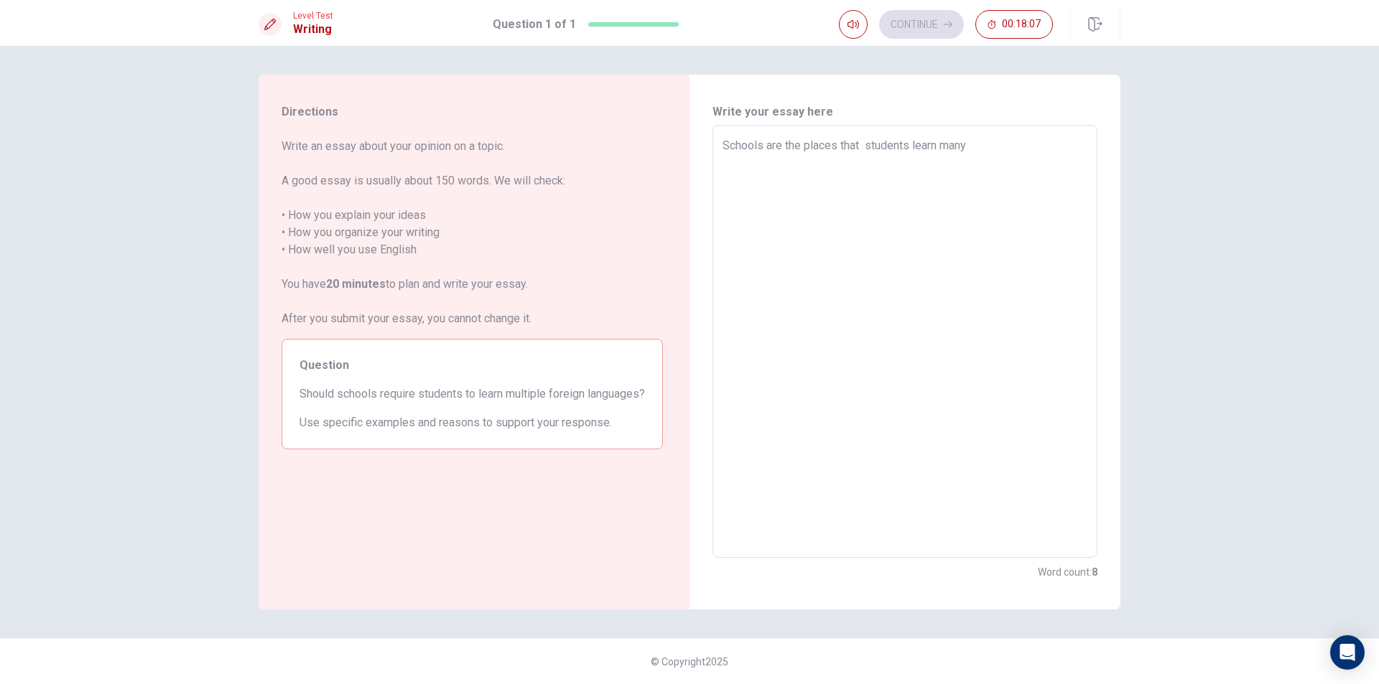
type textarea "Schools are the places that m students learn many"
type textarea "x"
type textarea "Schools are the places that ma students learn many"
type textarea "x"
type textarea "Schools are the places that man students learn many"
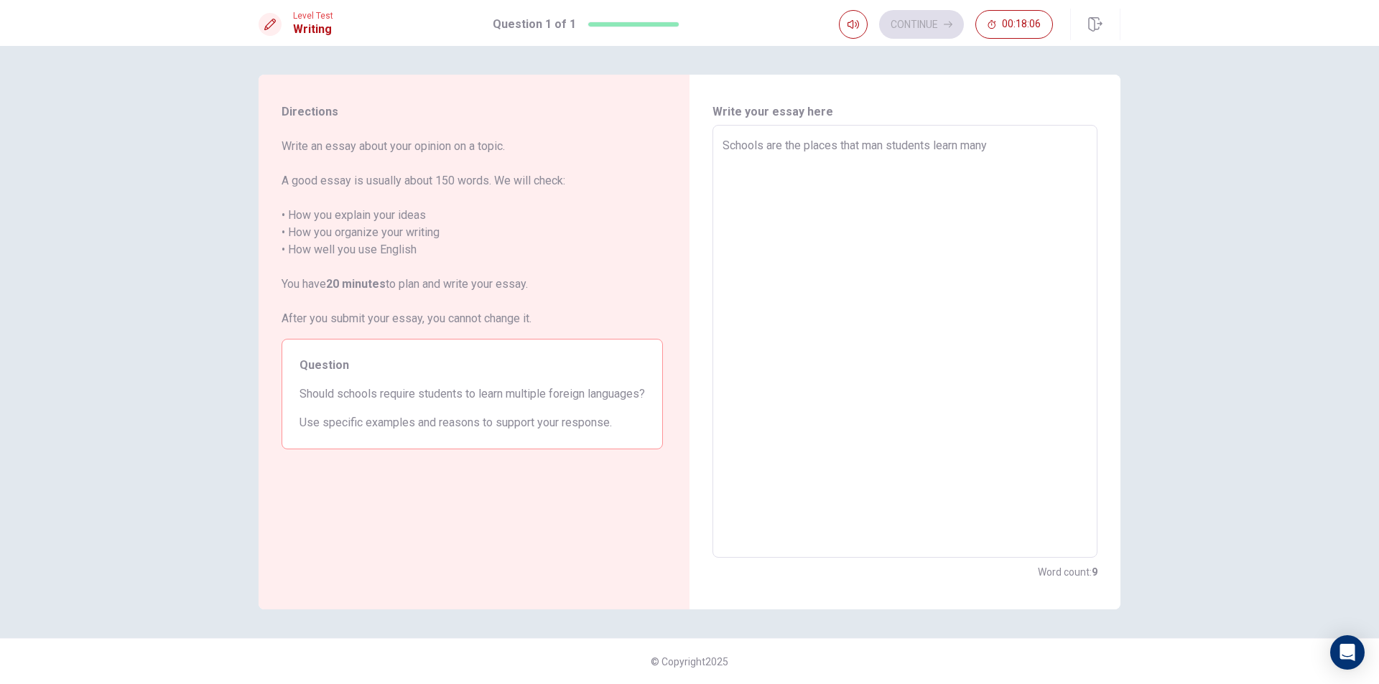
type textarea "x"
type textarea "Schools are the places that many students learn many"
click at [1015, 149] on textarea "Schools are the places that many students learn many" at bounding box center [904, 341] width 365 height 409
type textarea "x"
type textarea "Schools are the places that many students learn man"
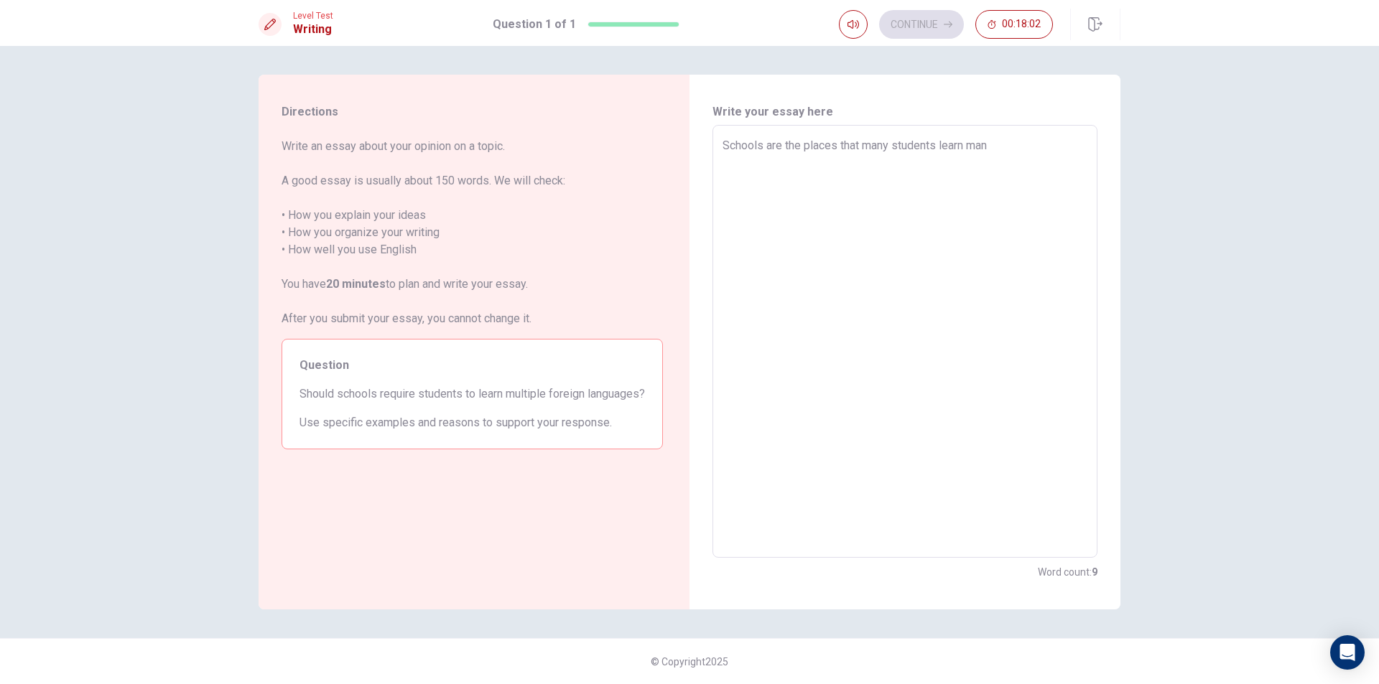
type textarea "x"
click at [725, 143] on textarea "Schools are the places that many students learn various subjects in there" at bounding box center [904, 341] width 365 height 409
click at [760, 164] on textarea "Schools are the places that many students learn various subjects in there" at bounding box center [904, 341] width 365 height 409
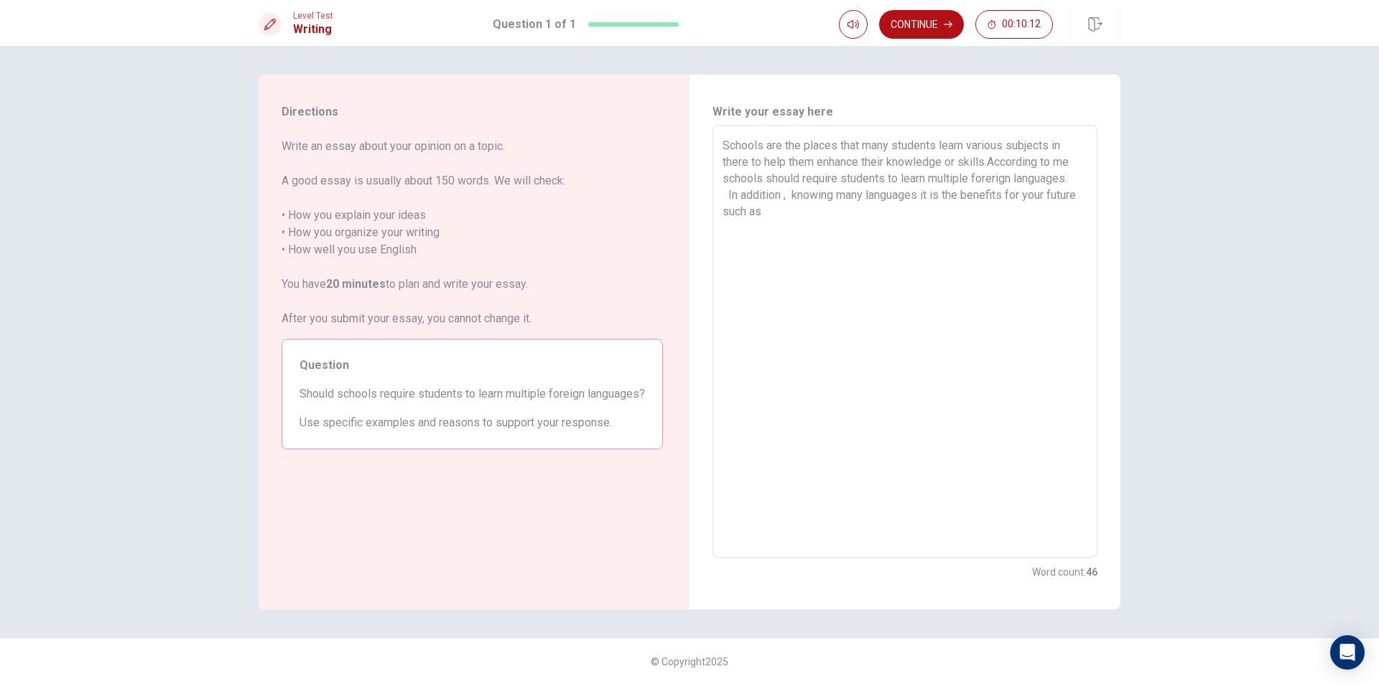
click at [963, 197] on textarea "Schools are the places that many students learn various subjects in there to he…" at bounding box center [904, 341] width 365 height 409
click at [800, 210] on textarea "Schools are the places that many students learn various subjects in there to he…" at bounding box center [904, 341] width 365 height 409
click at [857, 211] on textarea "Schools are the places that many students learn various subjects in there to he…" at bounding box center [904, 341] width 365 height 409
click at [853, 219] on textarea "Schools are the places that many students learn various subjects in there to he…" at bounding box center [904, 341] width 365 height 409
click at [949, 210] on textarea "Schools are the places that many students learn various subjects in there to he…" at bounding box center [904, 341] width 365 height 409
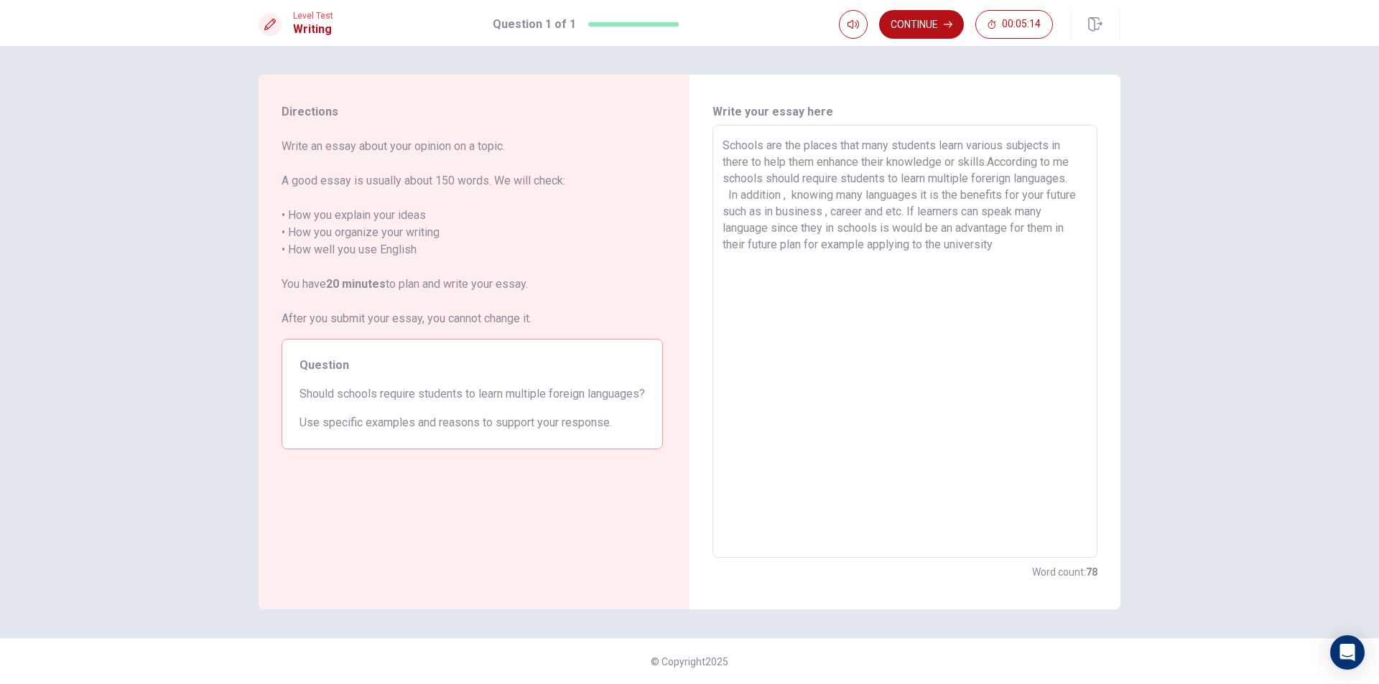
click at [924, 248] on textarea "Schools are the places that many students learn various subjects in there to he…" at bounding box center [904, 341] width 365 height 409
click at [1005, 251] on textarea "Schools are the places that many students learn various subjects in there to he…" at bounding box center [904, 341] width 365 height 409
click at [999, 248] on textarea "Schools are the places that many students learn various subjects in there to he…" at bounding box center [904, 341] width 365 height 409
click at [1011, 245] on textarea "Schools are the places that many students learn various subjects in there to he…" at bounding box center [904, 341] width 365 height 409
click at [971, 266] on textarea "Schools are the places that many students learn various subjects in there to he…" at bounding box center [904, 341] width 365 height 409
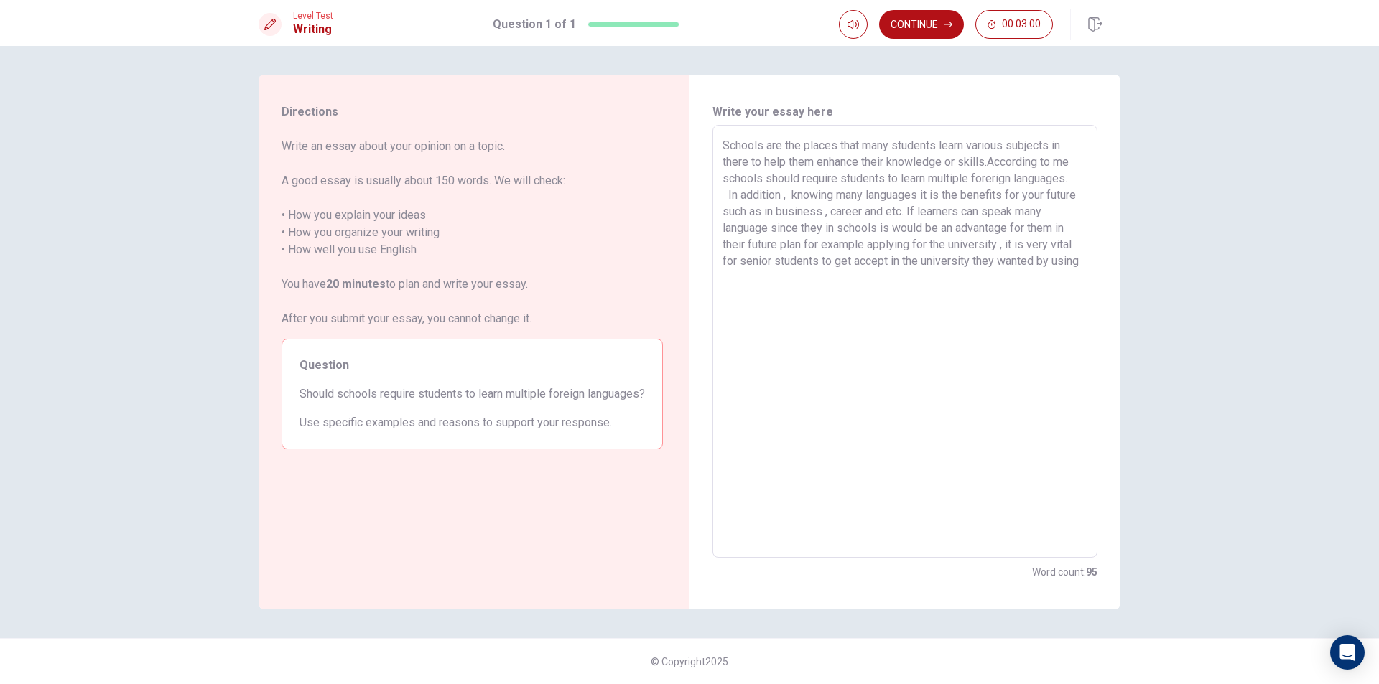
click at [760, 292] on textarea "Schools are the places that many students learn various subjects in there to he…" at bounding box center [904, 341] width 365 height 409
click at [1080, 265] on textarea "Schools are the places that many students learn various subjects in there to he…" at bounding box center [904, 341] width 365 height 409
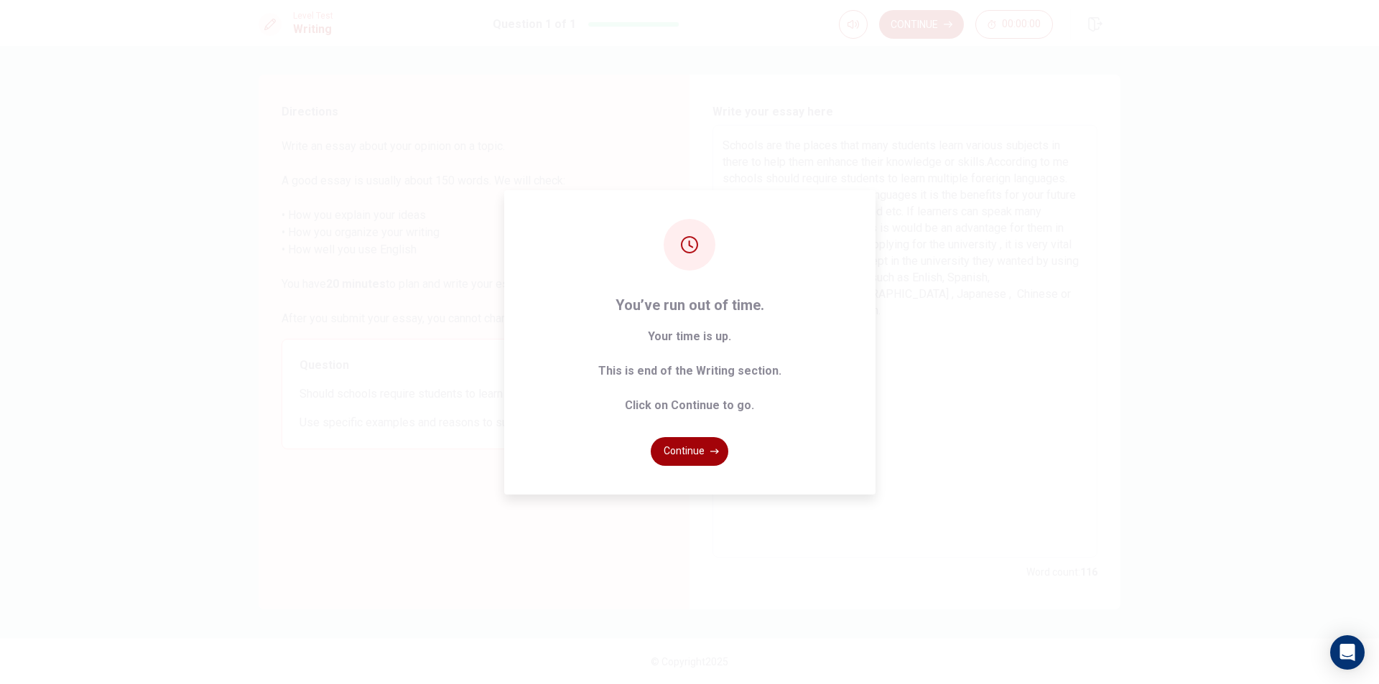
click at [694, 449] on button "Continue" at bounding box center [690, 451] width 78 height 29
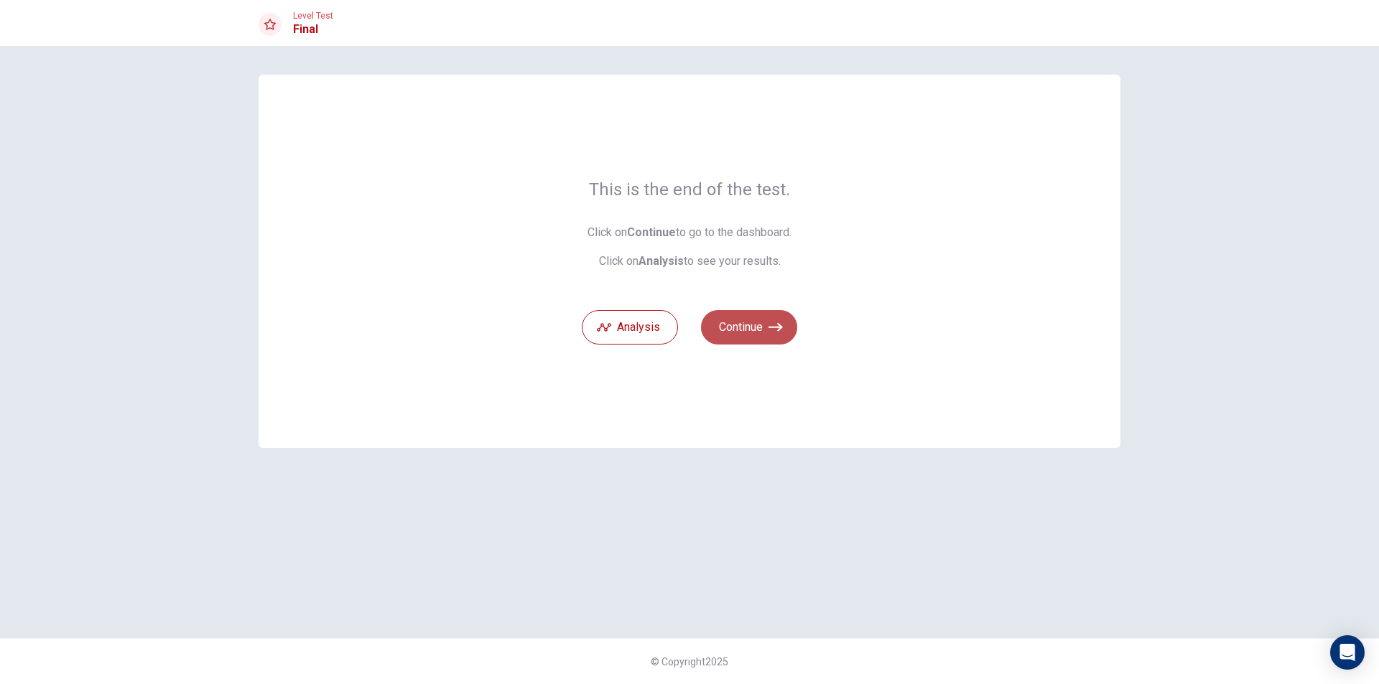
click at [775, 322] on icon "button" at bounding box center [775, 327] width 14 height 14
